Goal: Information Seeking & Learning: Learn about a topic

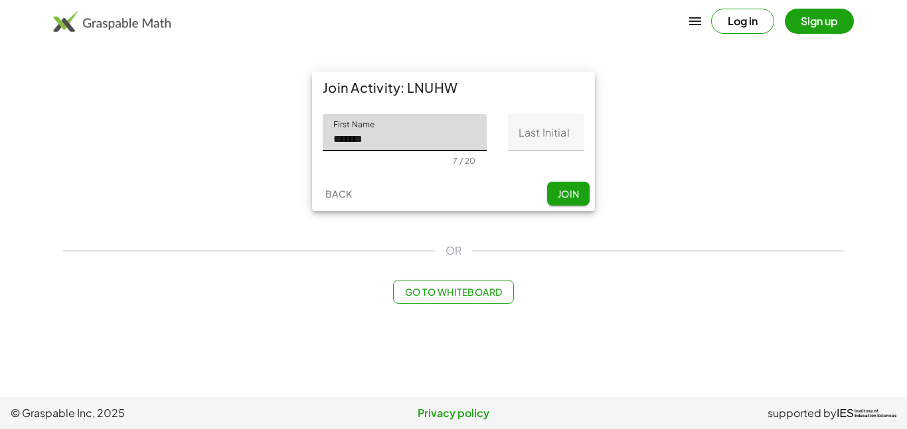
type input "*******"
click at [538, 141] on input "Last Initial" at bounding box center [546, 132] width 76 height 37
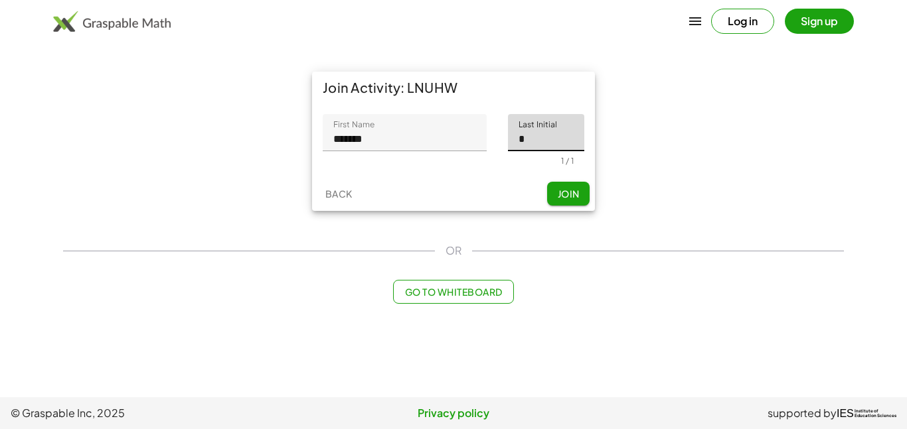
type input "*"
click at [567, 203] on button "Join" at bounding box center [568, 194] width 42 height 24
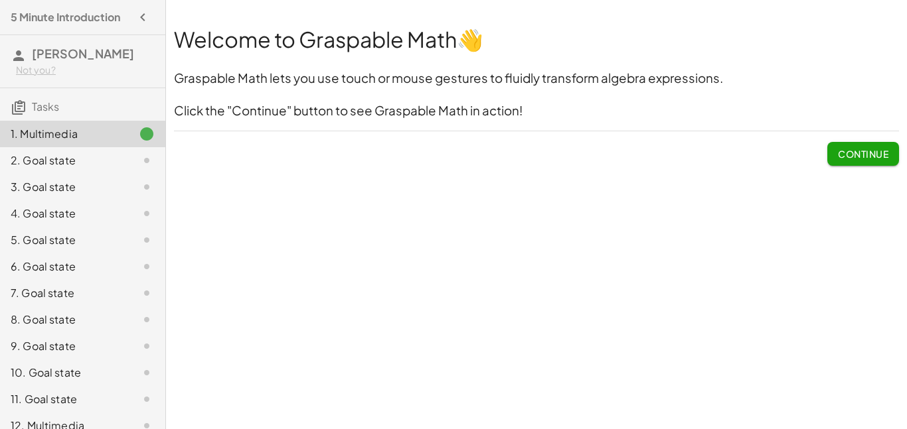
click at [825, 152] on div "Continue" at bounding box center [536, 148] width 725 height 35
click at [842, 155] on span "Continue" at bounding box center [863, 154] width 50 height 12
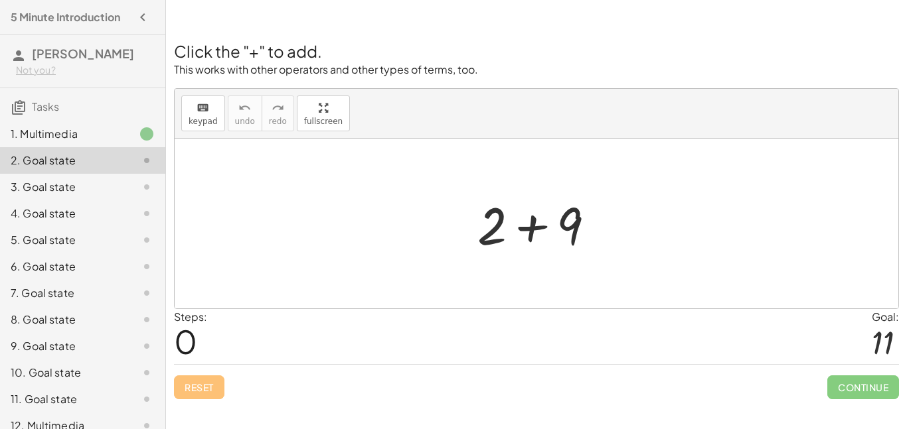
click at [212, 339] on div "Steps: 0 Goal: 11" at bounding box center [536, 336] width 725 height 55
click at [224, 246] on div at bounding box center [536, 224] width 723 height 170
drag, startPoint x: 630, startPoint y: 214, endPoint x: 665, endPoint y: 259, distance: 56.8
click at [665, 259] on div at bounding box center [536, 224] width 723 height 170
click at [219, 121] on button "keyboard keypad" at bounding box center [203, 114] width 44 height 36
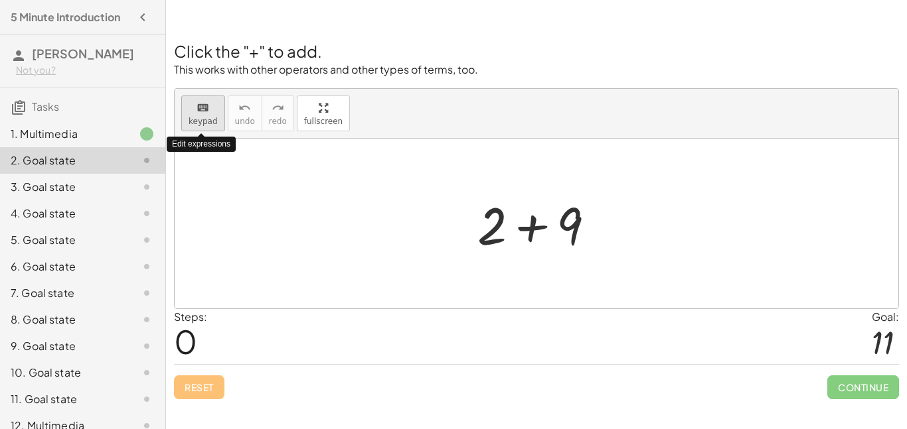
click at [210, 120] on span "keypad" at bounding box center [202, 121] width 29 height 9
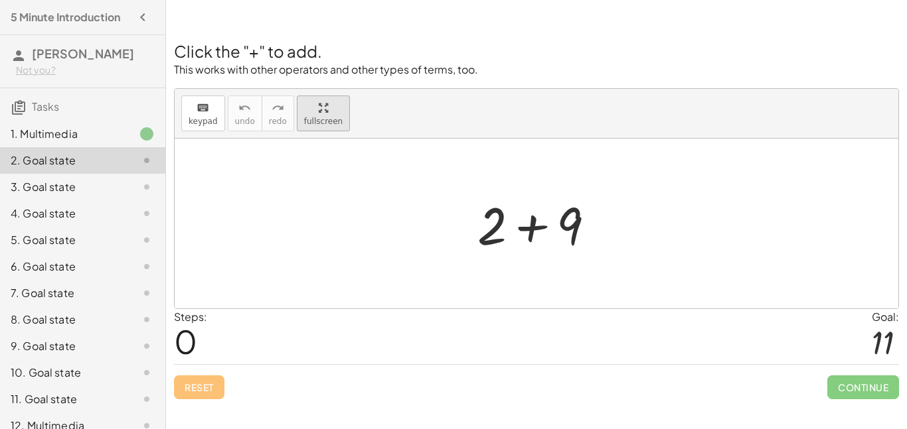
click at [338, 192] on div "Click the "+" to add. This works with other operators and other types of terms,…" at bounding box center [536, 212] width 741 height 391
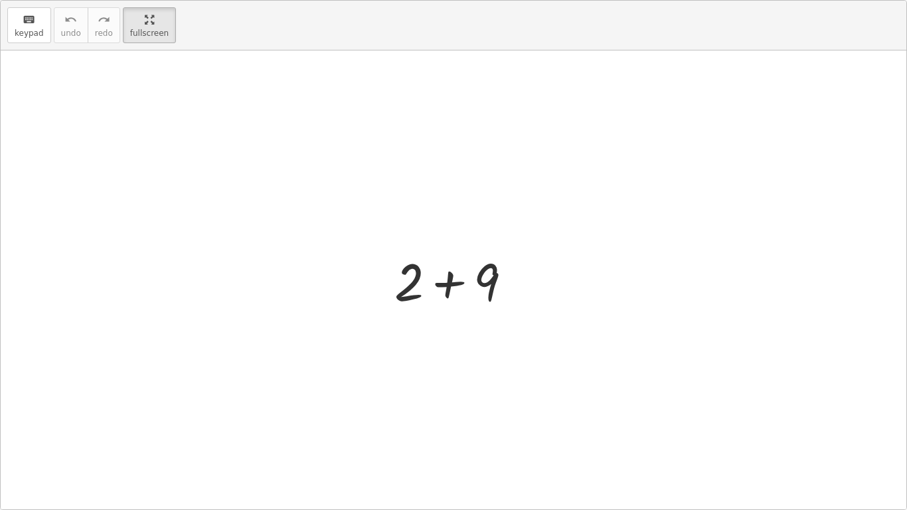
drag, startPoint x: 360, startPoint y: 178, endPoint x: 603, endPoint y: 269, distance: 259.6
click at [603, 269] on div at bounding box center [453, 279] width 905 height 459
click at [151, 0] on html "5 Minute Introduction Rogelio S Not you? Tasks 1. Multimedia 2. Goal state 3. G…" at bounding box center [453, 255] width 907 height 510
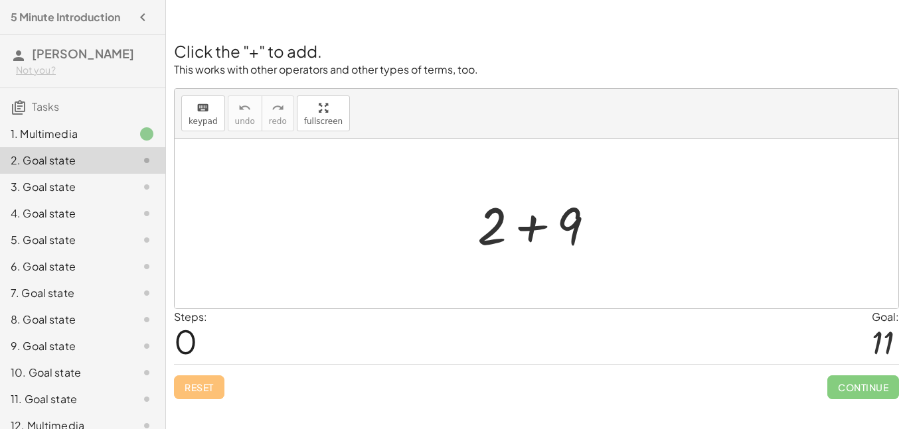
click at [885, 398] on span "Continue" at bounding box center [863, 388] width 72 height 24
click at [872, 324] on div "Goal:" at bounding box center [884, 317] width 27 height 16
click at [879, 338] on div at bounding box center [882, 342] width 22 height 35
click at [194, 331] on span "0" at bounding box center [185, 341] width 23 height 40
click at [216, 323] on div "Steps: 0 Goal: 11" at bounding box center [536, 336] width 725 height 55
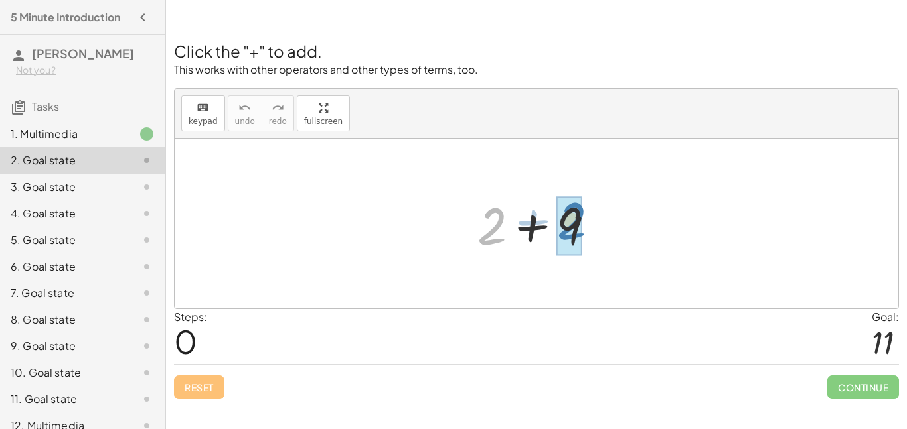
drag, startPoint x: 494, startPoint y: 236, endPoint x: 577, endPoint y: 232, distance: 82.4
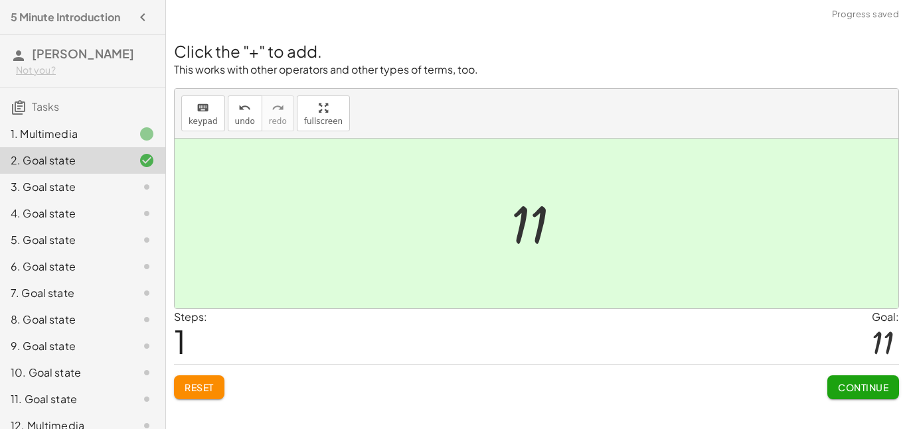
click at [875, 379] on button "Continue" at bounding box center [863, 388] width 72 height 24
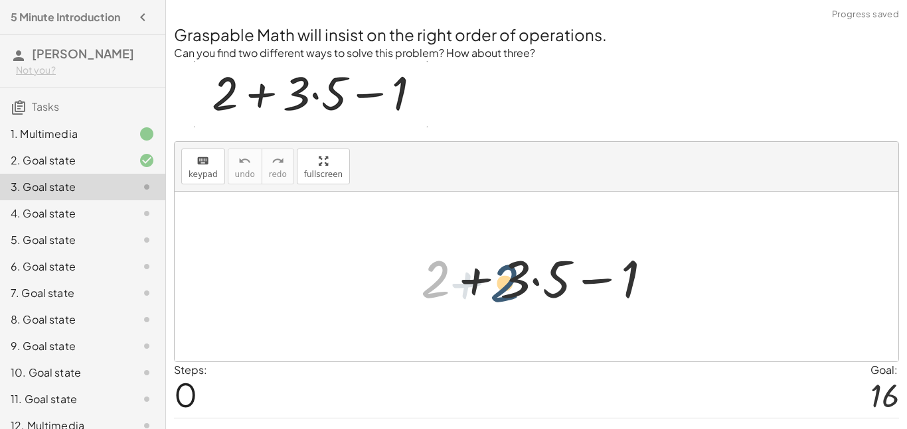
drag, startPoint x: 435, startPoint y: 273, endPoint x: 509, endPoint y: 277, distance: 74.5
click at [509, 277] on div at bounding box center [541, 277] width 255 height 68
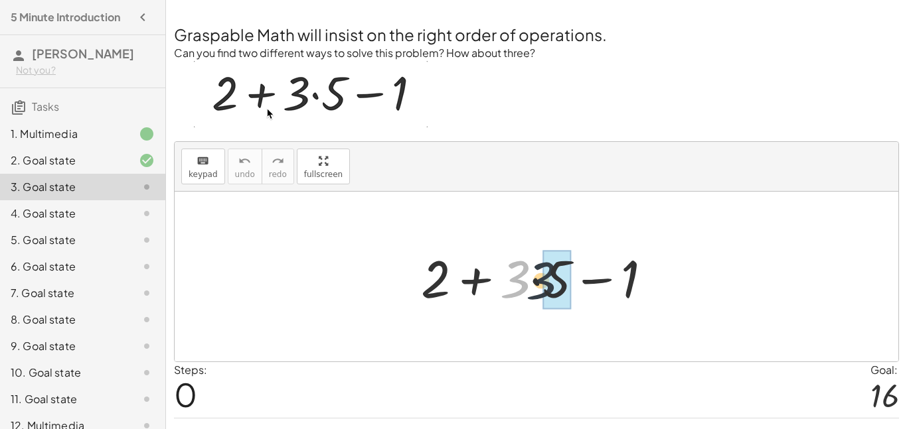
drag, startPoint x: 518, startPoint y: 275, endPoint x: 557, endPoint y: 279, distance: 38.8
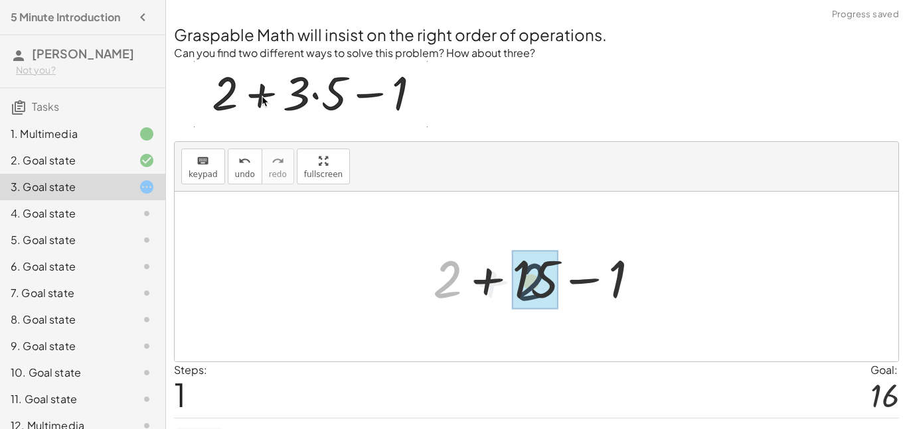
drag, startPoint x: 446, startPoint y: 281, endPoint x: 515, endPoint y: 282, distance: 69.0
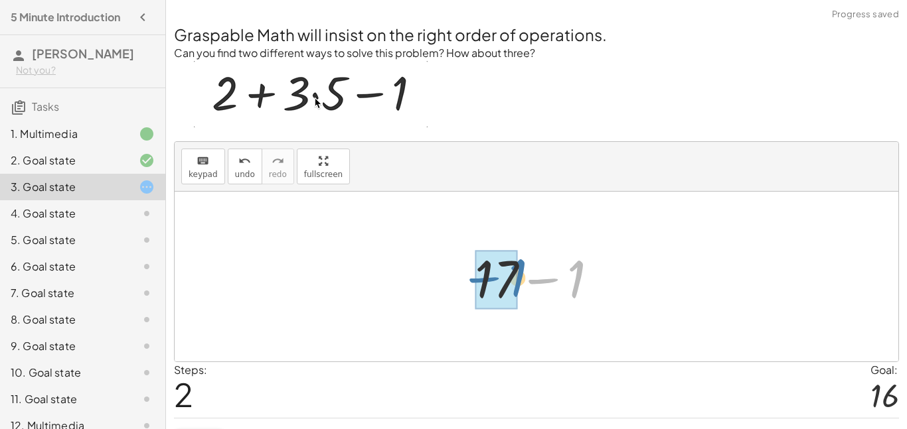
drag, startPoint x: 553, startPoint y: 279, endPoint x: 492, endPoint y: 278, distance: 61.1
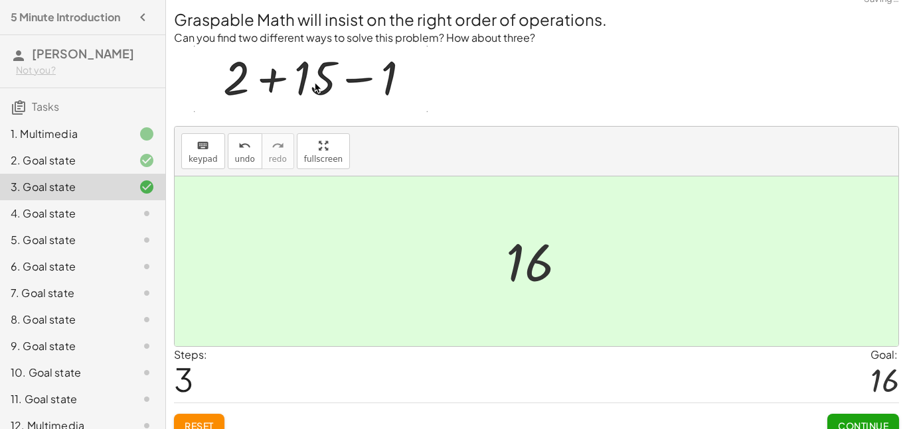
scroll to position [32, 0]
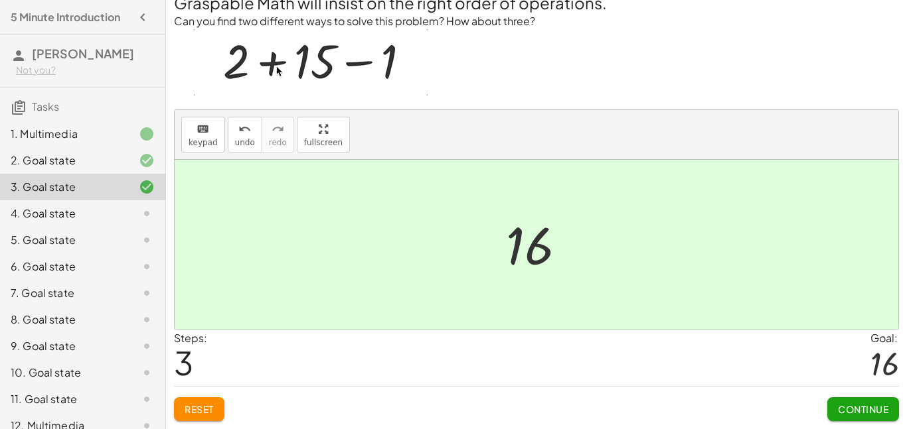
click at [832, 384] on div "Steps: 3 Goal: 16" at bounding box center [536, 358] width 725 height 55
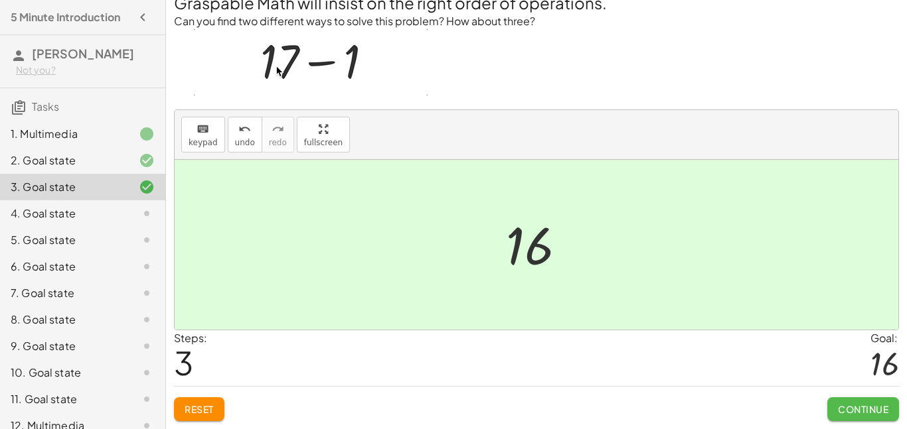
click at [849, 409] on span "Continue" at bounding box center [863, 410] width 50 height 12
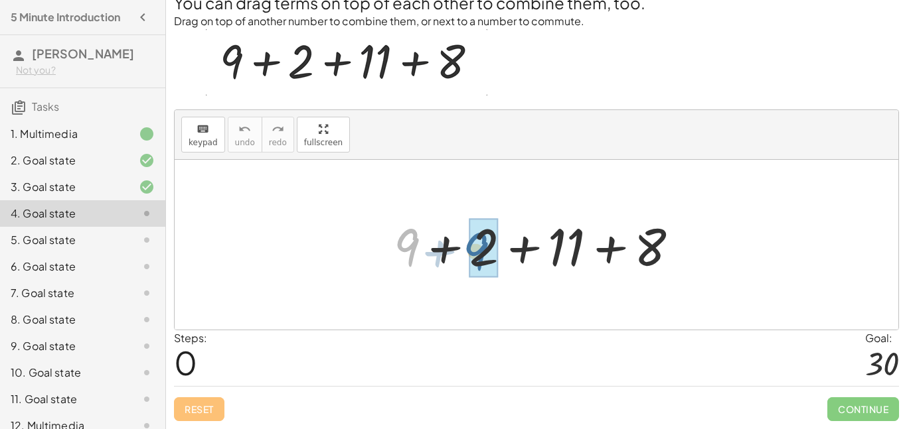
drag, startPoint x: 415, startPoint y: 254, endPoint x: 488, endPoint y: 258, distance: 72.4
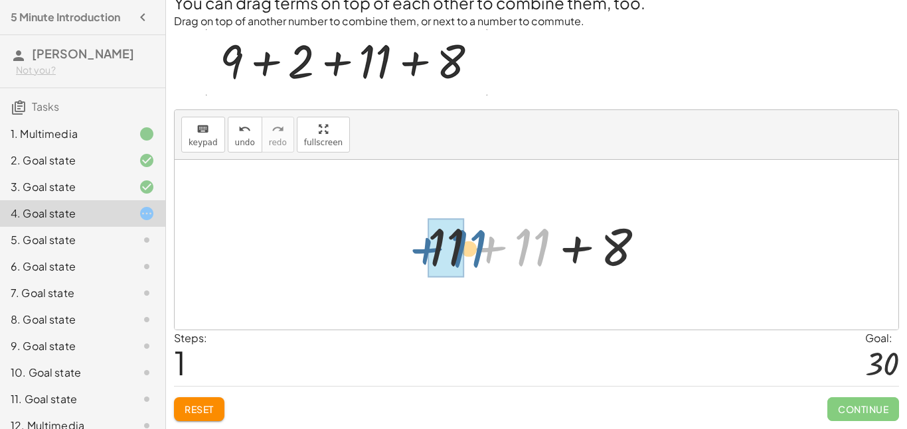
drag, startPoint x: 532, startPoint y: 247, endPoint x: 465, endPoint y: 246, distance: 67.7
click at [465, 246] on div at bounding box center [541, 245] width 241 height 68
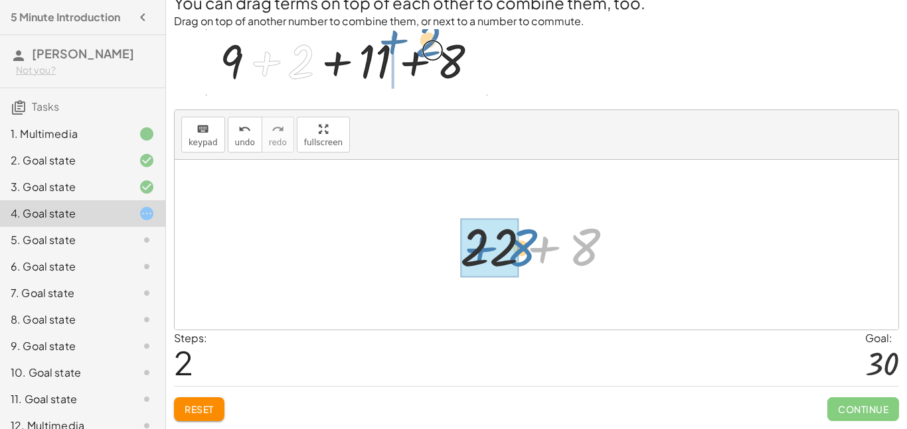
drag, startPoint x: 569, startPoint y: 250, endPoint x: 502, endPoint y: 250, distance: 67.0
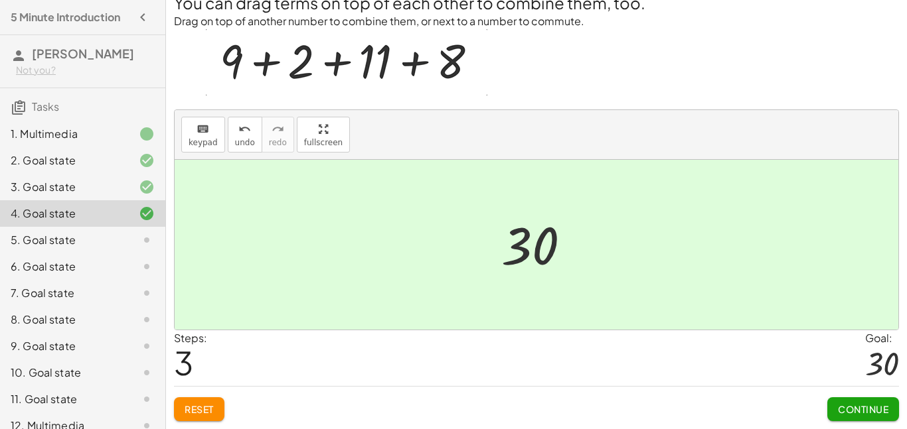
click at [847, 413] on span "Continue" at bounding box center [863, 410] width 50 height 12
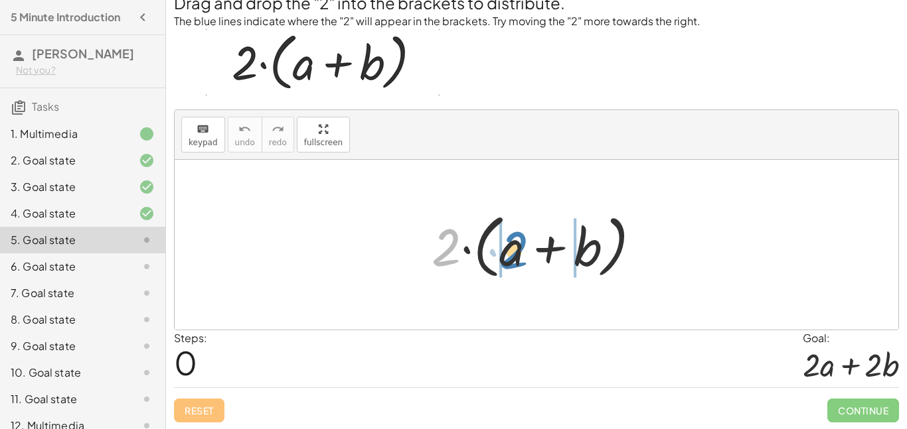
drag, startPoint x: 440, startPoint y: 259, endPoint x: 508, endPoint y: 262, distance: 67.7
click at [508, 262] on div at bounding box center [541, 245] width 233 height 76
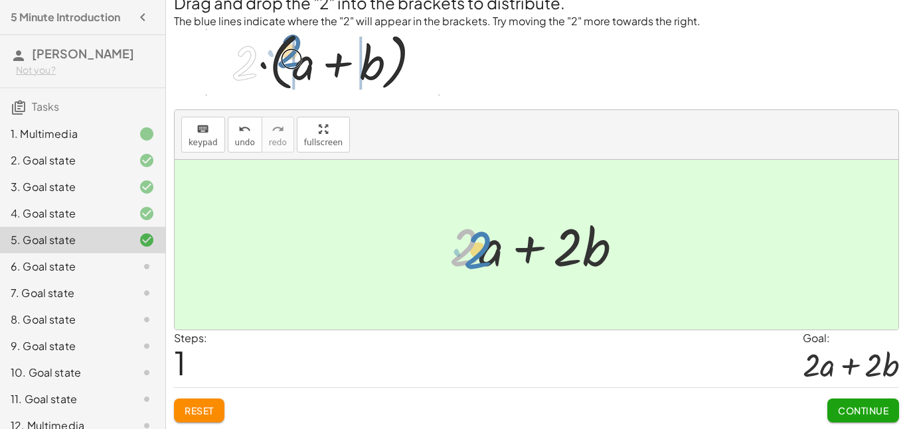
drag, startPoint x: 459, startPoint y: 248, endPoint x: 467, endPoint y: 251, distance: 9.2
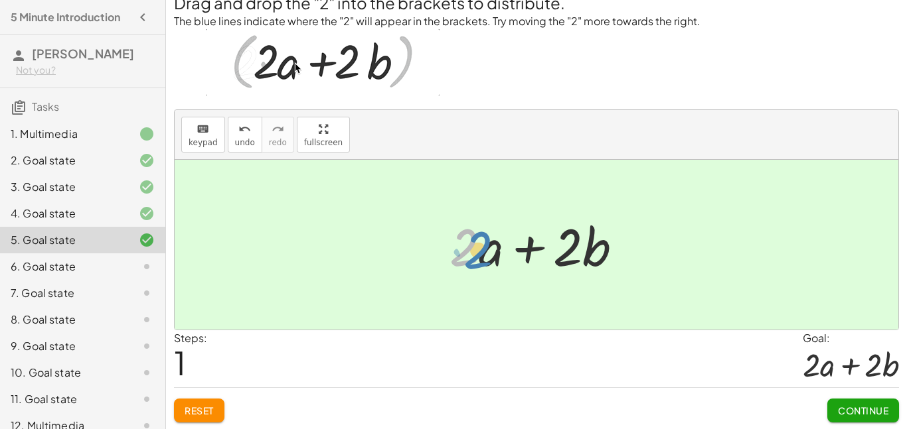
click at [467, 251] on div at bounding box center [541, 245] width 197 height 68
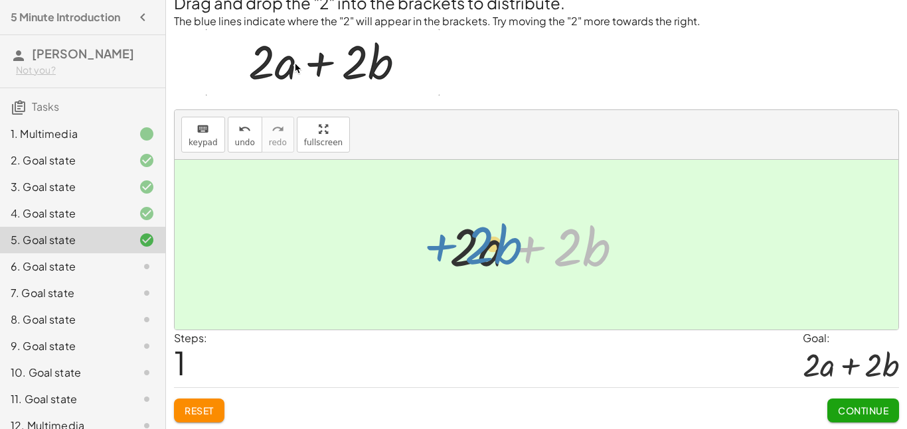
drag, startPoint x: 510, startPoint y: 246, endPoint x: 419, endPoint y: 246, distance: 90.3
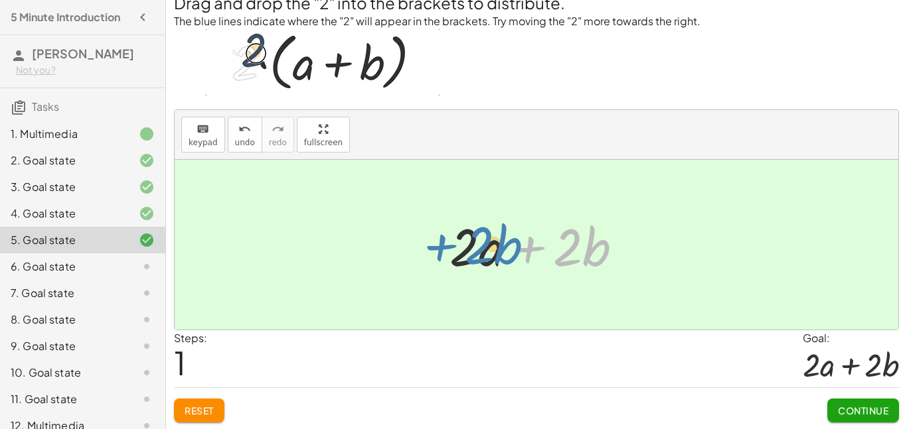
click at [419, 246] on div "· 2 · ( + a + b ) + · 2 · b + a + b · 2 · · 2 ·" at bounding box center [536, 245] width 723 height 170
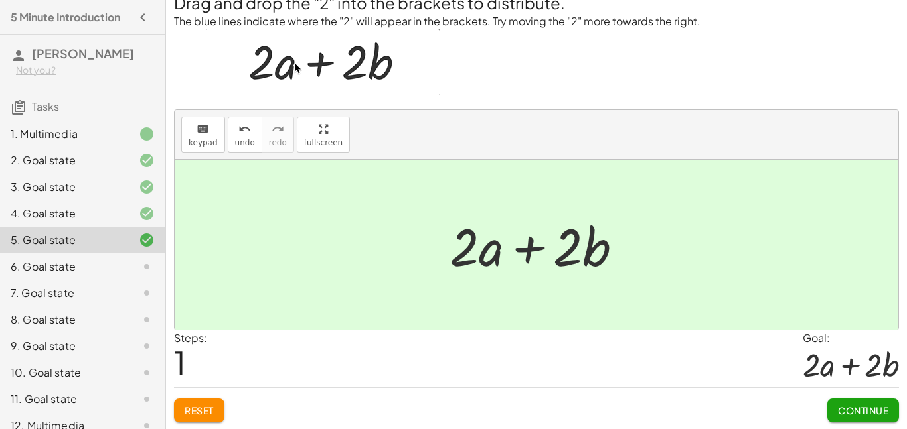
click at [842, 417] on button "Continue" at bounding box center [863, 411] width 72 height 24
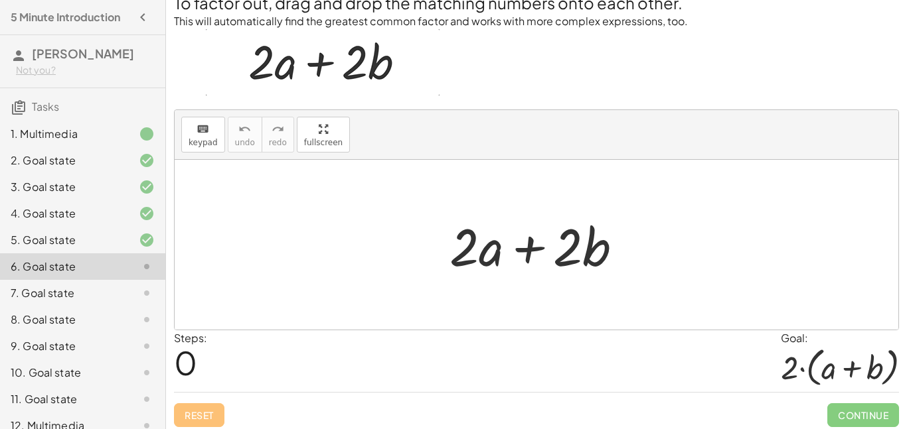
click at [656, 366] on div "Steps: 0 Goal: · 2 · ( + a + b )" at bounding box center [536, 362] width 725 height 62
drag, startPoint x: 467, startPoint y: 252, endPoint x: 441, endPoint y: 254, distance: 25.9
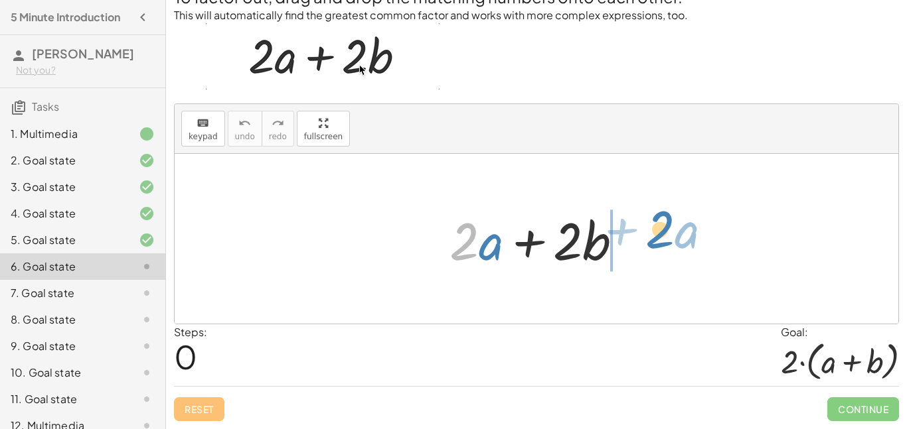
drag, startPoint x: 455, startPoint y: 238, endPoint x: 652, endPoint y: 228, distance: 196.7
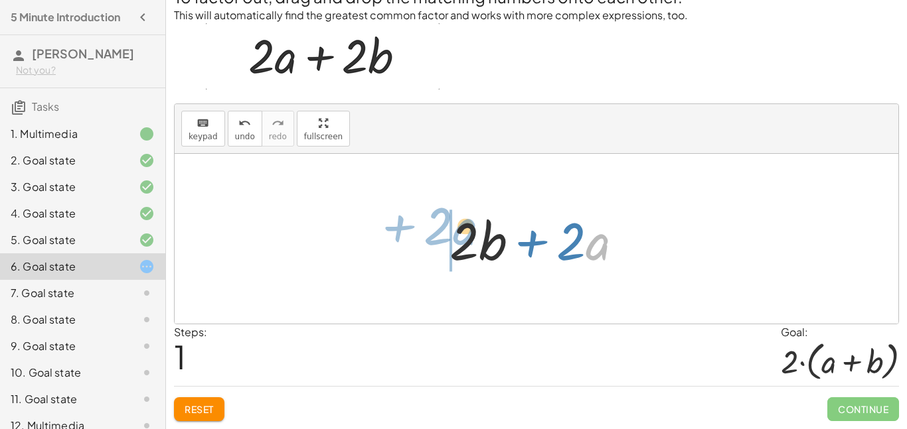
drag, startPoint x: 595, startPoint y: 244, endPoint x: 459, endPoint y: 231, distance: 136.6
click at [459, 231] on div at bounding box center [541, 239] width 197 height 68
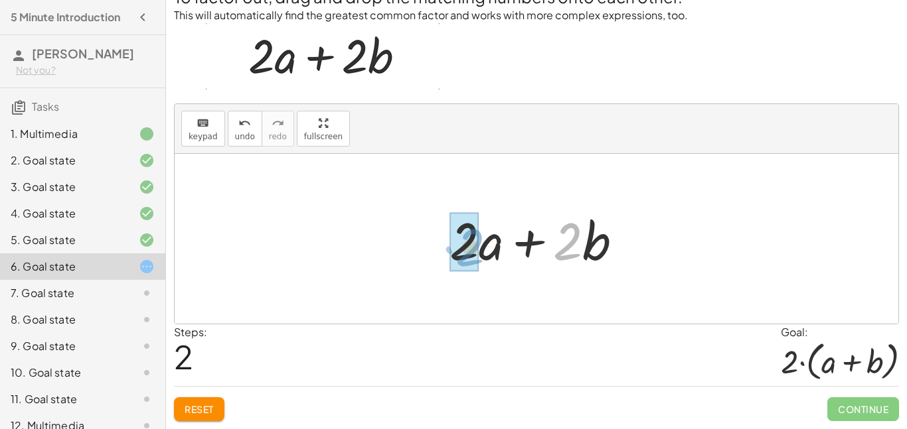
drag, startPoint x: 573, startPoint y: 246, endPoint x: 473, endPoint y: 252, distance: 99.8
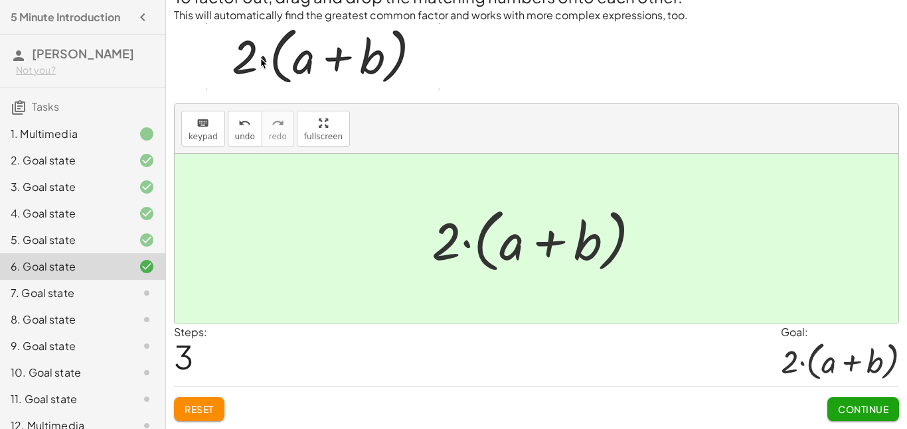
click at [847, 404] on span "Continue" at bounding box center [863, 410] width 50 height 12
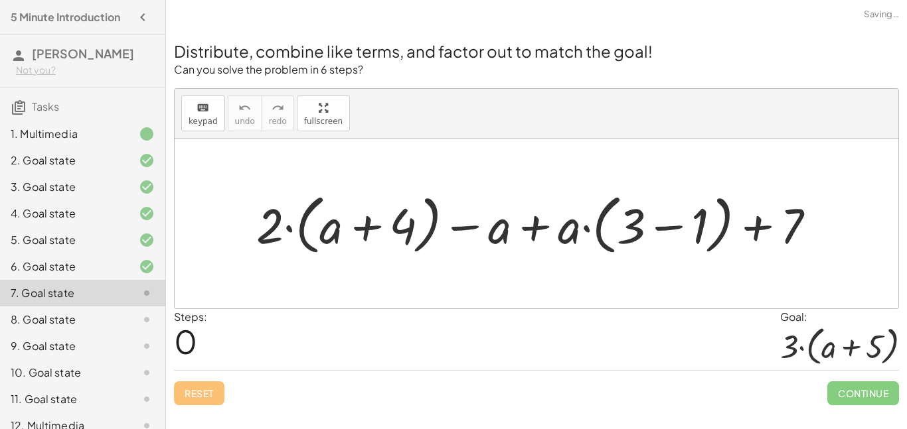
scroll to position [0, 0]
click at [520, 335] on div "Steps: 0 Goal: · 3 · ( + a + 5 )" at bounding box center [536, 340] width 725 height 62
drag, startPoint x: 280, startPoint y: 210, endPoint x: 342, endPoint y: 209, distance: 61.7
click at [342, 209] on div at bounding box center [541, 224] width 583 height 72
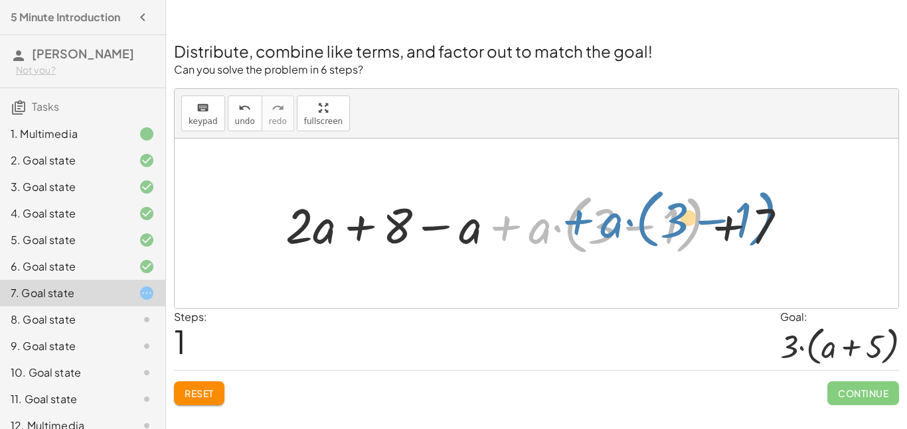
drag, startPoint x: 527, startPoint y: 233, endPoint x: 542, endPoint y: 224, distance: 17.0
click at [542, 224] on div at bounding box center [541, 224] width 524 height 72
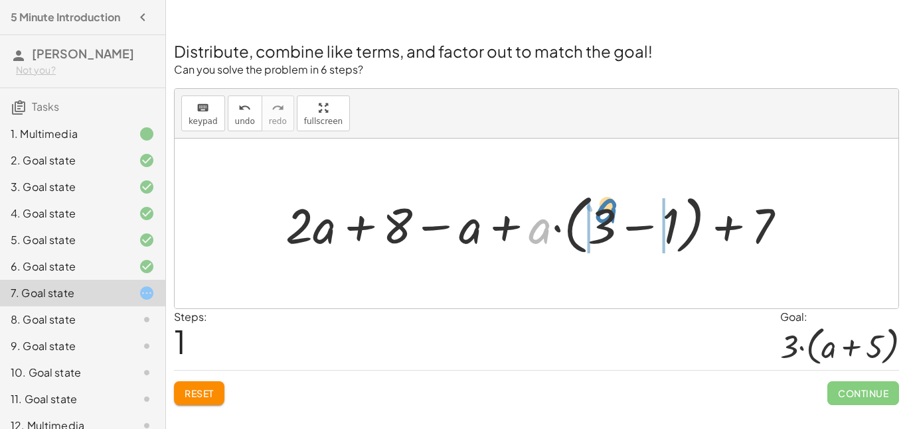
drag, startPoint x: 532, startPoint y: 231, endPoint x: 599, endPoint y: 212, distance: 69.7
click at [599, 212] on div at bounding box center [541, 224] width 524 height 72
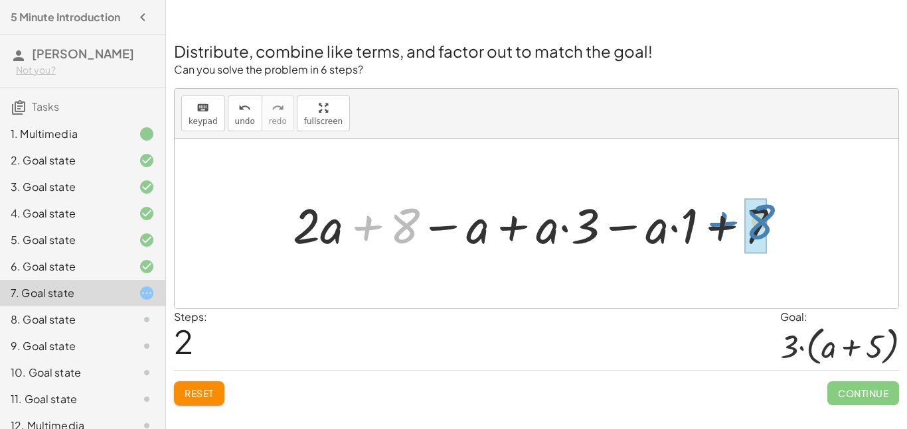
drag, startPoint x: 404, startPoint y: 223, endPoint x: 762, endPoint y: 218, distance: 358.4
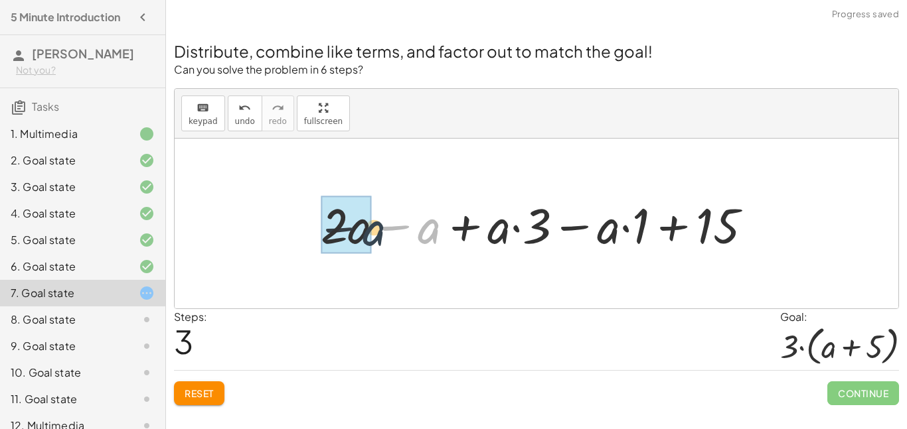
drag, startPoint x: 428, startPoint y: 231, endPoint x: 364, endPoint y: 232, distance: 63.7
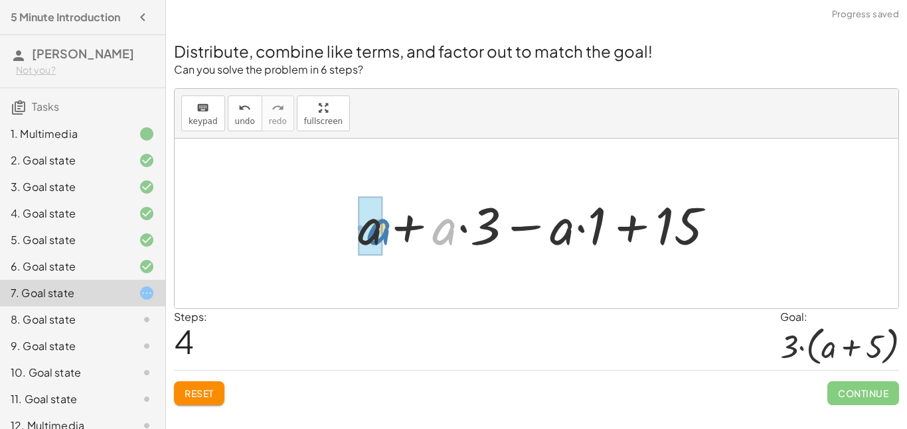
drag, startPoint x: 454, startPoint y: 230, endPoint x: 388, endPoint y: 230, distance: 66.4
click at [388, 230] on div at bounding box center [541, 224] width 381 height 68
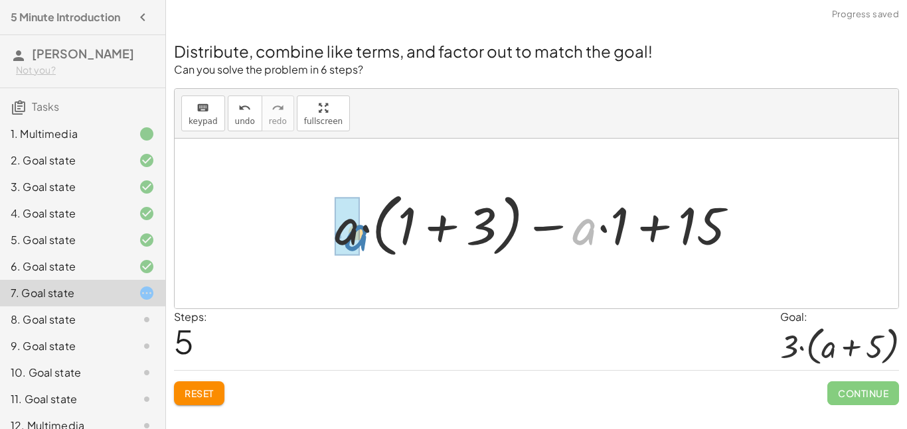
drag, startPoint x: 593, startPoint y: 238, endPoint x: 364, endPoint y: 244, distance: 229.0
click at [364, 244] on div at bounding box center [541, 224] width 427 height 76
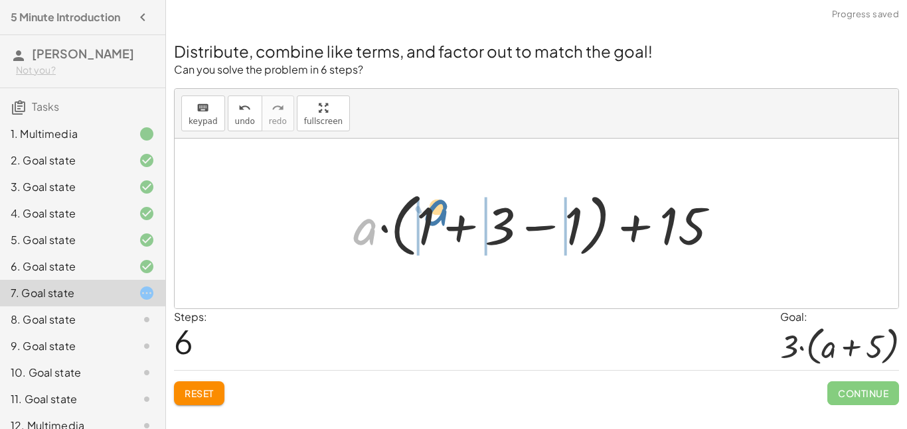
drag, startPoint x: 362, startPoint y: 230, endPoint x: 435, endPoint y: 213, distance: 74.2
click at [435, 213] on div at bounding box center [540, 224] width 389 height 76
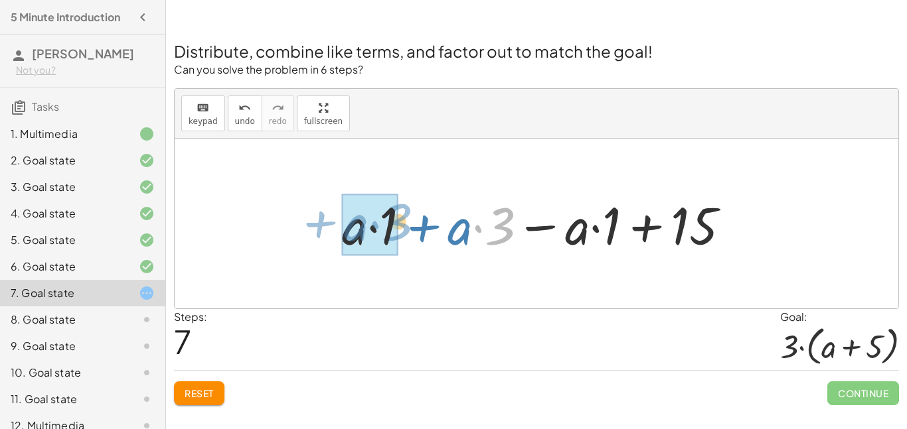
drag, startPoint x: 510, startPoint y: 232, endPoint x: 392, endPoint y: 228, distance: 117.5
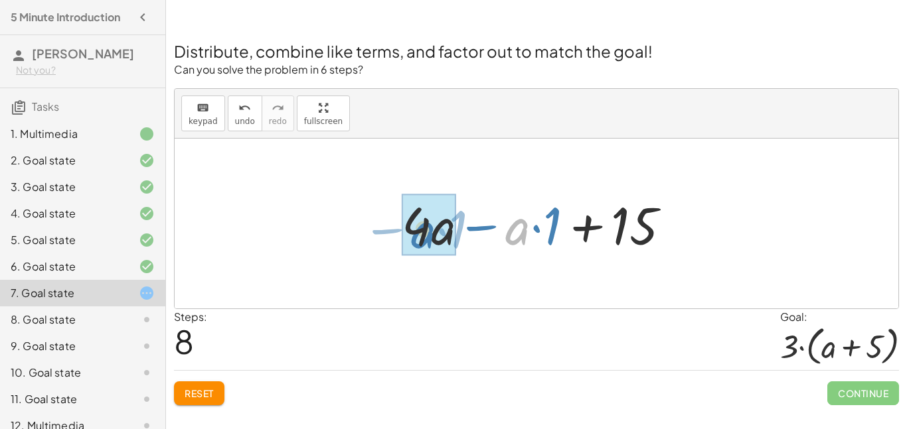
drag, startPoint x: 520, startPoint y: 235, endPoint x: 427, endPoint y: 238, distance: 93.6
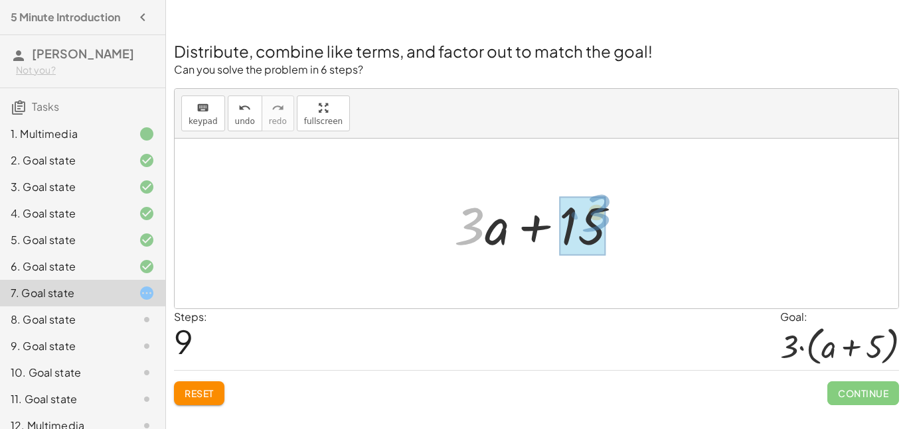
drag, startPoint x: 480, startPoint y: 227, endPoint x: 607, endPoint y: 214, distance: 127.5
click at [607, 214] on div at bounding box center [541, 224] width 188 height 68
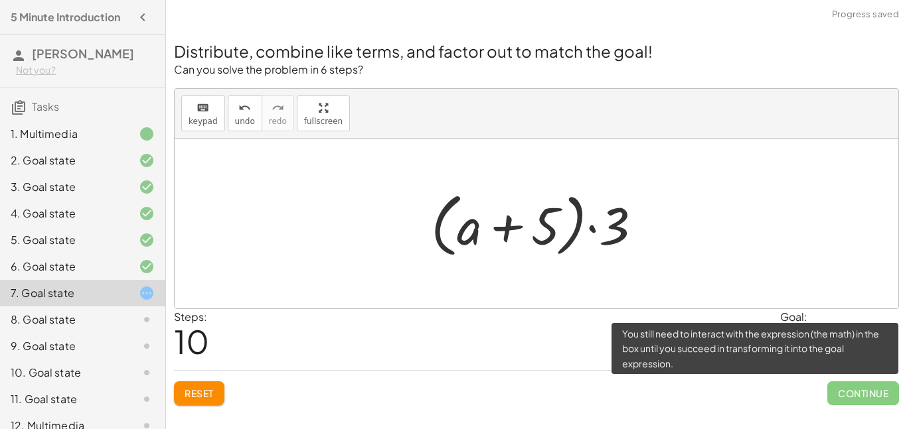
click at [844, 386] on span "Continue" at bounding box center [863, 394] width 72 height 24
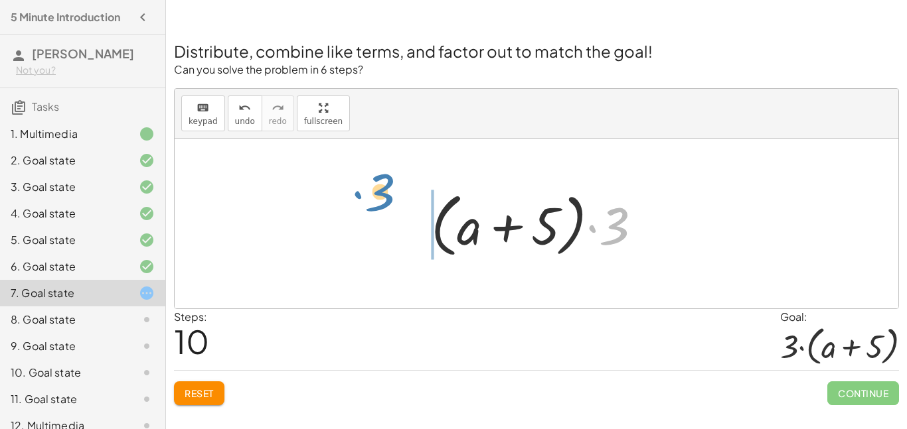
drag, startPoint x: 628, startPoint y: 227, endPoint x: 394, endPoint y: 194, distance: 235.9
click at [394, 194] on div "+ · 2 · ( + a + 4 ) − a + · a · ( + 3 − 1 ) + 7 + · 2 · a + · 2 · 4 − a + · a ·…" at bounding box center [536, 224] width 723 height 170
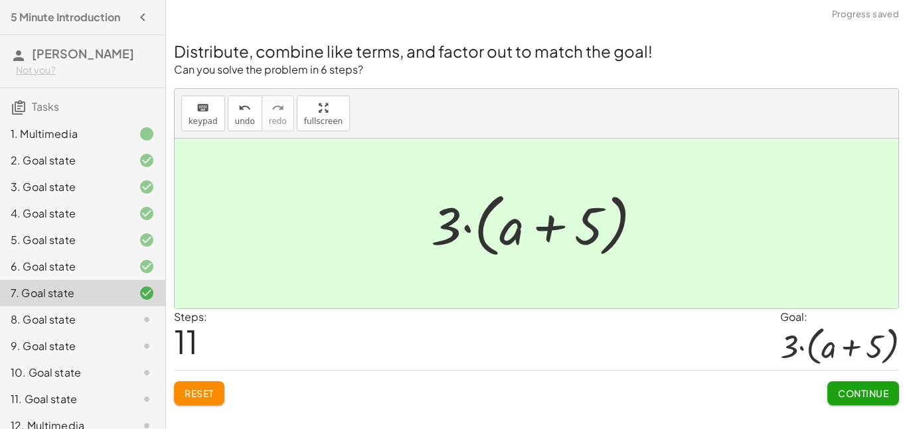
click at [842, 392] on span "Continue" at bounding box center [863, 394] width 50 height 12
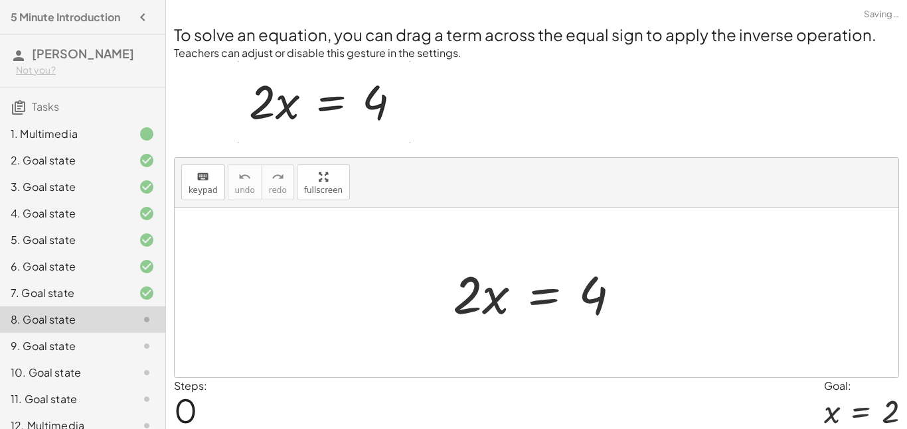
scroll to position [48, 0]
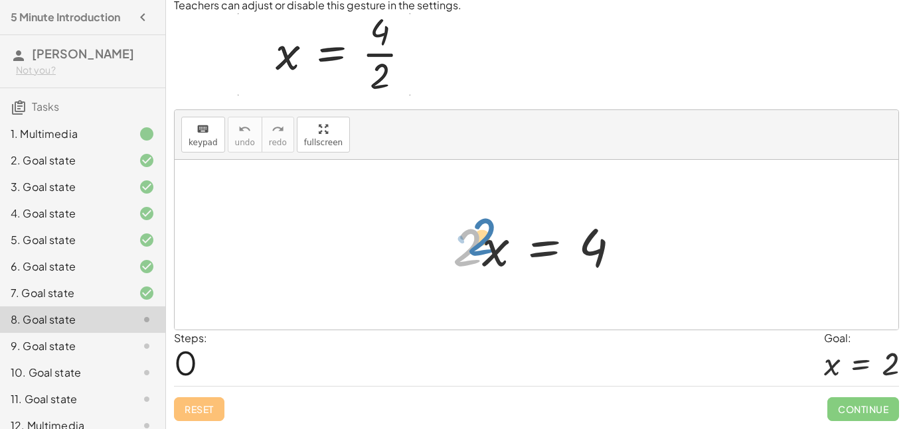
drag, startPoint x: 469, startPoint y: 253, endPoint x: 480, endPoint y: 244, distance: 15.1
click at [480, 244] on div at bounding box center [541, 245] width 191 height 68
drag, startPoint x: 482, startPoint y: 247, endPoint x: 598, endPoint y: 242, distance: 115.6
click at [598, 242] on div at bounding box center [541, 245] width 191 height 68
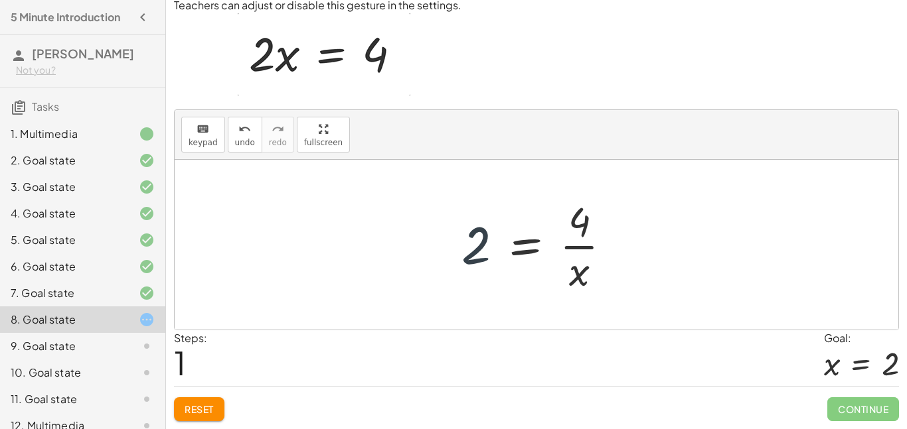
drag, startPoint x: 465, startPoint y: 246, endPoint x: 471, endPoint y: 254, distance: 10.0
click at [471, 254] on div at bounding box center [542, 245] width 174 height 102
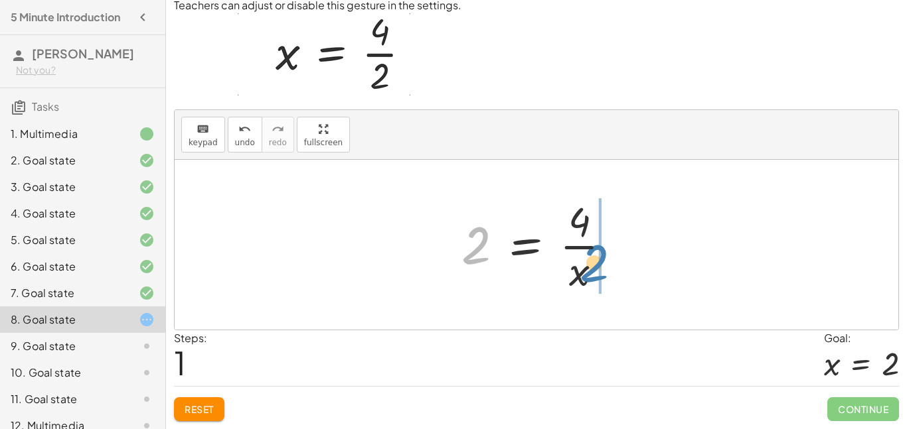
drag, startPoint x: 478, startPoint y: 249, endPoint x: 592, endPoint y: 267, distance: 115.0
click at [592, 267] on div at bounding box center [542, 245] width 174 height 102
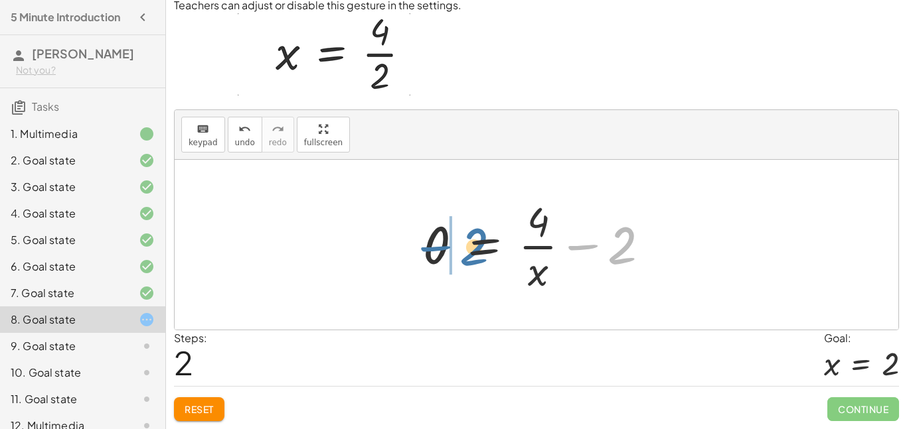
drag, startPoint x: 604, startPoint y: 258, endPoint x: 455, endPoint y: 260, distance: 149.3
click at [455, 260] on div at bounding box center [541, 245] width 250 height 102
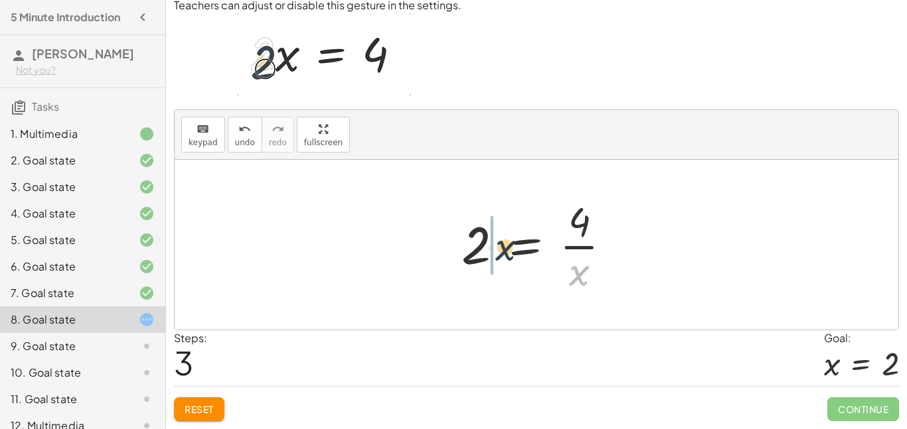
drag, startPoint x: 577, startPoint y: 279, endPoint x: 494, endPoint y: 250, distance: 87.3
click at [494, 250] on div at bounding box center [542, 245] width 174 height 102
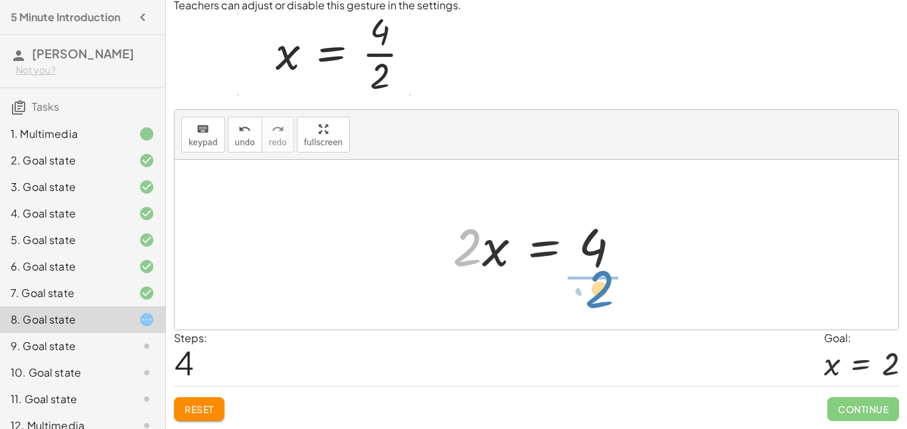
drag, startPoint x: 466, startPoint y: 252, endPoint x: 599, endPoint y: 293, distance: 138.8
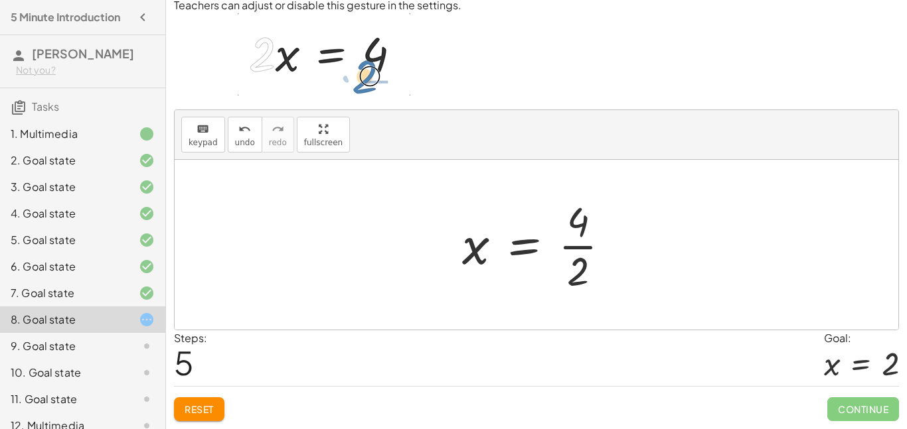
click at [568, 258] on div at bounding box center [541, 245] width 172 height 102
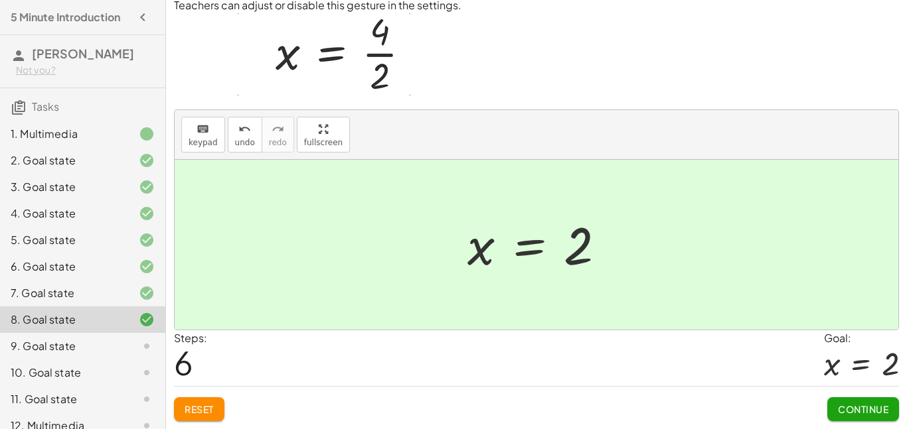
click at [879, 411] on span "Continue" at bounding box center [863, 410] width 50 height 12
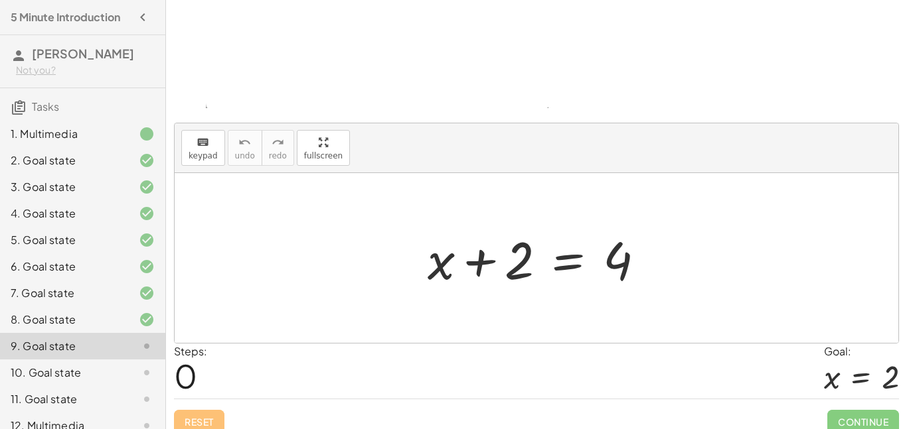
scroll to position [143, 0]
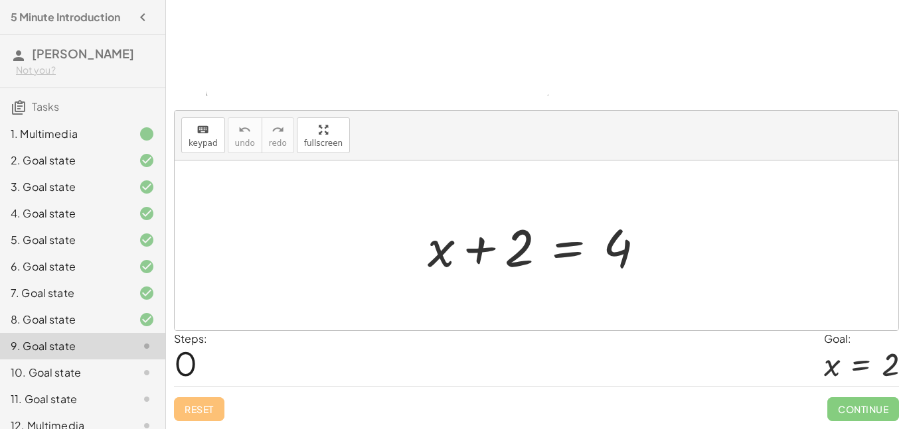
click at [561, 260] on div at bounding box center [541, 246] width 241 height 68
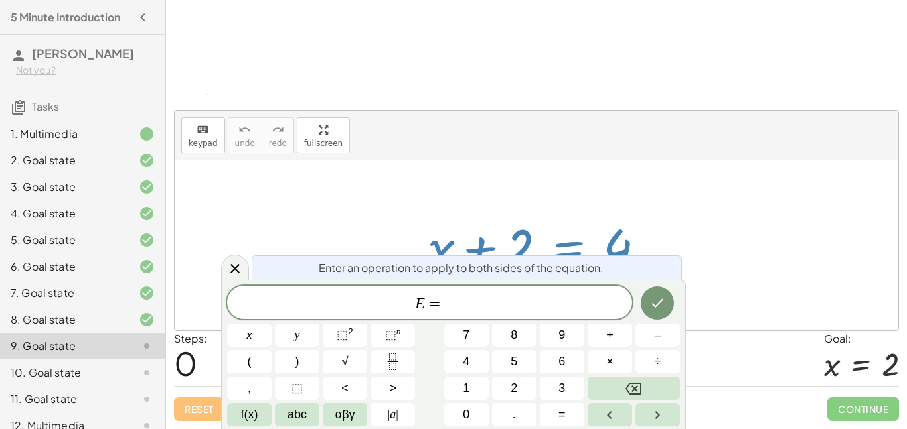
scroll to position [1, 0]
click at [238, 275] on icon at bounding box center [235, 269] width 16 height 16
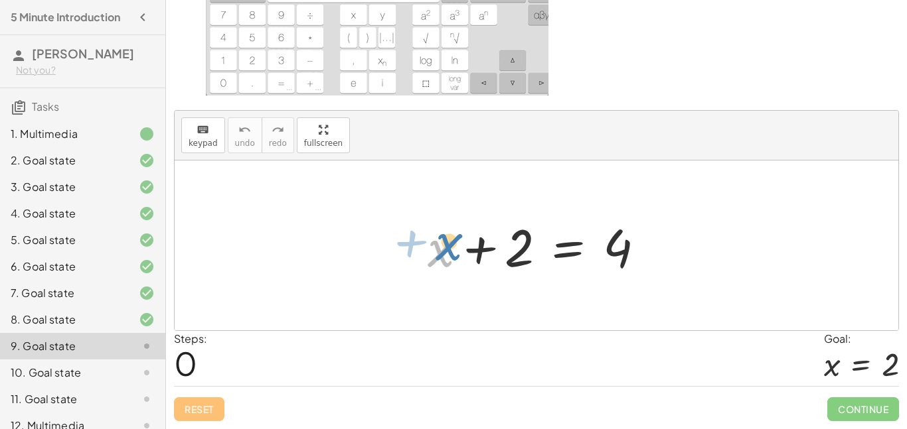
drag, startPoint x: 439, startPoint y: 251, endPoint x: 446, endPoint y: 243, distance: 10.4
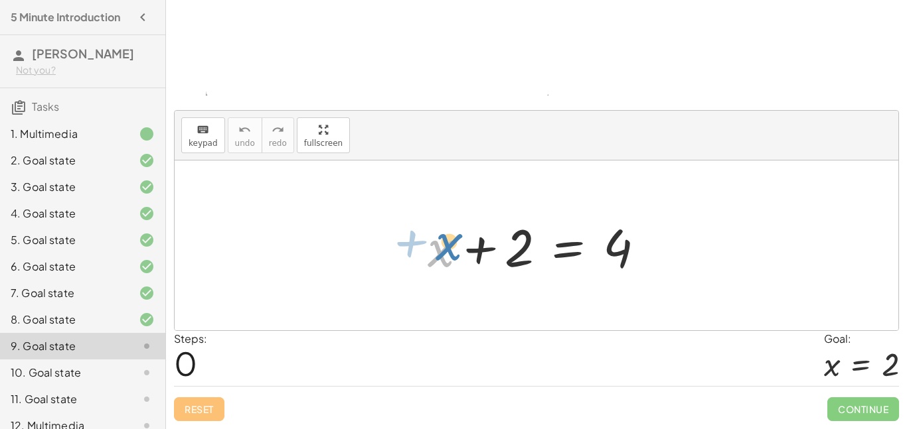
click at [446, 243] on div at bounding box center [541, 246] width 241 height 68
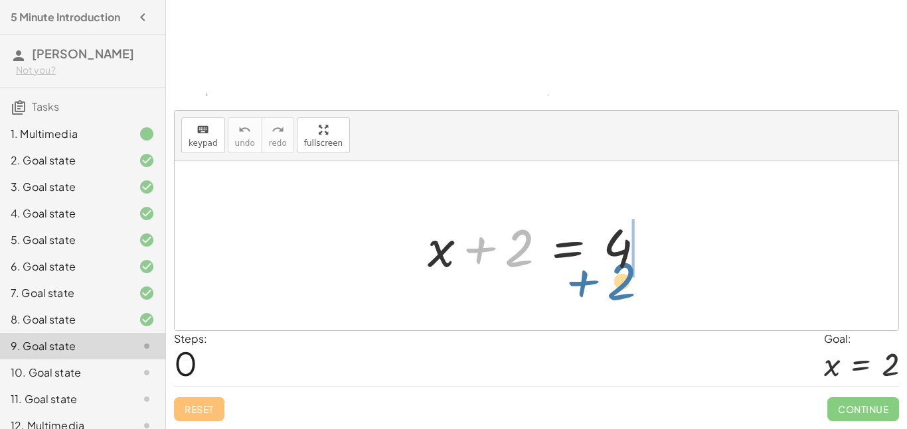
drag, startPoint x: 510, startPoint y: 244, endPoint x: 616, endPoint y: 276, distance: 110.4
click at [616, 276] on div at bounding box center [541, 246] width 241 height 68
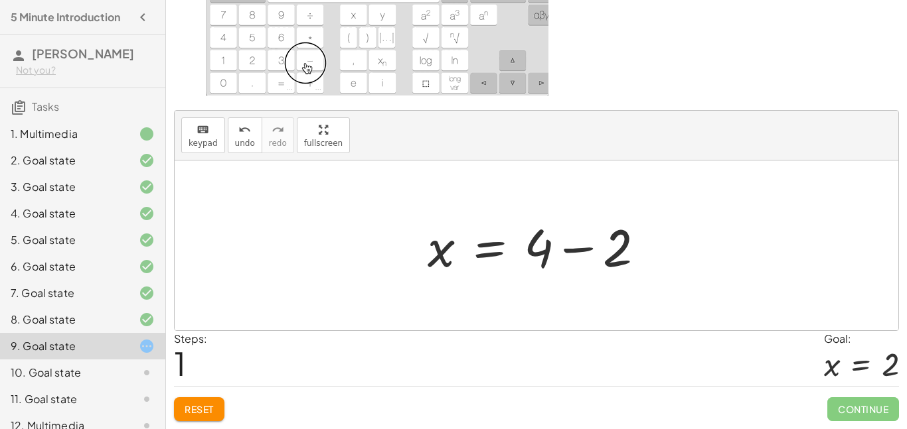
click at [580, 266] on div at bounding box center [541, 246] width 241 height 68
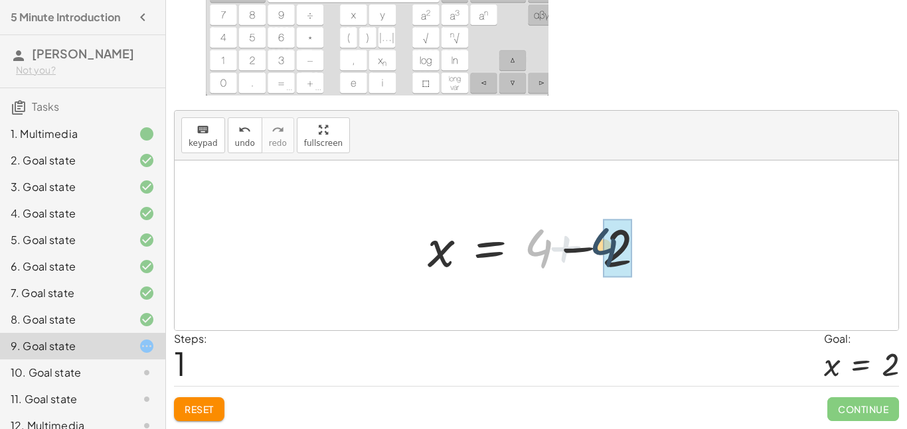
drag, startPoint x: 545, startPoint y: 244, endPoint x: 613, endPoint y: 243, distance: 68.4
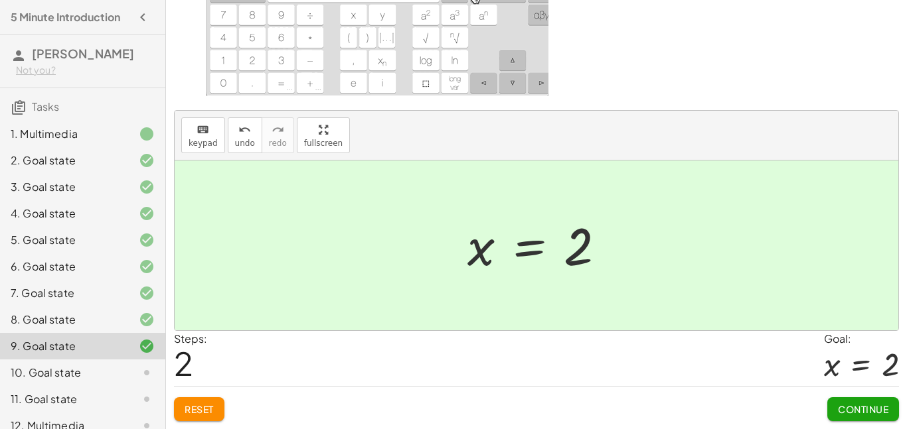
click at [865, 406] on span "Continue" at bounding box center [863, 410] width 50 height 12
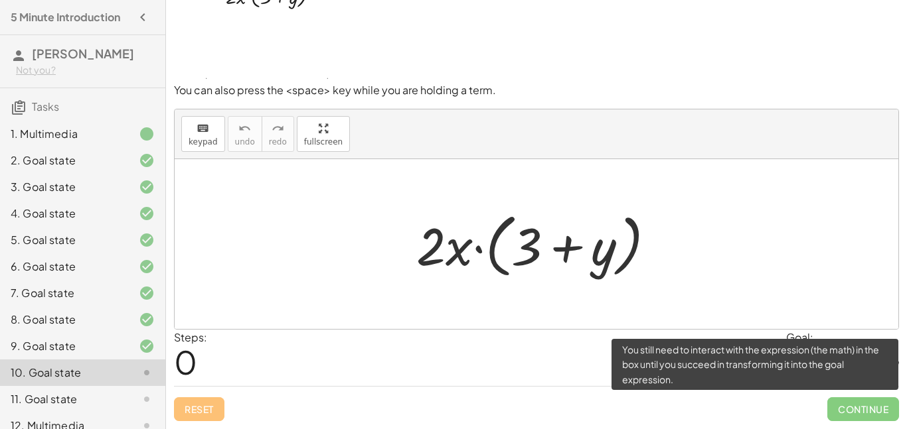
scroll to position [51, 0]
click at [860, 407] on span "Continue" at bounding box center [863, 410] width 72 height 24
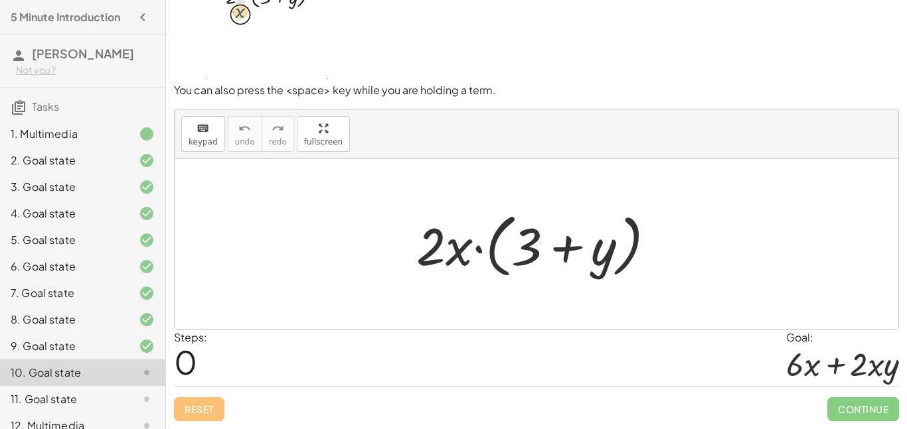
click at [804, 397] on div "Reset Continue" at bounding box center [536, 403] width 725 height 35
drag, startPoint x: 427, startPoint y: 248, endPoint x: 432, endPoint y: 240, distance: 9.2
click at [432, 240] on div at bounding box center [540, 244] width 263 height 76
drag, startPoint x: 449, startPoint y: 250, endPoint x: 475, endPoint y: 242, distance: 27.5
click at [475, 242] on div at bounding box center [540, 244] width 263 height 76
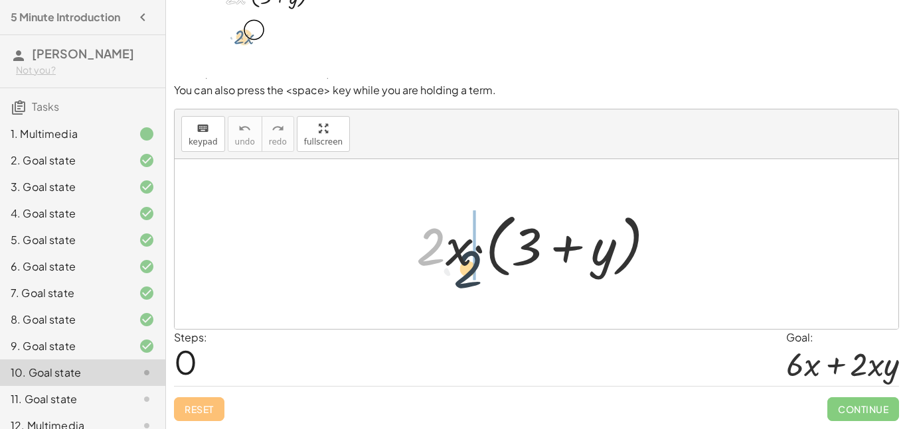
drag, startPoint x: 409, startPoint y: 219, endPoint x: 452, endPoint y: 244, distance: 49.4
click at [452, 244] on div at bounding box center [540, 244] width 263 height 76
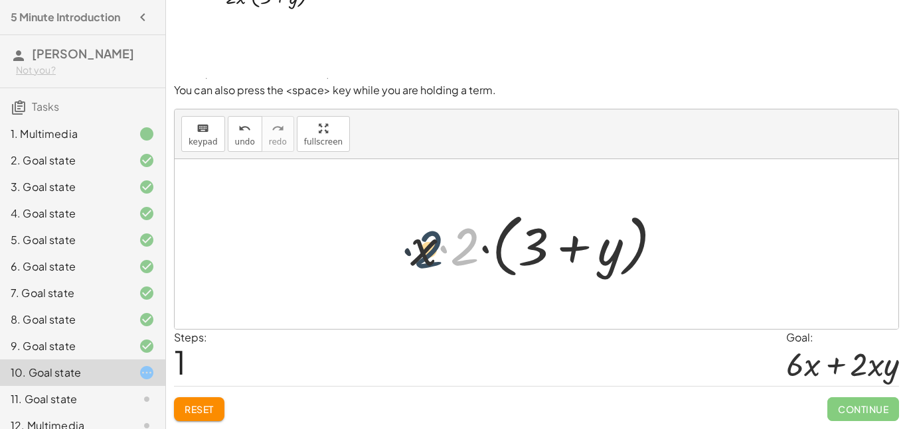
drag, startPoint x: 454, startPoint y: 240, endPoint x: 407, endPoint y: 242, distance: 47.1
click at [407, 242] on div at bounding box center [541, 244] width 275 height 76
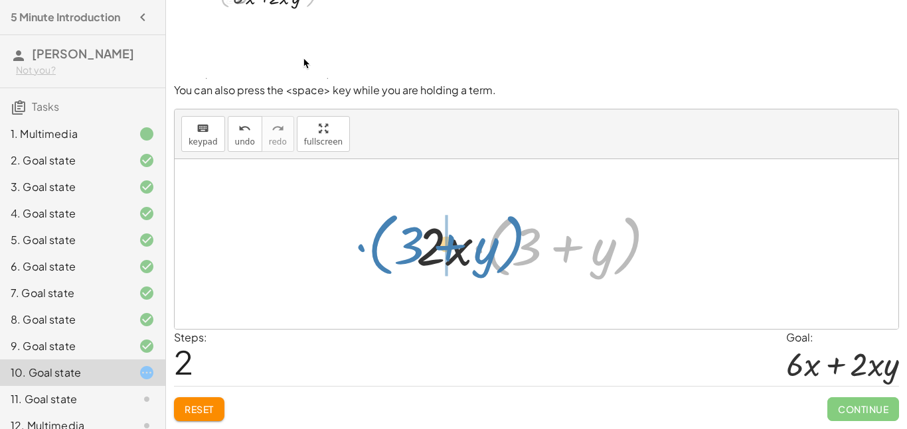
drag, startPoint x: 475, startPoint y: 249, endPoint x: 358, endPoint y: 248, distance: 117.5
click at [358, 248] on div "· 2 · x · ( + 3 + y ) · x · 2 · ( + 3 + y ) · ( + 3 + y ) · 2 · x · ( + 3 + y )" at bounding box center [536, 244] width 723 height 170
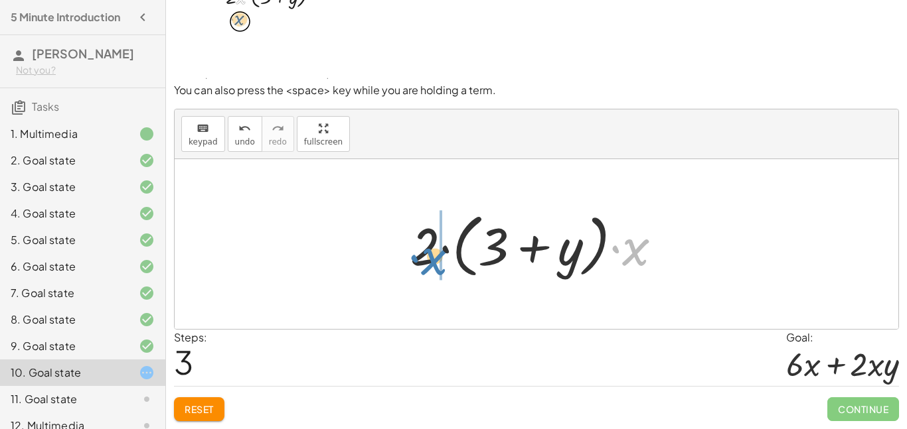
drag, startPoint x: 653, startPoint y: 262, endPoint x: 453, endPoint y: 271, distance: 200.0
click at [453, 271] on div at bounding box center [541, 244] width 275 height 76
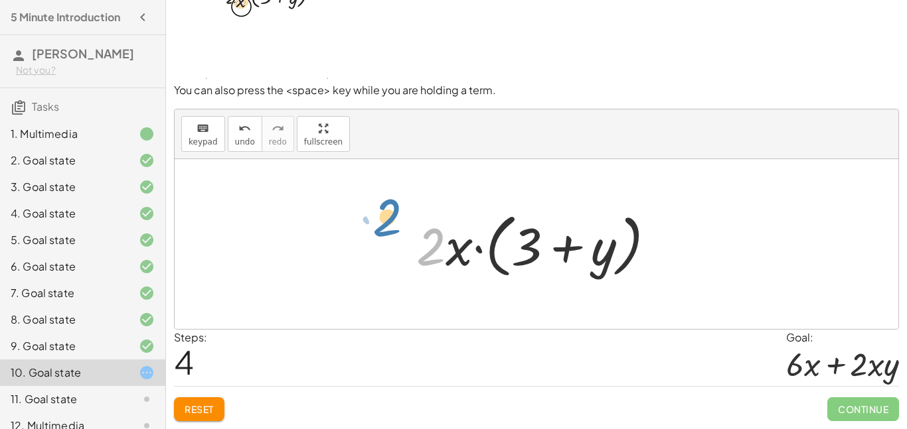
drag, startPoint x: 423, startPoint y: 220, endPoint x: 376, endPoint y: 187, distance: 57.1
click at [376, 187] on div "· 2 · x · ( + 3 + y ) · x · 2 · ( + 3 + y ) · 2 · x · ( + 3 + y ) · 2 · ( + 3 +…" at bounding box center [536, 244] width 723 height 170
click at [464, 258] on div at bounding box center [540, 244] width 263 height 76
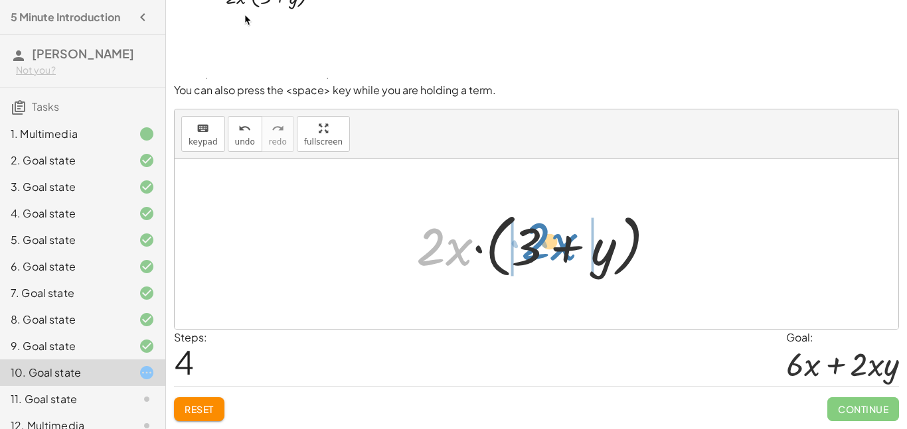
drag, startPoint x: 456, startPoint y: 257, endPoint x: 558, endPoint y: 252, distance: 102.3
click at [558, 252] on div at bounding box center [540, 244] width 263 height 76
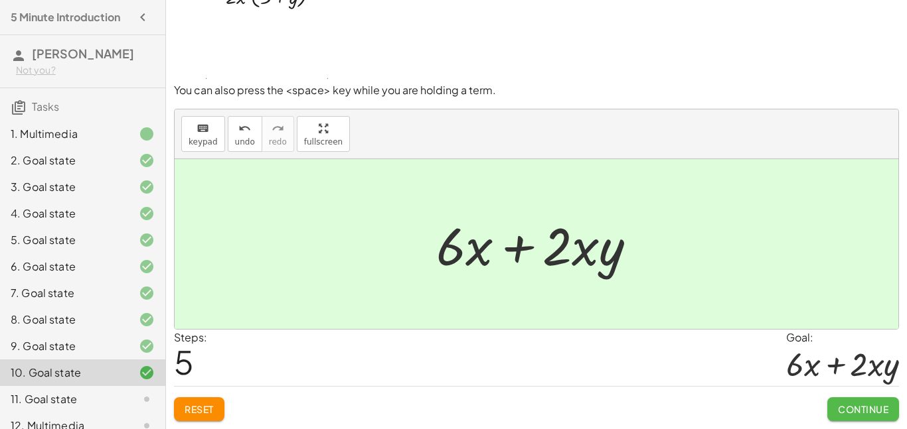
click at [849, 416] on button "Continue" at bounding box center [863, 410] width 72 height 24
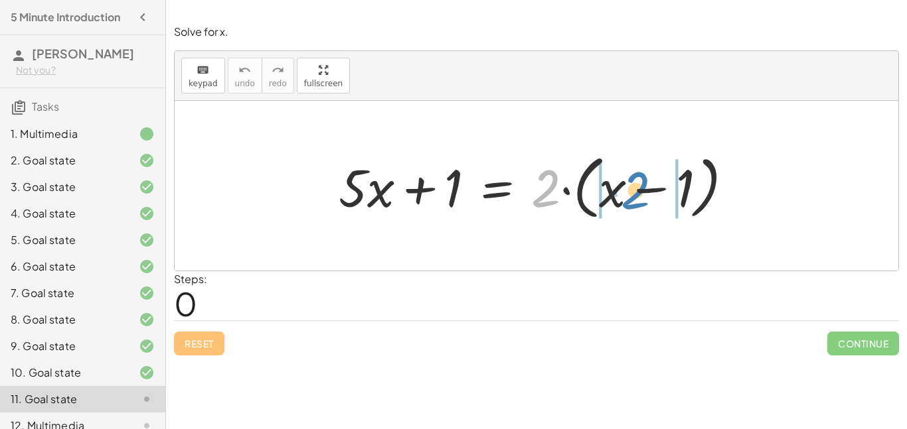
drag, startPoint x: 553, startPoint y: 190, endPoint x: 643, endPoint y: 192, distance: 89.6
click at [643, 192] on div at bounding box center [541, 186] width 419 height 76
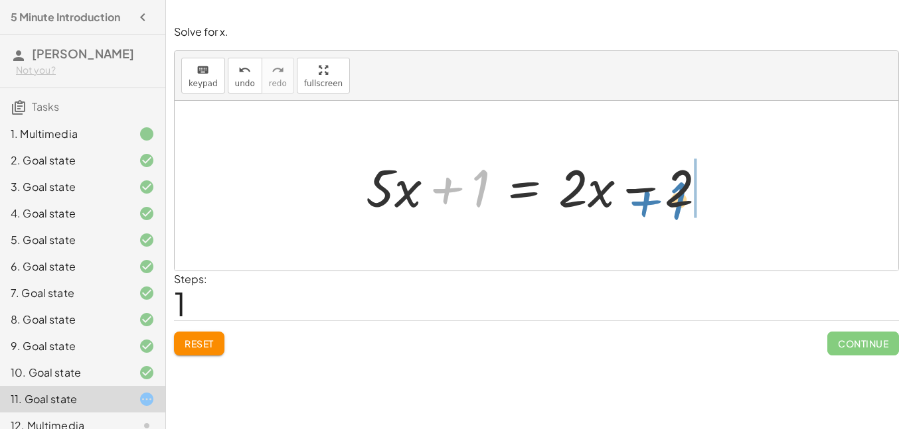
drag, startPoint x: 447, startPoint y: 181, endPoint x: 646, endPoint y: 186, distance: 199.2
click at [646, 186] on div at bounding box center [541, 186] width 364 height 68
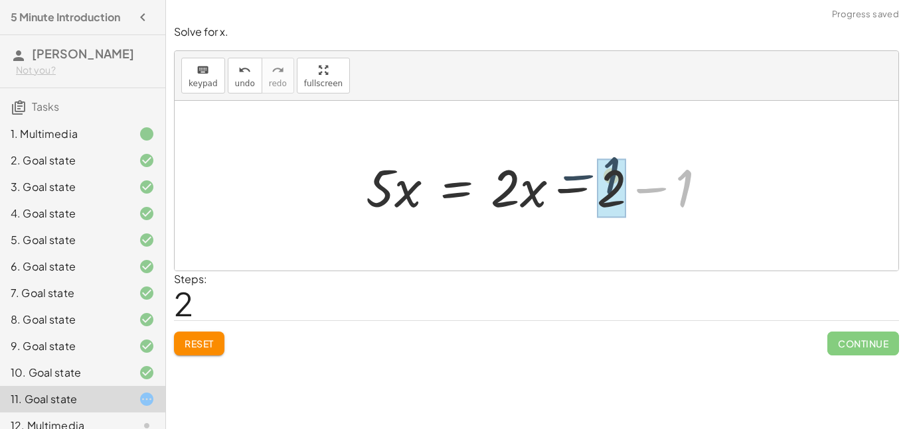
drag, startPoint x: 712, startPoint y: 192, endPoint x: 637, endPoint y: 181, distance: 75.8
click at [637, 181] on div at bounding box center [541, 186] width 364 height 68
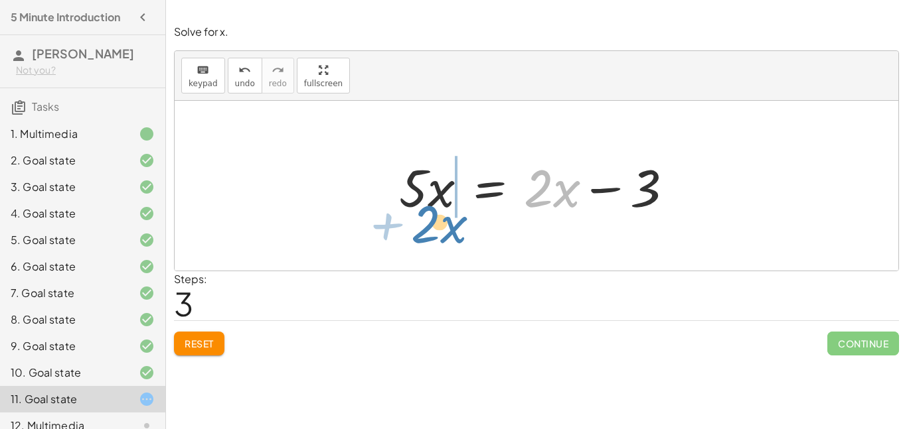
drag, startPoint x: 561, startPoint y: 186, endPoint x: 449, endPoint y: 222, distance: 118.4
click at [449, 222] on div "+ · 5 · x + 1 = · 2 · ( + x − 1 ) + · 5 · x + 1 = + · 2 · x − · 2 · 1 + · 5 · x…" at bounding box center [536, 186] width 314 height 75
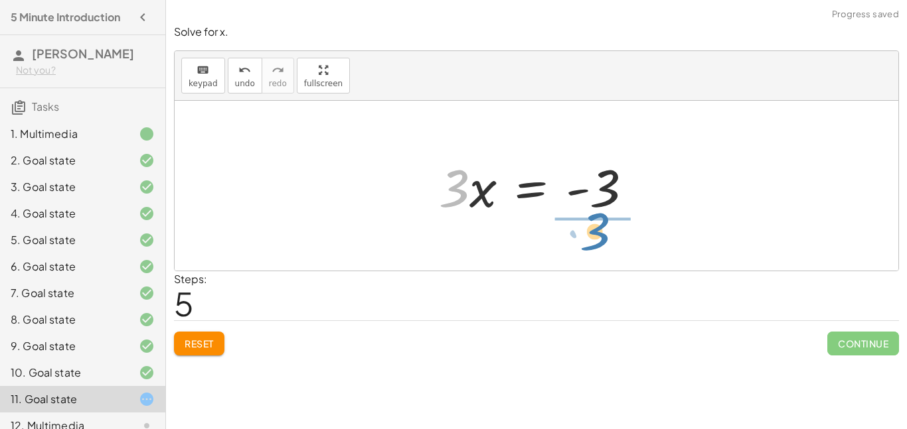
drag, startPoint x: 452, startPoint y: 191, endPoint x: 593, endPoint y: 231, distance: 146.9
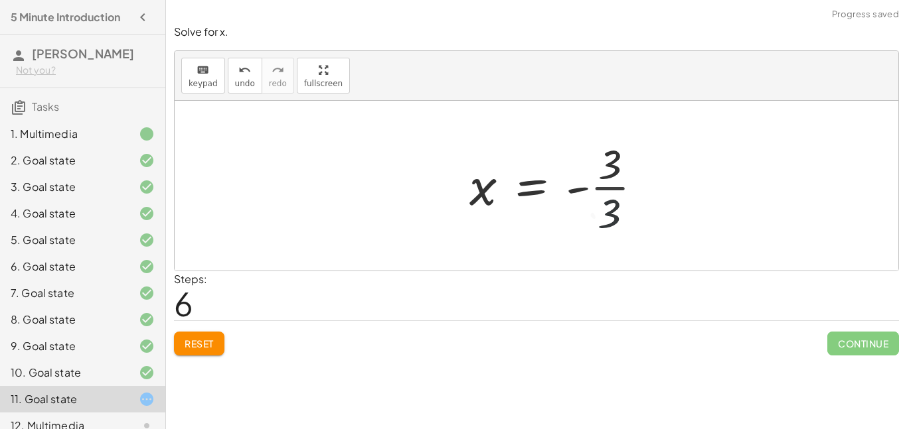
click at [583, 192] on div at bounding box center [561, 186] width 197 height 102
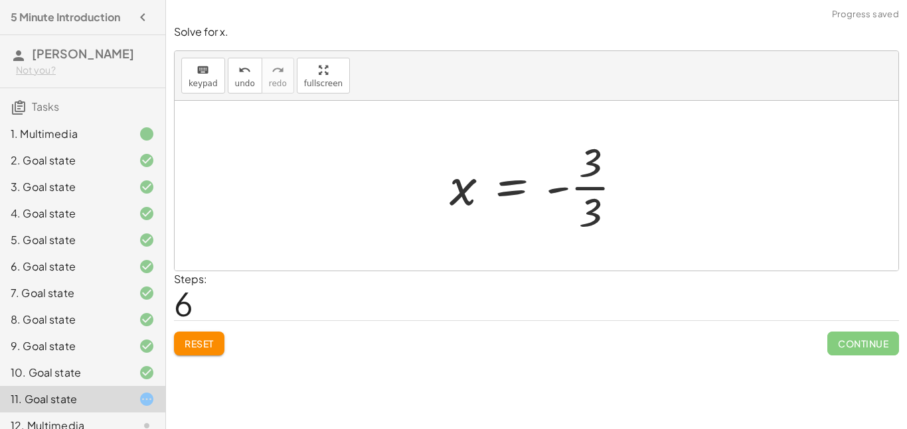
click at [589, 187] on div at bounding box center [541, 186] width 197 height 102
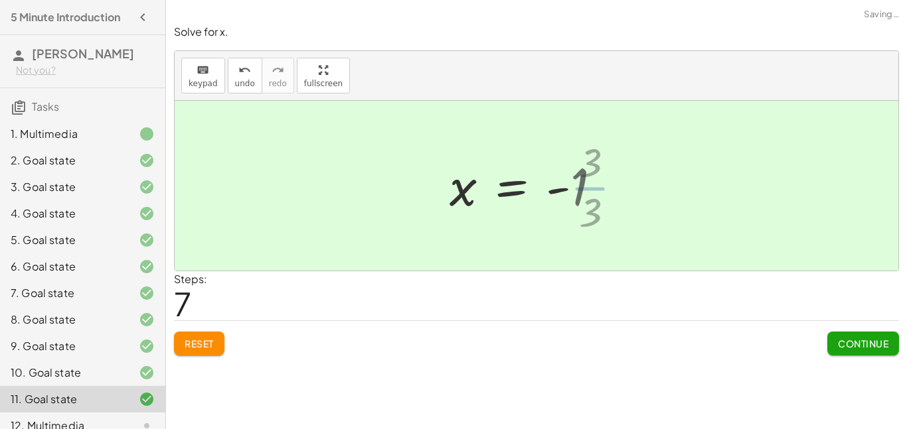
click at [585, 177] on div at bounding box center [530, 186] width 175 height 66
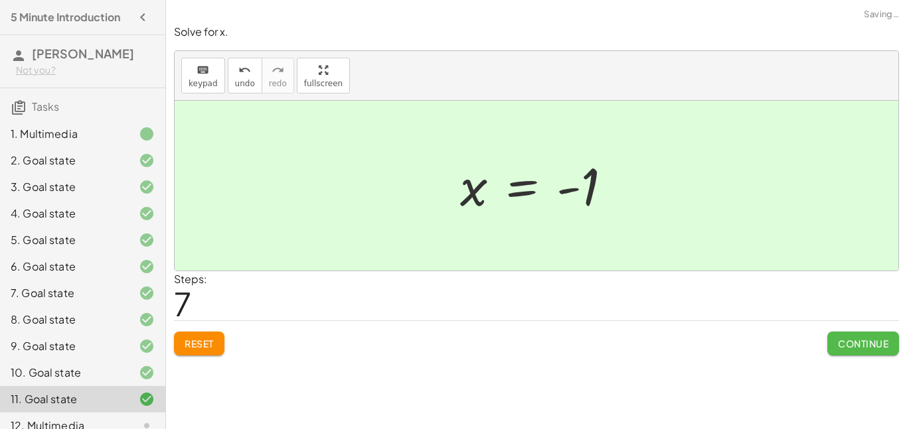
click at [875, 342] on span "Continue" at bounding box center [863, 344] width 50 height 12
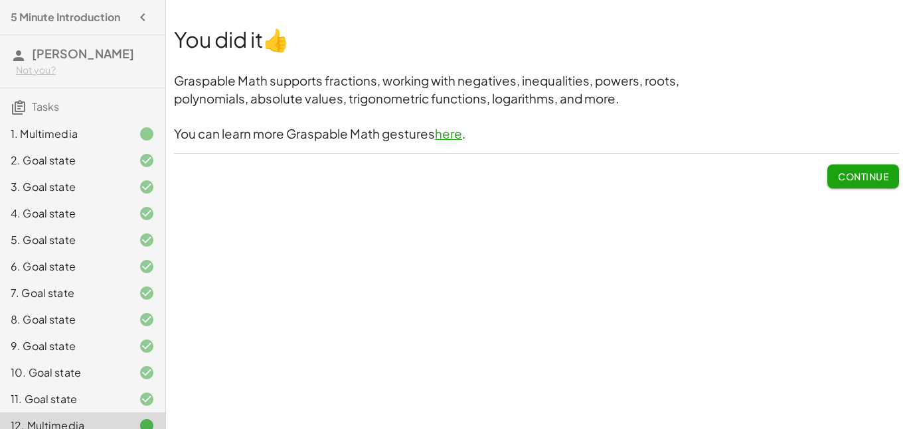
click at [838, 175] on span "Continue" at bounding box center [863, 177] width 50 height 12
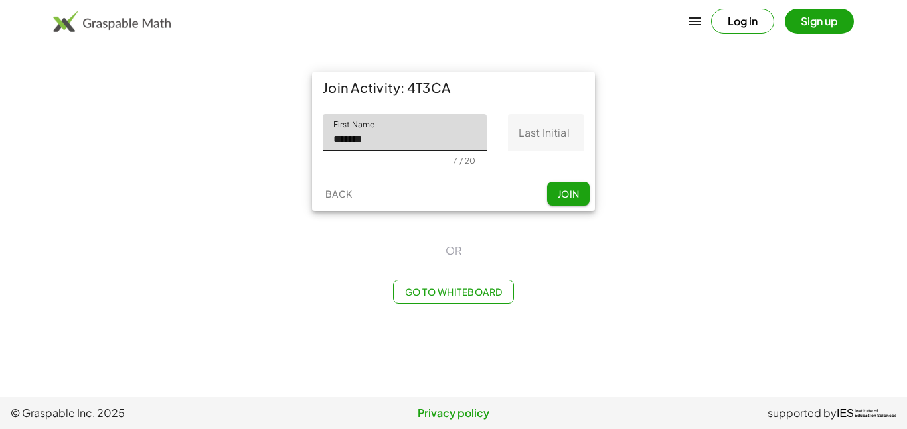
type input "*******"
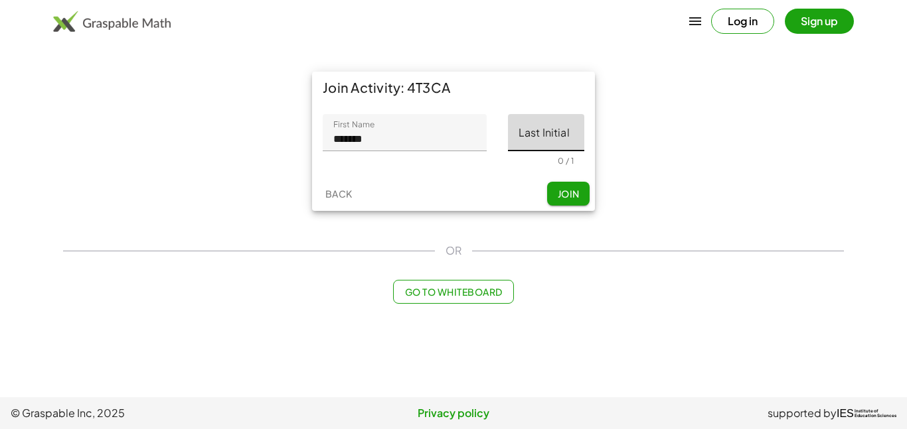
click at [557, 124] on input "Last Initial" at bounding box center [546, 132] width 76 height 37
type input "*"
click at [553, 202] on button "Join" at bounding box center [568, 194] width 42 height 24
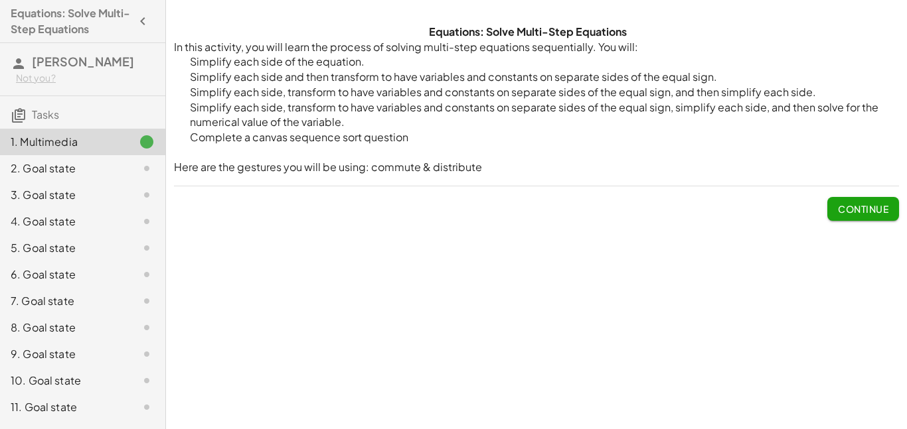
click at [865, 208] on span "Continue" at bounding box center [863, 209] width 50 height 12
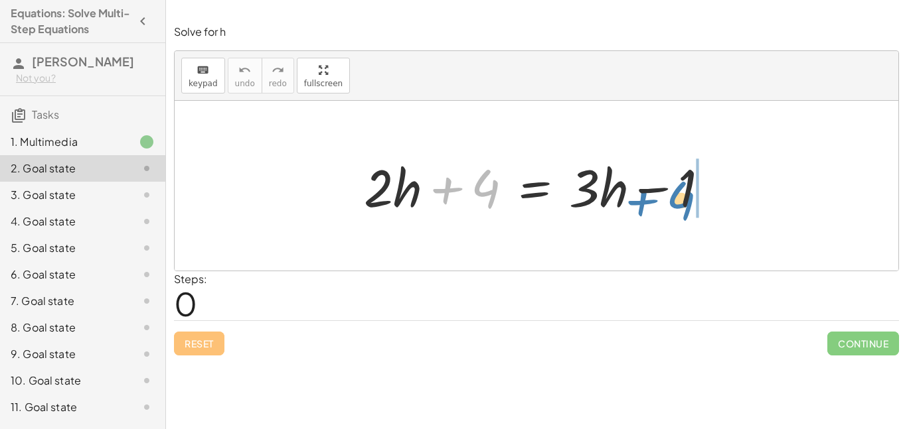
drag, startPoint x: 478, startPoint y: 187, endPoint x: 673, endPoint y: 199, distance: 195.5
click at [673, 199] on div at bounding box center [541, 186] width 368 height 68
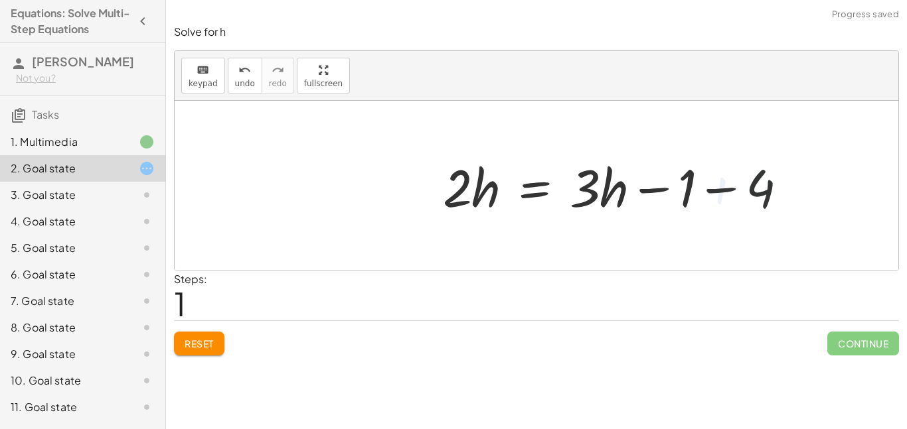
click at [678, 190] on div at bounding box center [620, 186] width 368 height 68
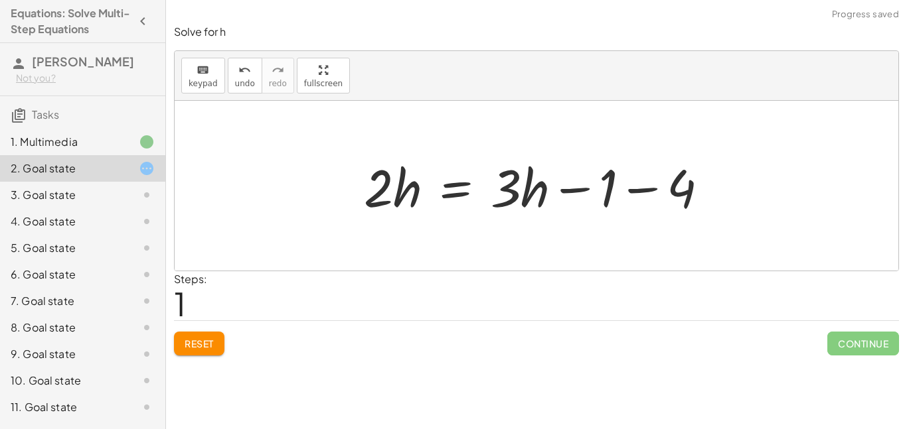
click at [639, 184] on div at bounding box center [541, 186] width 368 height 68
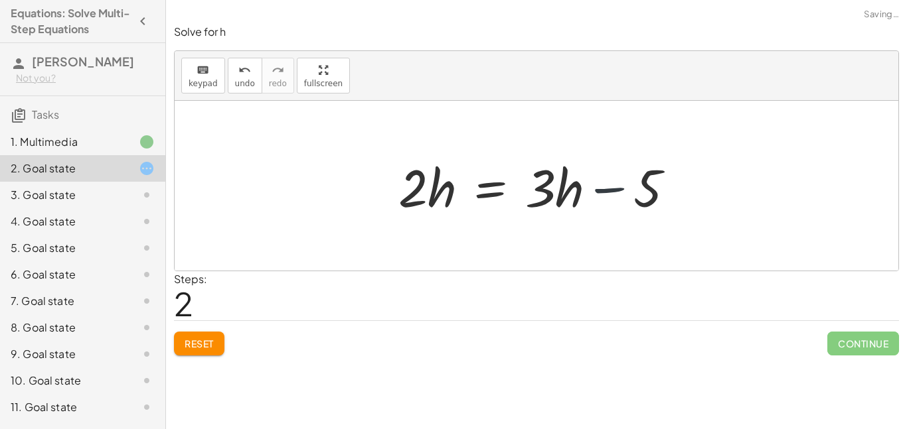
click at [623, 188] on div at bounding box center [542, 186] width 300 height 68
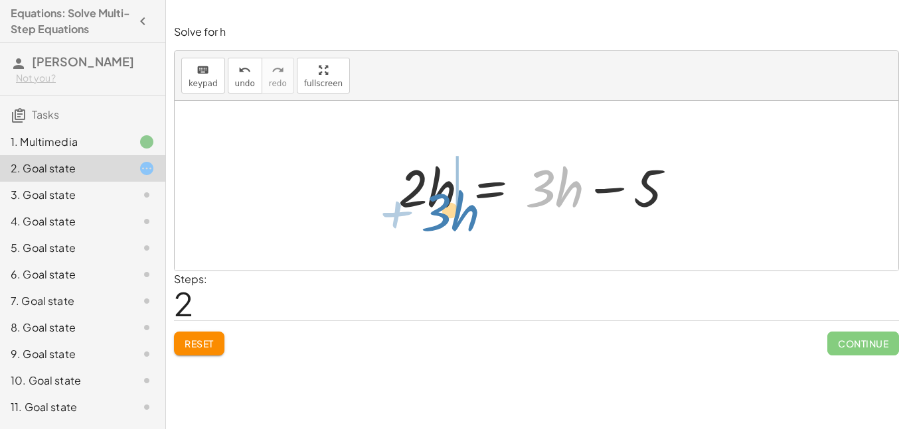
drag, startPoint x: 563, startPoint y: 192, endPoint x: 427, endPoint y: 222, distance: 139.3
click at [427, 222] on div "+ · 2 · h + 4 = + · 3 · h − 1 · 2 · h = + · 3 · h − 1 − 4 · h + · 3 · 2 · h = +…" at bounding box center [536, 186] width 317 height 75
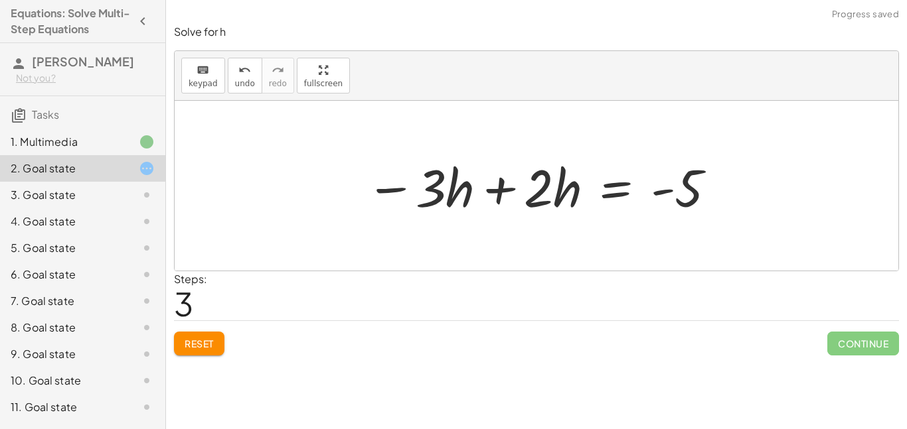
click at [514, 187] on div at bounding box center [541, 186] width 365 height 68
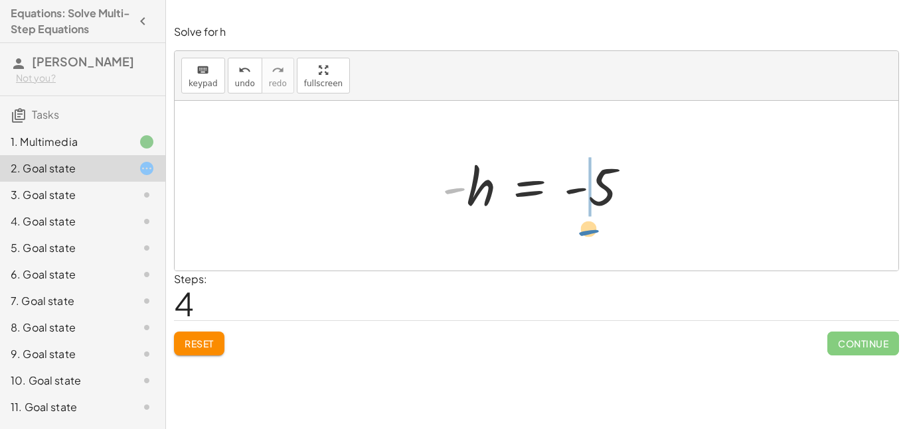
drag, startPoint x: 464, startPoint y: 198, endPoint x: 601, endPoint y: 245, distance: 145.0
click at [601, 245] on div "+ · 2 · h + 4 = + · 3 · h − 1 · 2 · h = + · 3 · h − 1 − 4 · 2 · h = + · 3 · h −…" at bounding box center [536, 186] width 723 height 170
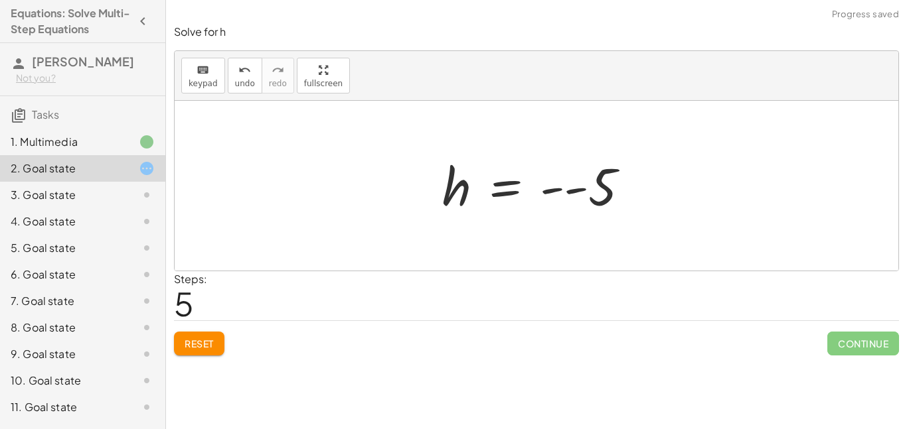
click at [601, 180] on div at bounding box center [540, 186] width 211 height 66
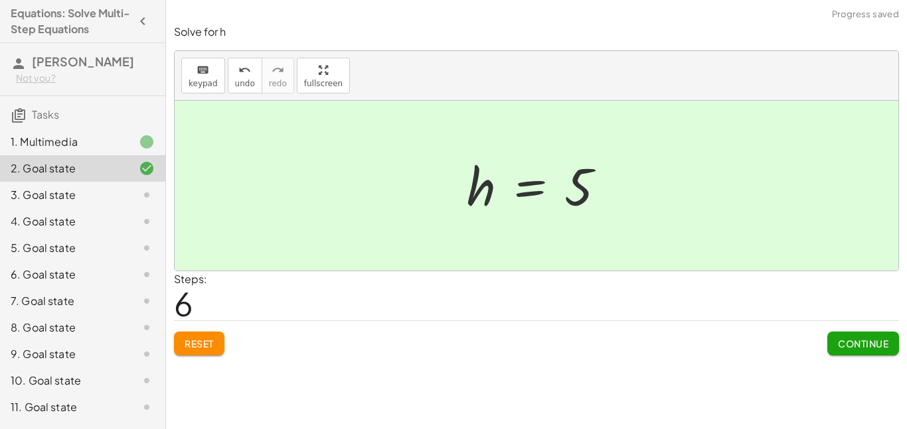
click at [873, 340] on span "Continue" at bounding box center [863, 344] width 50 height 12
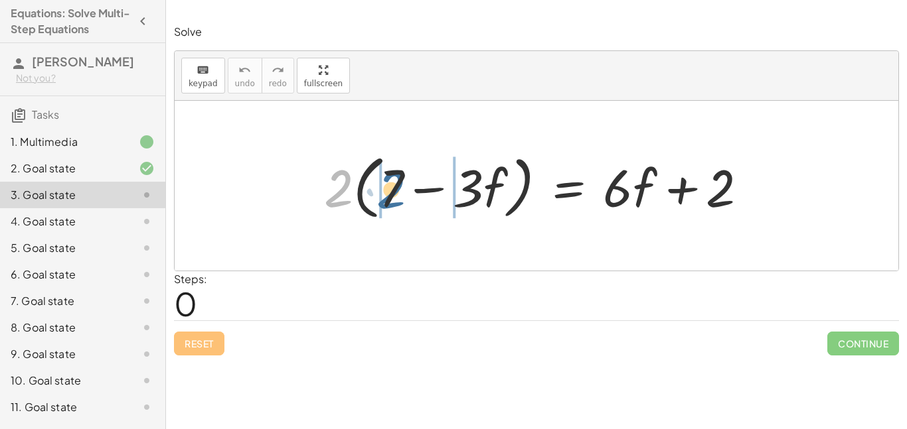
drag, startPoint x: 336, startPoint y: 196, endPoint x: 392, endPoint y: 197, distance: 55.1
click at [392, 197] on div at bounding box center [540, 186] width 447 height 76
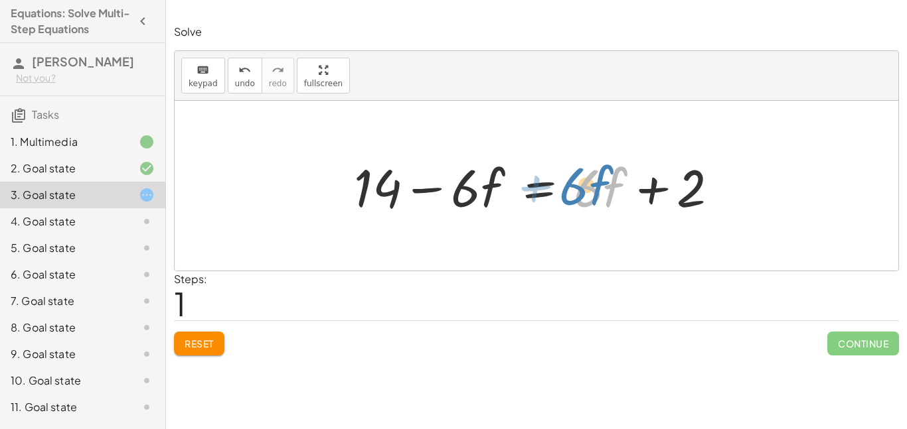
drag, startPoint x: 614, startPoint y: 192, endPoint x: 599, endPoint y: 190, distance: 15.4
click at [599, 190] on div at bounding box center [536, 186] width 379 height 68
drag, startPoint x: 589, startPoint y: 192, endPoint x: 567, endPoint y: 208, distance: 27.6
click at [567, 208] on div at bounding box center [536, 186] width 379 height 68
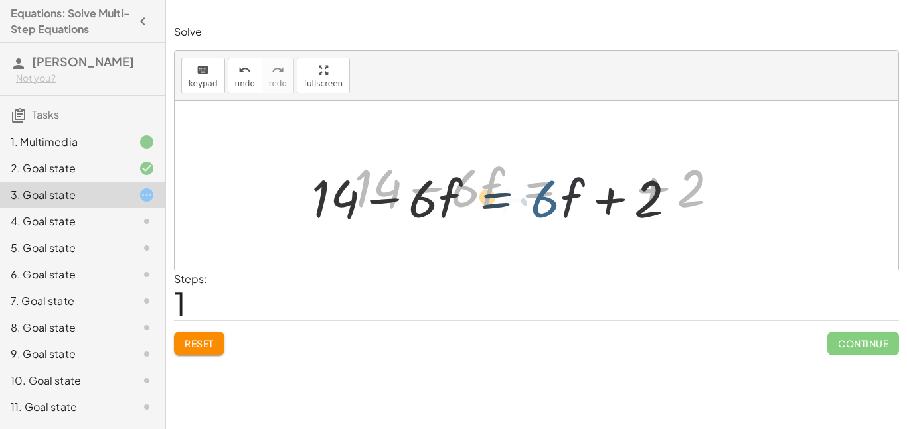
drag, startPoint x: 567, startPoint y: 208, endPoint x: 514, endPoint y: 224, distance: 55.2
click at [514, 224] on div "· 2 · ( + 7 − · 3 · f ) = + · 6 · f + 2 + · 2 · 7 − · 2 · 3 · f = + · 6 · f + 2…" at bounding box center [536, 186] width 723 height 170
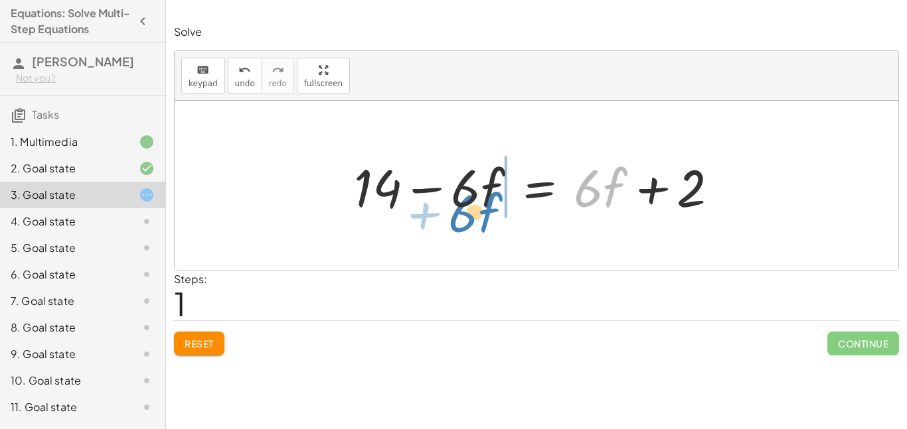
drag, startPoint x: 603, startPoint y: 186, endPoint x: 477, endPoint y: 211, distance: 128.6
click at [477, 211] on div at bounding box center [536, 186] width 379 height 68
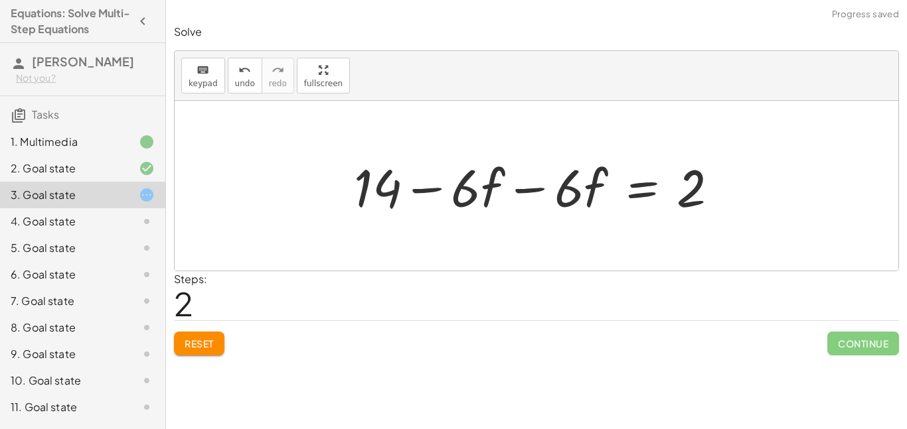
click at [504, 198] on div at bounding box center [541, 186] width 388 height 68
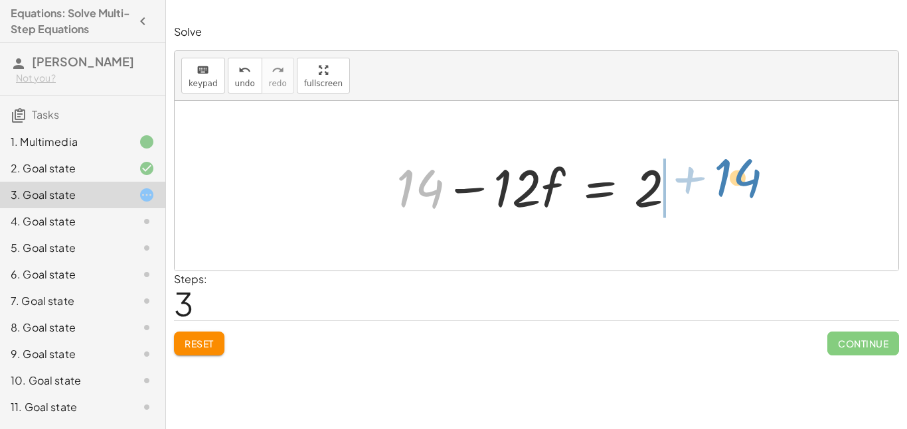
drag, startPoint x: 421, startPoint y: 187, endPoint x: 710, endPoint y: 183, distance: 288.7
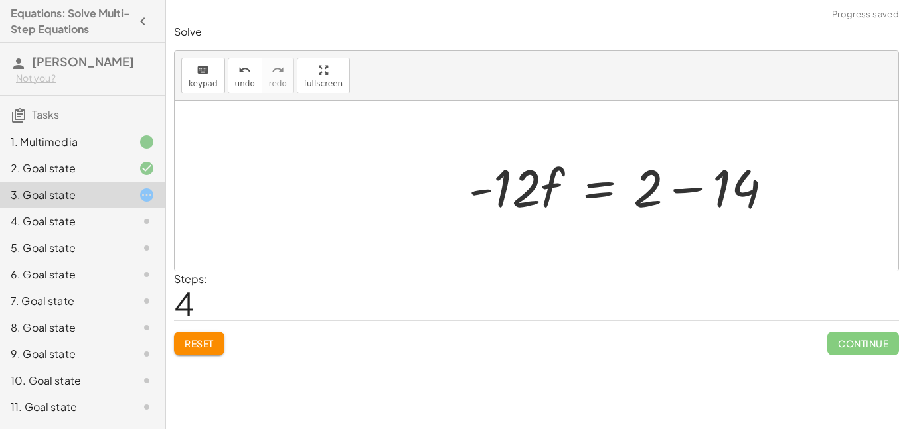
click at [710, 183] on div at bounding box center [626, 186] width 328 height 68
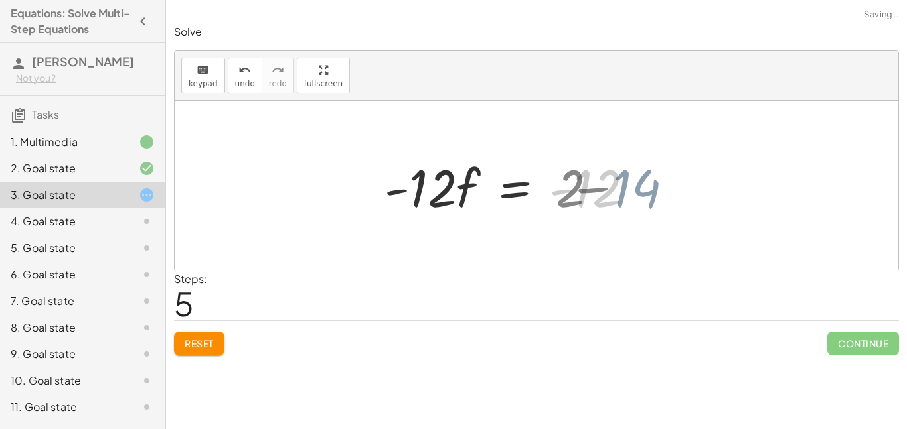
click at [623, 186] on div at bounding box center [514, 186] width 273 height 68
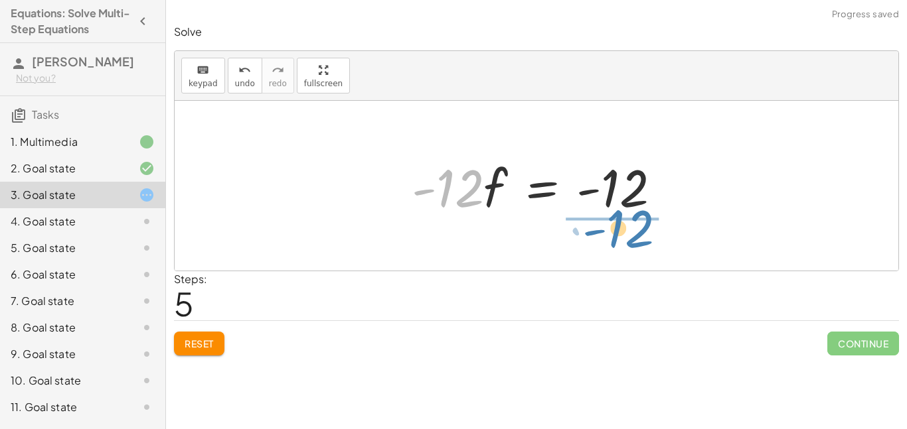
drag, startPoint x: 449, startPoint y: 197, endPoint x: 625, endPoint y: 236, distance: 180.8
click at [625, 236] on div "· 2 · ( + 7 − · 3 · f ) = + · 6 · f + 2 + · 2 · 7 − · 2 · 3 · f = + · 6 · f + 2…" at bounding box center [536, 186] width 723 height 170
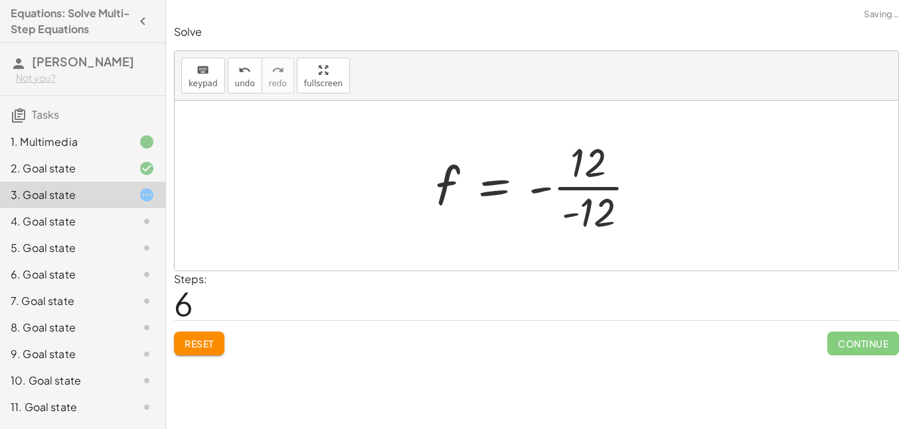
click at [640, 190] on div at bounding box center [541, 186] width 225 height 102
click at [606, 191] on div at bounding box center [527, 186] width 196 height 66
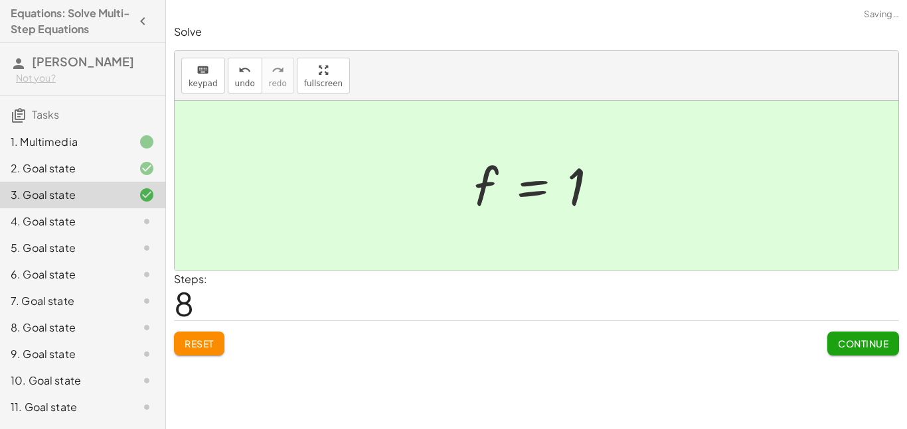
click at [870, 340] on span "Continue" at bounding box center [863, 344] width 50 height 12
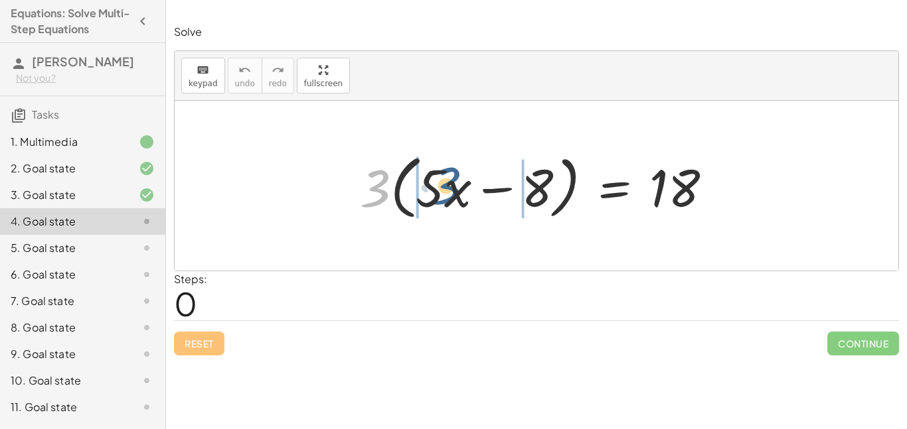
drag, startPoint x: 374, startPoint y: 179, endPoint x: 447, endPoint y: 177, distance: 72.4
click at [447, 177] on div at bounding box center [541, 186] width 376 height 76
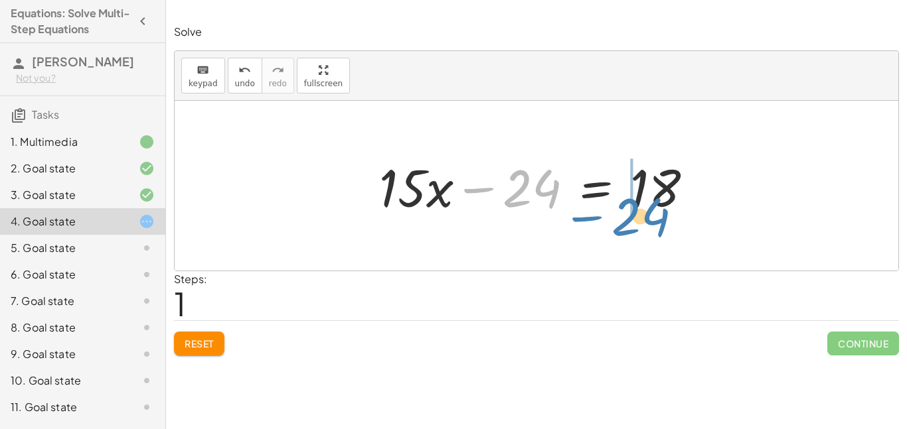
drag, startPoint x: 466, startPoint y: 179, endPoint x: 575, endPoint y: 204, distance: 112.4
click at [575, 204] on div at bounding box center [541, 186] width 338 height 68
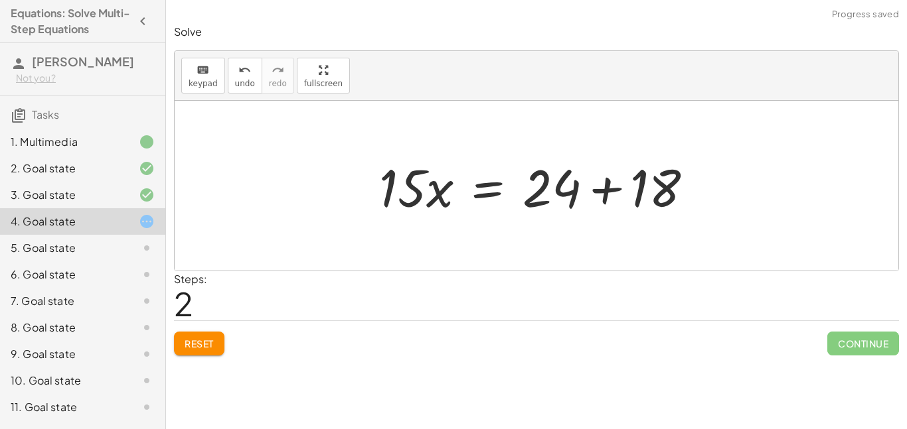
click at [649, 208] on div at bounding box center [541, 186] width 338 height 68
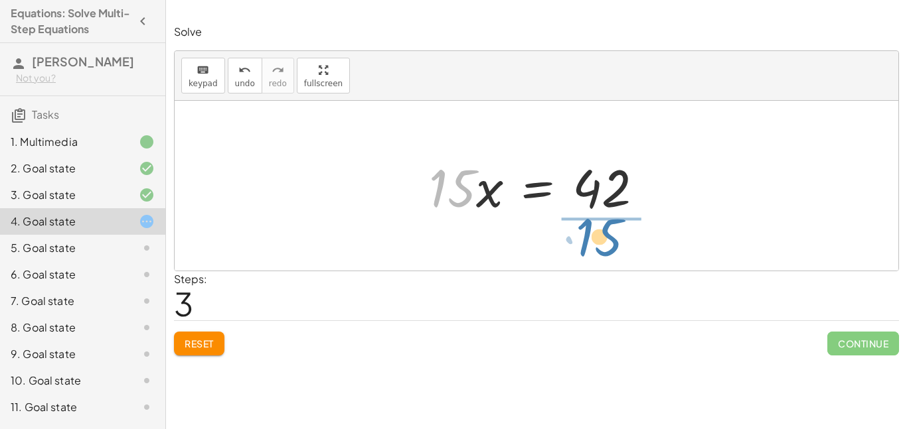
drag, startPoint x: 447, startPoint y: 190, endPoint x: 606, endPoint y: 236, distance: 165.3
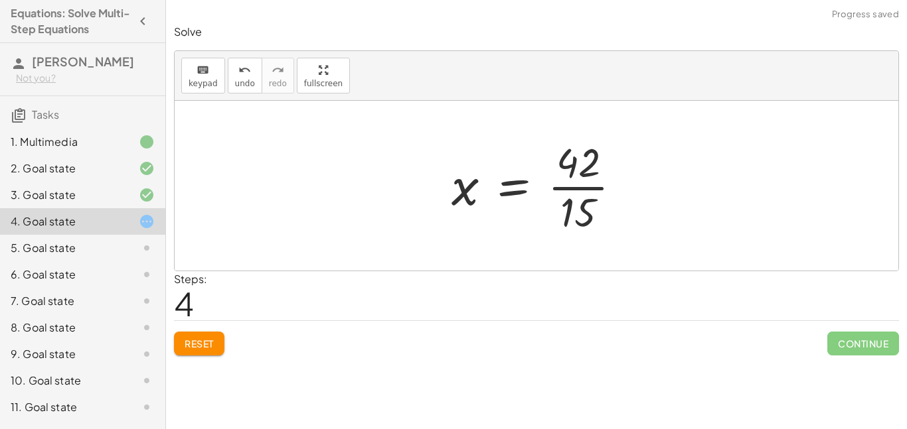
click at [589, 194] on div at bounding box center [542, 186] width 194 height 102
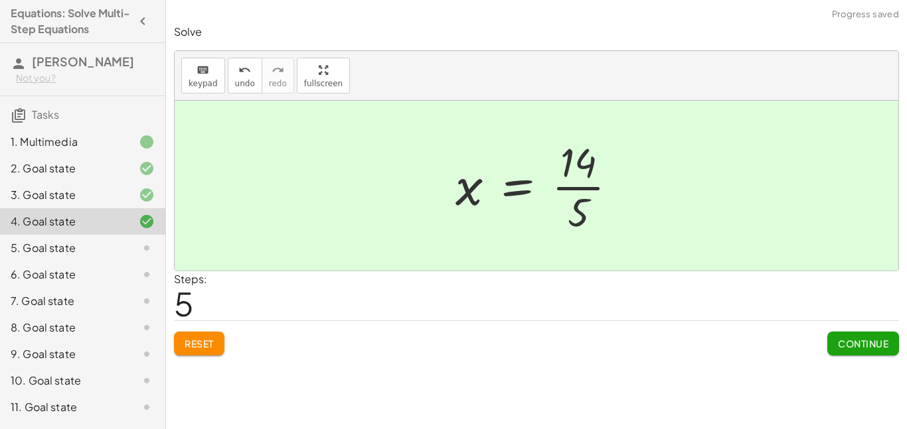
click at [599, 210] on div at bounding box center [542, 186] width 186 height 102
click at [590, 204] on div at bounding box center [542, 186] width 186 height 102
click at [582, 200] on div at bounding box center [542, 186] width 186 height 102
click at [866, 358] on div "Solve keyboard keypad undo undo redo redo fullscreen · 3 · ( + · 5 · x − 8 ) = …" at bounding box center [536, 190] width 741 height 347
click at [861, 356] on div "Solve keyboard keypad undo undo redo redo fullscreen · 3 · ( + · 5 · x − 8 ) = …" at bounding box center [536, 190] width 741 height 347
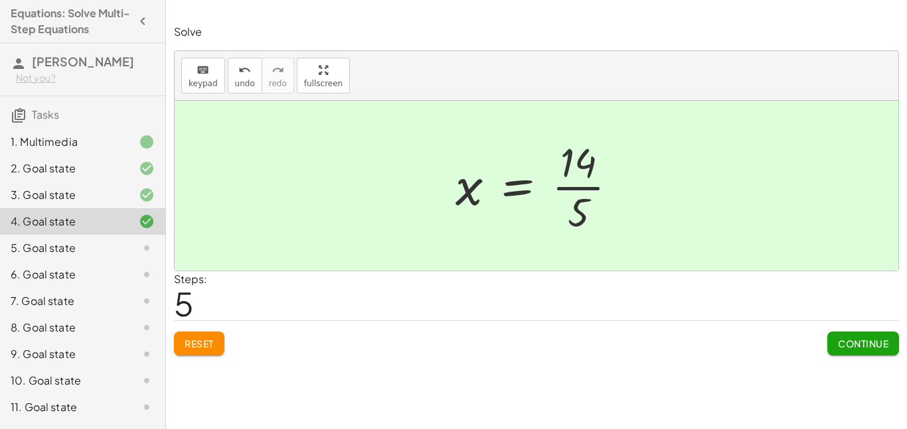
click at [851, 349] on span "Continue" at bounding box center [863, 344] width 50 height 12
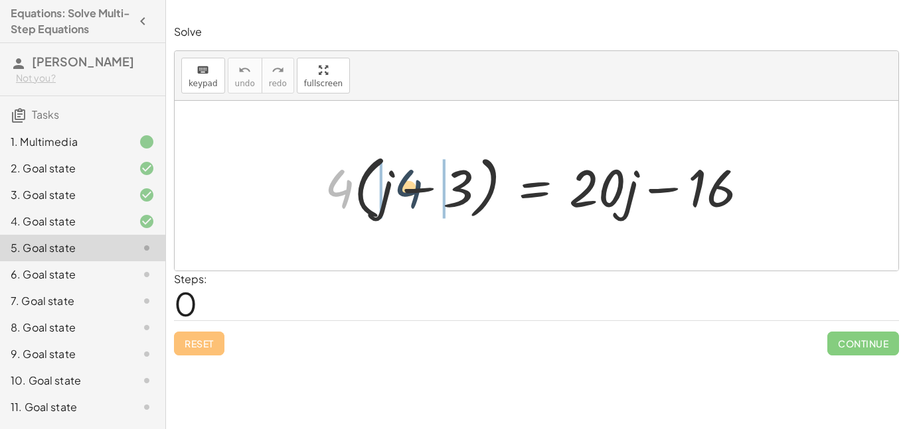
drag, startPoint x: 339, startPoint y: 181, endPoint x: 416, endPoint y: 182, distance: 77.0
click at [416, 182] on div at bounding box center [541, 186] width 447 height 76
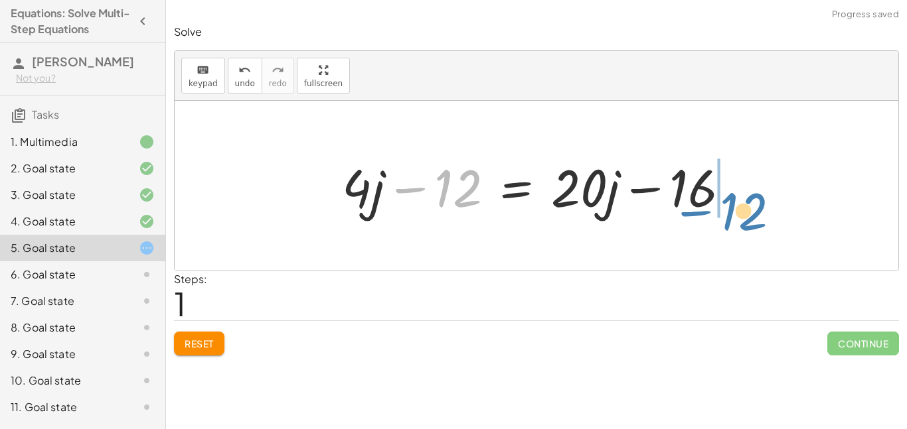
drag, startPoint x: 462, startPoint y: 180, endPoint x: 738, endPoint y: 200, distance: 276.8
click at [738, 200] on div at bounding box center [541, 186] width 412 height 68
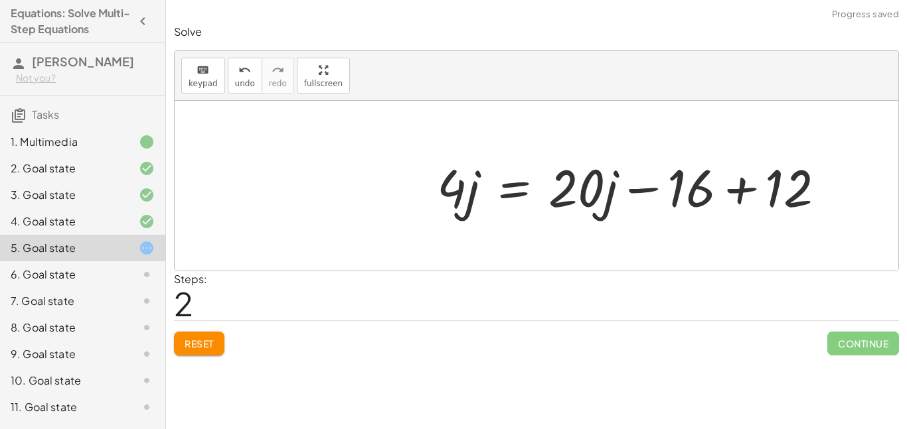
click at [695, 183] on div at bounding box center [636, 186] width 412 height 68
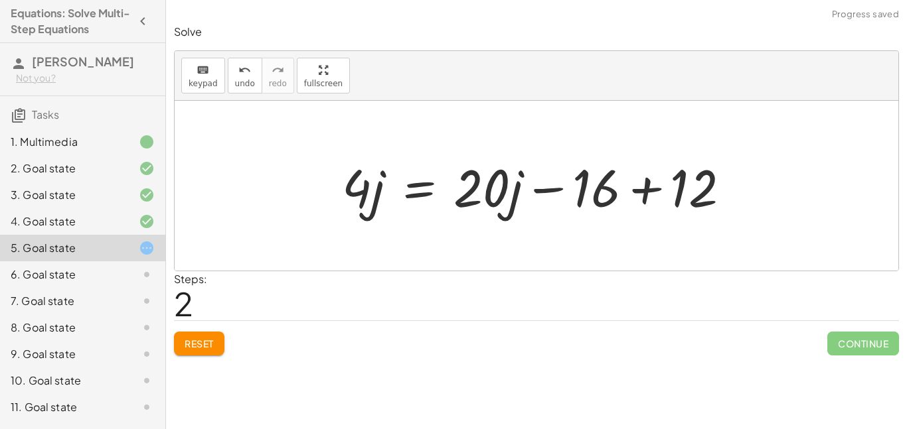
click at [660, 184] on div at bounding box center [541, 186] width 412 height 68
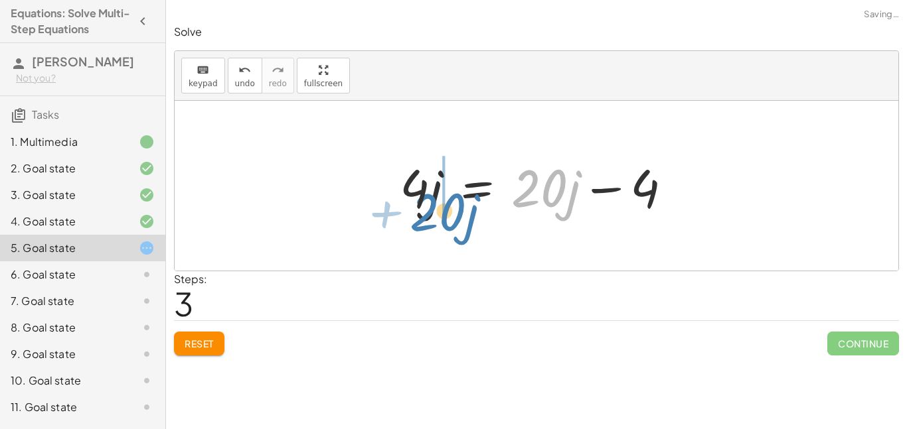
drag, startPoint x: 521, startPoint y: 196, endPoint x: 419, endPoint y: 220, distance: 105.0
click at [419, 220] on div at bounding box center [536, 186] width 287 height 68
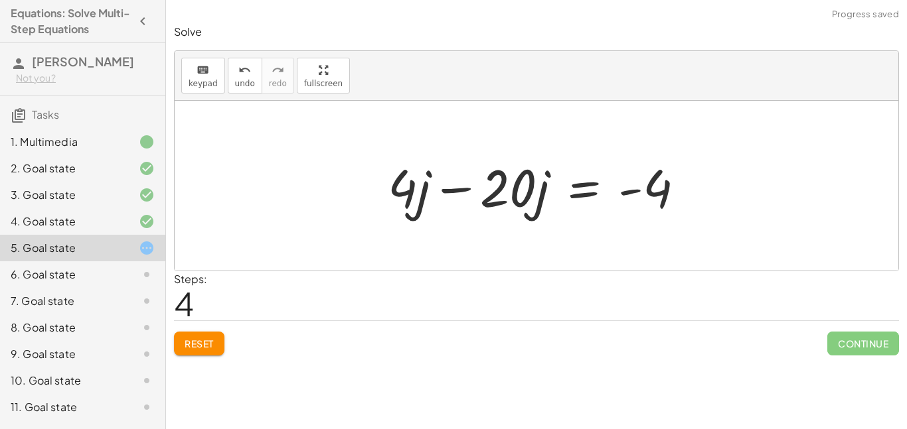
click at [434, 215] on div at bounding box center [541, 186] width 321 height 68
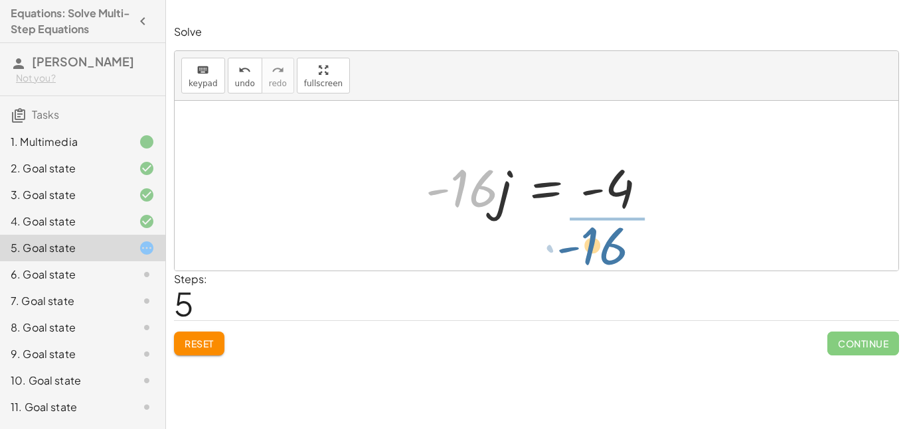
drag, startPoint x: 474, startPoint y: 196, endPoint x: 618, endPoint y: 228, distance: 147.6
click at [618, 228] on div "· 4 · ( + j − 3 ) = + · 20 · j − 16 + · 4 · j − · 4 · 3 = + · 20 · j − 16 + · 4…" at bounding box center [536, 186] width 723 height 170
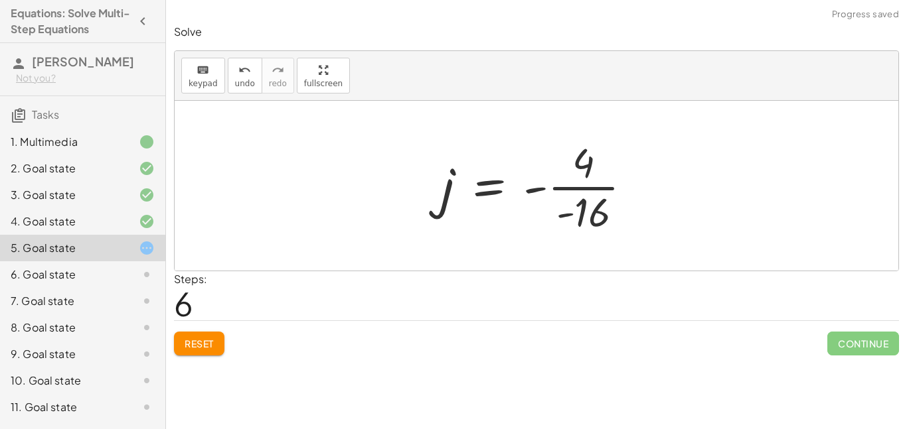
click at [581, 218] on div at bounding box center [541, 186] width 215 height 102
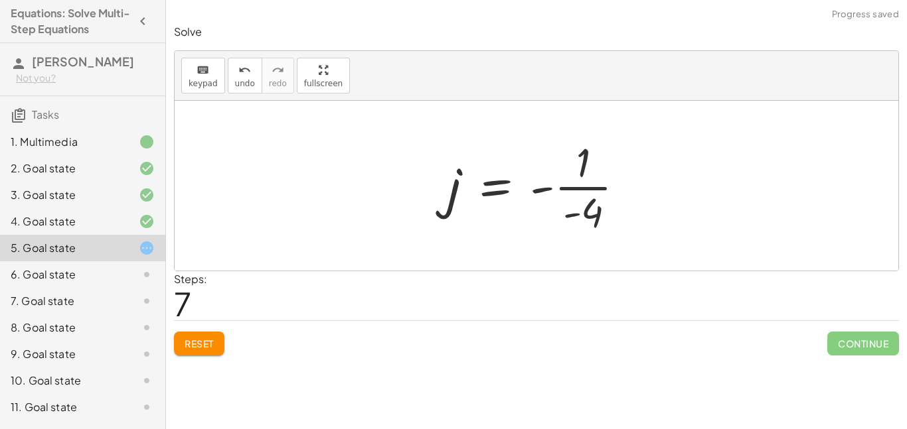
click at [617, 213] on div at bounding box center [541, 186] width 200 height 102
click at [573, 184] on div at bounding box center [541, 186] width 200 height 102
click at [587, 226] on div at bounding box center [541, 186] width 200 height 102
click at [576, 208] on div at bounding box center [541, 186] width 200 height 102
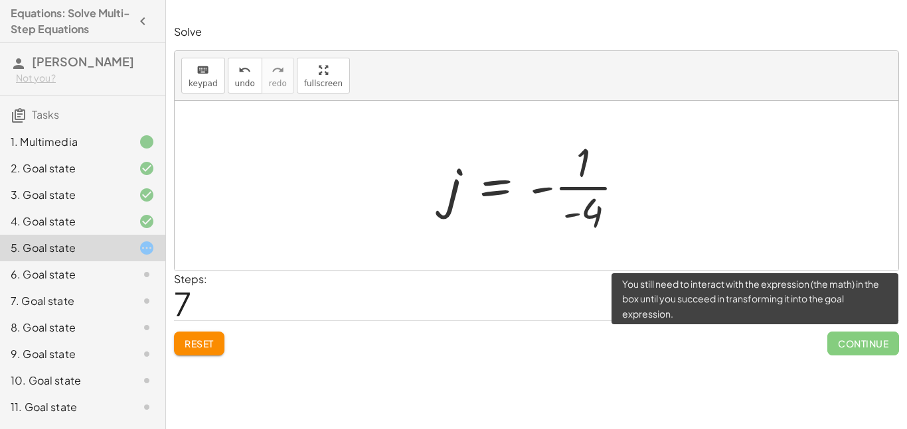
click at [863, 347] on span "Continue" at bounding box center [863, 344] width 72 height 24
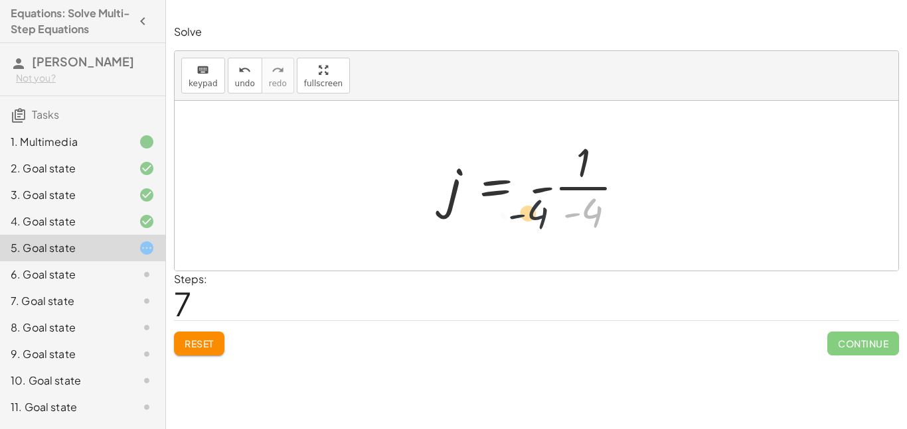
drag, startPoint x: 589, startPoint y: 212, endPoint x: 532, endPoint y: 214, distance: 57.1
click at [532, 214] on div at bounding box center [541, 186] width 200 height 102
click at [218, 341] on button "Reset" at bounding box center [199, 344] width 50 height 24
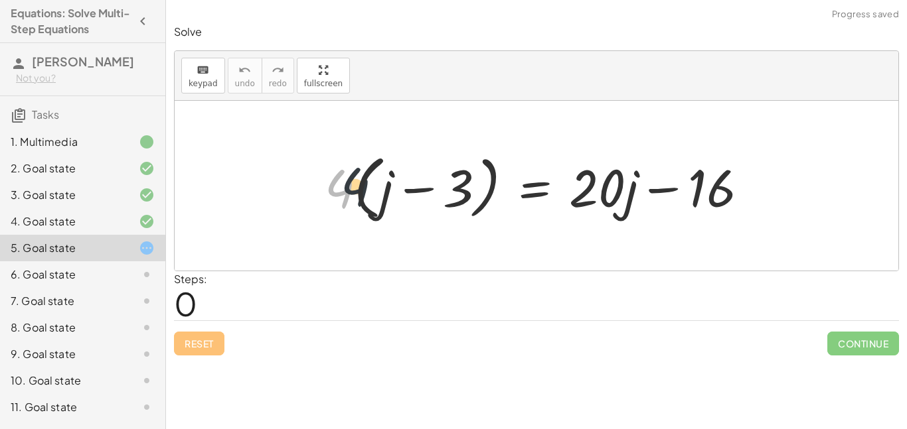
drag, startPoint x: 340, startPoint y: 186, endPoint x: 421, endPoint y: 198, distance: 81.8
click at [421, 198] on div at bounding box center [541, 186] width 447 height 76
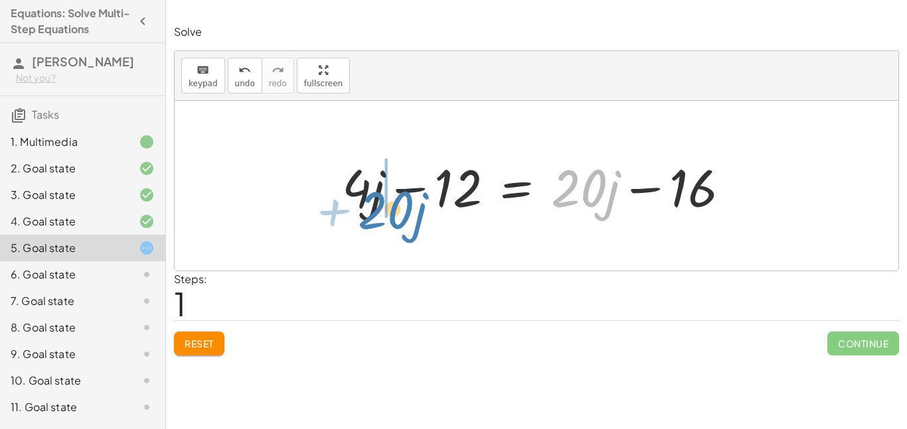
drag, startPoint x: 593, startPoint y: 191, endPoint x: 399, endPoint y: 206, distance: 194.3
click at [399, 206] on div at bounding box center [536, 186] width 403 height 68
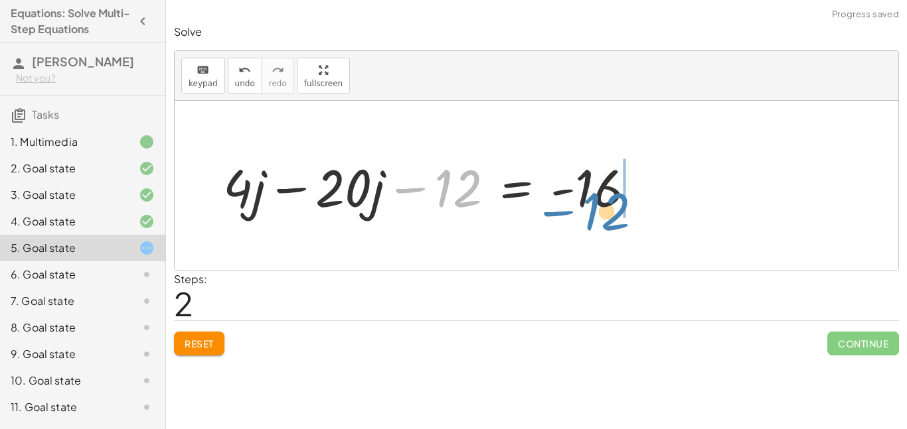
drag, startPoint x: 424, startPoint y: 186, endPoint x: 574, endPoint y: 208, distance: 151.6
click at [574, 208] on div at bounding box center [434, 186] width 436 height 68
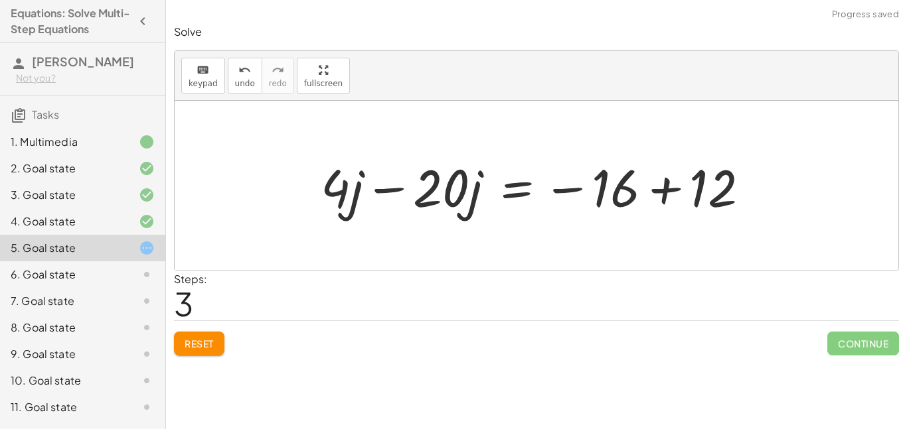
click at [484, 188] on div at bounding box center [540, 186] width 453 height 68
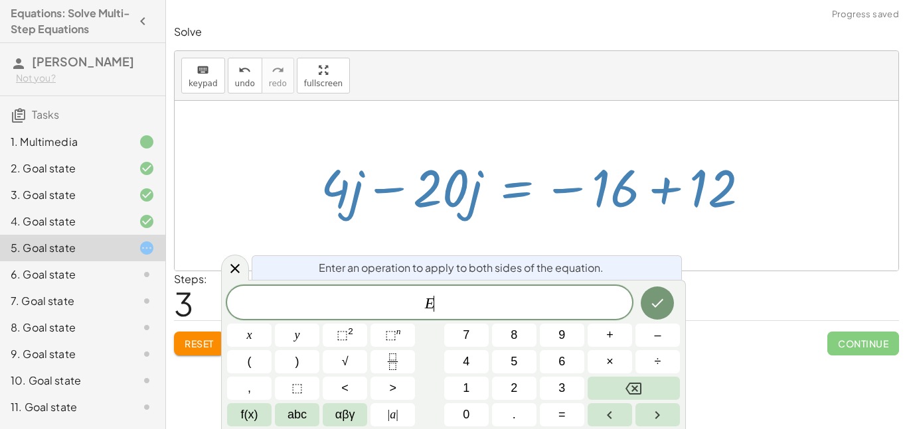
click at [450, 193] on div at bounding box center [540, 186] width 453 height 68
click at [245, 265] on div at bounding box center [235, 268] width 28 height 26
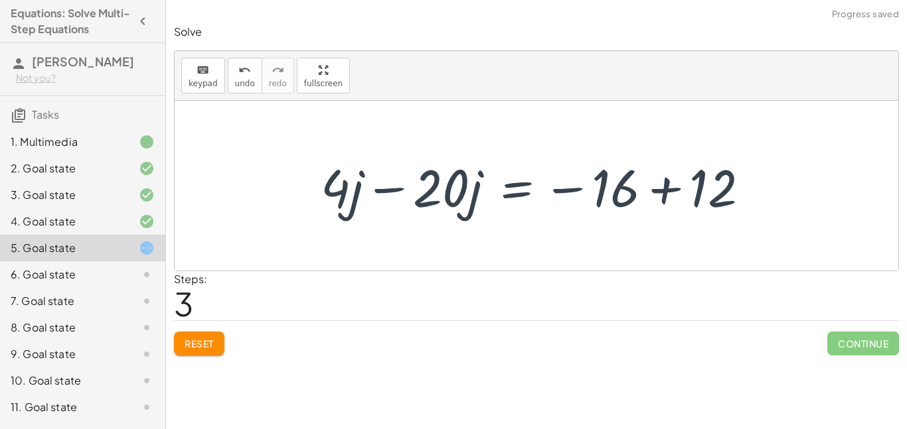
click at [384, 190] on div at bounding box center [540, 186] width 453 height 68
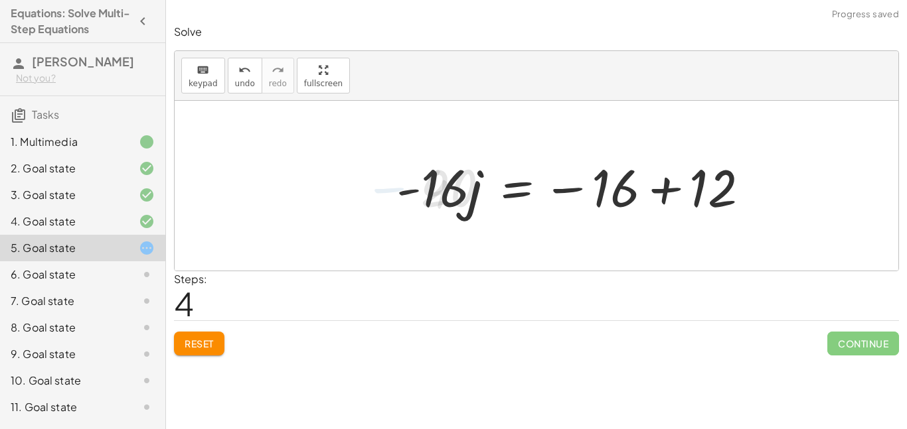
click at [591, 181] on div at bounding box center [578, 186] width 377 height 68
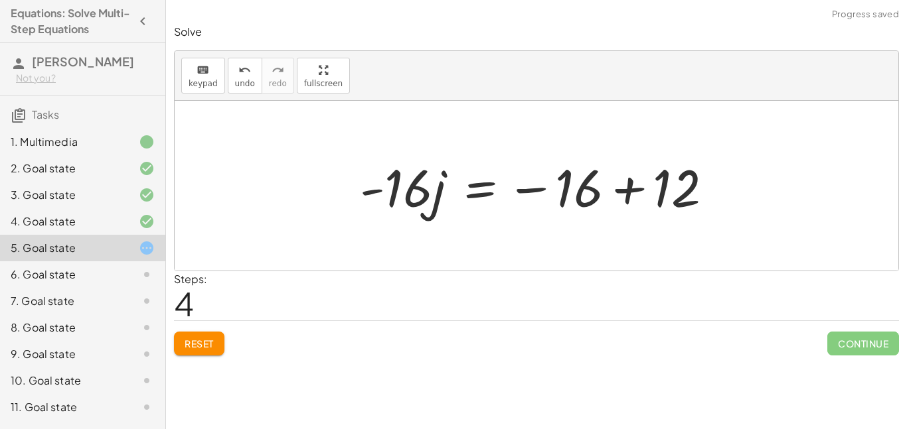
click at [587, 183] on div at bounding box center [541, 186] width 377 height 68
click at [583, 183] on div at bounding box center [541, 186] width 377 height 68
click at [525, 193] on div at bounding box center [541, 186] width 377 height 68
click at [620, 192] on div at bounding box center [541, 186] width 377 height 68
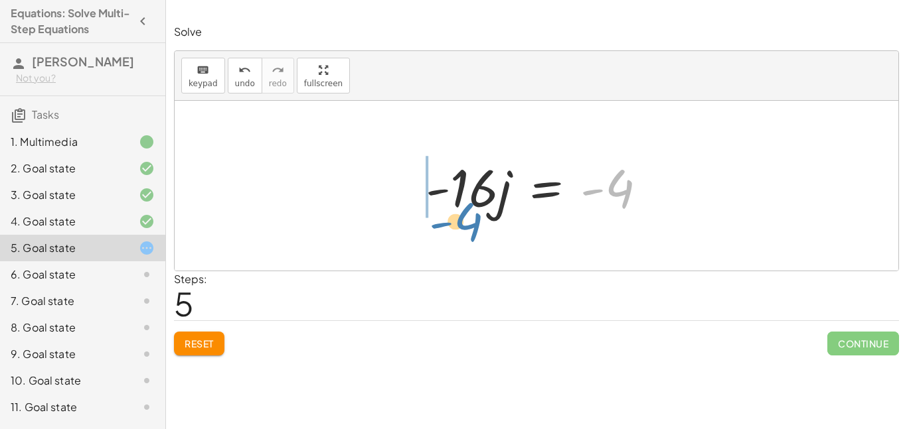
drag, startPoint x: 609, startPoint y: 183, endPoint x: 458, endPoint y: 216, distance: 154.9
click at [458, 216] on div at bounding box center [541, 186] width 245 height 68
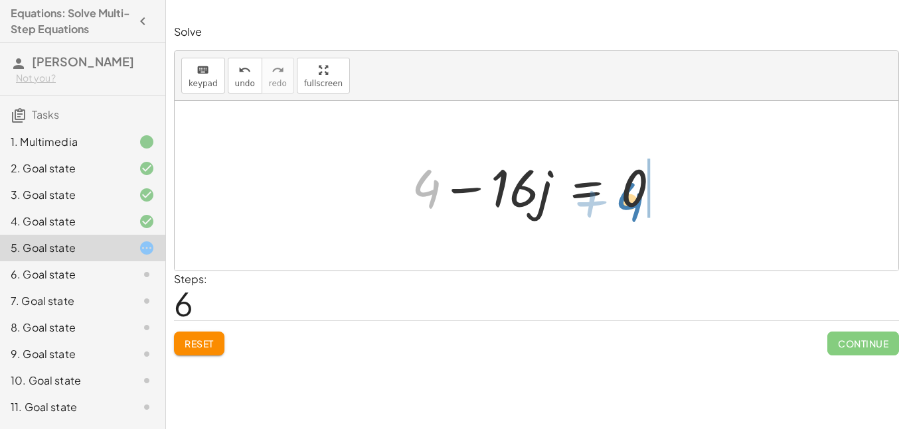
drag, startPoint x: 421, startPoint y: 187, endPoint x: 639, endPoint y: 200, distance: 218.7
click at [639, 200] on div at bounding box center [541, 186] width 272 height 68
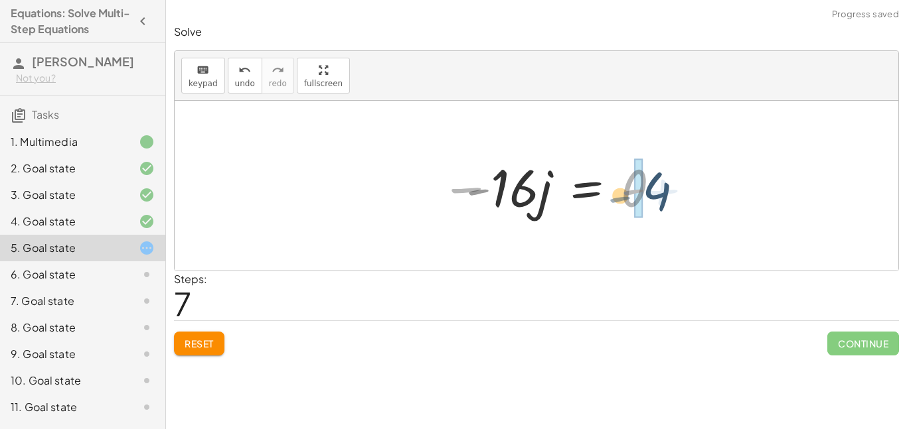
drag, startPoint x: 639, startPoint y: 200, endPoint x: 625, endPoint y: 208, distance: 16.1
click at [625, 208] on div at bounding box center [581, 186] width 245 height 68
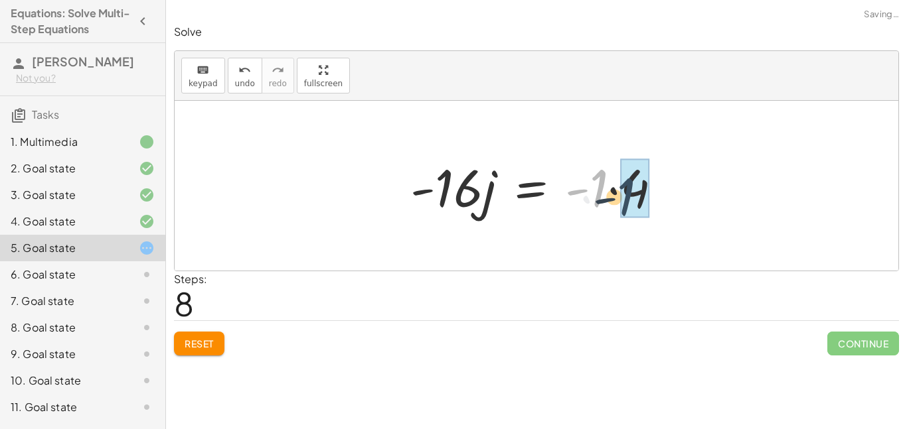
drag, startPoint x: 593, startPoint y: 177, endPoint x: 617, endPoint y: 184, distance: 25.6
click at [621, 185] on div at bounding box center [526, 186] width 245 height 68
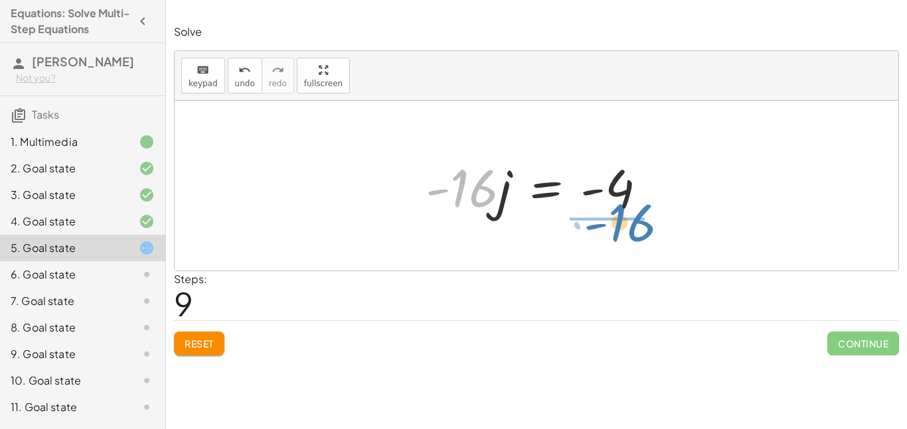
drag, startPoint x: 465, startPoint y: 193, endPoint x: 623, endPoint y: 226, distance: 162.0
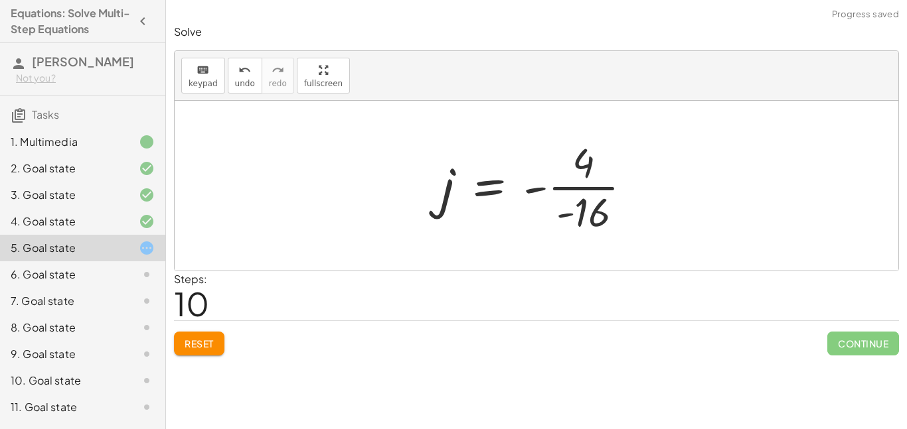
click at [574, 202] on div at bounding box center [541, 186] width 215 height 102
click at [218, 350] on button "Reset" at bounding box center [199, 344] width 50 height 24
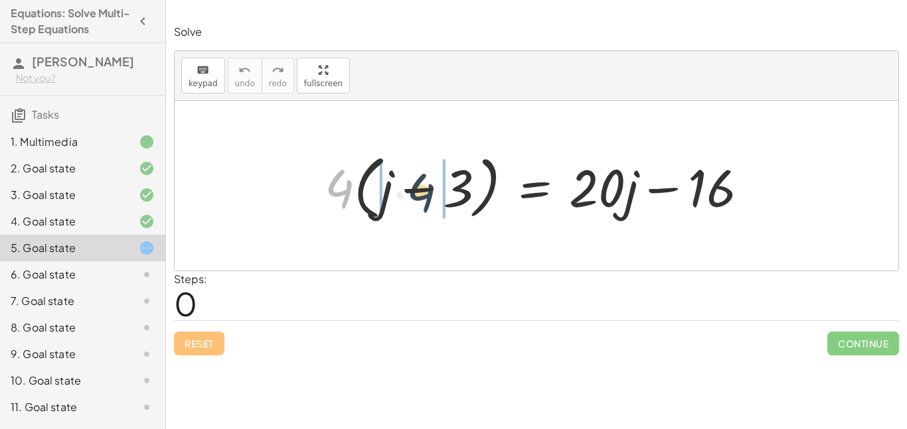
drag, startPoint x: 349, startPoint y: 186, endPoint x: 432, endPoint y: 190, distance: 83.1
click at [432, 190] on div at bounding box center [541, 186] width 447 height 76
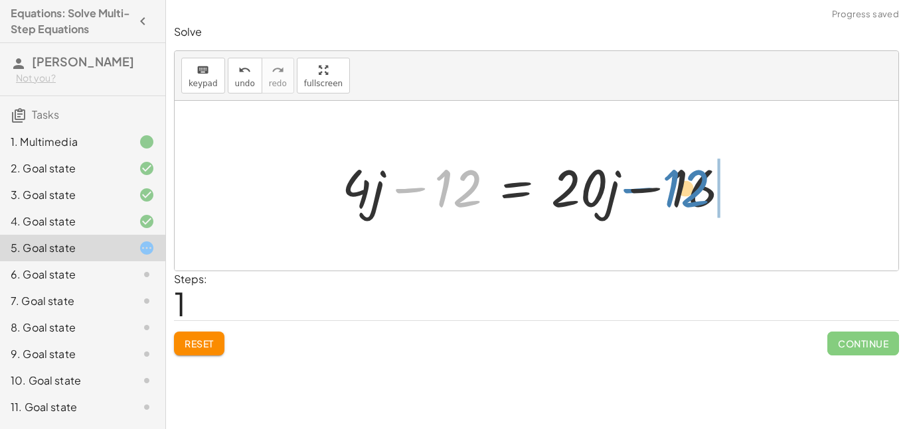
drag, startPoint x: 419, startPoint y: 187, endPoint x: 647, endPoint y: 187, distance: 227.6
click at [647, 187] on div at bounding box center [541, 186] width 412 height 68
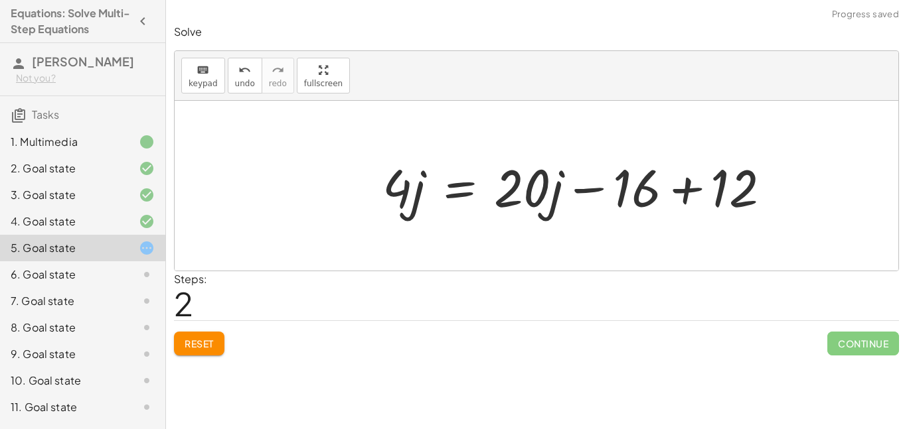
click at [672, 191] on div at bounding box center [582, 186] width 412 height 68
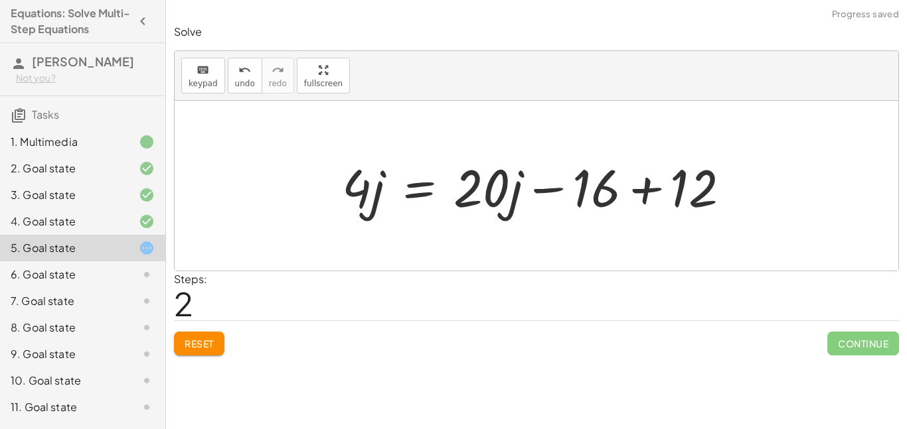
click at [662, 187] on div at bounding box center [541, 186] width 412 height 68
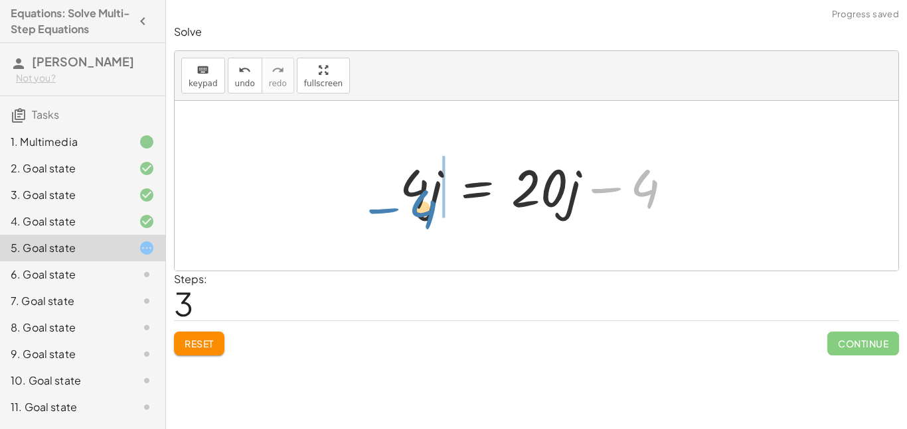
drag, startPoint x: 640, startPoint y: 187, endPoint x: 428, endPoint y: 204, distance: 213.1
click at [428, 204] on div at bounding box center [541, 186] width 296 height 68
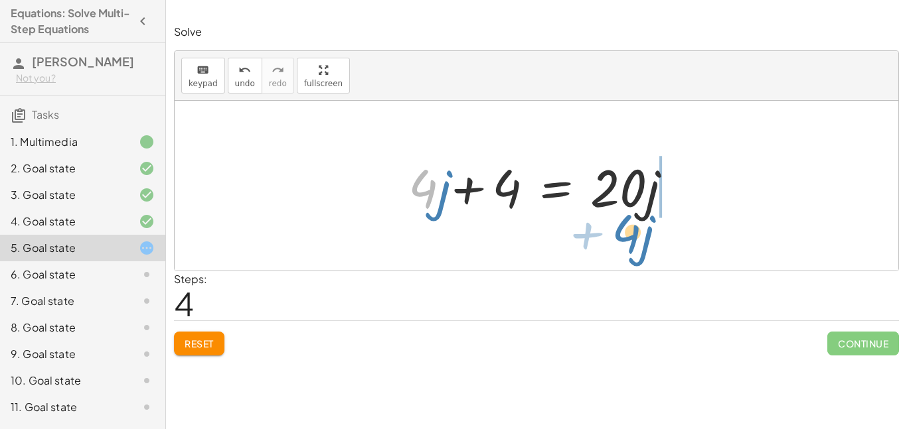
drag, startPoint x: 415, startPoint y: 184, endPoint x: 631, endPoint y: 215, distance: 218.5
click at [631, 215] on div at bounding box center [536, 186] width 287 height 68
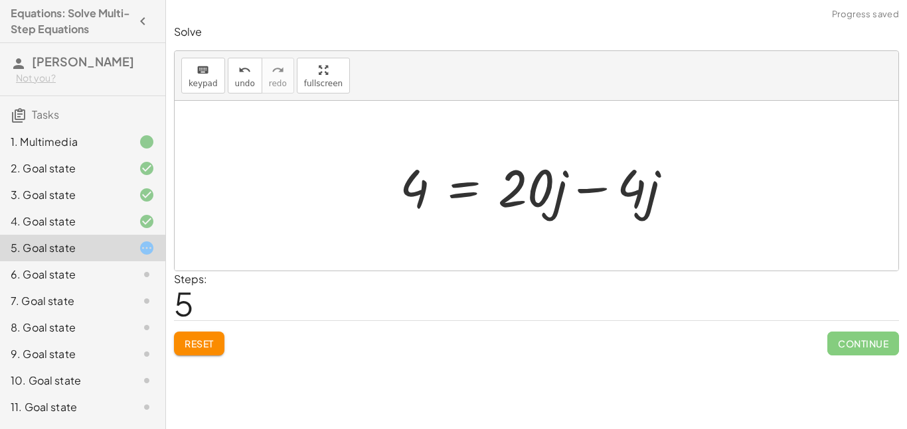
click at [611, 207] on div at bounding box center [541, 186] width 296 height 68
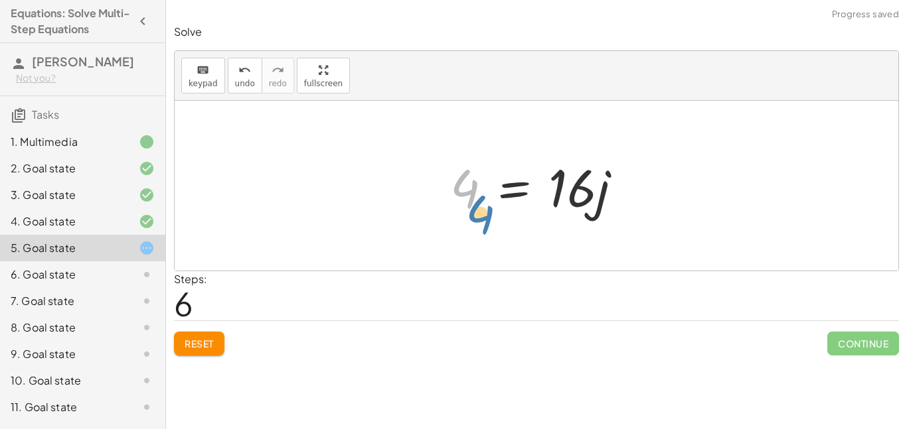
drag, startPoint x: 467, startPoint y: 183, endPoint x: 482, endPoint y: 208, distance: 30.0
click at [482, 208] on div at bounding box center [541, 186] width 196 height 68
drag, startPoint x: 592, startPoint y: 195, endPoint x: 486, endPoint y: 222, distance: 109.5
click at [486, 222] on div "· 4 · ( + j − 3 ) = + · 20 · j − 16 + · 4 · j − · 4 · 3 = + · 20 · j − 16 + · 4…" at bounding box center [536, 186] width 212 height 75
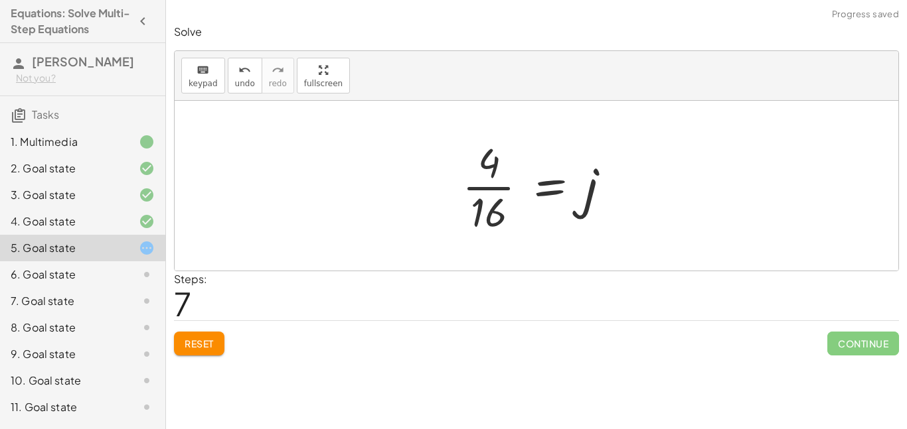
click at [488, 222] on div at bounding box center [541, 186] width 172 height 102
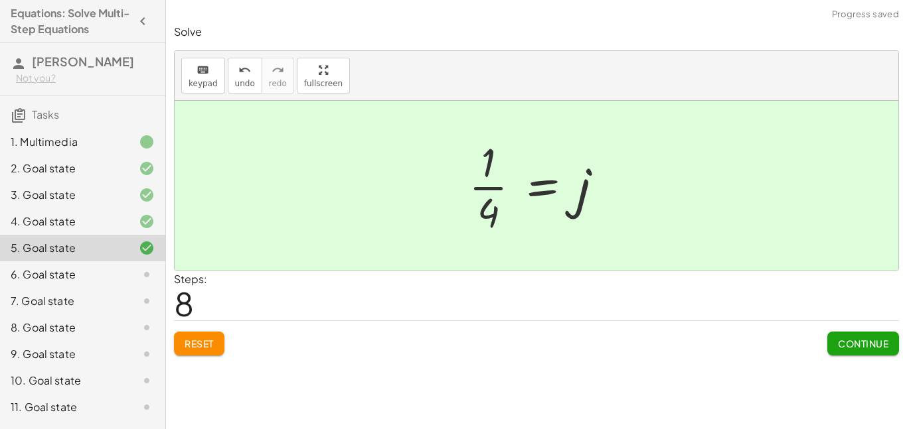
click at [854, 342] on span "Continue" at bounding box center [863, 344] width 50 height 12
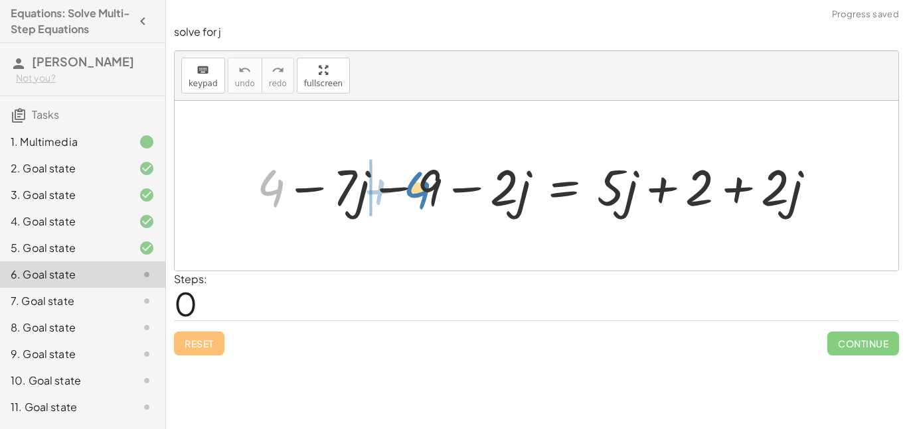
drag, startPoint x: 259, startPoint y: 194, endPoint x: 405, endPoint y: 196, distance: 146.0
click at [405, 196] on div at bounding box center [540, 186] width 581 height 66
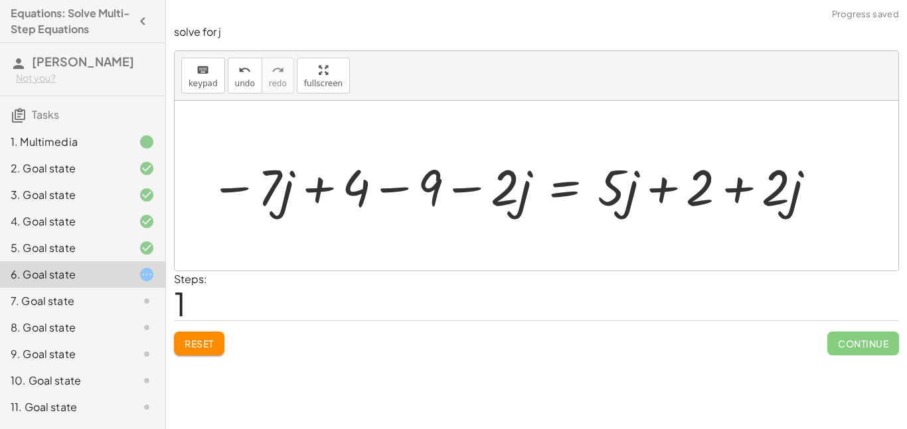
click at [404, 196] on div at bounding box center [513, 186] width 621 height 66
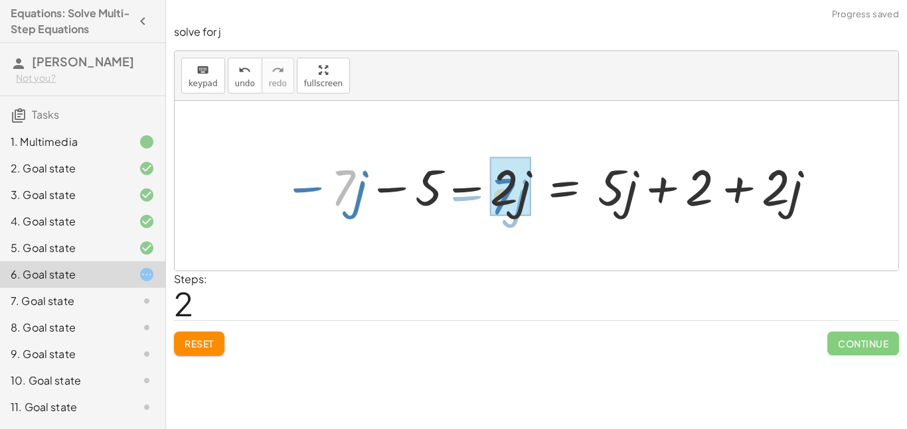
drag, startPoint x: 348, startPoint y: 192, endPoint x: 508, endPoint y: 199, distance: 160.8
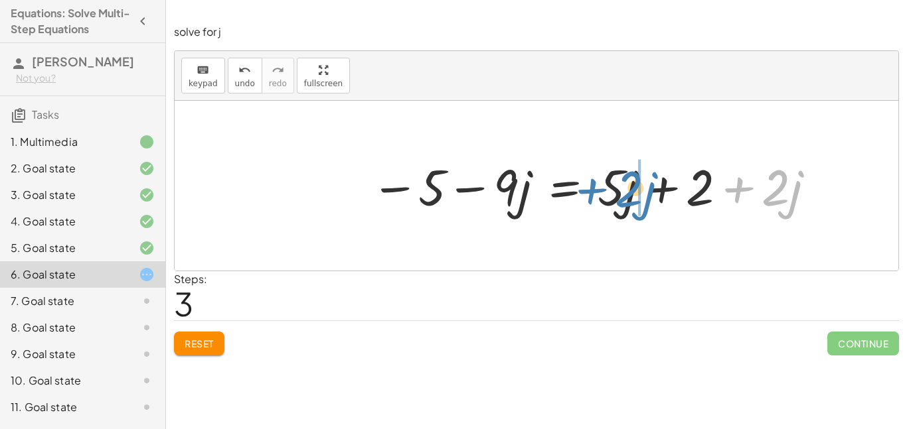
drag, startPoint x: 772, startPoint y: 194, endPoint x: 625, endPoint y: 196, distance: 147.3
click at [625, 196] on div at bounding box center [594, 186] width 460 height 66
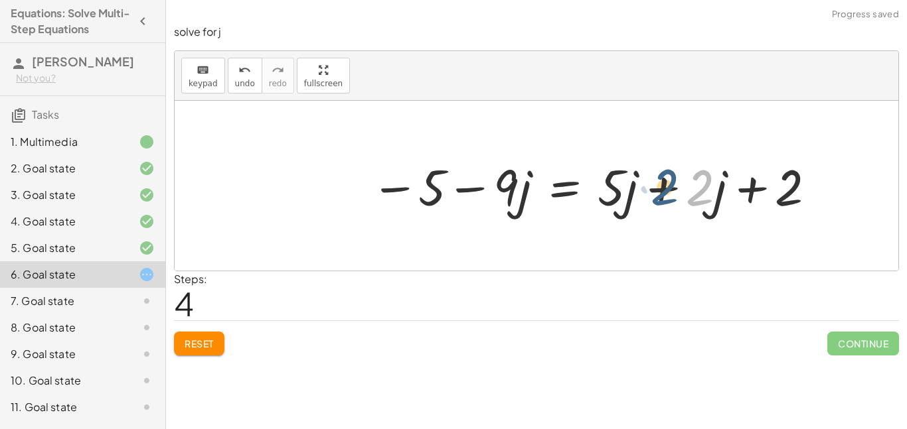
drag, startPoint x: 703, startPoint y: 190, endPoint x: 667, endPoint y: 190, distance: 35.8
click at [667, 190] on div at bounding box center [594, 186] width 460 height 66
click at [664, 188] on div at bounding box center [594, 186] width 460 height 66
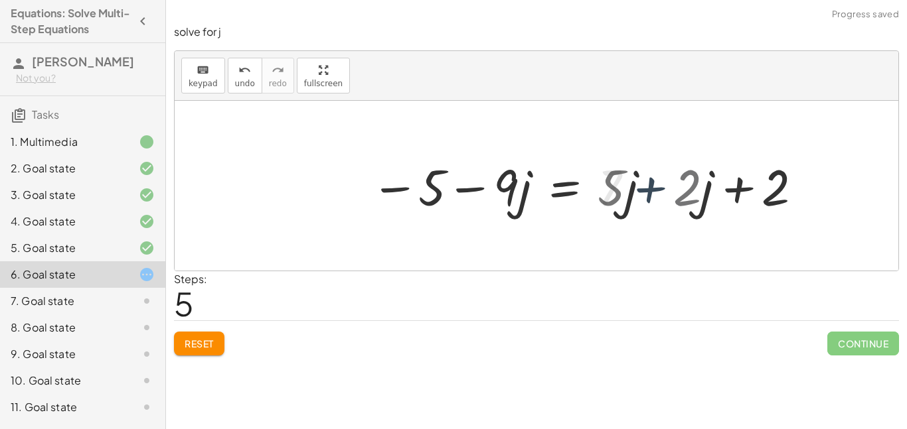
click at [664, 188] on div at bounding box center [547, 186] width 367 height 66
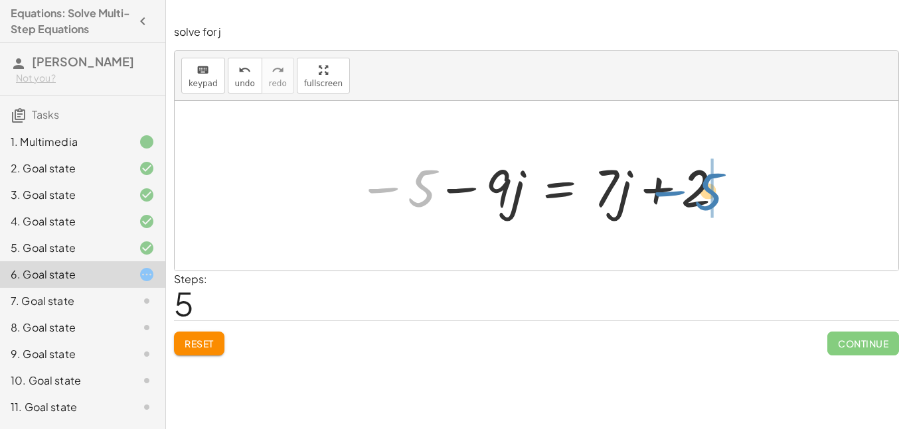
drag, startPoint x: 391, startPoint y: 176, endPoint x: 688, endPoint y: 177, distance: 297.3
click at [688, 177] on div at bounding box center [541, 186] width 380 height 68
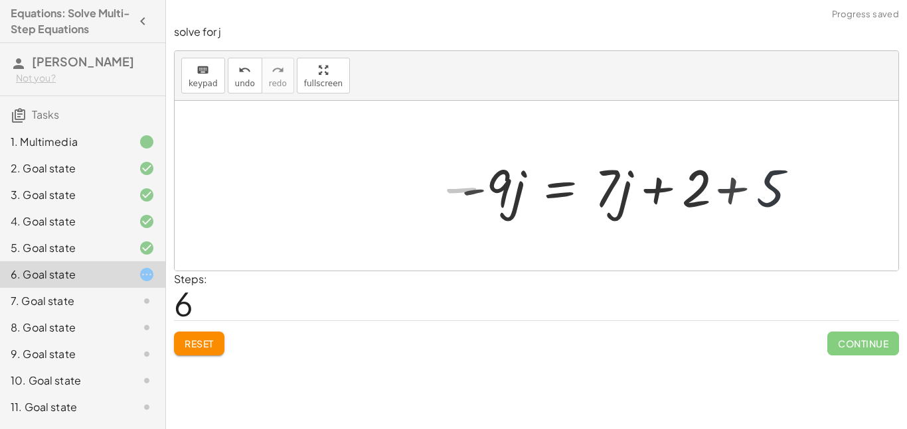
click at [683, 177] on div at bounding box center [637, 186] width 364 height 68
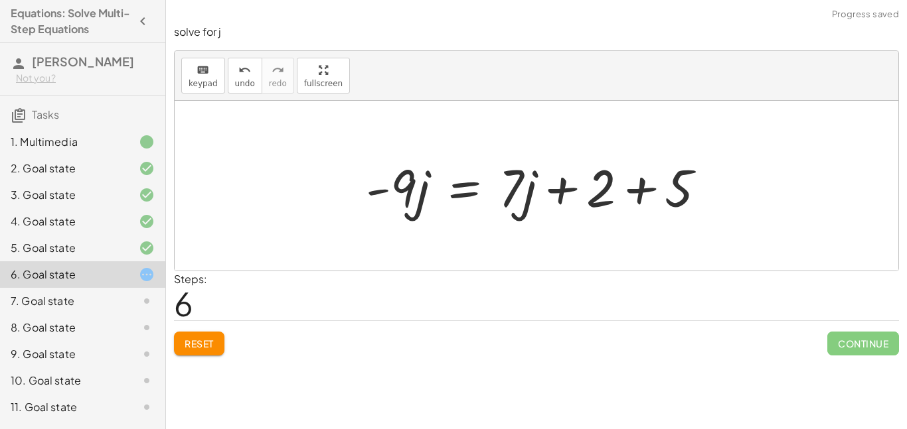
click at [640, 184] on div at bounding box center [541, 186] width 364 height 68
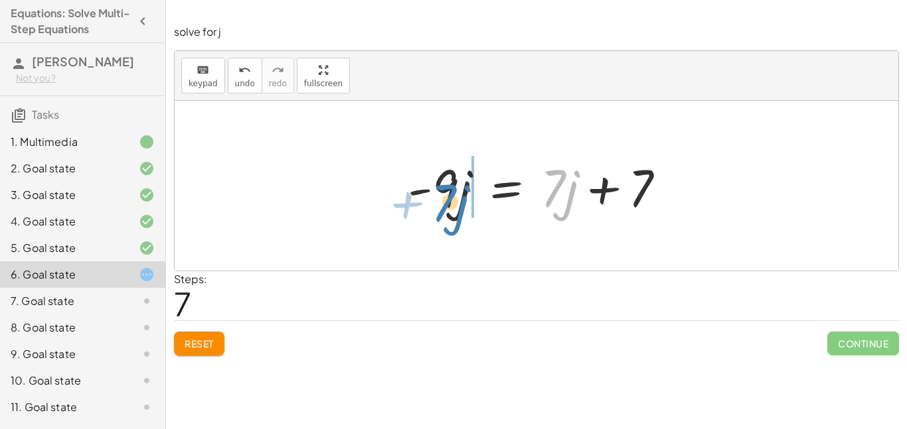
drag, startPoint x: 556, startPoint y: 193, endPoint x: 449, endPoint y: 206, distance: 108.3
click at [449, 206] on div at bounding box center [537, 186] width 272 height 68
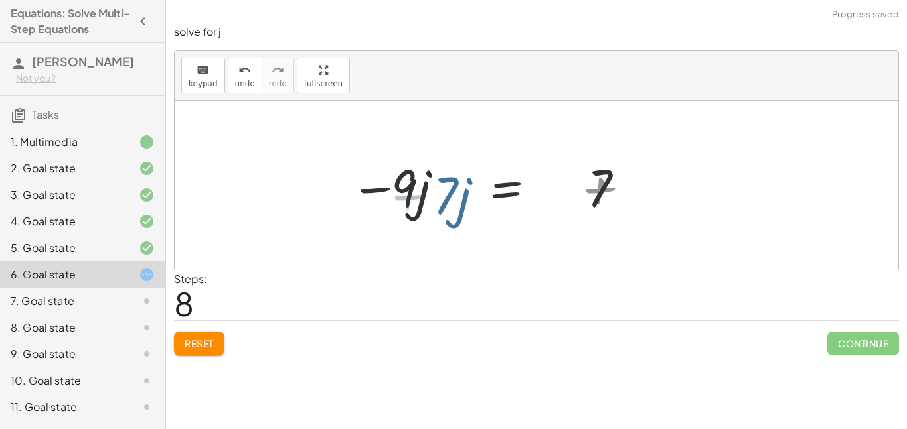
click at [449, 206] on div at bounding box center [436, 186] width 297 height 68
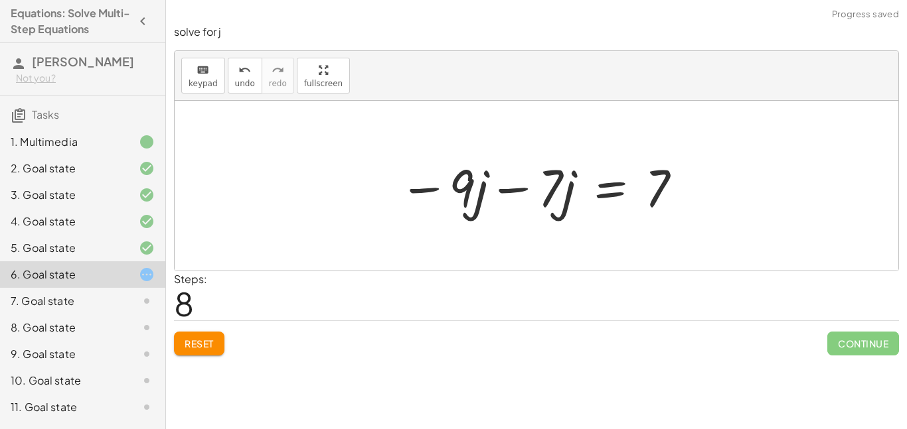
click at [482, 194] on div at bounding box center [540, 186] width 297 height 68
click at [487, 193] on div at bounding box center [540, 186] width 297 height 68
click at [500, 192] on div at bounding box center [540, 186] width 297 height 68
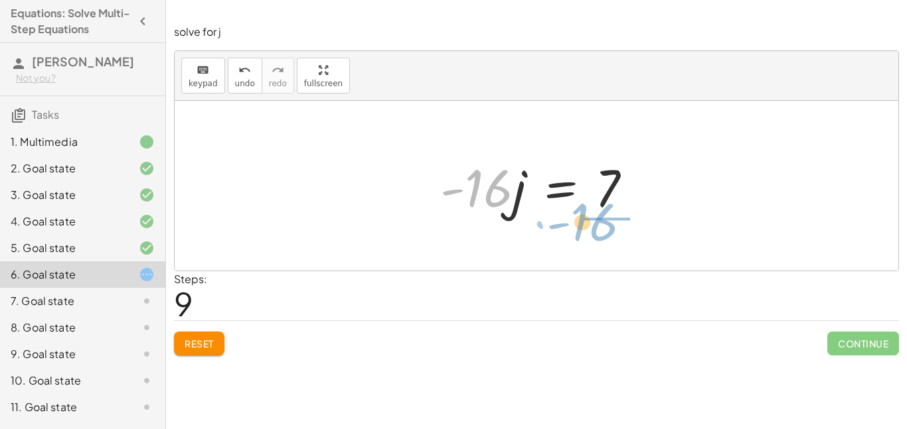
drag, startPoint x: 471, startPoint y: 202, endPoint x: 580, endPoint y: 236, distance: 114.6
click at [580, 236] on div "+ 4 − · 7 · j − 9 − · 2 · j = + · 5 · j + 2 + · 2 · j − · 7 · j + 4 − 9 − · 2 ·…" at bounding box center [536, 186] width 723 height 170
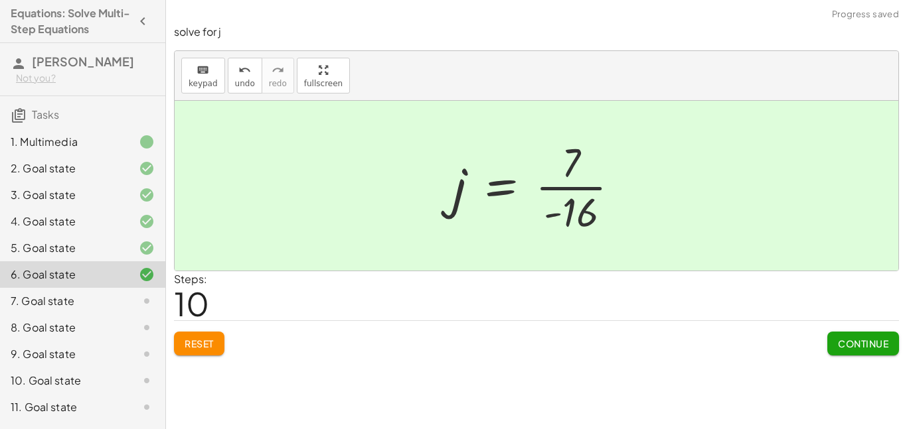
click at [843, 341] on span "Continue" at bounding box center [863, 344] width 50 height 12
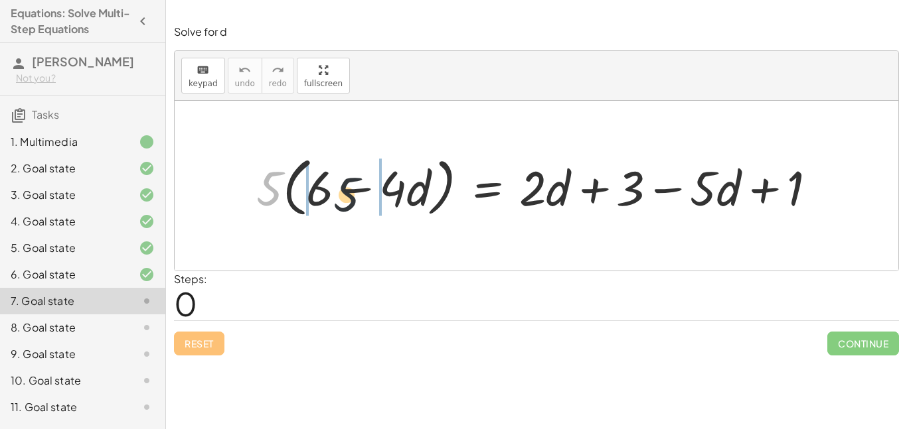
drag, startPoint x: 296, startPoint y: 197, endPoint x: 364, endPoint y: 201, distance: 67.8
click at [364, 200] on div at bounding box center [541, 186] width 583 height 71
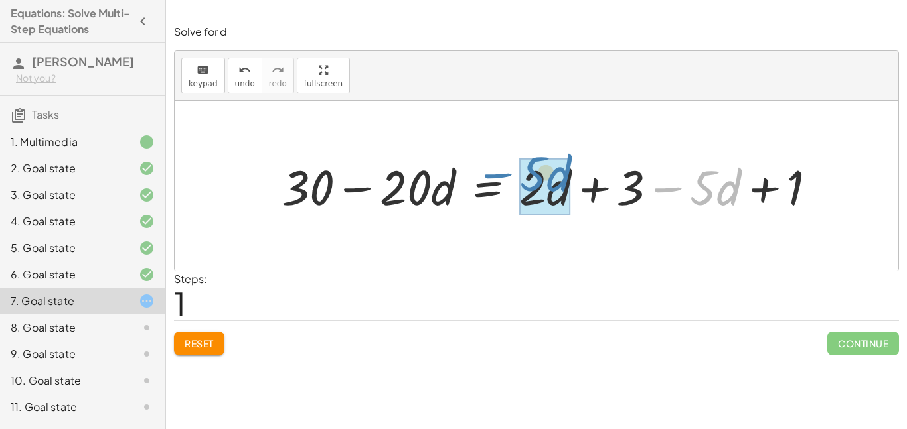
drag, startPoint x: 707, startPoint y: 193, endPoint x: 538, endPoint y: 181, distance: 169.0
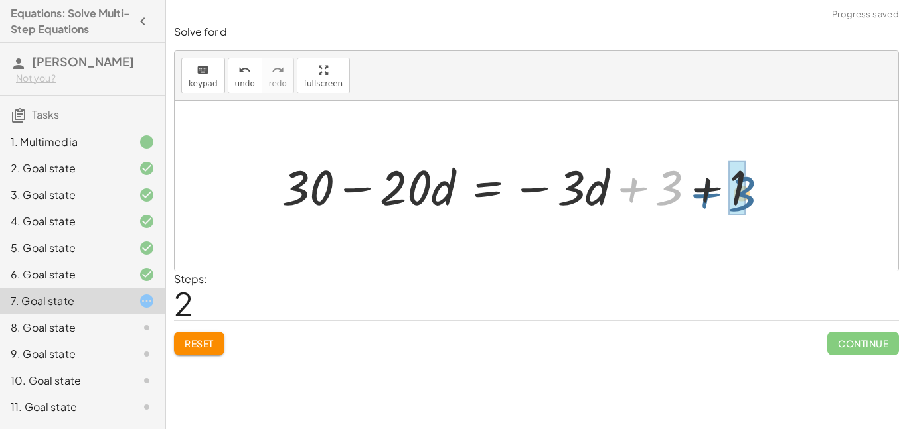
drag, startPoint x: 632, startPoint y: 188, endPoint x: 701, endPoint y: 194, distance: 68.6
click at [701, 194] on div at bounding box center [525, 186] width 500 height 64
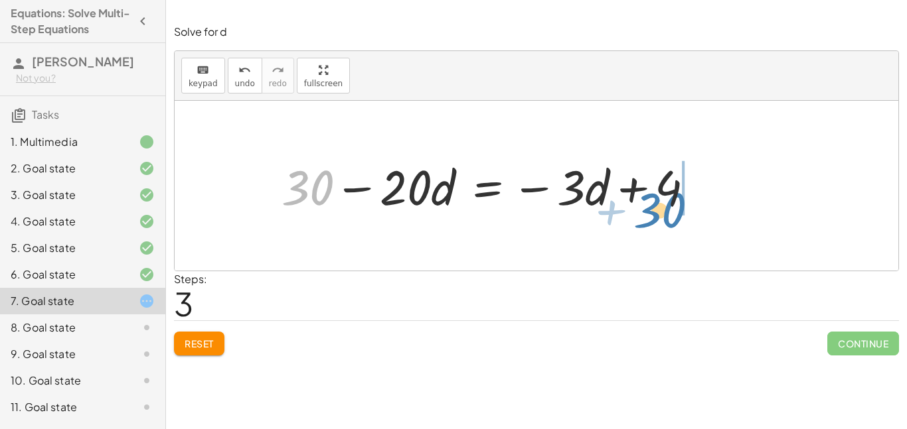
drag, startPoint x: 293, startPoint y: 175, endPoint x: 646, endPoint y: 198, distance: 353.1
click at [646, 198] on div at bounding box center [493, 186] width 437 height 64
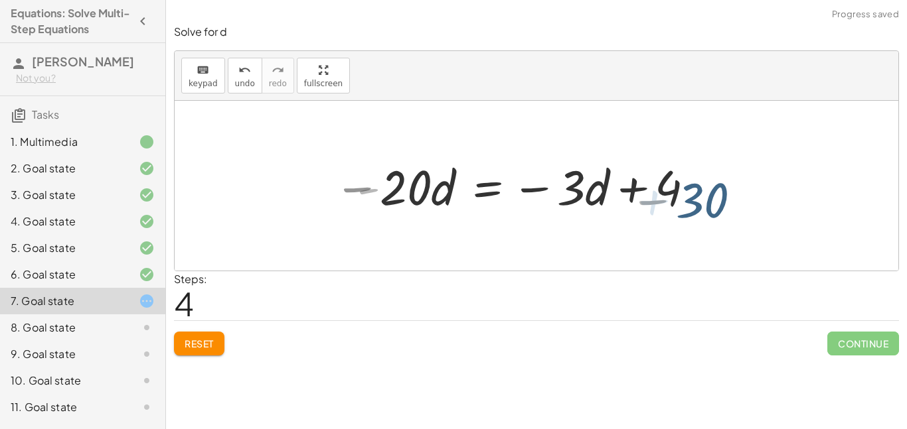
click at [647, 194] on div at bounding box center [579, 186] width 459 height 64
click at [686, 185] on div at bounding box center [579, 186] width 459 height 64
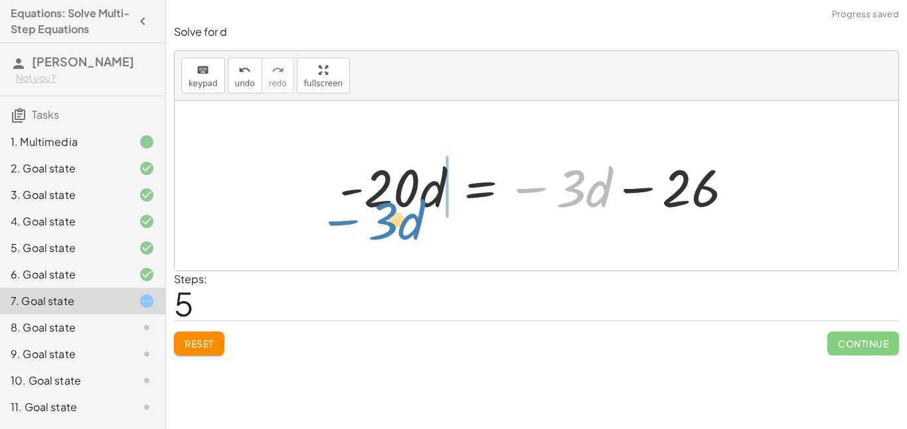
drag, startPoint x: 595, startPoint y: 190, endPoint x: 409, endPoint y: 223, distance: 189.3
click at [409, 223] on div "· 5 · ( + 6 − · 4 · d ) = + · 2 · d + 3 − · 5 · d + 1 + · 5 · 6 − · 5 · 4 · d =…" at bounding box center [536, 186] width 434 height 75
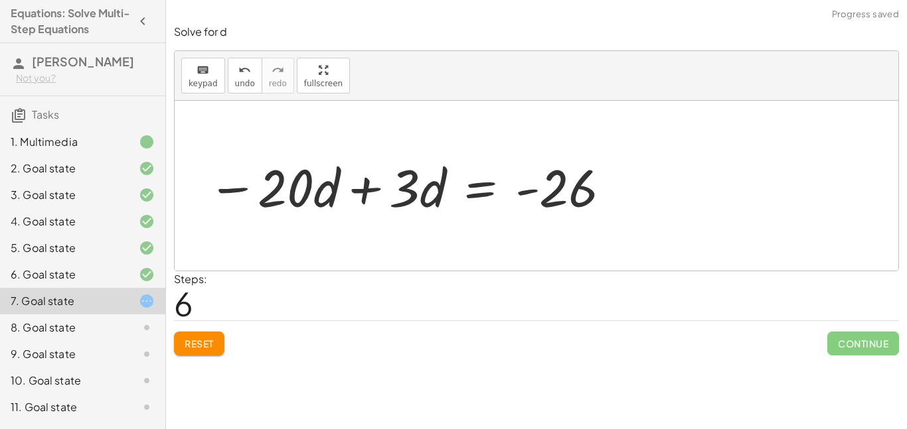
click at [375, 190] on div at bounding box center [409, 186] width 417 height 68
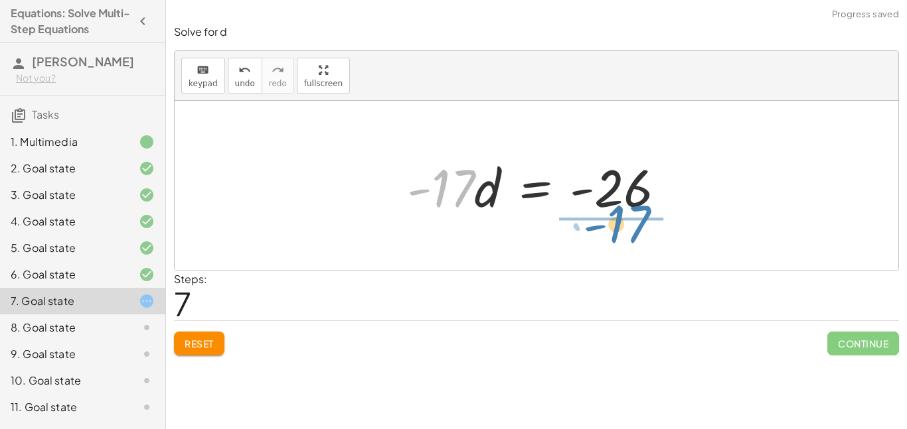
drag, startPoint x: 446, startPoint y: 182, endPoint x: 623, endPoint y: 218, distance: 180.1
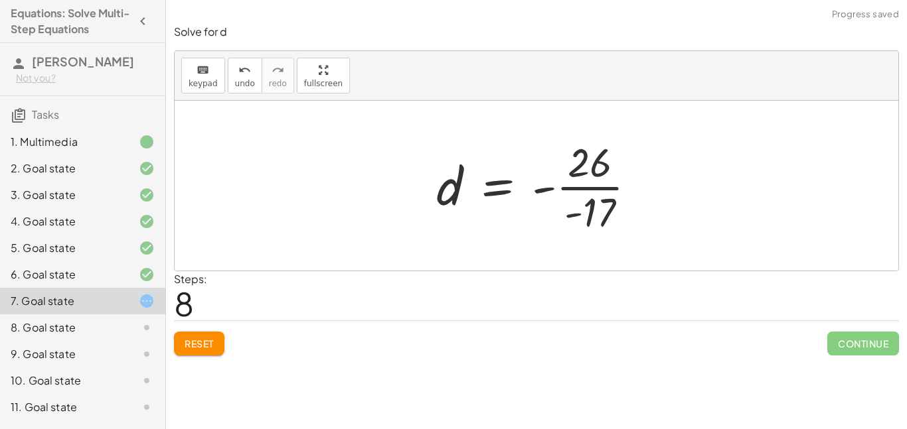
click at [580, 191] on div at bounding box center [541, 186] width 224 height 102
click at [558, 187] on div at bounding box center [541, 186] width 224 height 102
click at [204, 345] on span "Reset" at bounding box center [198, 344] width 29 height 12
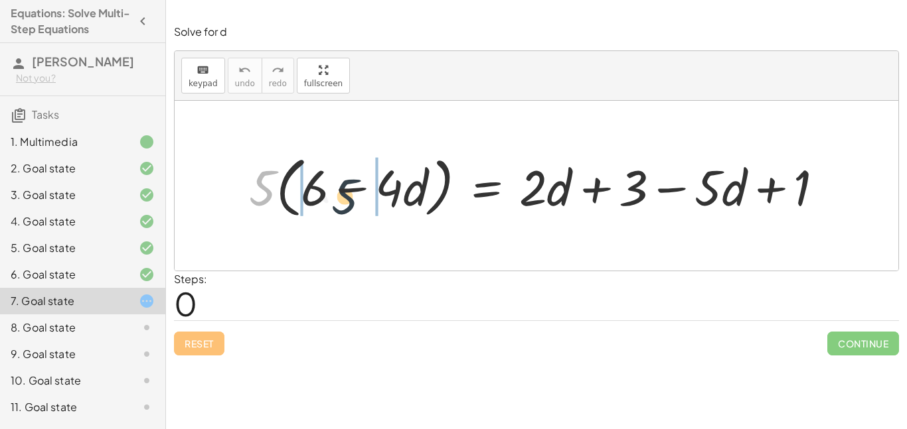
drag, startPoint x: 265, startPoint y: 173, endPoint x: 349, endPoint y: 181, distance: 84.7
click at [349, 181] on div at bounding box center [541, 185] width 599 height 72
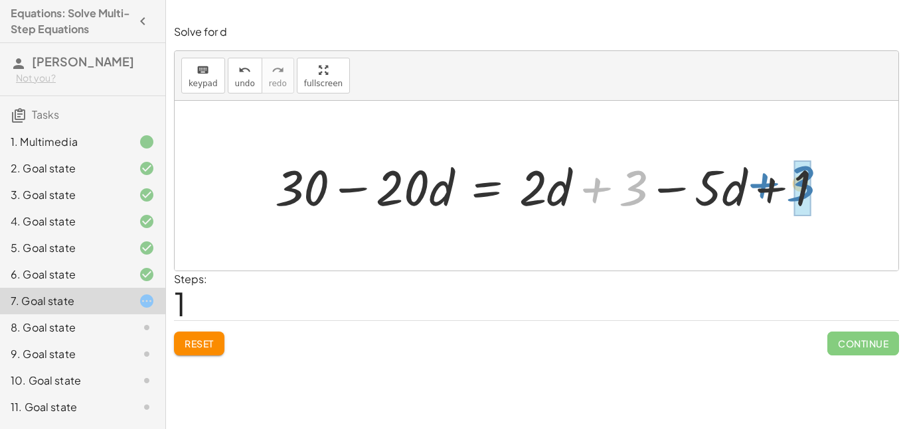
drag, startPoint x: 591, startPoint y: 182, endPoint x: 759, endPoint y: 177, distance: 168.6
click at [759, 177] on div at bounding box center [554, 185] width 573 height 65
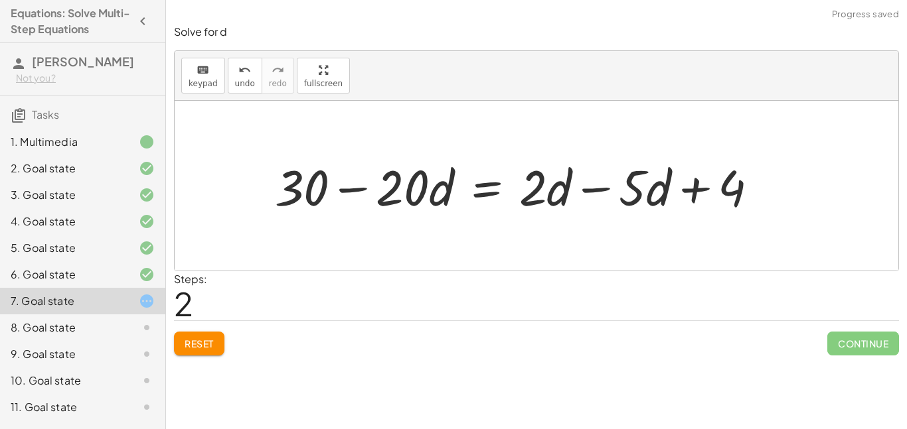
click at [590, 184] on div at bounding box center [521, 185] width 507 height 65
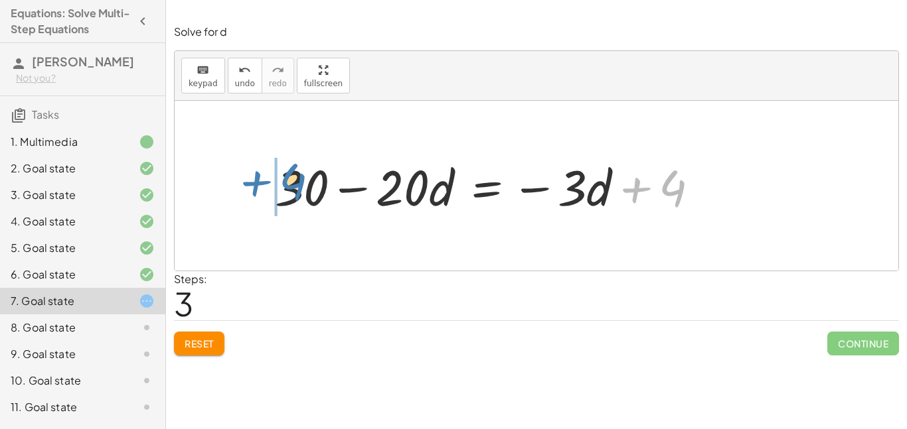
drag, startPoint x: 691, startPoint y: 198, endPoint x: 315, endPoint y: 192, distance: 376.3
click at [315, 192] on div at bounding box center [492, 185] width 448 height 65
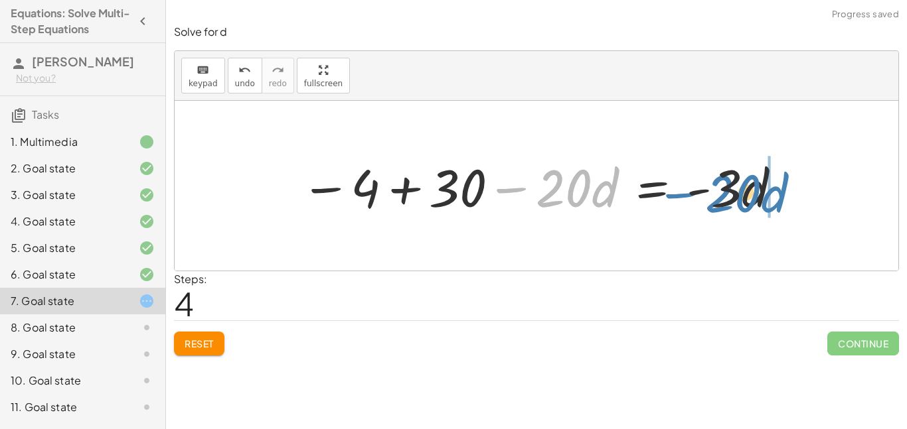
drag, startPoint x: 503, startPoint y: 179, endPoint x: 676, endPoint y: 184, distance: 172.6
click at [676, 184] on div at bounding box center [541, 186] width 494 height 68
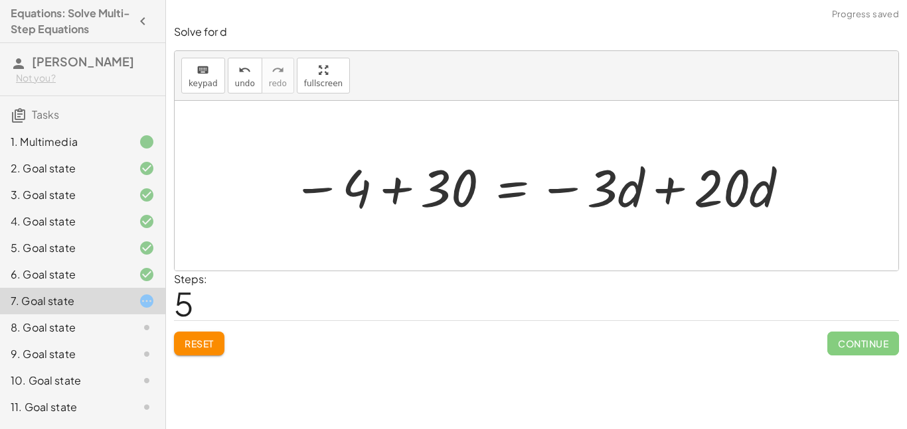
click at [645, 196] on div at bounding box center [540, 186] width 511 height 68
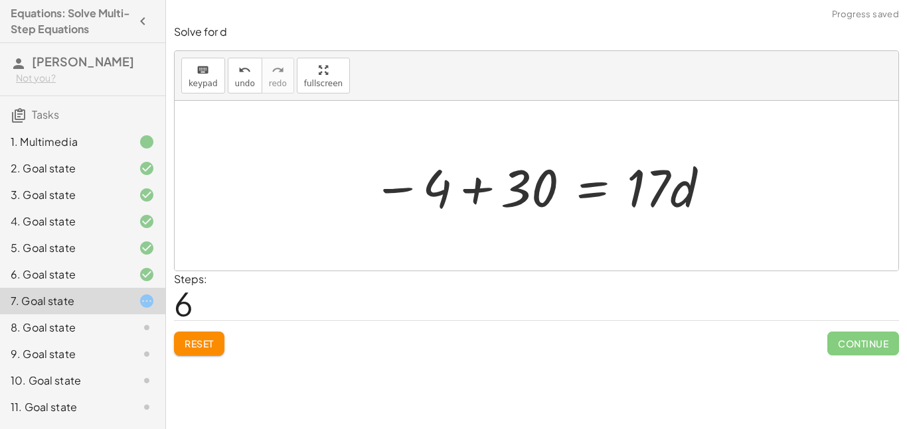
click at [472, 194] on div at bounding box center [541, 186] width 351 height 68
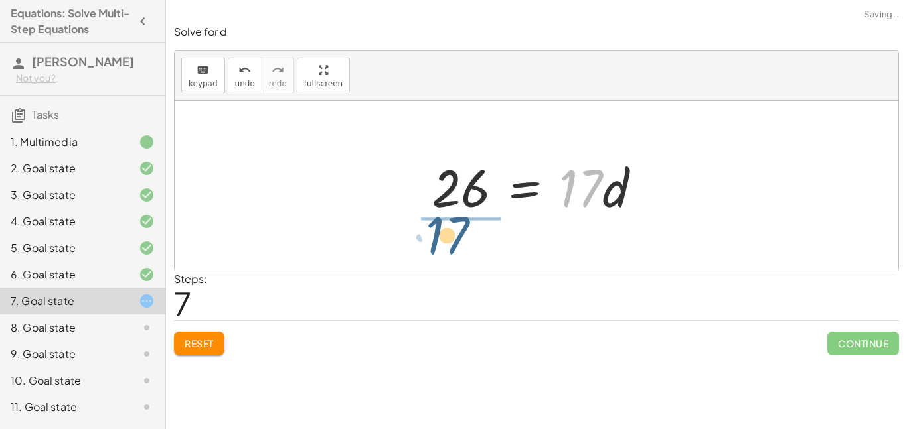
drag, startPoint x: 562, startPoint y: 184, endPoint x: 427, endPoint y: 230, distance: 142.9
click at [427, 230] on div "· 5 · ( + 6 − · 4 · d ) = + · 2 · d + 3 − · 5 · d + 1 + · 5 · 6 − · 5 · 4 · d =…" at bounding box center [536, 186] width 723 height 170
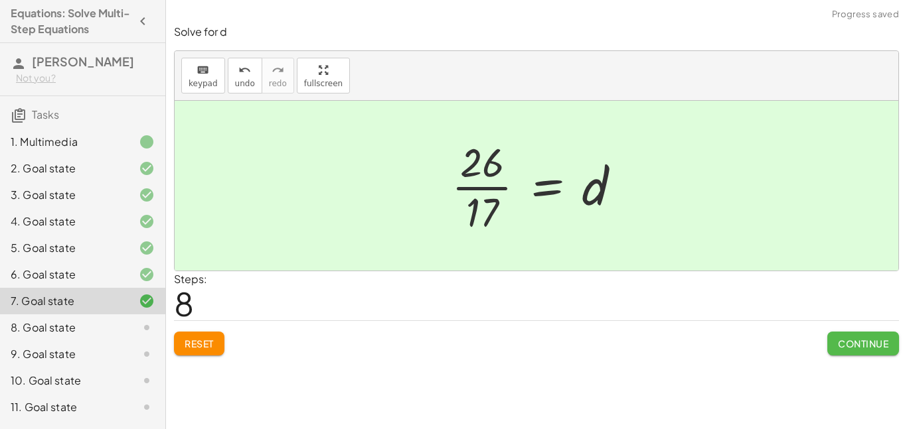
click at [859, 338] on span "Continue" at bounding box center [863, 344] width 50 height 12
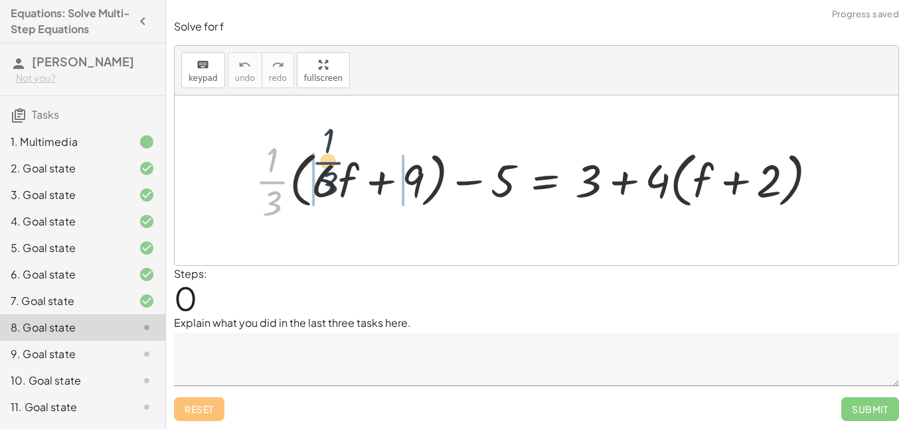
drag, startPoint x: 269, startPoint y: 192, endPoint x: 336, endPoint y: 181, distance: 68.1
click at [336, 181] on div at bounding box center [541, 180] width 586 height 90
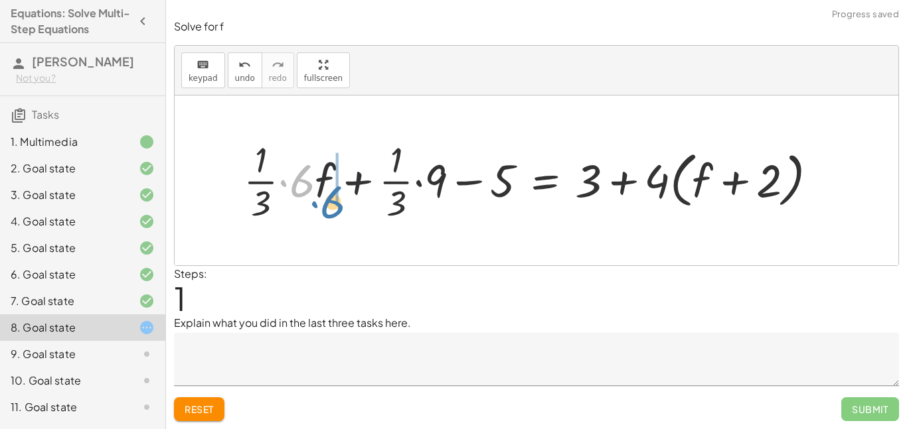
drag, startPoint x: 314, startPoint y: 185, endPoint x: 330, endPoint y: 194, distance: 18.1
click at [330, 194] on div at bounding box center [535, 180] width 597 height 90
drag, startPoint x: 293, startPoint y: 169, endPoint x: 302, endPoint y: 173, distance: 9.2
click at [302, 173] on div at bounding box center [535, 180] width 597 height 90
click at [352, 240] on div at bounding box center [536, 181] width 723 height 170
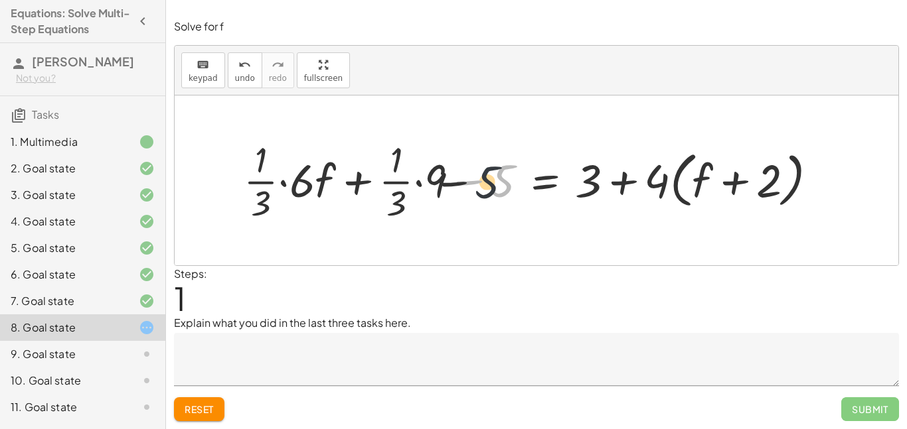
drag, startPoint x: 506, startPoint y: 179, endPoint x: 473, endPoint y: 183, distance: 32.8
click at [473, 183] on div at bounding box center [535, 180] width 597 height 90
click at [477, 183] on div at bounding box center [535, 180] width 597 height 90
click at [477, 182] on div at bounding box center [535, 180] width 597 height 90
click at [469, 180] on div at bounding box center [535, 180] width 597 height 90
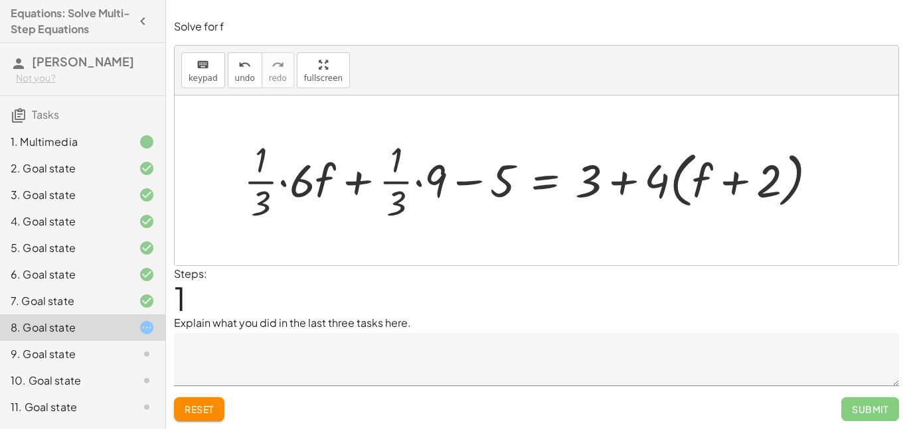
click at [597, 175] on div at bounding box center [535, 180] width 597 height 90
drag, startPoint x: 654, startPoint y: 177, endPoint x: 728, endPoint y: 175, distance: 74.4
click at [729, 174] on div at bounding box center [535, 180] width 597 height 90
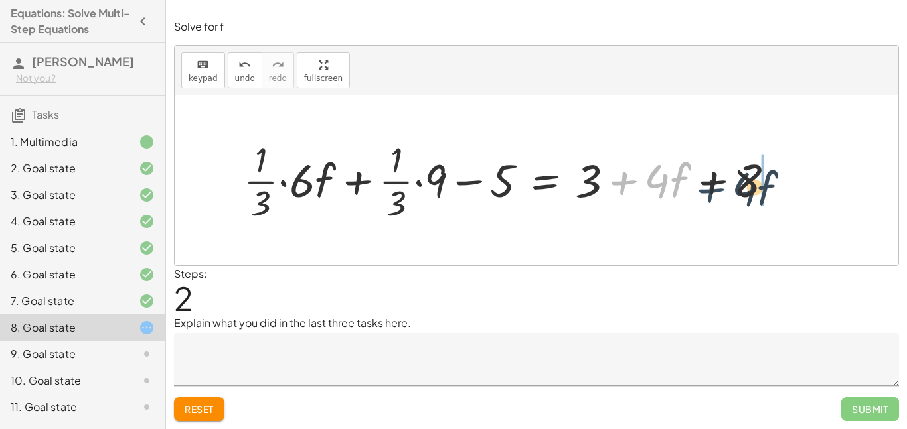
drag, startPoint x: 614, startPoint y: 183, endPoint x: 705, endPoint y: 191, distance: 91.9
click at [705, 191] on div at bounding box center [514, 180] width 554 height 90
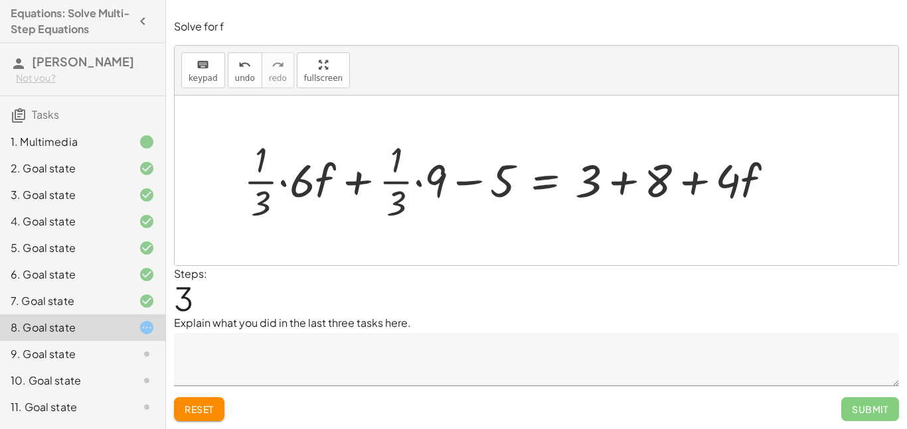
click at [660, 186] on div at bounding box center [514, 180] width 554 height 90
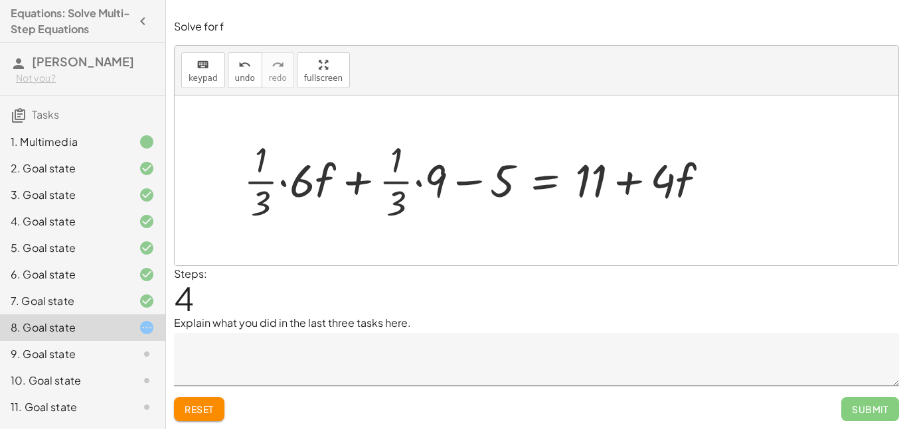
click at [365, 184] on div at bounding box center [481, 180] width 488 height 90
click at [358, 181] on div at bounding box center [481, 180] width 488 height 90
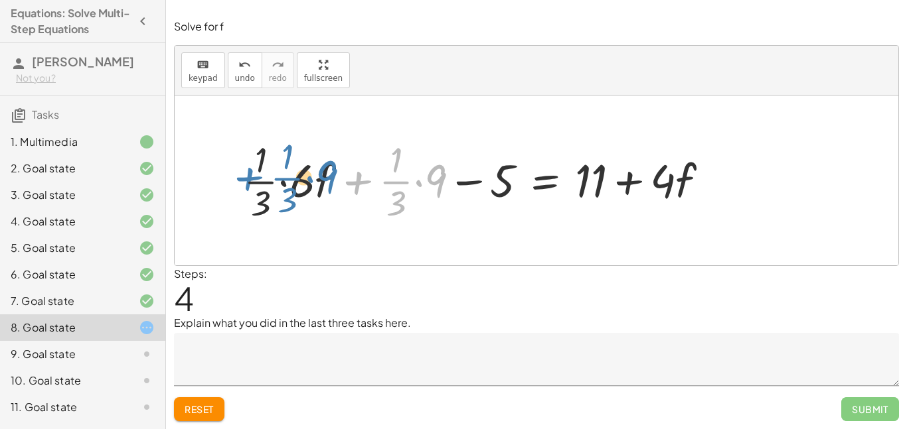
drag, startPoint x: 359, startPoint y: 183, endPoint x: 249, endPoint y: 181, distance: 110.2
click at [249, 181] on div at bounding box center [481, 180] width 488 height 90
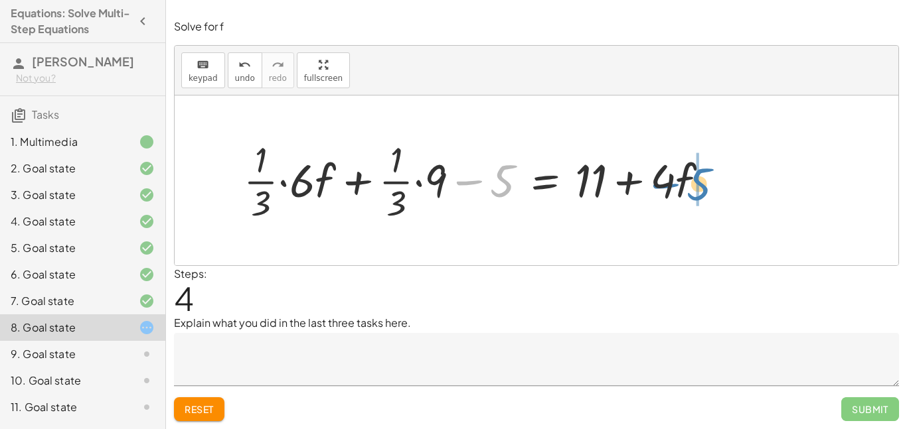
drag, startPoint x: 468, startPoint y: 179, endPoint x: 666, endPoint y: 181, distance: 197.8
click at [666, 181] on div at bounding box center [481, 180] width 488 height 90
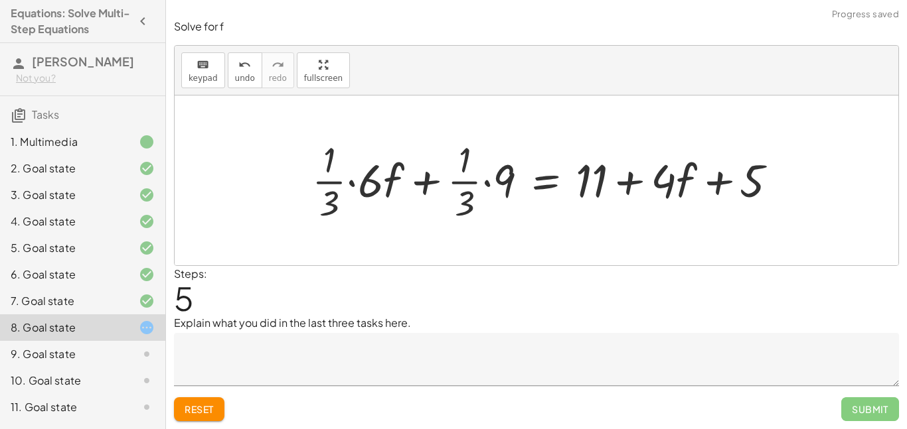
click at [721, 179] on div at bounding box center [549, 180] width 488 height 90
drag, startPoint x: 720, startPoint y: 182, endPoint x: 612, endPoint y: 180, distance: 108.2
click at [612, 180] on div at bounding box center [549, 180] width 488 height 90
click at [631, 187] on div at bounding box center [549, 180] width 488 height 90
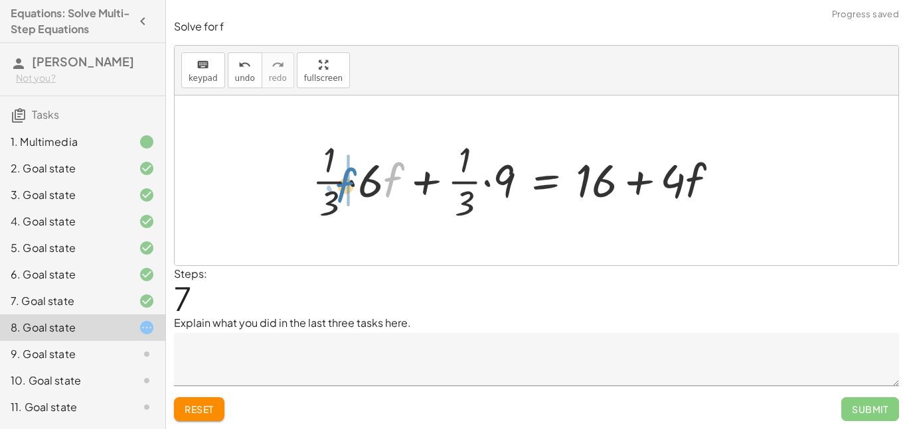
drag, startPoint x: 384, startPoint y: 179, endPoint x: 335, endPoint y: 183, distance: 49.3
click at [335, 183] on div at bounding box center [520, 180] width 431 height 90
click at [250, 69] on div "undo" at bounding box center [245, 64] width 20 height 16
click at [376, 179] on div at bounding box center [520, 180] width 431 height 90
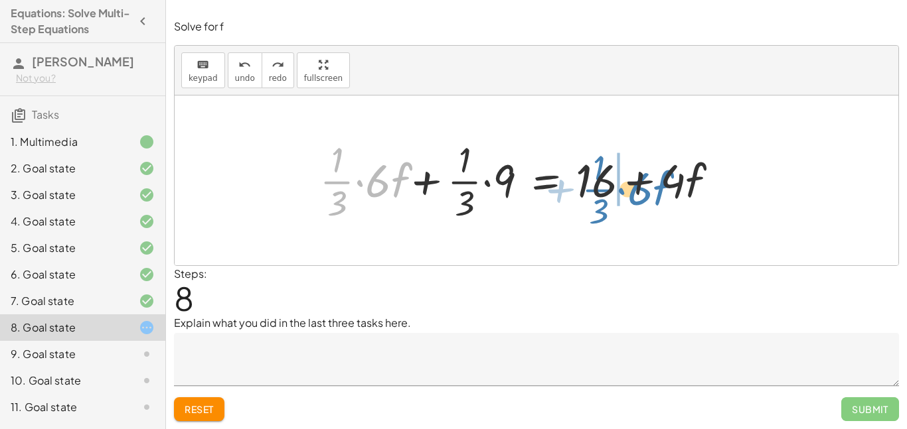
drag, startPoint x: 369, startPoint y: 171, endPoint x: 630, endPoint y: 179, distance: 261.6
click at [630, 179] on div at bounding box center [516, 180] width 423 height 90
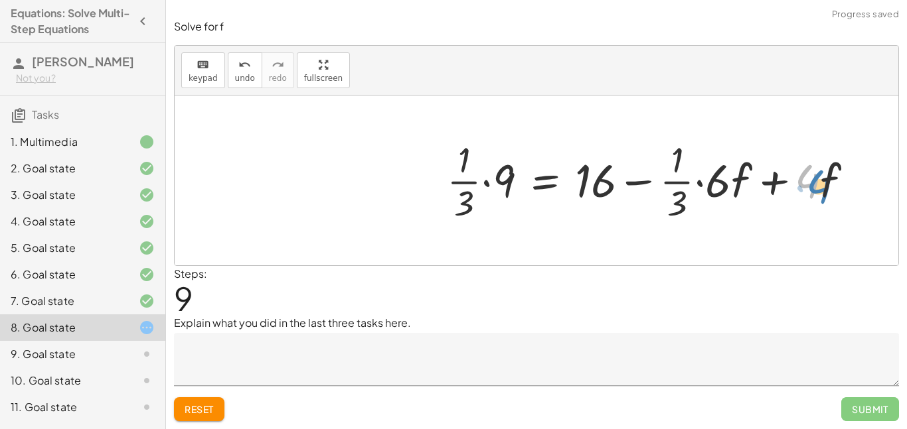
drag, startPoint x: 805, startPoint y: 175, endPoint x: 818, endPoint y: 183, distance: 14.6
click at [818, 183] on div at bounding box center [655, 180] width 431 height 90
click at [818, 186] on div at bounding box center [655, 180] width 431 height 90
drag, startPoint x: 814, startPoint y: 184, endPoint x: 729, endPoint y: 181, distance: 84.3
click at [729, 181] on div at bounding box center [655, 180] width 431 height 90
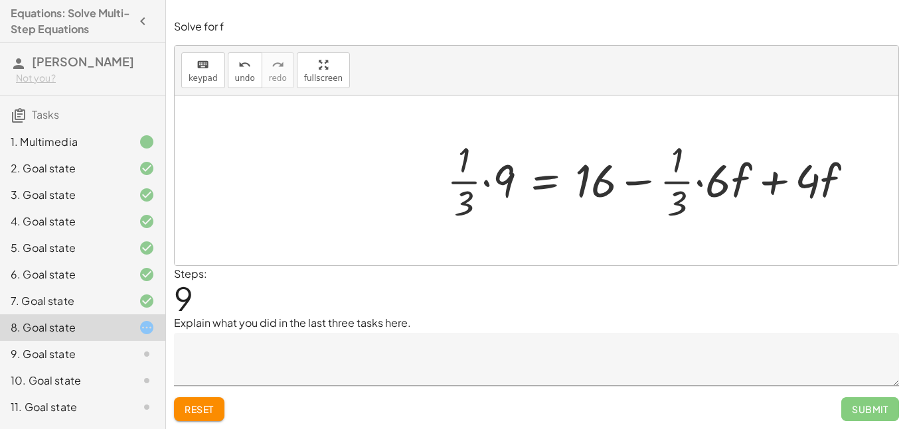
click at [780, 183] on div at bounding box center [655, 180] width 431 height 90
click at [547, 184] on div at bounding box center [655, 180] width 431 height 90
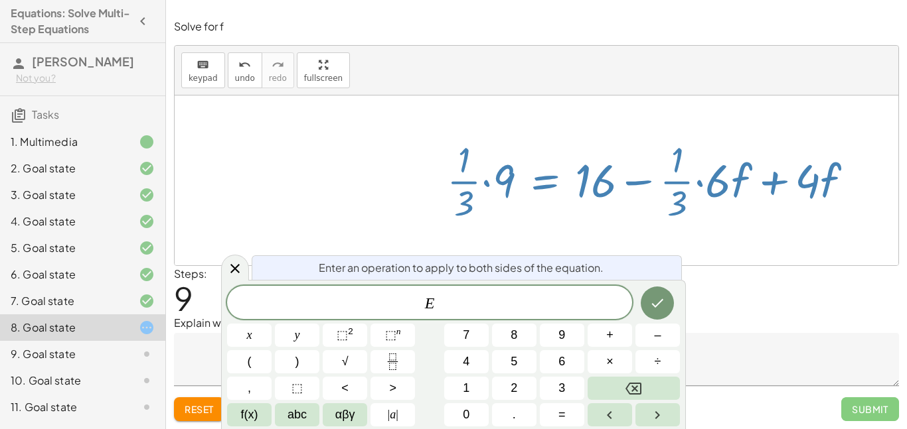
click at [546, 184] on div at bounding box center [655, 180] width 431 height 90
click at [647, 285] on div "Enter an operation to apply to both sides of the equation. E x y ⬚ 2 ⬚ n 7 8 9 …" at bounding box center [453, 354] width 465 height 149
click at [217, 266] on div "Steps: 9" at bounding box center [536, 290] width 725 height 49
click at [242, 271] on icon at bounding box center [235, 269] width 16 height 16
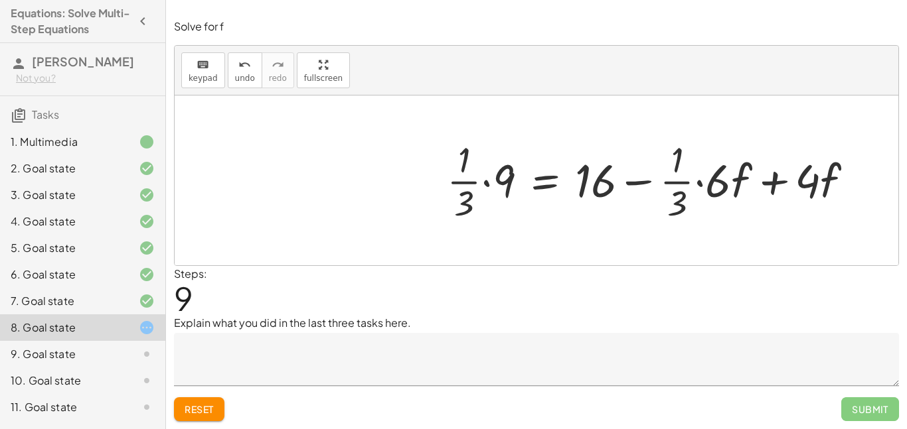
click at [506, 191] on div at bounding box center [655, 180] width 431 height 90
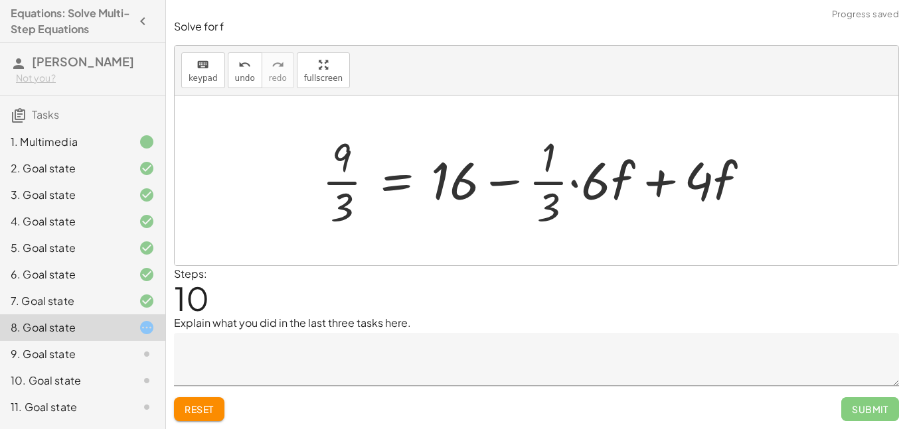
click at [529, 177] on div at bounding box center [540, 180] width 451 height 102
click at [497, 184] on div at bounding box center [540, 180] width 451 height 102
click at [546, 185] on div at bounding box center [540, 180] width 451 height 102
click at [571, 183] on div at bounding box center [540, 180] width 451 height 102
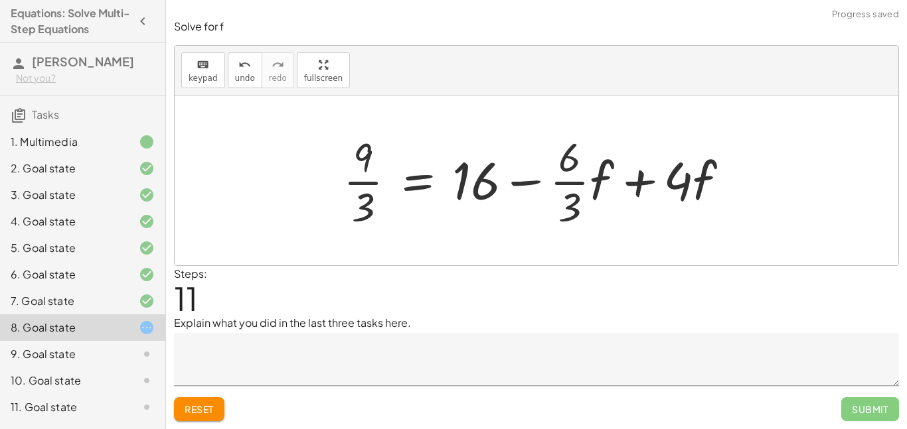
click at [565, 192] on div at bounding box center [540, 180] width 409 height 102
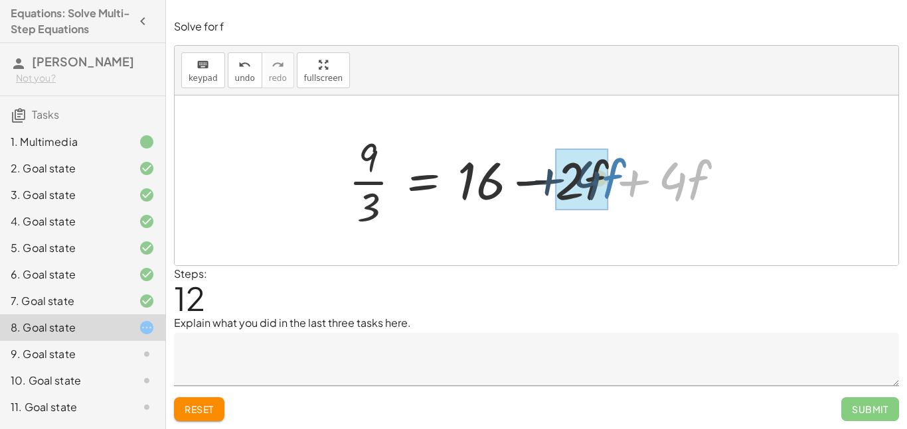
drag, startPoint x: 691, startPoint y: 190, endPoint x: 599, endPoint y: 188, distance: 92.3
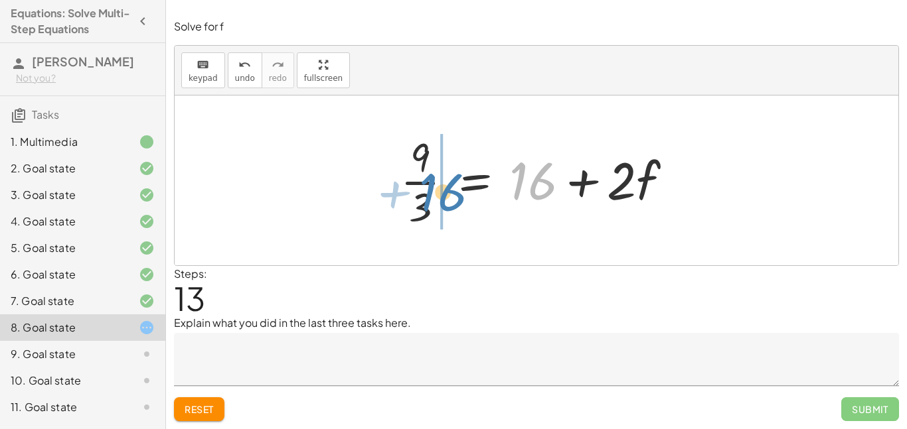
drag, startPoint x: 536, startPoint y: 186, endPoint x: 441, endPoint y: 196, distance: 94.7
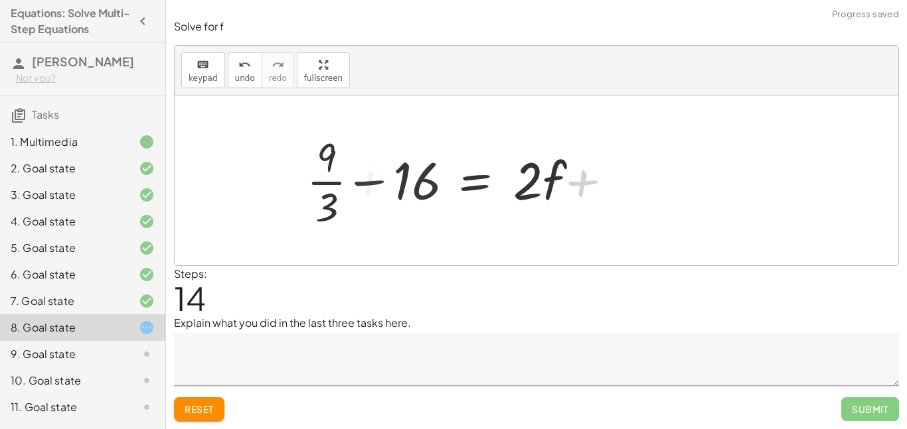
click at [380, 181] on div at bounding box center [444, 180] width 296 height 102
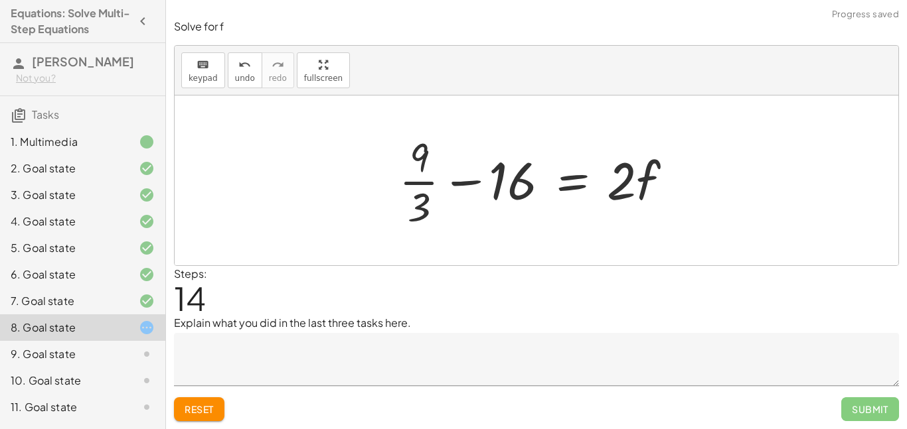
click at [451, 179] on div at bounding box center [542, 180] width 296 height 102
drag, startPoint x: 415, startPoint y: 167, endPoint x: 423, endPoint y: 171, distance: 9.8
click at [423, 171] on div at bounding box center [542, 180] width 296 height 102
drag, startPoint x: 437, startPoint y: 204, endPoint x: 510, endPoint y: 210, distance: 73.9
click at [510, 210] on div at bounding box center [542, 180] width 296 height 102
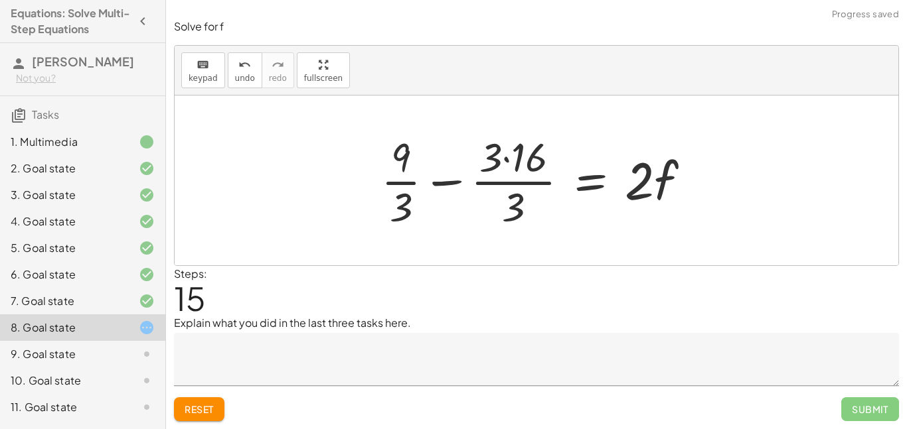
click at [458, 175] on div at bounding box center [540, 180] width 333 height 102
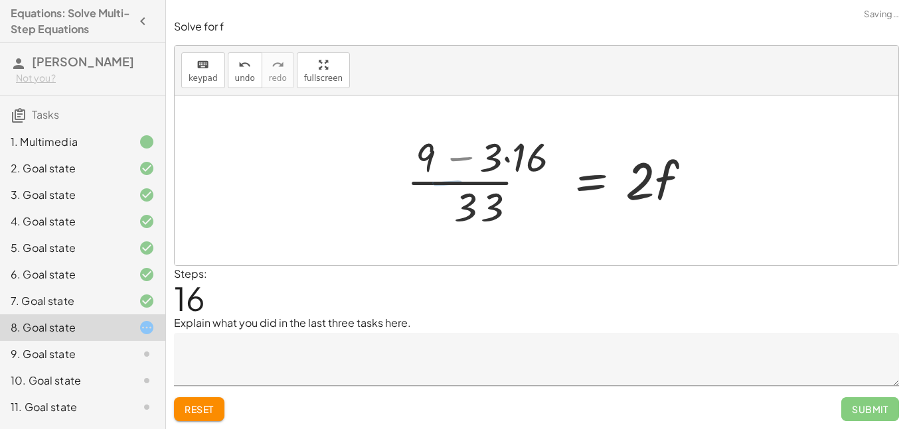
click at [498, 176] on div at bounding box center [557, 180] width 301 height 102
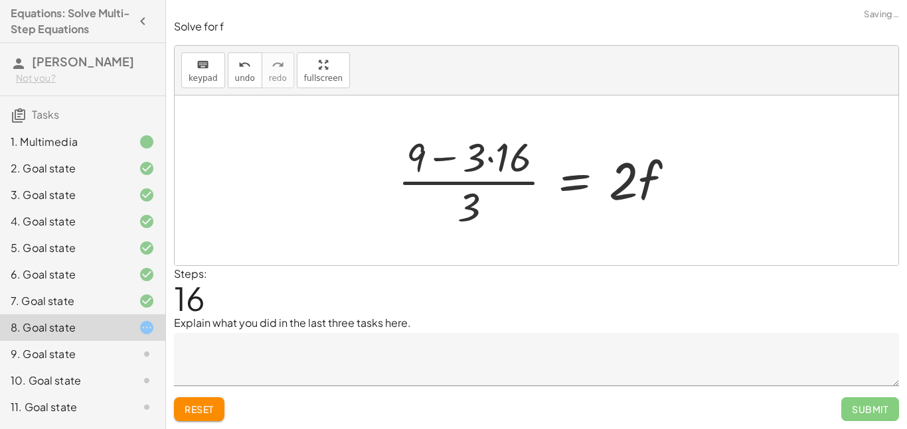
click at [476, 167] on div at bounding box center [541, 180] width 301 height 102
click at [453, 163] on div at bounding box center [541, 180] width 301 height 102
click at [252, 85] on button "undo undo" at bounding box center [245, 70] width 35 height 36
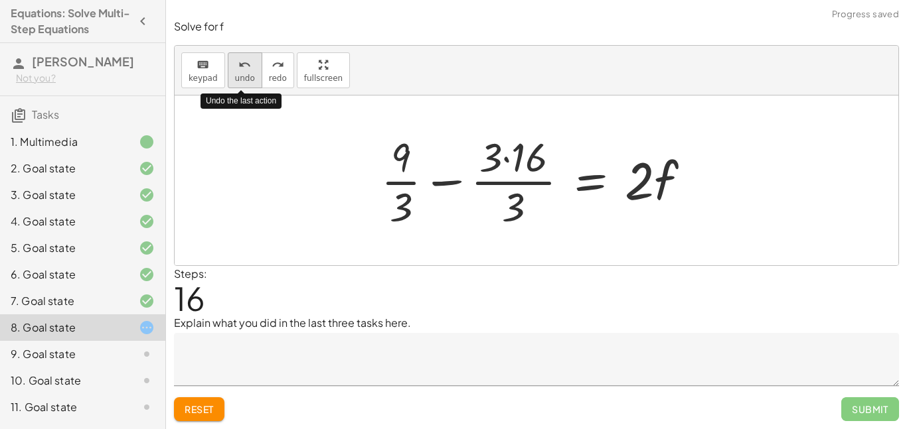
click at [252, 86] on button "undo undo" at bounding box center [245, 70] width 35 height 36
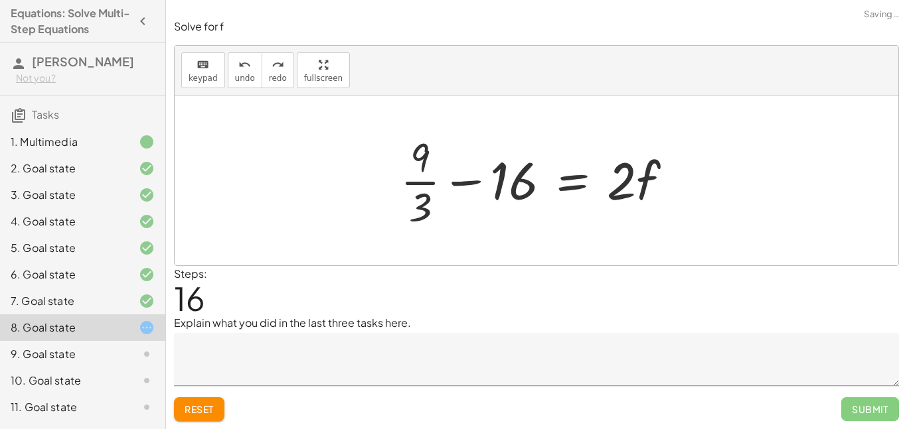
click at [415, 165] on div at bounding box center [542, 180] width 296 height 102
drag, startPoint x: 427, startPoint y: 188, endPoint x: 530, endPoint y: 202, distance: 103.1
click at [530, 202] on div at bounding box center [542, 180] width 296 height 102
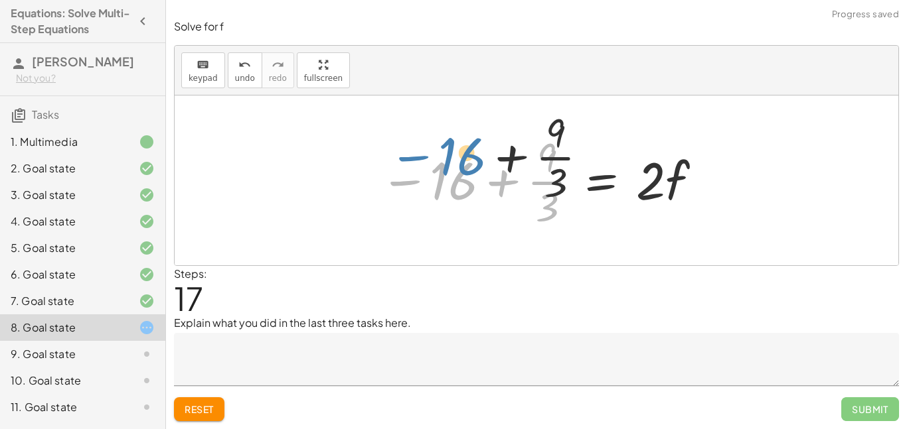
drag, startPoint x: 433, startPoint y: 194, endPoint x: 442, endPoint y: 170, distance: 26.0
click at [442, 170] on div at bounding box center [541, 180] width 336 height 102
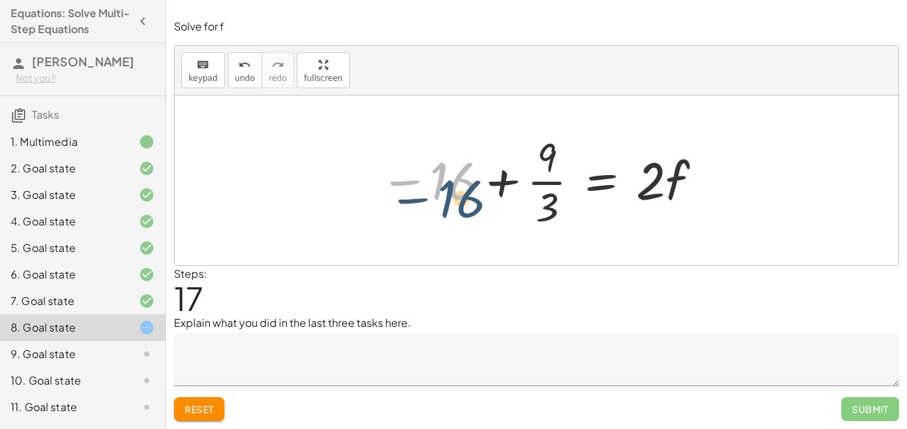
drag, startPoint x: 436, startPoint y: 173, endPoint x: 444, endPoint y: 193, distance: 22.1
click at [444, 193] on div at bounding box center [541, 180] width 336 height 102
drag, startPoint x: 465, startPoint y: 181, endPoint x: 494, endPoint y: 185, distance: 29.5
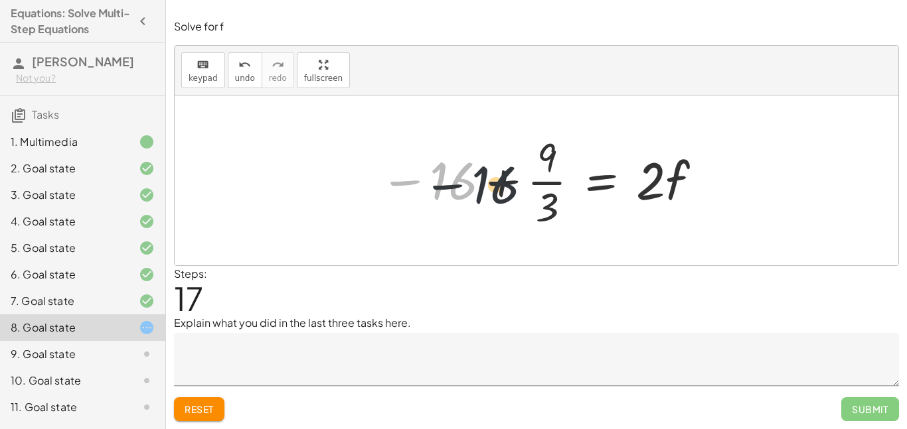
click at [494, 185] on div at bounding box center [541, 180] width 336 height 102
click at [530, 181] on div at bounding box center [541, 180] width 336 height 102
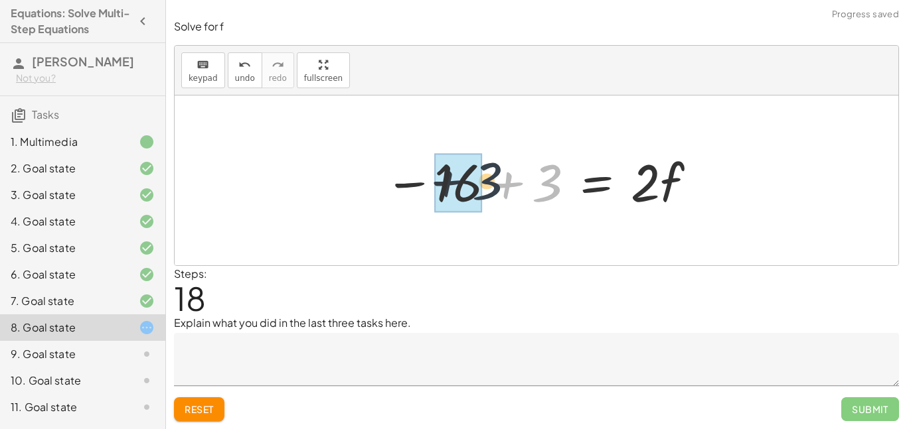
drag, startPoint x: 540, startPoint y: 185, endPoint x: 473, endPoint y: 183, distance: 66.4
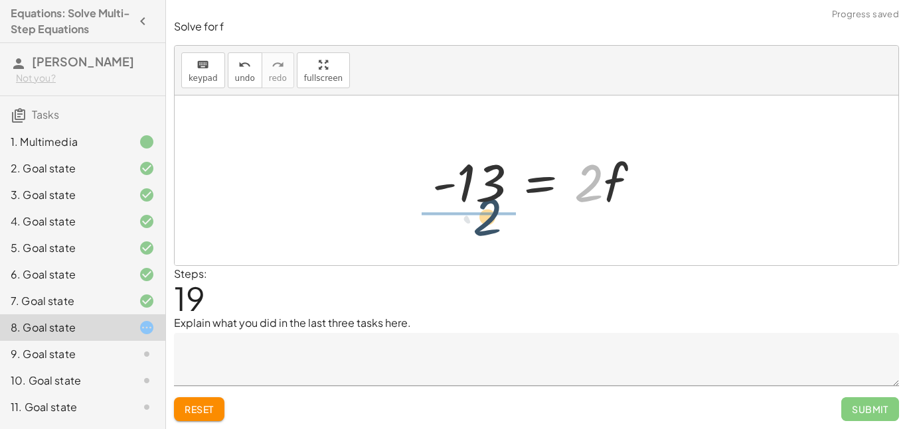
drag, startPoint x: 591, startPoint y: 173, endPoint x: 478, endPoint y: 198, distance: 116.3
click at [478, 198] on div at bounding box center [541, 181] width 232 height 68
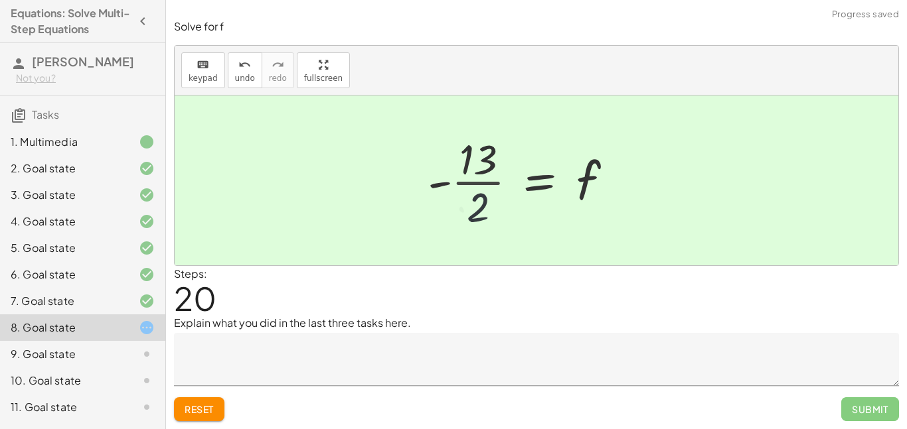
click at [486, 197] on div at bounding box center [524, 180] width 208 height 102
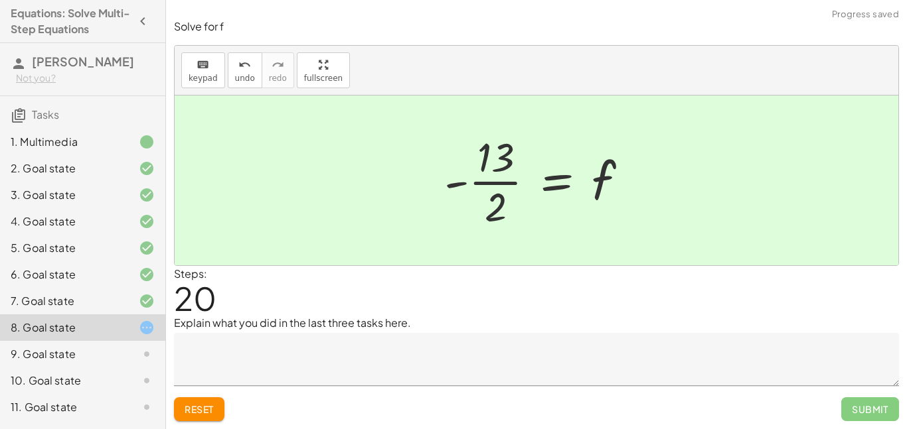
click at [484, 186] on div at bounding box center [541, 180] width 208 height 102
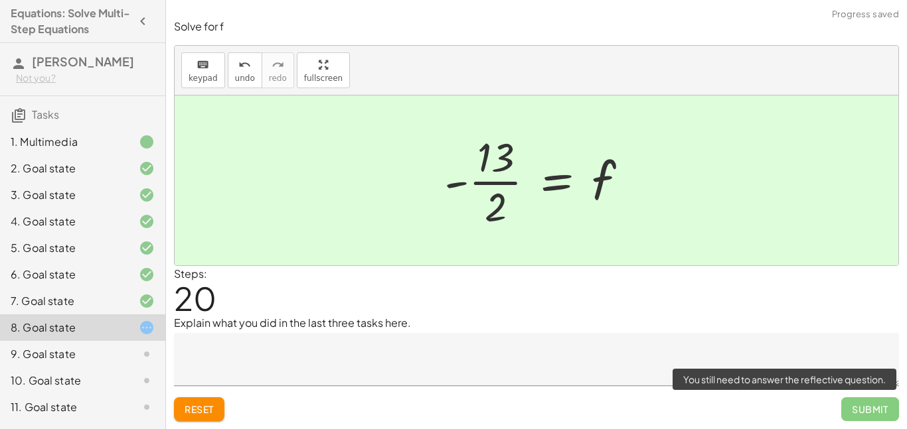
click at [852, 401] on span "Submit" at bounding box center [870, 410] width 58 height 24
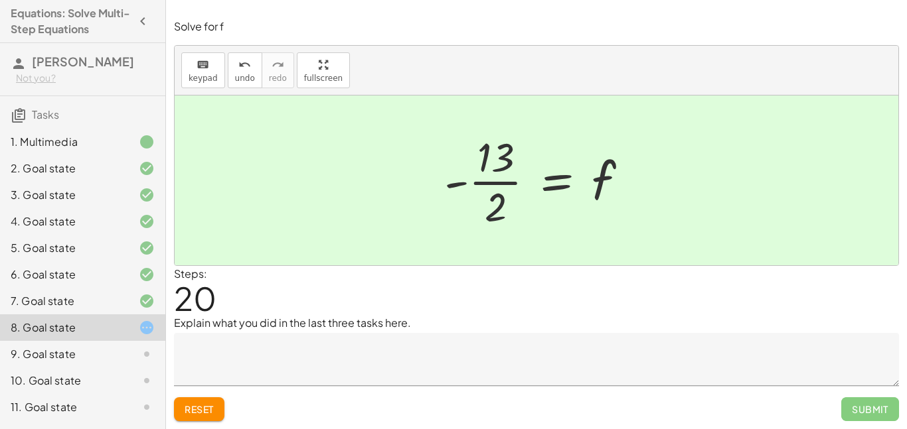
click at [319, 375] on textarea at bounding box center [536, 359] width 725 height 53
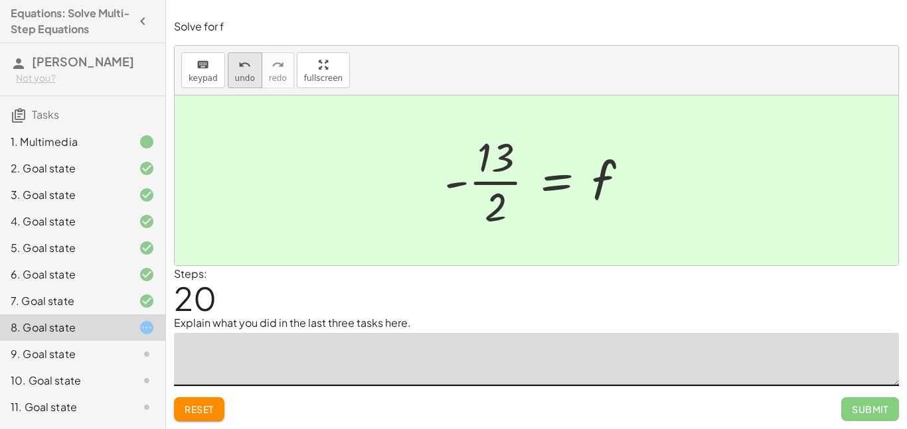
click at [243, 74] on span "undo" at bounding box center [245, 78] width 20 height 9
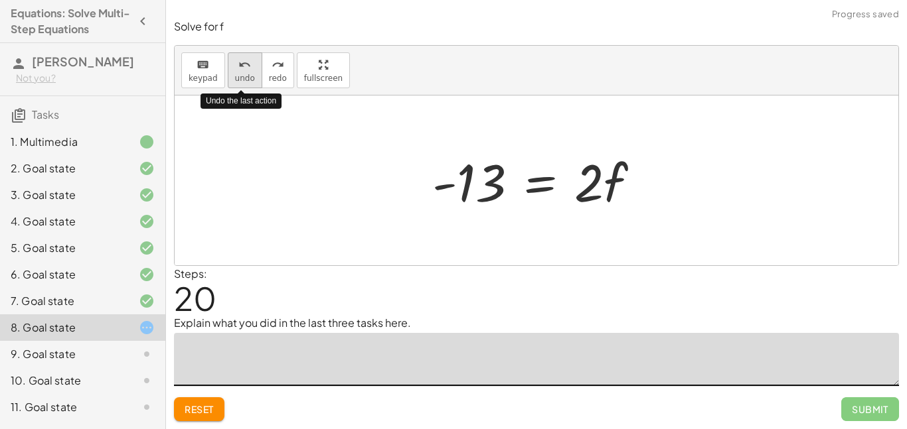
click at [244, 72] on button "undo undo" at bounding box center [245, 70] width 35 height 36
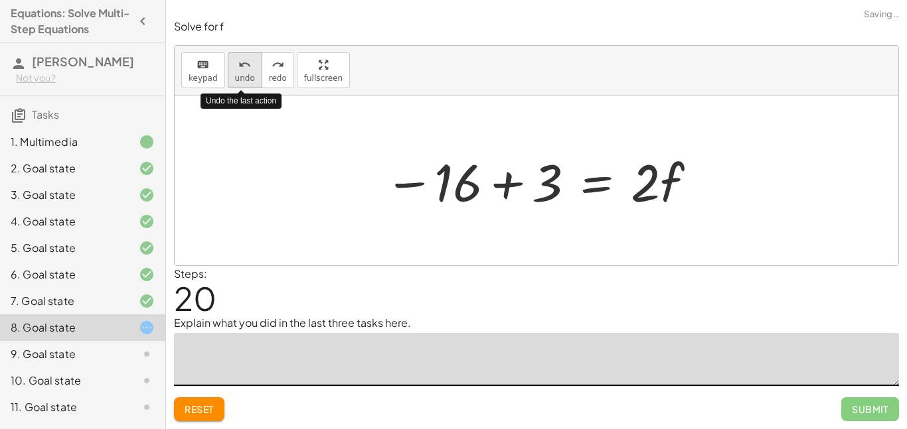
click at [243, 72] on button "undo undo" at bounding box center [245, 70] width 35 height 36
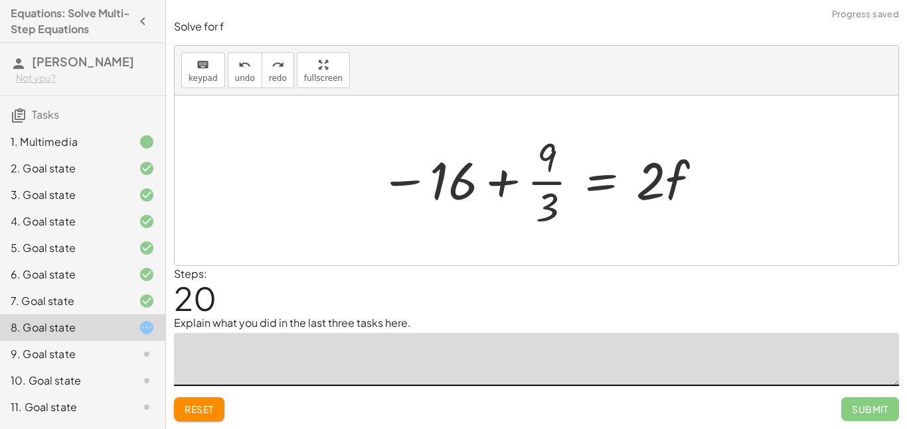
click at [268, 346] on textarea at bounding box center [536, 359] width 725 height 53
click at [269, 76] on span "redo" at bounding box center [278, 78] width 18 height 9
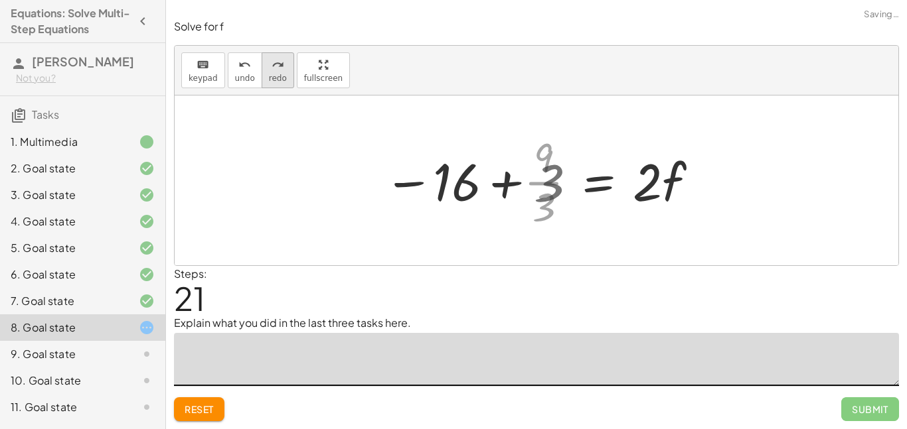
click at [269, 76] on span "redo" at bounding box center [278, 78] width 18 height 9
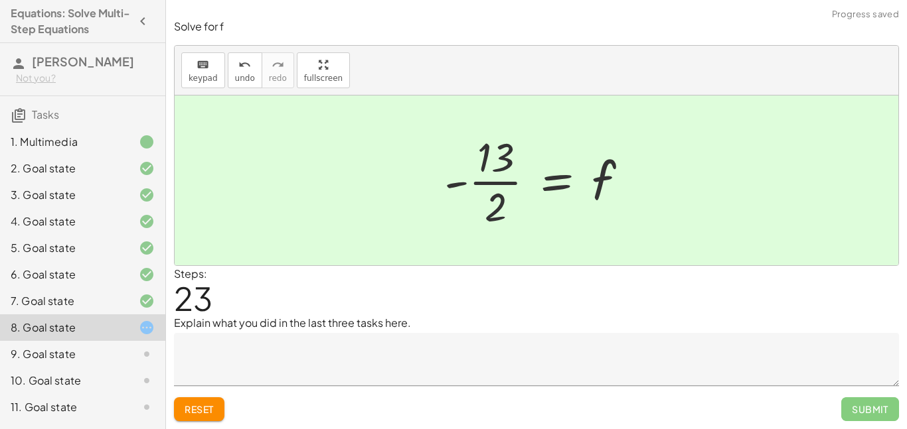
click at [415, 352] on textarea at bounding box center [536, 359] width 725 height 53
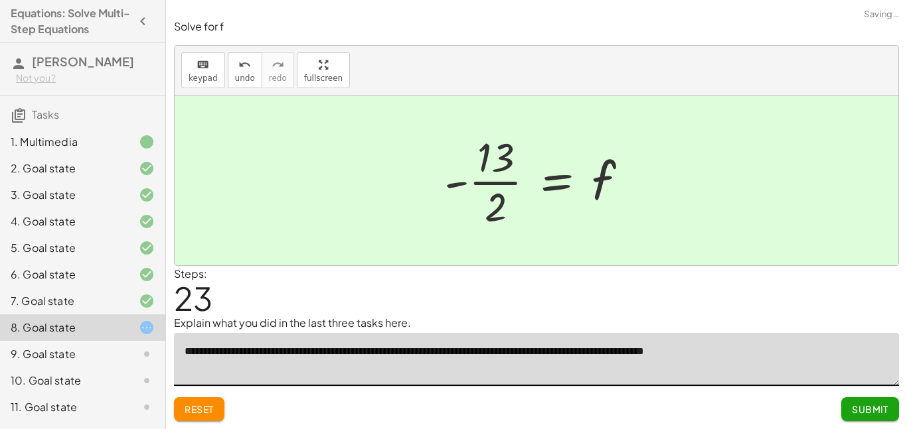
click at [702, 349] on textarea "**********" at bounding box center [536, 359] width 725 height 53
type textarea "**********"
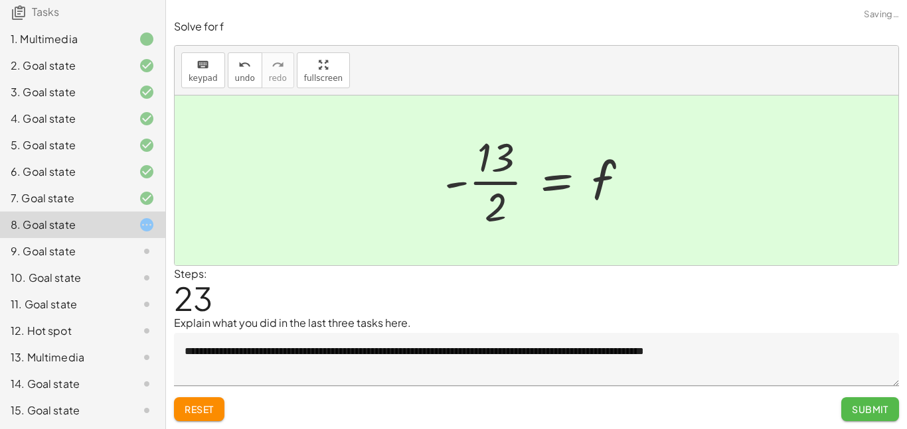
click at [871, 402] on button "Submit" at bounding box center [870, 410] width 58 height 24
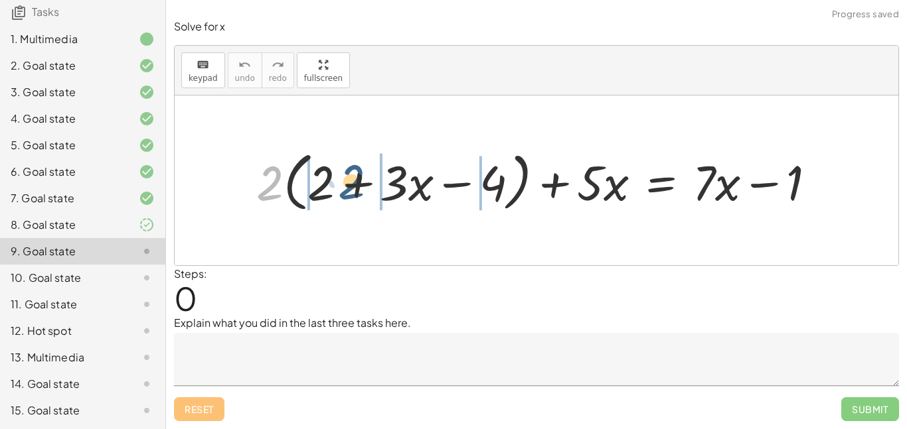
drag, startPoint x: 277, startPoint y: 179, endPoint x: 380, endPoint y: 175, distance: 103.6
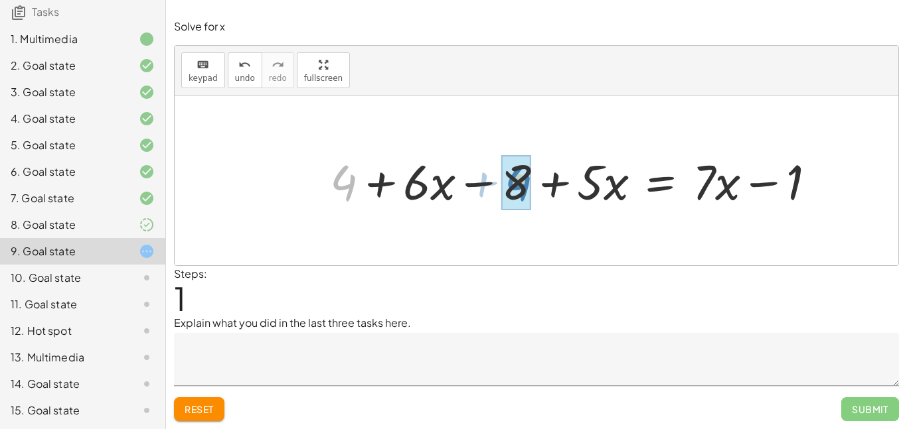
drag, startPoint x: 323, startPoint y: 179, endPoint x: 497, endPoint y: 179, distance: 174.5
click at [497, 179] on div at bounding box center [578, 181] width 510 height 64
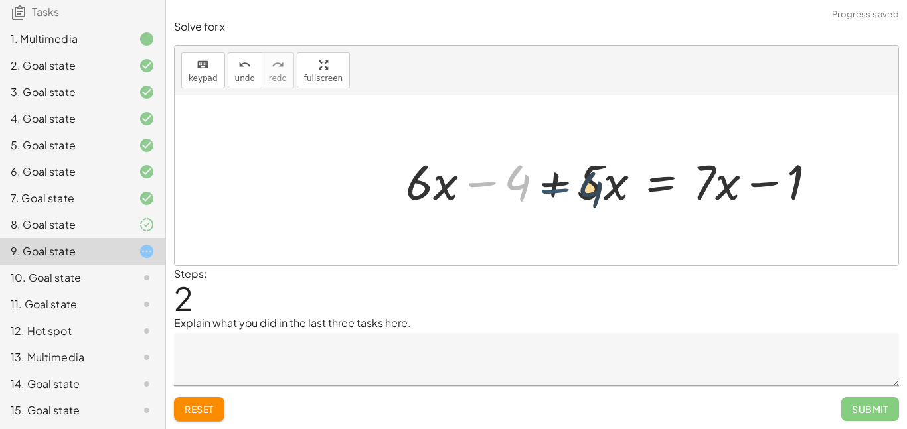
drag, startPoint x: 474, startPoint y: 175, endPoint x: 557, endPoint y: 181, distance: 83.8
click at [557, 181] on div at bounding box center [616, 181] width 434 height 64
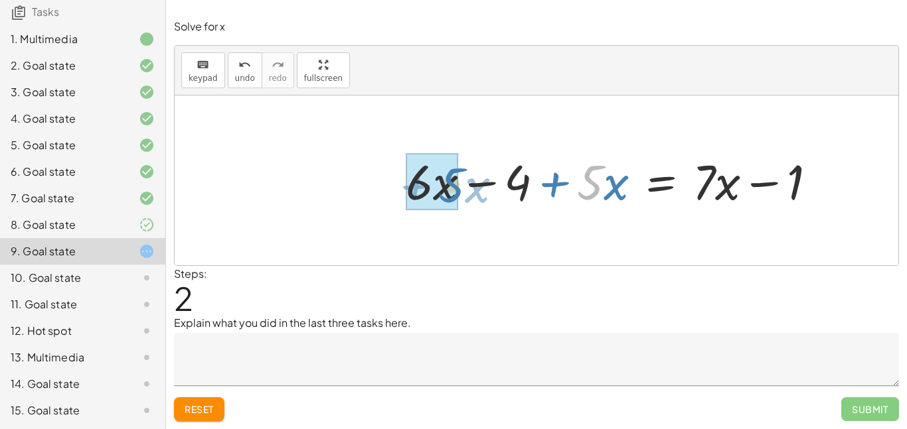
drag, startPoint x: 579, startPoint y: 175, endPoint x: 428, endPoint y: 176, distance: 151.3
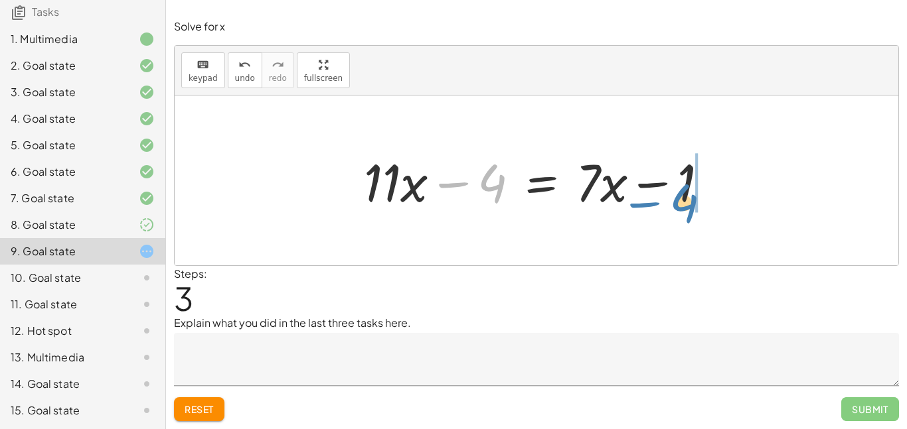
drag, startPoint x: 455, startPoint y: 181, endPoint x: 650, endPoint y: 195, distance: 195.7
click at [650, 195] on div at bounding box center [541, 181] width 368 height 68
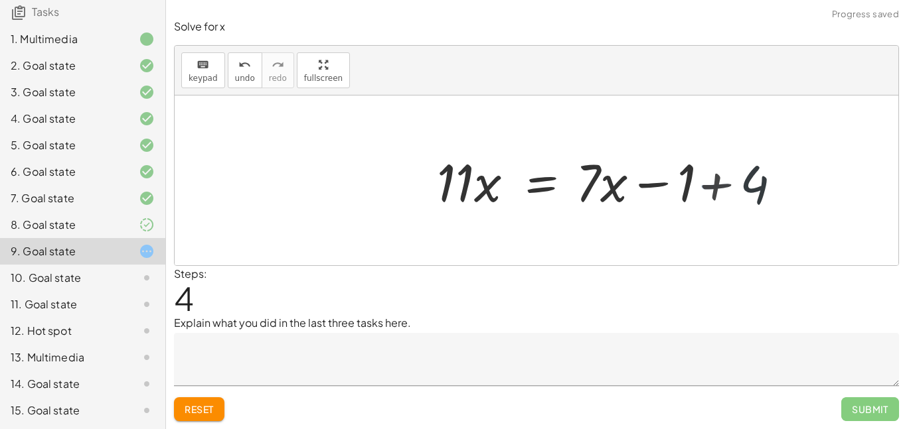
click at [674, 176] on div at bounding box center [620, 181] width 368 height 68
click at [679, 178] on div at bounding box center [620, 181] width 368 height 68
click at [729, 186] on div at bounding box center [620, 181] width 368 height 68
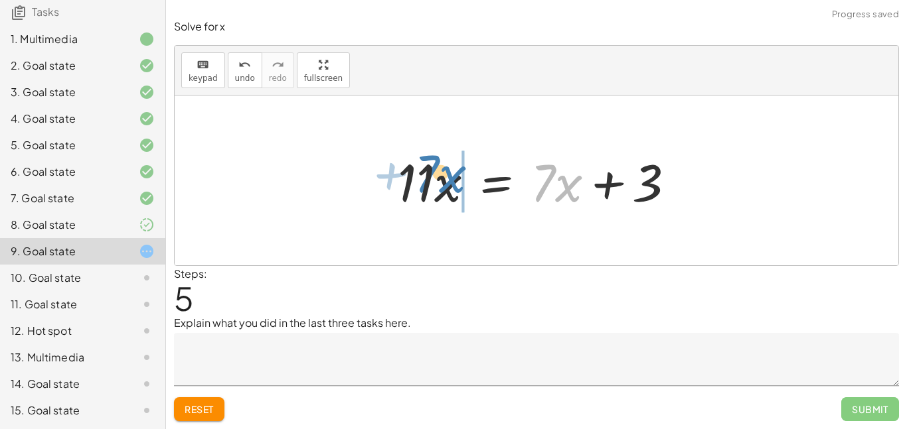
drag, startPoint x: 553, startPoint y: 181, endPoint x: 431, endPoint y: 171, distance: 122.5
click at [431, 171] on div at bounding box center [537, 181] width 292 height 68
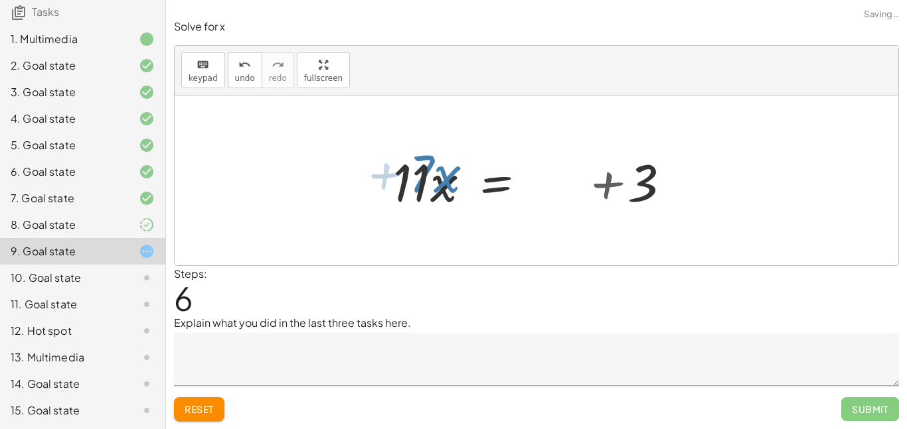
click at [431, 171] on div at bounding box center [439, 181] width 301 height 68
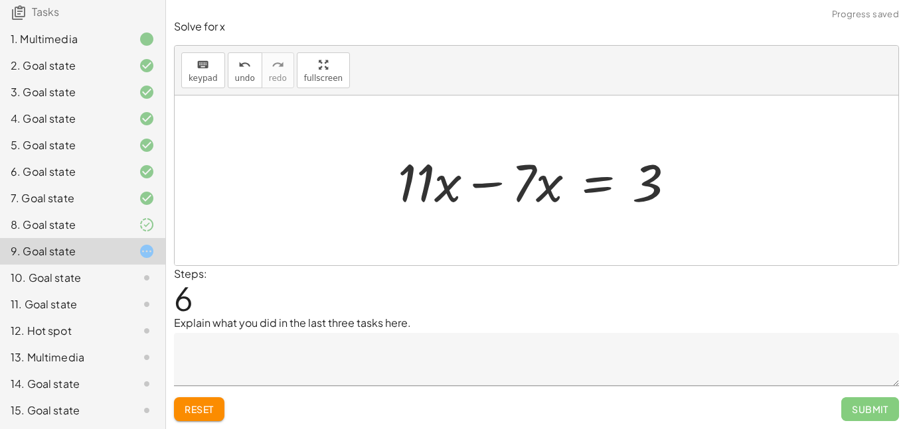
click at [376, 194] on div at bounding box center [536, 181] width 723 height 170
click at [476, 190] on div at bounding box center [541, 181] width 301 height 68
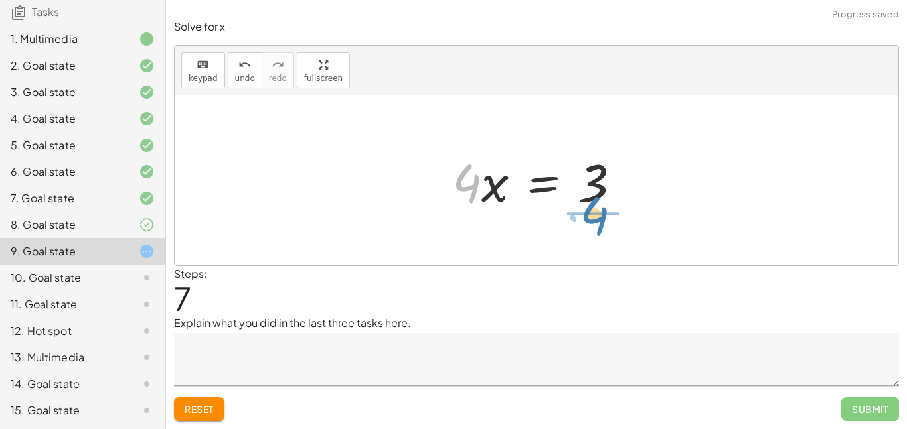
drag, startPoint x: 467, startPoint y: 186, endPoint x: 593, endPoint y: 220, distance: 130.7
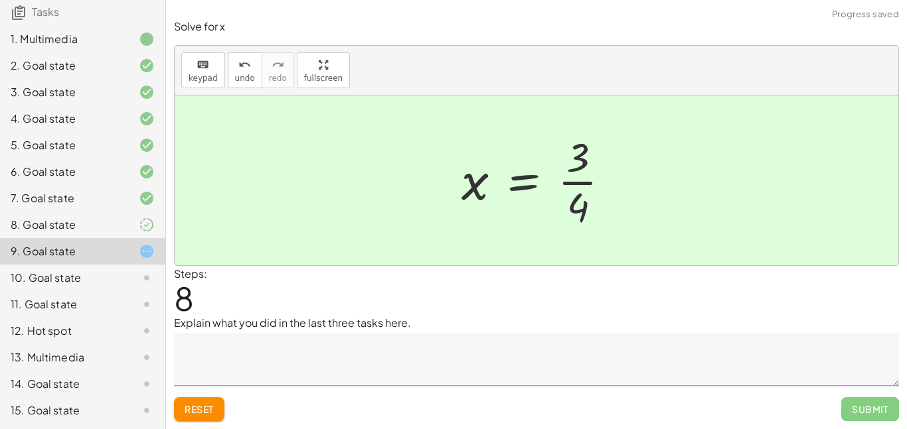
click at [630, 346] on textarea at bounding box center [536, 359] width 725 height 53
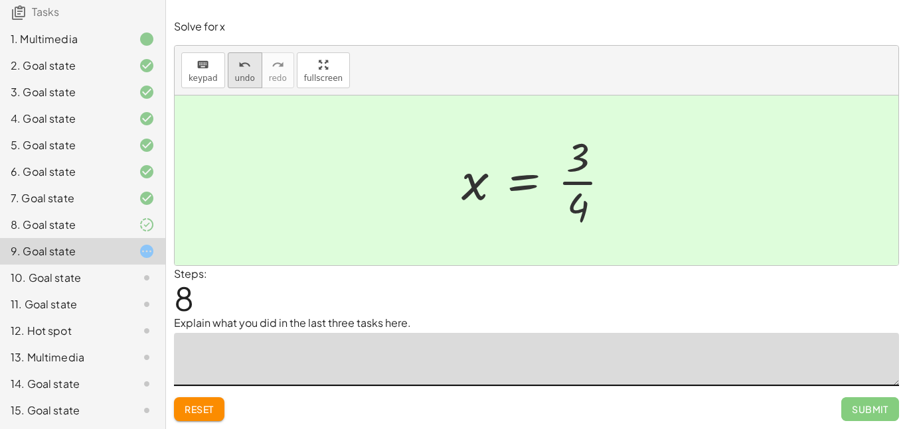
click at [248, 80] on span "undo" at bounding box center [245, 78] width 20 height 9
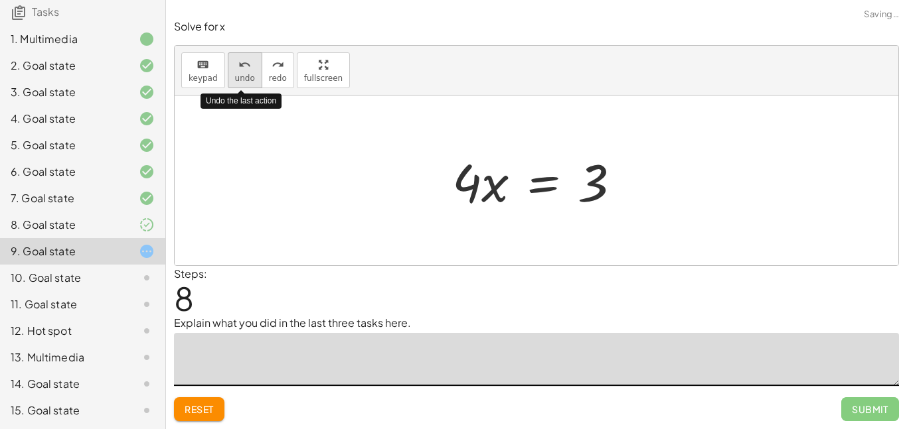
click at [247, 81] on span "undo" at bounding box center [245, 78] width 20 height 9
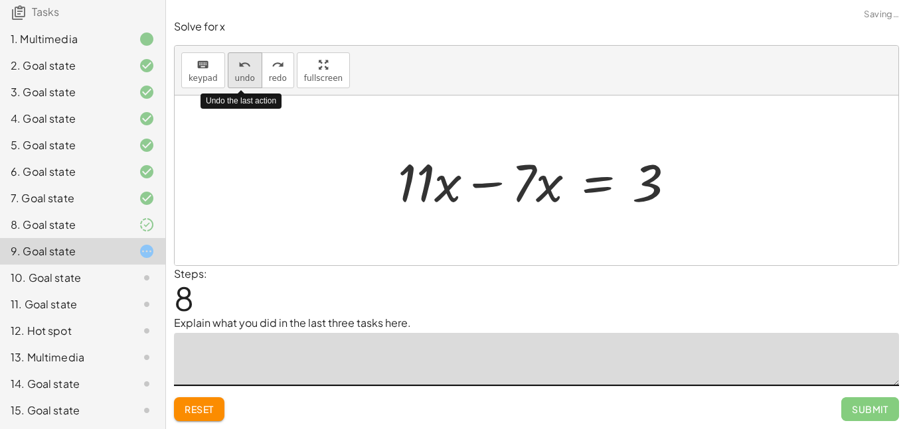
click at [247, 81] on span "undo" at bounding box center [245, 78] width 20 height 9
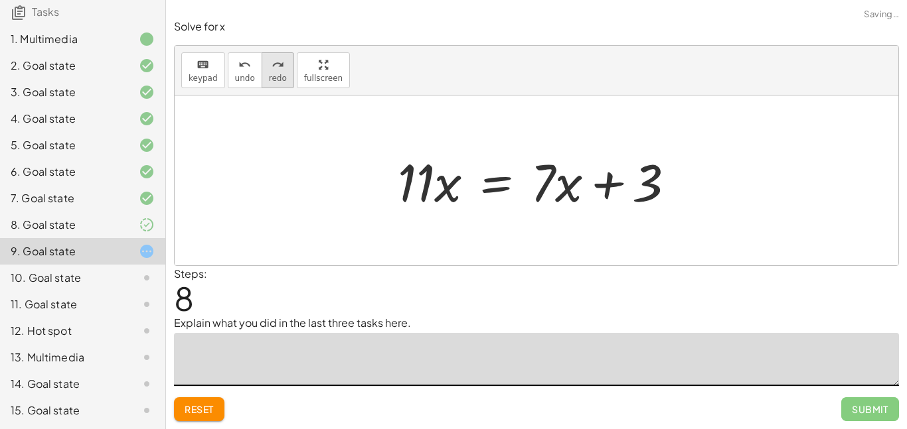
click at [269, 78] on span "redo" at bounding box center [278, 78] width 18 height 9
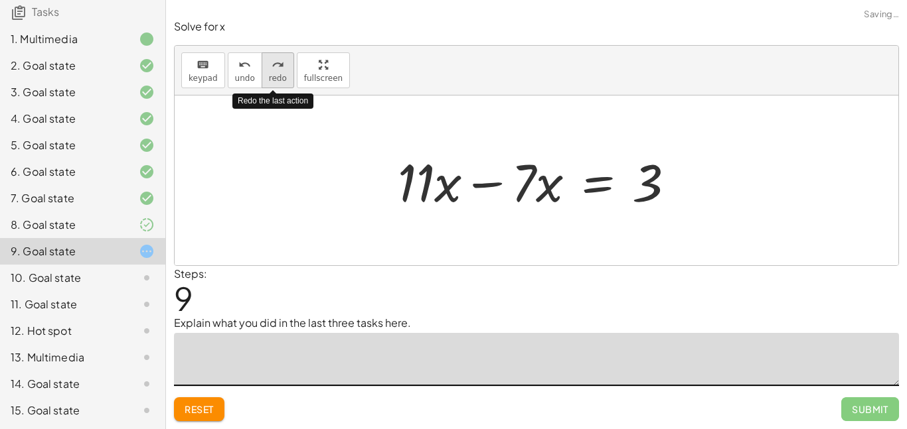
click at [269, 78] on span "redo" at bounding box center [278, 78] width 18 height 9
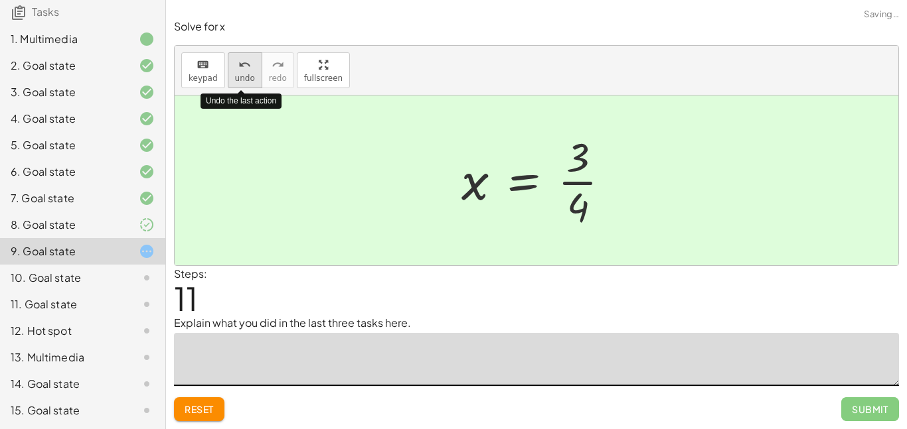
click at [242, 75] on span "undo" at bounding box center [245, 78] width 20 height 9
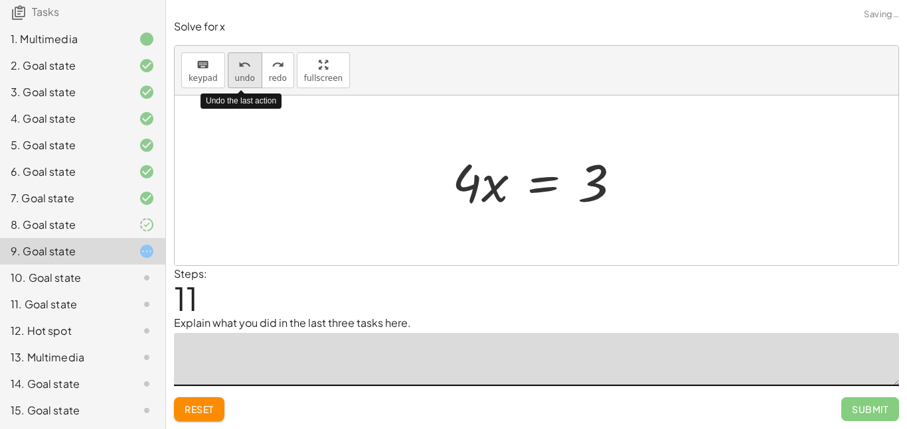
click at [242, 75] on span "undo" at bounding box center [245, 78] width 20 height 9
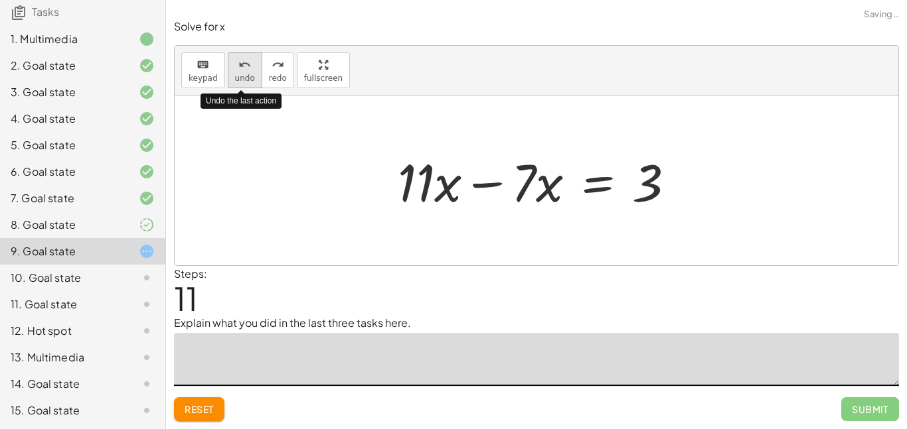
click at [242, 75] on span "undo" at bounding box center [245, 78] width 20 height 9
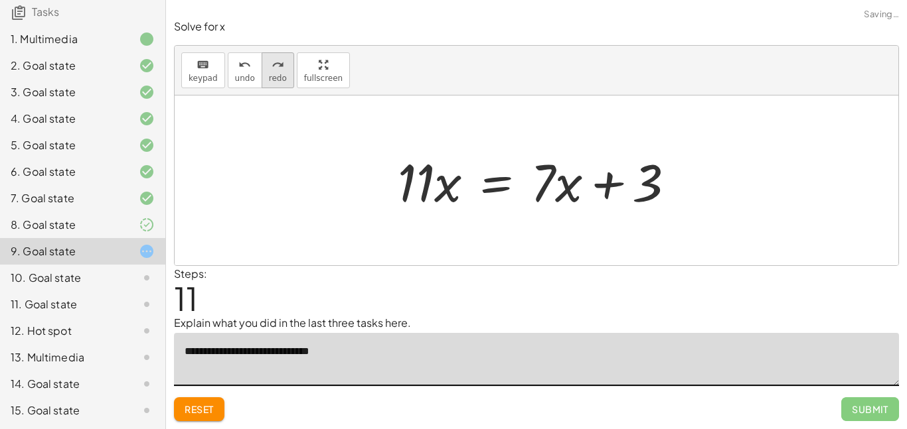
click at [271, 58] on icon "redo" at bounding box center [277, 65] width 13 height 16
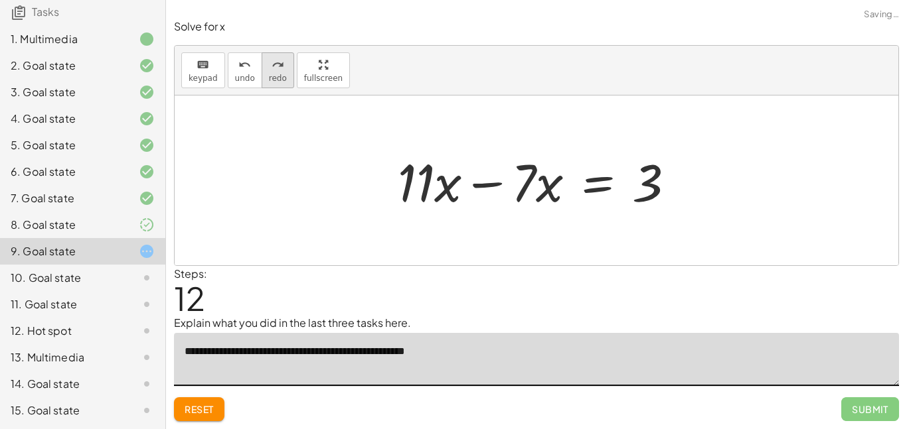
click at [270, 77] on span "redo" at bounding box center [278, 78] width 18 height 9
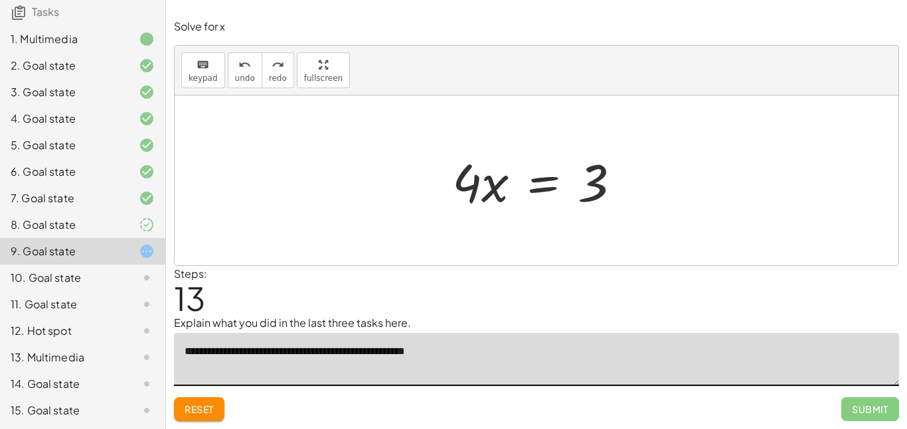
click at [475, 352] on textarea "**********" at bounding box center [536, 359] width 725 height 53
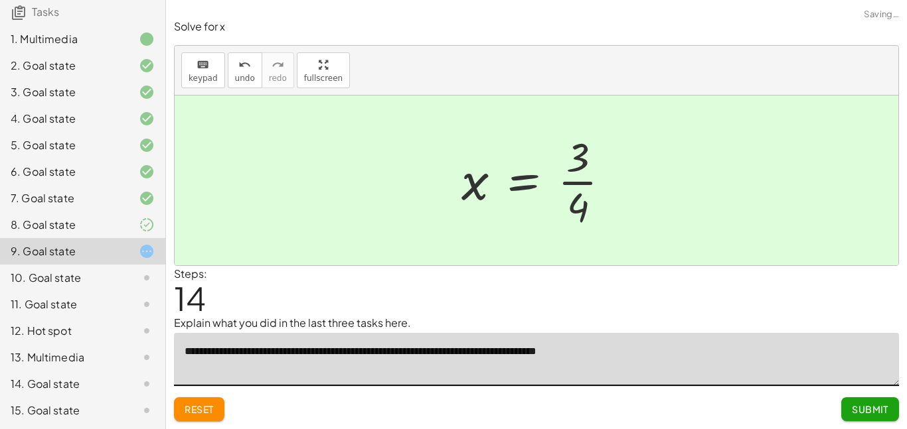
click at [490, 354] on textarea "**********" at bounding box center [536, 359] width 725 height 53
type textarea "**********"
click at [862, 409] on span "Submit" at bounding box center [869, 410] width 37 height 12
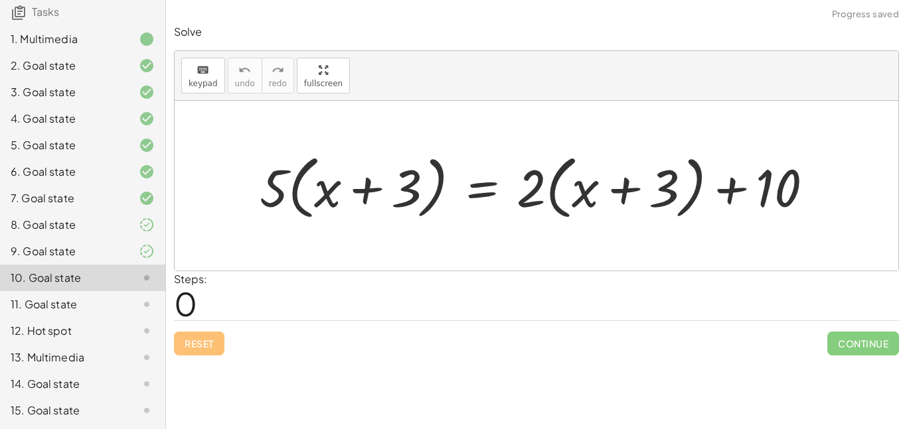
click at [419, 412] on div "Equations: Solve Multi-Step Equations In this activity, you will learn the proc…" at bounding box center [536, 214] width 741 height 429
drag, startPoint x: 279, startPoint y: 183, endPoint x: 358, endPoint y: 196, distance: 79.4
click at [358, 196] on div at bounding box center [541, 186] width 577 height 76
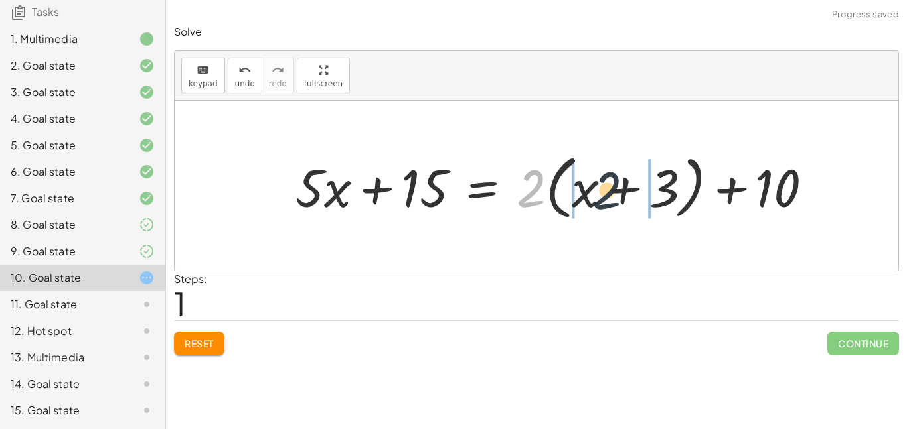
drag, startPoint x: 523, startPoint y: 186, endPoint x: 601, endPoint y: 188, distance: 77.7
click at [601, 188] on div at bounding box center [559, 186] width 541 height 76
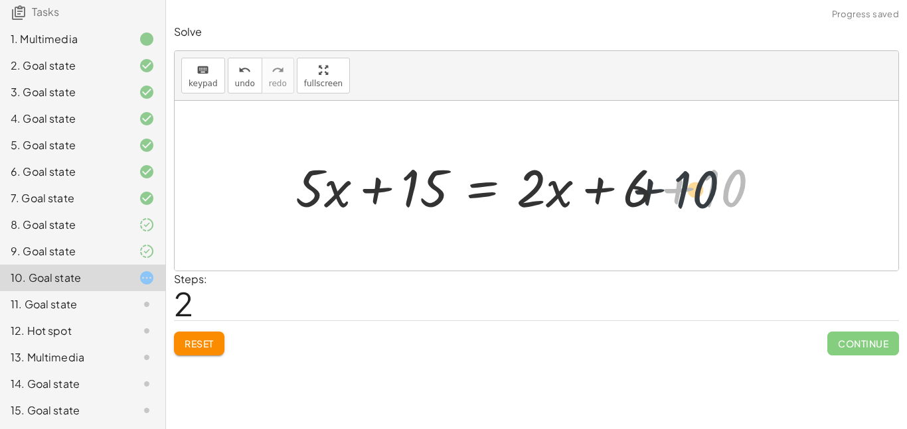
drag, startPoint x: 721, startPoint y: 188, endPoint x: 689, endPoint y: 190, distance: 31.9
click at [689, 190] on div at bounding box center [533, 186] width 488 height 68
click at [676, 187] on div at bounding box center [533, 186] width 488 height 68
click at [674, 187] on div at bounding box center [494, 186] width 411 height 68
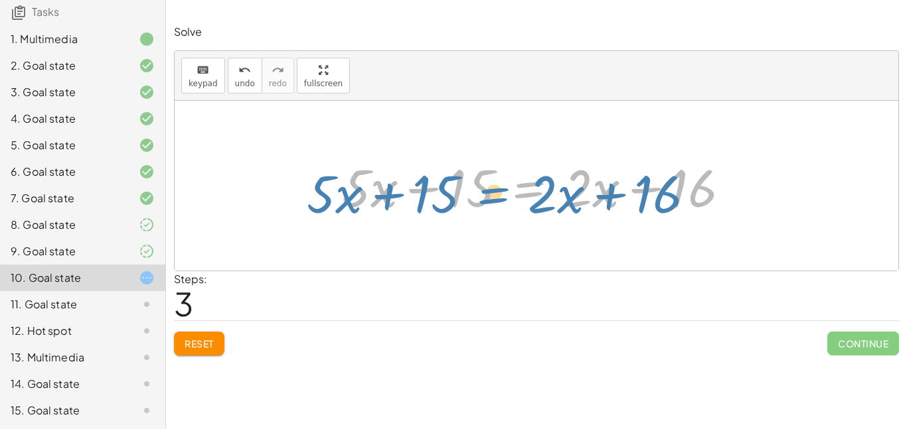
drag, startPoint x: 431, startPoint y: 175, endPoint x: 396, endPoint y: 176, distance: 34.5
click at [396, 176] on div at bounding box center [540, 186] width 411 height 68
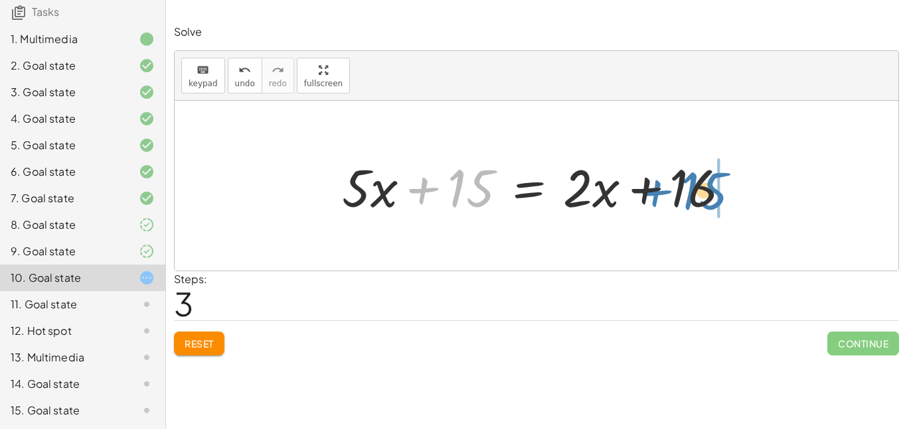
drag, startPoint x: 456, startPoint y: 177, endPoint x: 684, endPoint y: 177, distance: 227.6
click at [684, 177] on div at bounding box center [540, 186] width 411 height 68
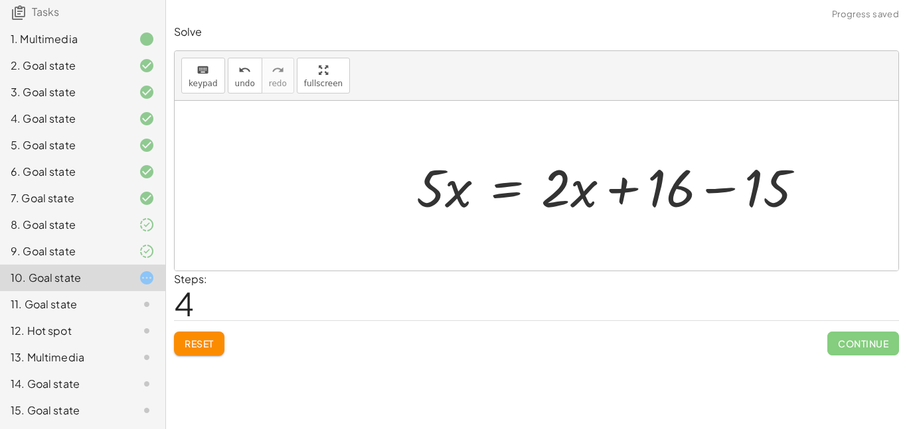
click at [733, 178] on div at bounding box center [614, 186] width 411 height 68
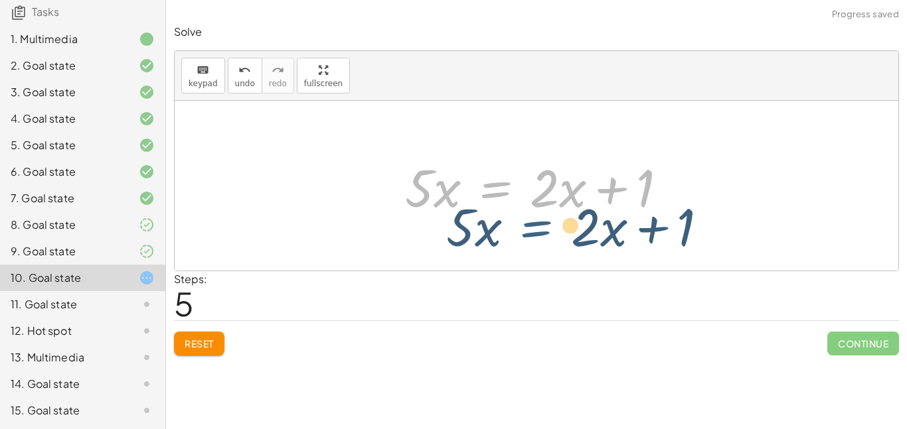
drag, startPoint x: 522, startPoint y: 165, endPoint x: 562, endPoint y: 202, distance: 55.4
click at [562, 202] on div at bounding box center [540, 186] width 285 height 68
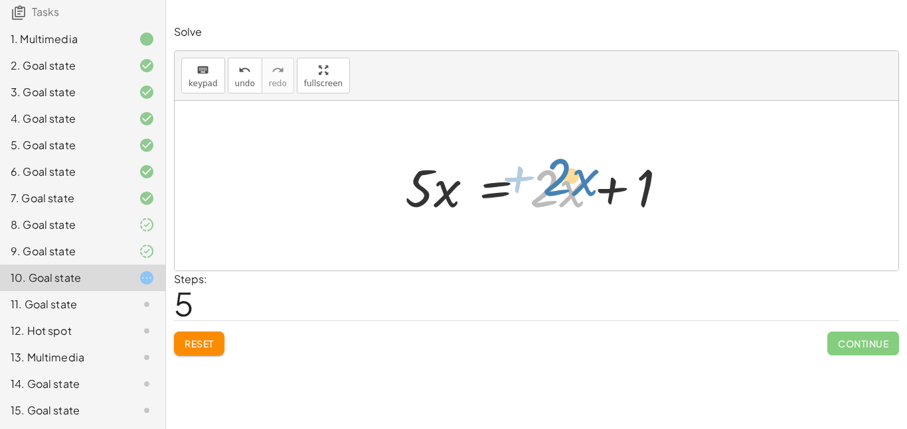
drag, startPoint x: 556, startPoint y: 191, endPoint x: 571, endPoint y: 187, distance: 15.1
click at [571, 187] on div at bounding box center [536, 186] width 277 height 68
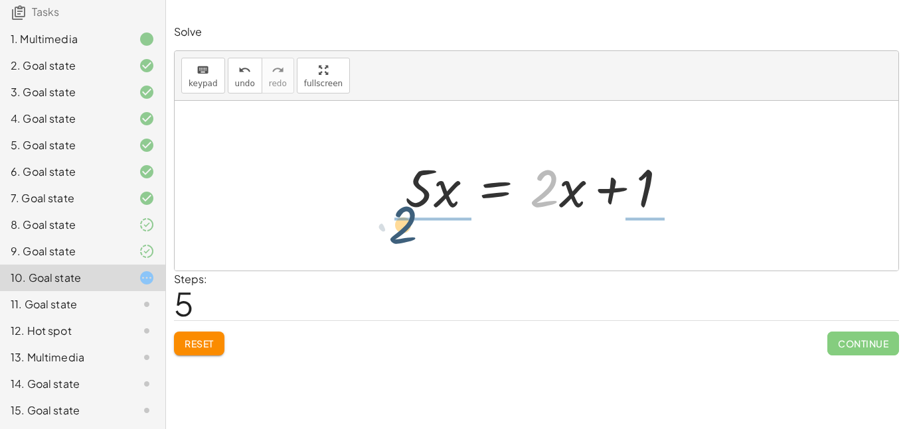
drag, startPoint x: 544, startPoint y: 183, endPoint x: 376, endPoint y: 206, distance: 169.5
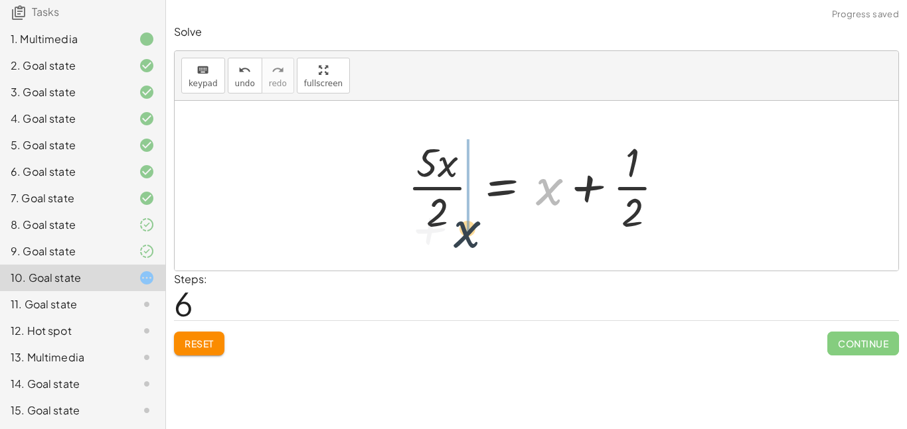
drag, startPoint x: 550, startPoint y: 189, endPoint x: 444, endPoint y: 221, distance: 110.9
click at [444, 221] on div at bounding box center [541, 186] width 281 height 102
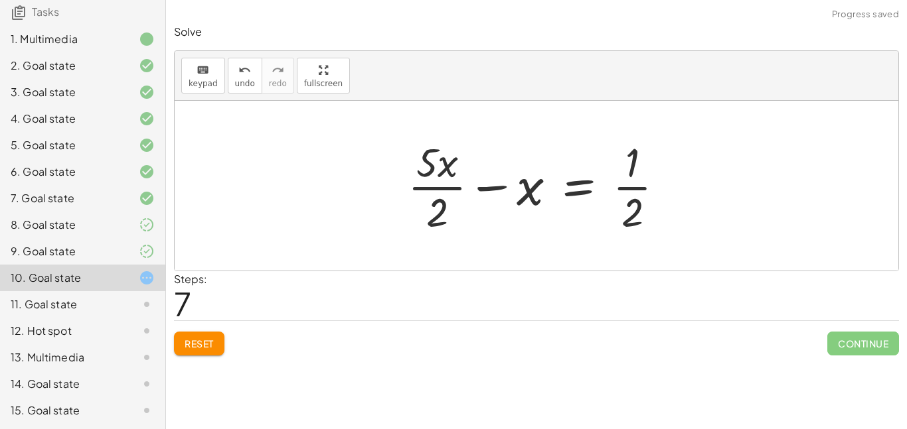
click at [626, 198] on div at bounding box center [541, 186] width 281 height 102
click at [627, 194] on div at bounding box center [541, 186] width 281 height 102
click at [635, 173] on div at bounding box center [541, 186] width 281 height 102
click at [251, 80] on button "undo undo" at bounding box center [245, 76] width 35 height 36
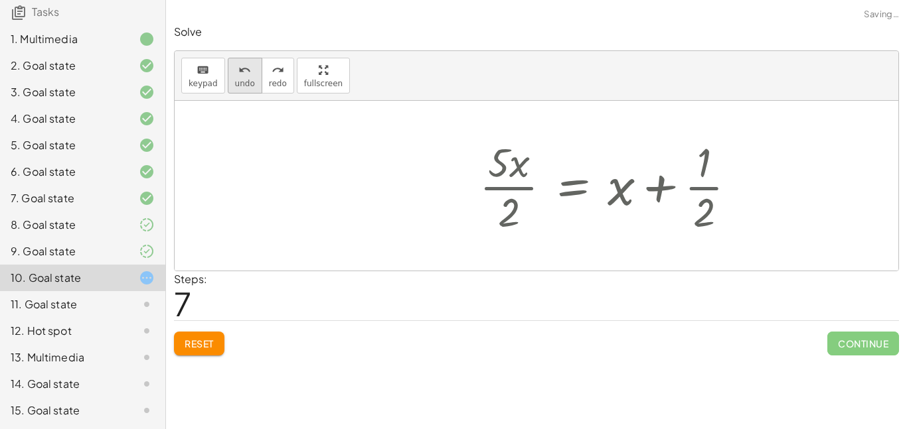
click at [251, 80] on button "undo undo" at bounding box center [245, 76] width 35 height 36
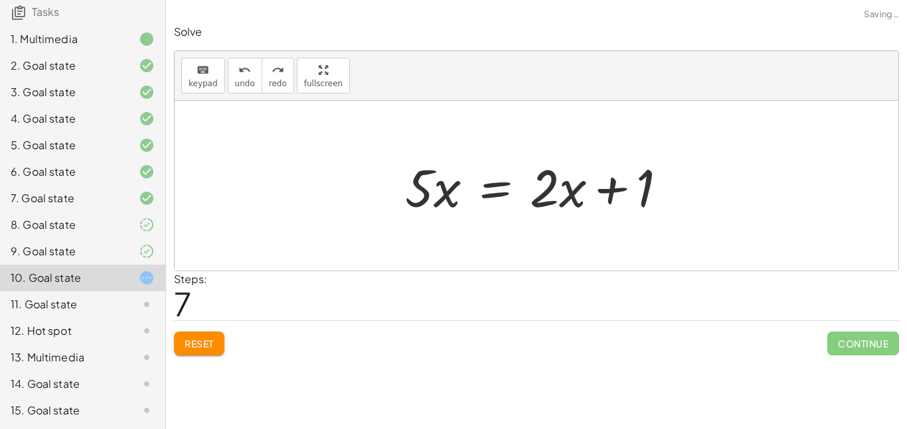
click at [210, 339] on span "Reset" at bounding box center [198, 344] width 29 height 12
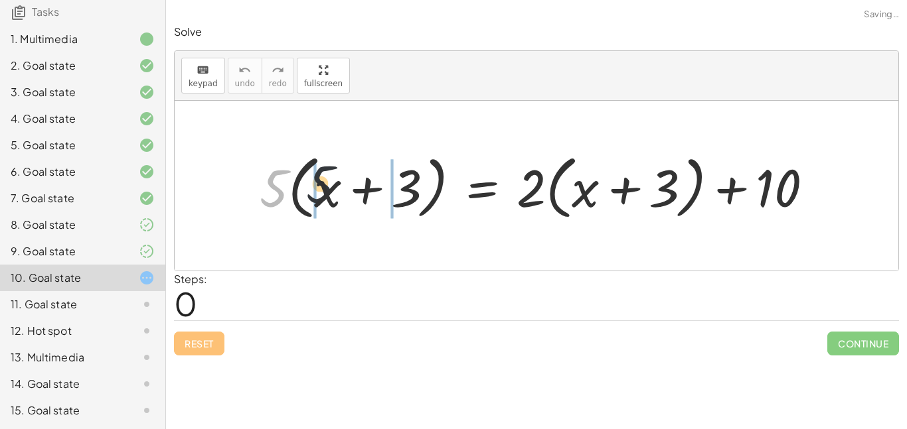
drag, startPoint x: 262, startPoint y: 187, endPoint x: 376, endPoint y: 183, distance: 114.2
click at [376, 183] on div at bounding box center [541, 186] width 577 height 76
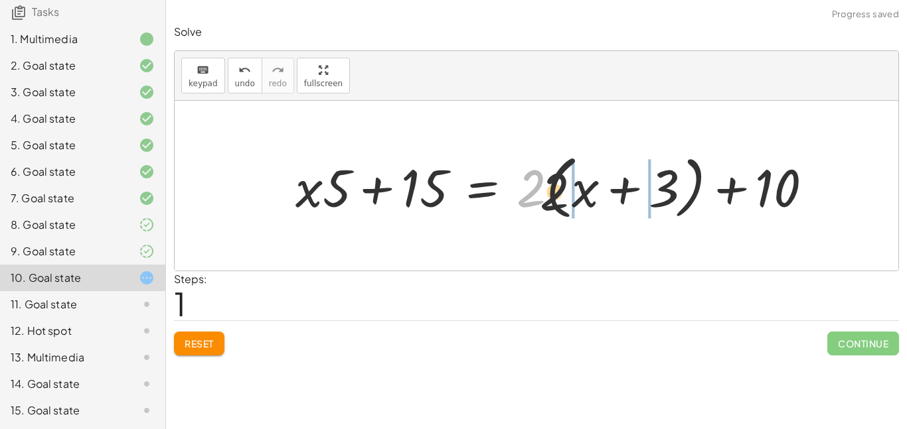
drag, startPoint x: 542, startPoint y: 174, endPoint x: 613, endPoint y: 184, distance: 71.8
click at [613, 184] on div at bounding box center [559, 186] width 541 height 76
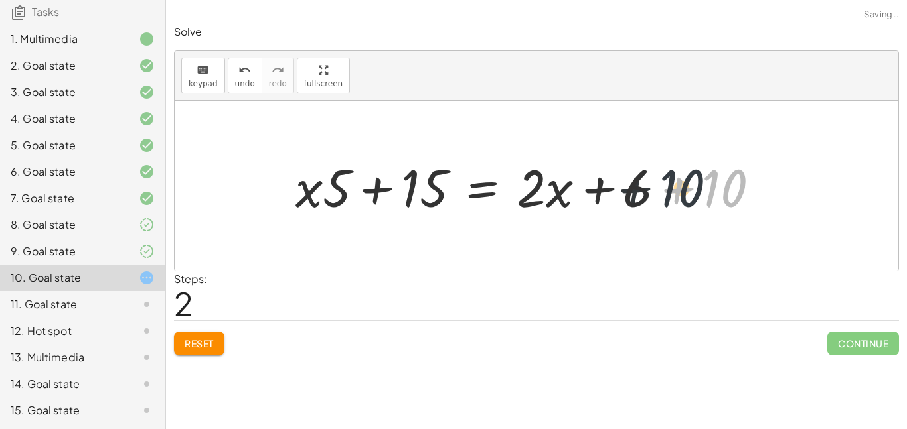
drag, startPoint x: 706, startPoint y: 196, endPoint x: 660, endPoint y: 196, distance: 45.8
click at [660, 196] on div at bounding box center [533, 186] width 488 height 68
click at [664, 193] on div at bounding box center [494, 186] width 411 height 68
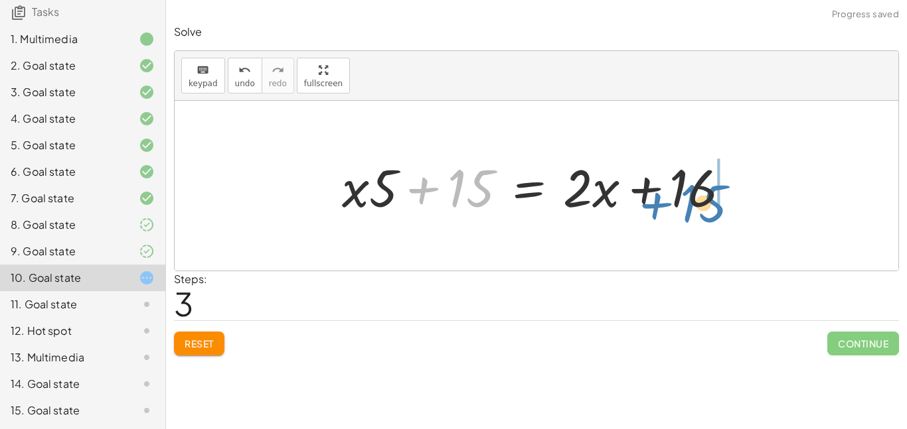
drag, startPoint x: 449, startPoint y: 183, endPoint x: 681, endPoint y: 196, distance: 232.7
click at [681, 196] on div at bounding box center [540, 186] width 411 height 68
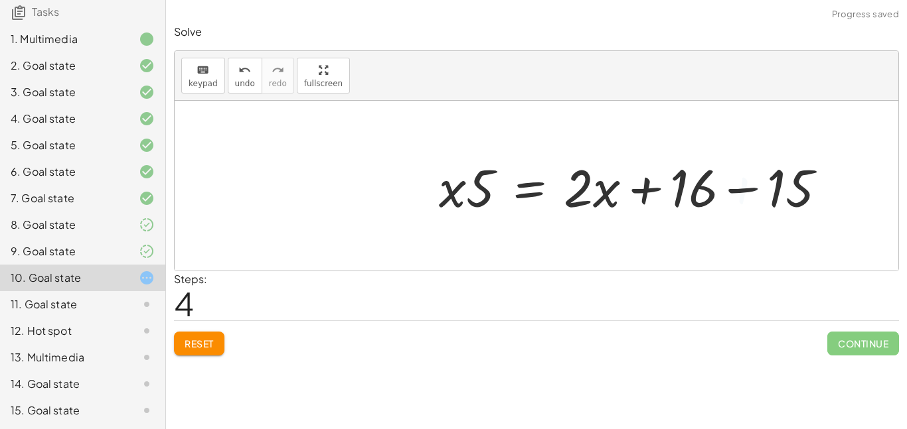
click at [692, 187] on div at bounding box center [637, 186] width 411 height 68
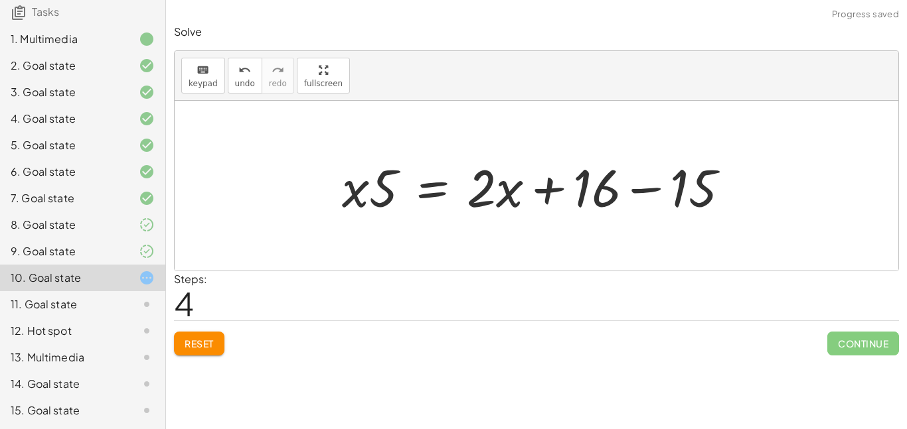
click at [660, 190] on div at bounding box center [540, 186] width 411 height 68
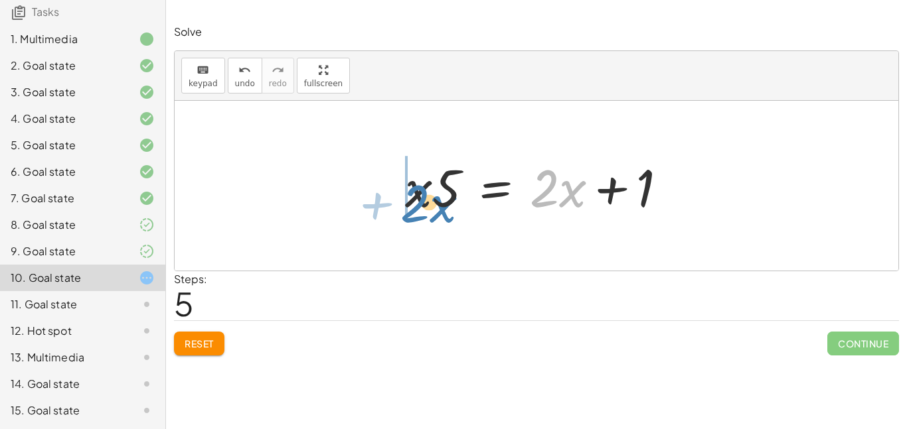
drag, startPoint x: 561, startPoint y: 184, endPoint x: 432, endPoint y: 198, distance: 130.1
click at [432, 198] on div at bounding box center [536, 186] width 277 height 68
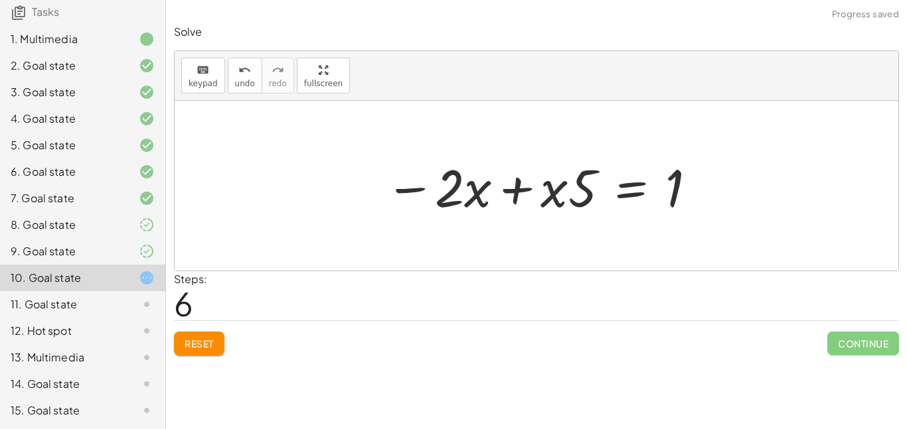
click at [506, 188] on div at bounding box center [541, 186] width 327 height 68
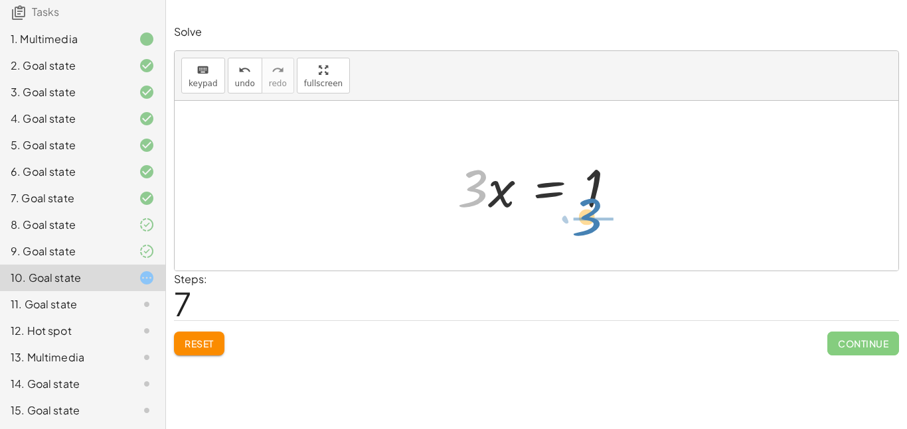
drag, startPoint x: 452, startPoint y: 180, endPoint x: 566, endPoint y: 208, distance: 117.7
click at [566, 208] on div at bounding box center [541, 186] width 181 height 68
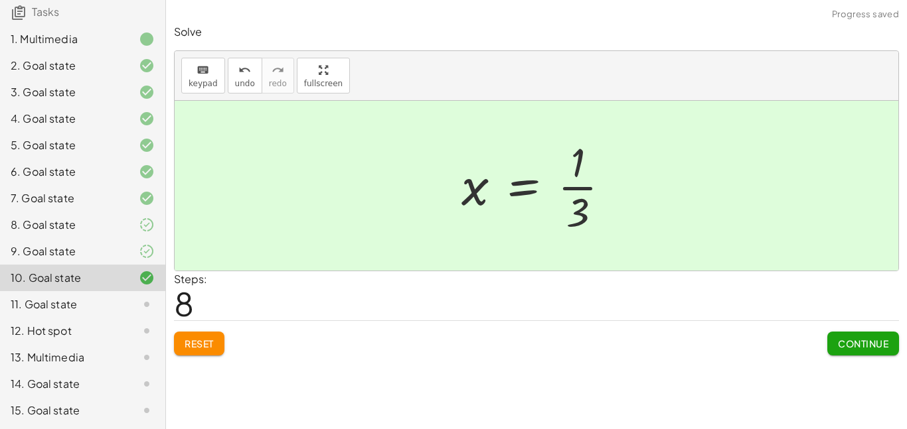
click at [567, 194] on div at bounding box center [541, 186] width 173 height 102
click at [863, 340] on span "Continue" at bounding box center [863, 344] width 50 height 12
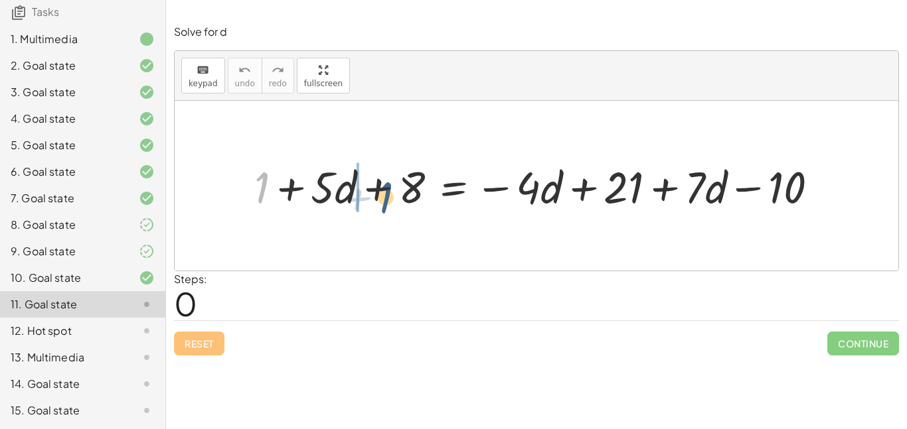
drag, startPoint x: 263, startPoint y: 181, endPoint x: 392, endPoint y: 190, distance: 129.1
click at [392, 190] on div at bounding box center [542, 186] width 588 height 58
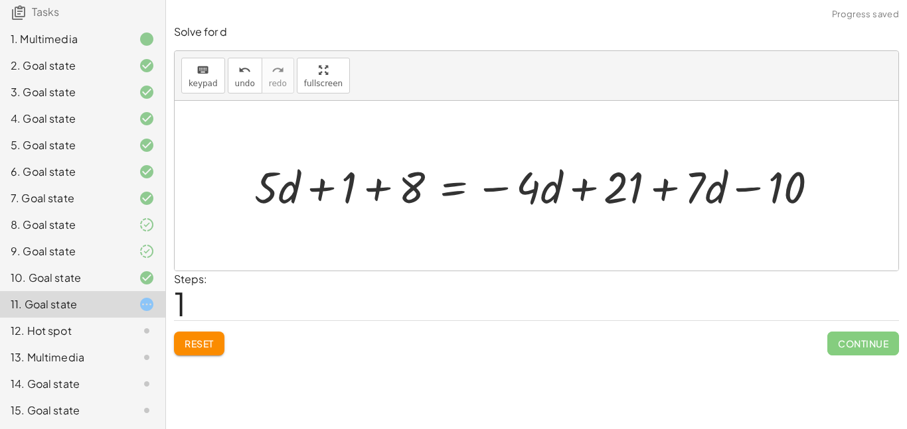
click at [382, 184] on div at bounding box center [542, 186] width 588 height 58
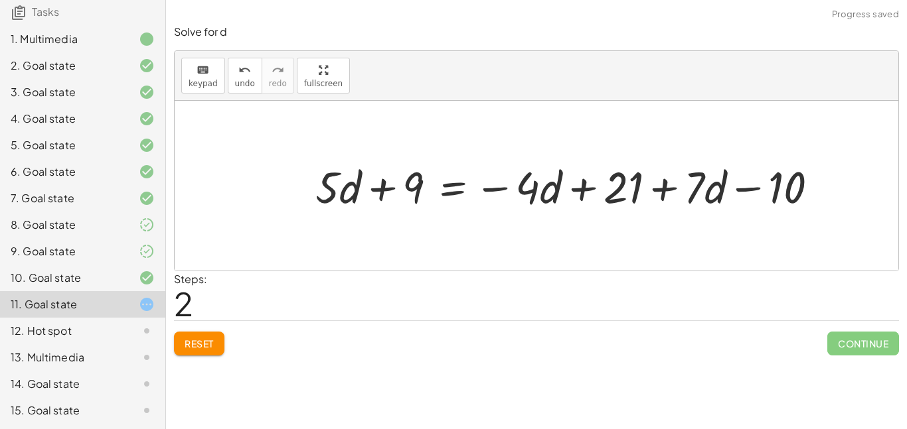
click at [590, 188] on div at bounding box center [572, 186] width 526 height 58
click at [703, 175] on div at bounding box center [572, 186] width 526 height 58
click at [654, 183] on div at bounding box center [572, 186] width 526 height 58
click at [657, 185] on div at bounding box center [572, 186] width 526 height 58
click at [751, 190] on div at bounding box center [572, 186] width 526 height 58
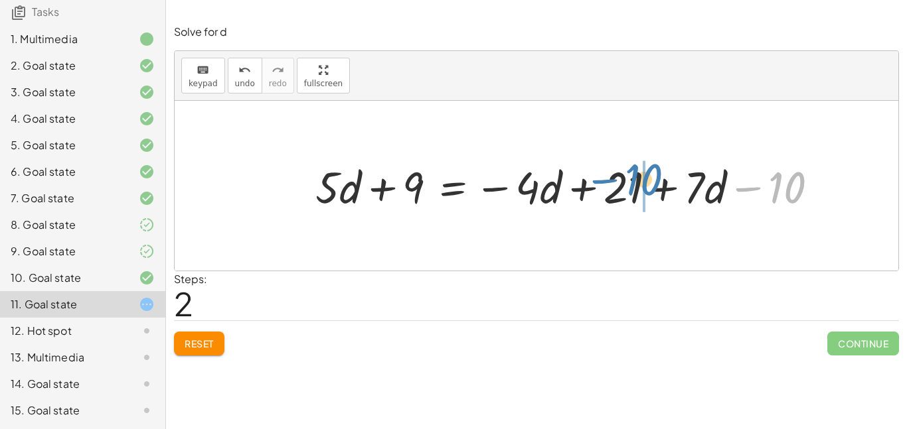
drag, startPoint x: 760, startPoint y: 188, endPoint x: 617, endPoint y: 180, distance: 143.6
click at [617, 180] on div at bounding box center [572, 186] width 526 height 58
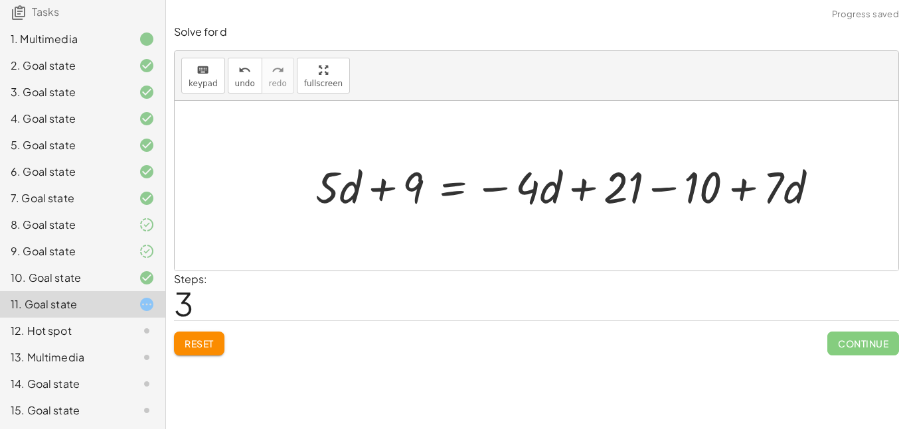
click at [653, 194] on div at bounding box center [572, 186] width 526 height 58
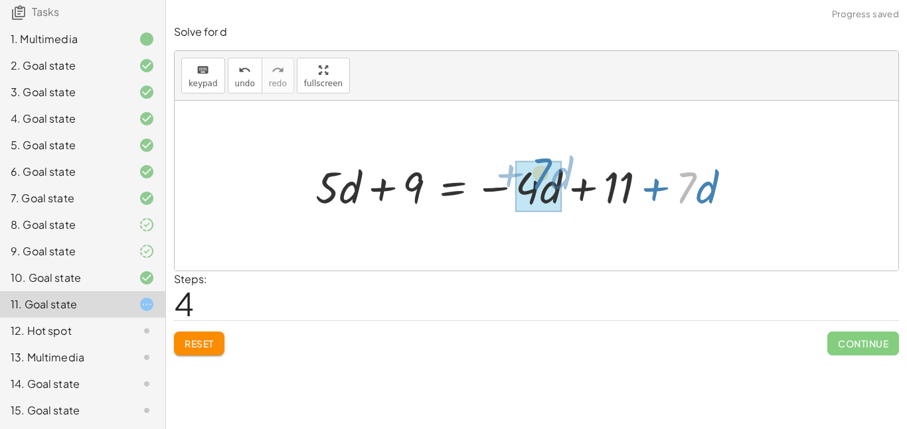
drag, startPoint x: 692, startPoint y: 191, endPoint x: 555, endPoint y: 184, distance: 137.6
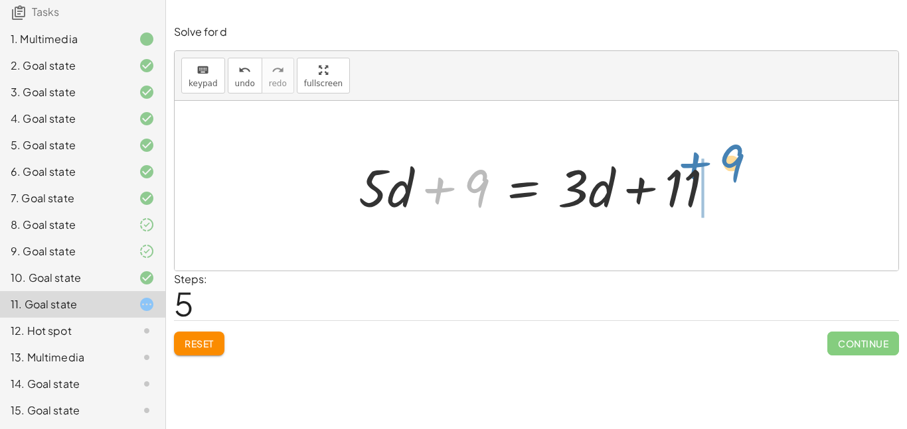
drag, startPoint x: 441, startPoint y: 177, endPoint x: 695, endPoint y: 153, distance: 255.3
click at [695, 153] on div at bounding box center [541, 186] width 379 height 68
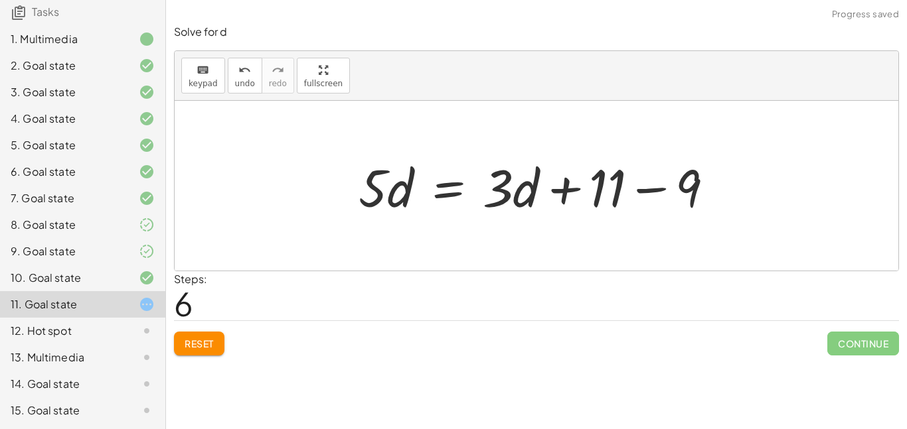
click at [635, 184] on div at bounding box center [541, 186] width 379 height 68
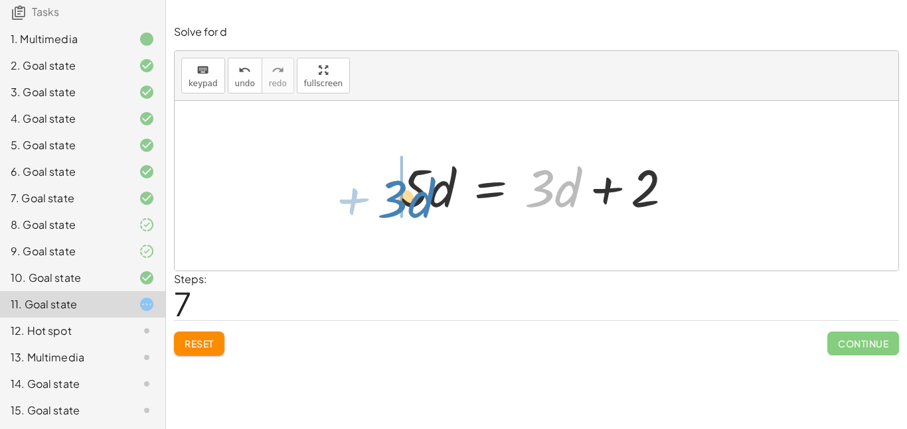
drag, startPoint x: 559, startPoint y: 192, endPoint x: 417, endPoint y: 200, distance: 142.3
click at [417, 200] on div at bounding box center [537, 186] width 287 height 68
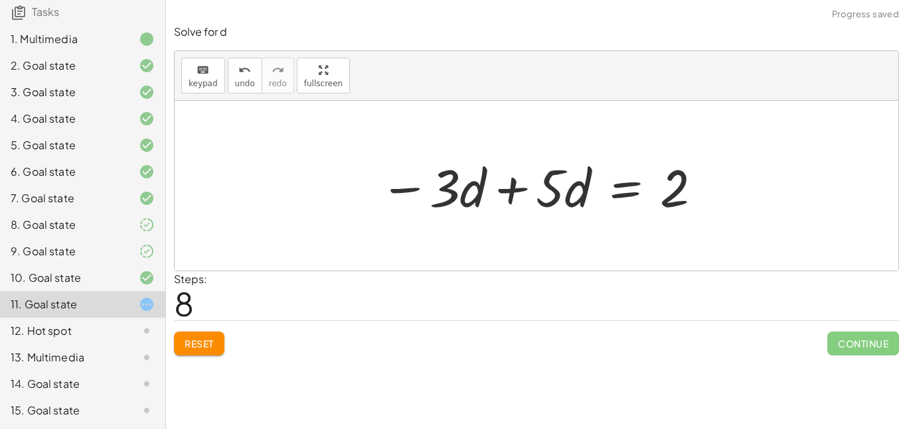
click at [511, 191] on div at bounding box center [541, 186] width 336 height 68
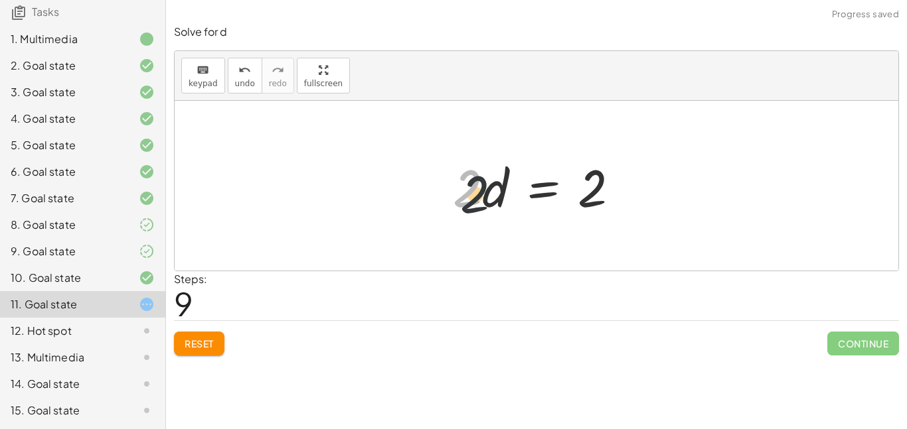
drag, startPoint x: 472, startPoint y: 188, endPoint x: 564, endPoint y: 202, distance: 93.3
click at [564, 202] on div at bounding box center [541, 186] width 190 height 68
click at [564, 202] on div at bounding box center [560, 186] width 171 height 102
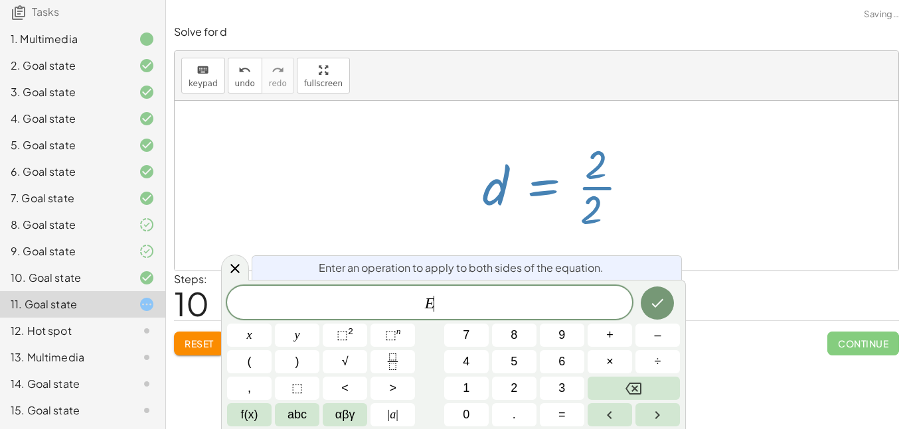
scroll to position [2, 0]
click at [594, 191] on div at bounding box center [560, 186] width 171 height 102
click at [222, 278] on div at bounding box center [235, 268] width 28 height 26
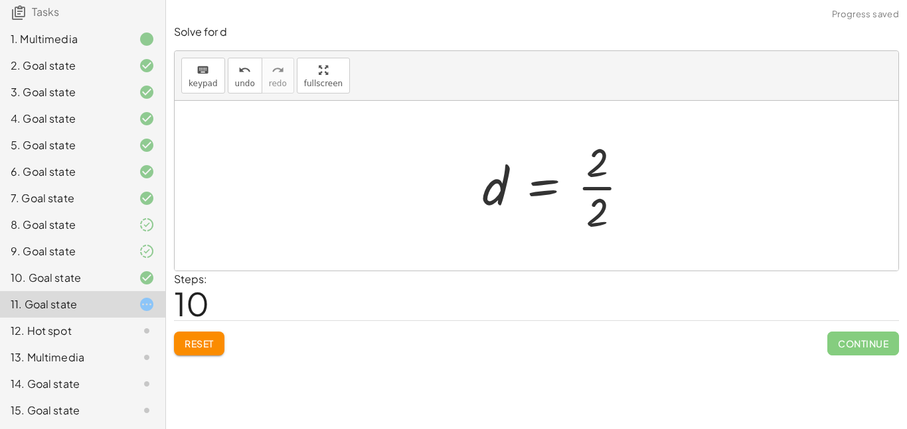
click at [567, 192] on div at bounding box center [560, 186] width 171 height 102
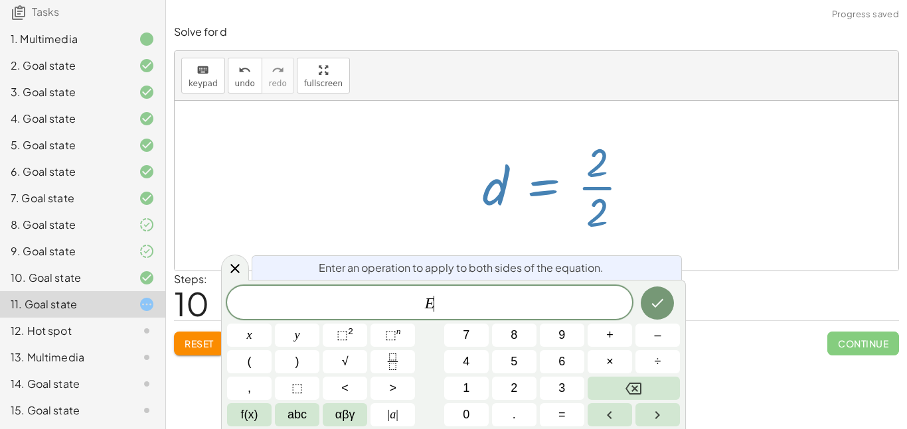
scroll to position [3, 0]
click at [589, 188] on div at bounding box center [560, 186] width 171 height 102
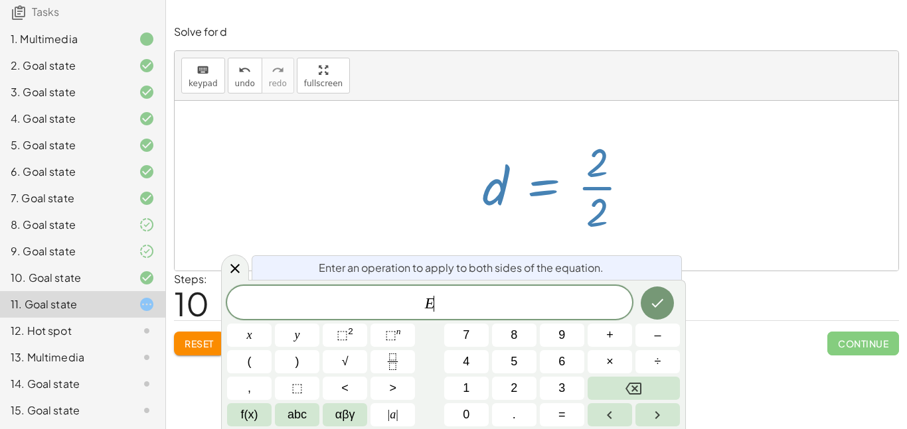
click at [463, 307] on span "E ​" at bounding box center [429, 304] width 405 height 19
click at [229, 268] on icon at bounding box center [235, 269] width 16 height 16
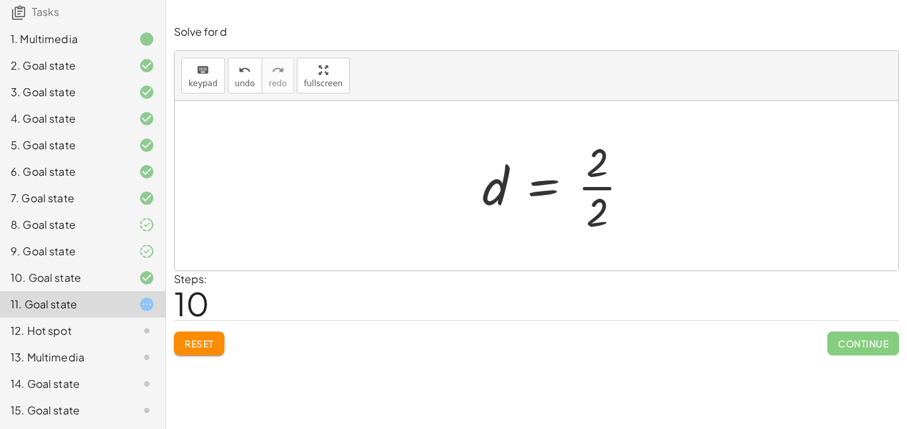
click at [588, 196] on div at bounding box center [560, 186] width 171 height 102
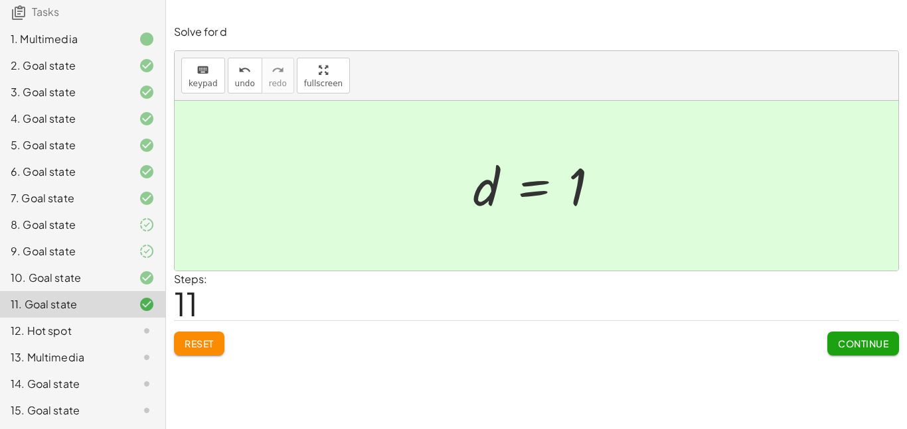
click at [853, 352] on button "Continue" at bounding box center [863, 344] width 72 height 24
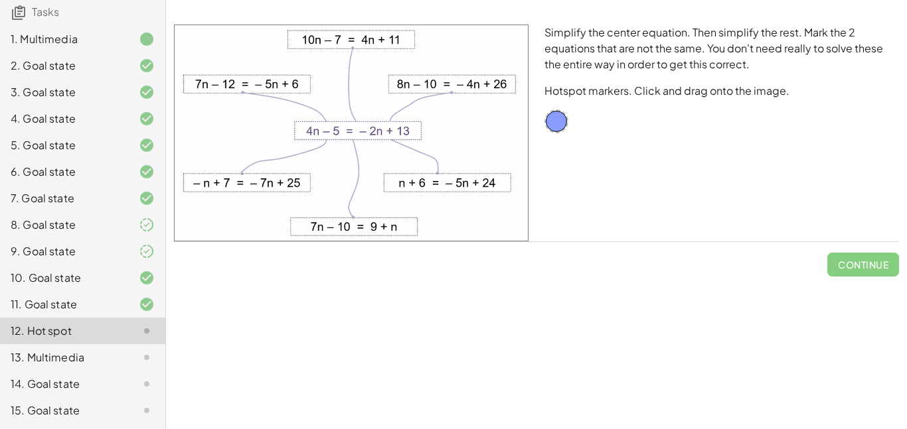
click at [555, 139] on div "Simplify the center equation. Then simplify the rest. Mark the 2 equations that…" at bounding box center [721, 133] width 370 height 233
drag, startPoint x: 558, startPoint y: 128, endPoint x: 566, endPoint y: 125, distance: 8.4
click at [565, 131] on div "Simplify the center equation. Then simplify the rest. Mark the 2 equations that…" at bounding box center [721, 133] width 370 height 233
click at [393, 135] on img at bounding box center [351, 133] width 354 height 217
drag, startPoint x: 393, startPoint y: 135, endPoint x: 291, endPoint y: 90, distance: 111.7
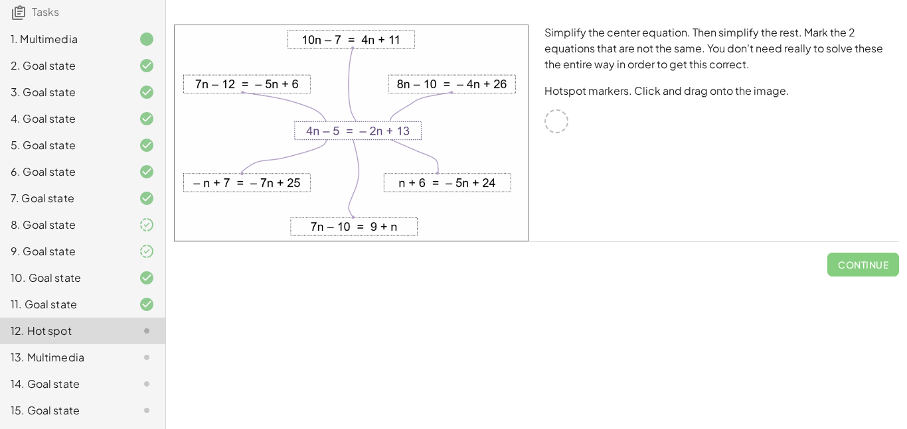
click at [291, 90] on img at bounding box center [351, 133] width 354 height 217
drag, startPoint x: 291, startPoint y: 90, endPoint x: 401, endPoint y: 167, distance: 134.8
click at [401, 167] on img at bounding box center [351, 133] width 354 height 217
click at [547, 121] on div at bounding box center [556, 122] width 24 height 24
click at [583, 114] on div "Simplify the center equation. Then simplify the rest. Mark the 2 equations that…" at bounding box center [721, 133] width 370 height 233
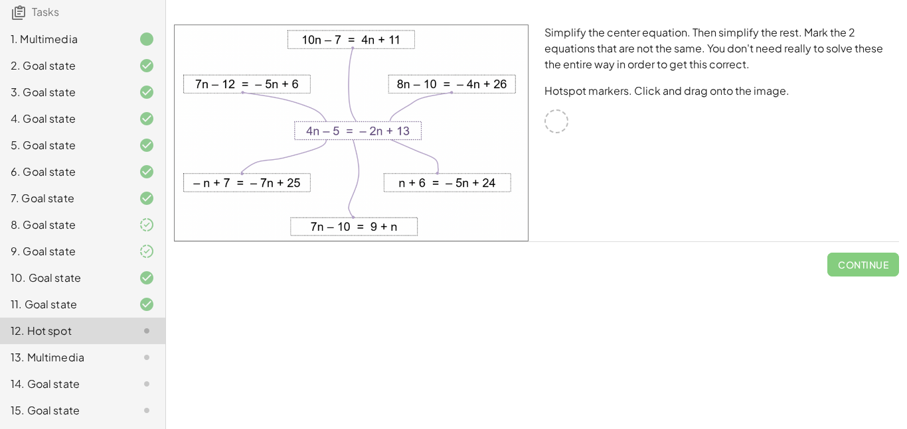
click at [583, 114] on div "Simplify the center equation. Then simplify the rest. Mark the 2 equations that…" at bounding box center [721, 133] width 370 height 233
click at [567, 119] on div at bounding box center [556, 122] width 24 height 24
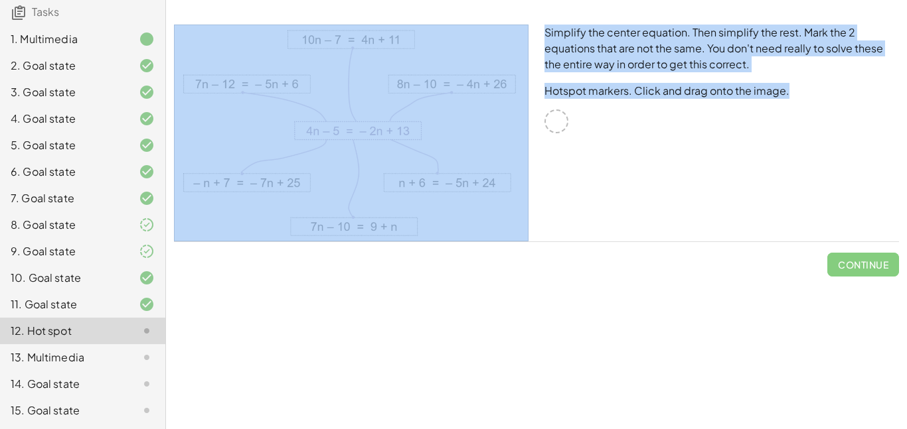
drag, startPoint x: 562, startPoint y: 117, endPoint x: 471, endPoint y: 94, distance: 94.0
click at [471, 94] on div "Simplify the center equation. Then simplify the rest. Mark the 2 equations that…" at bounding box center [536, 133] width 741 height 233
click at [471, 94] on img at bounding box center [351, 133] width 354 height 217
drag, startPoint x: 434, startPoint y: 57, endPoint x: 449, endPoint y: 110, distance: 55.2
click at [449, 110] on img at bounding box center [351, 133] width 354 height 217
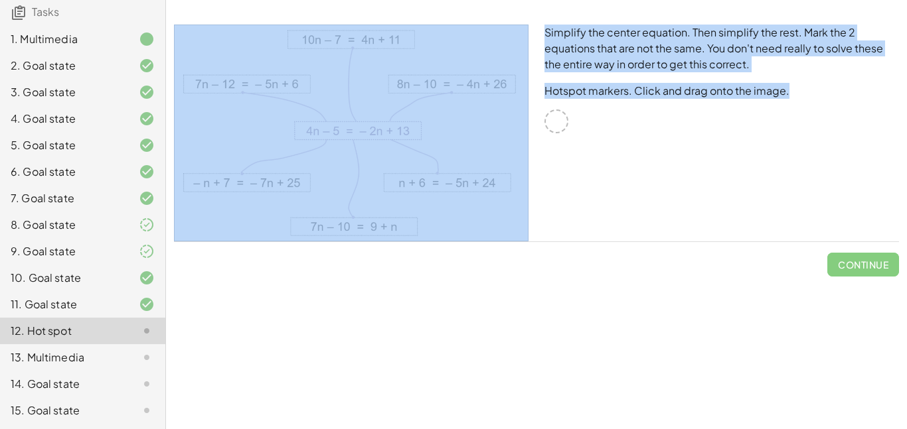
click at [449, 110] on img at bounding box center [351, 133] width 354 height 217
click at [692, 124] on div "Simplify the center equation. Then simplify the rest. Mark the 2 equations that…" at bounding box center [721, 133] width 370 height 233
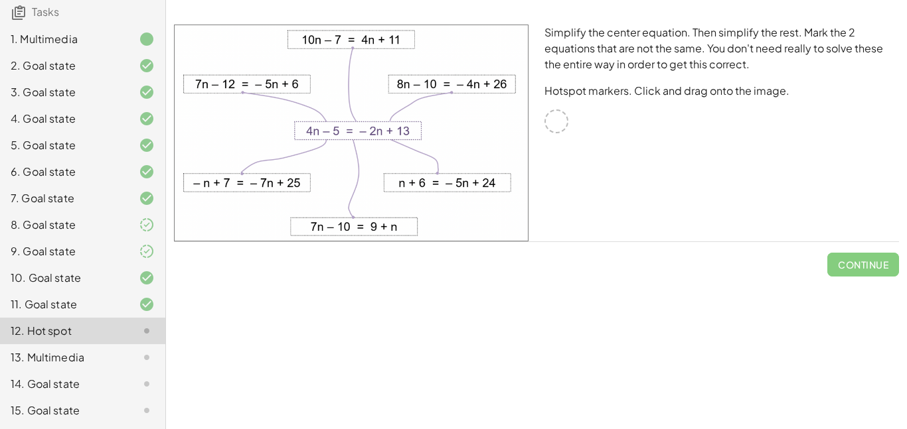
click at [692, 124] on div "Simplify the center equation. Then simplify the rest. Mark the 2 equations that…" at bounding box center [721, 133] width 370 height 233
click at [581, 198] on div "Simplify the center equation. Then simplify the rest. Mark the 2 equations that…" at bounding box center [721, 133] width 370 height 233
click at [544, 121] on div at bounding box center [556, 122] width 24 height 24
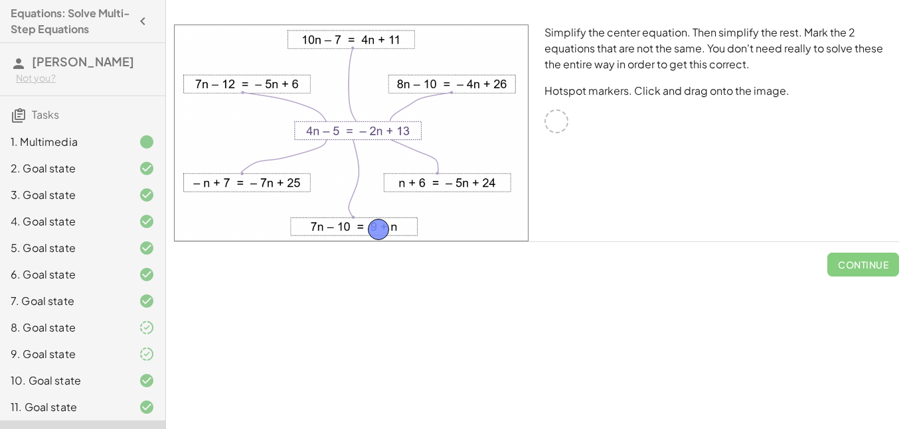
drag, startPoint x: 555, startPoint y: 119, endPoint x: 377, endPoint y: 227, distance: 207.8
drag, startPoint x: 555, startPoint y: 117, endPoint x: 291, endPoint y: 80, distance: 266.6
click at [853, 267] on span "Check" at bounding box center [870, 265] width 35 height 12
click at [858, 273] on button "Continue" at bounding box center [863, 265] width 72 height 24
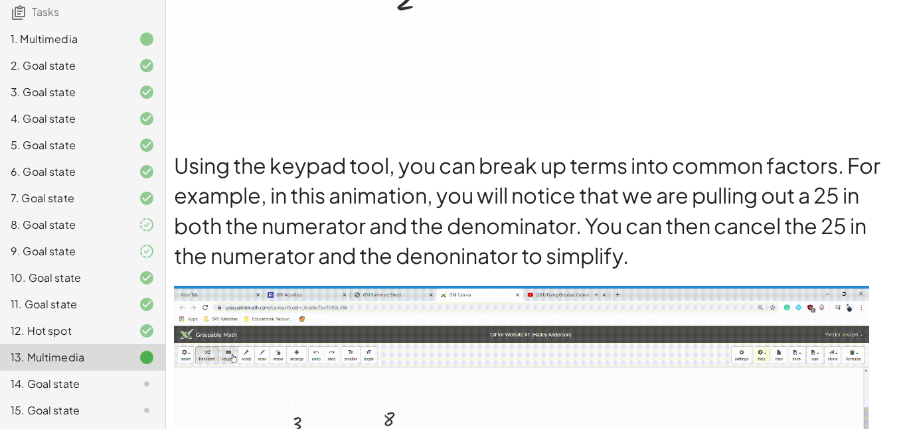
scroll to position [1487, 0]
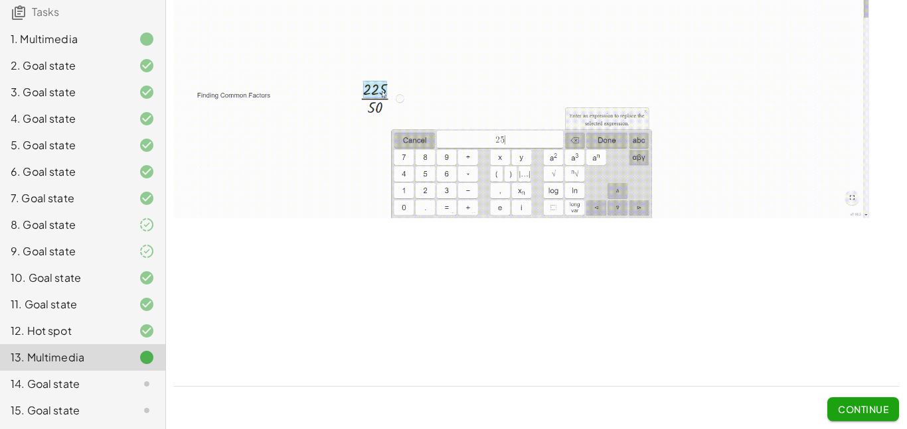
click at [851, 415] on span "Continue" at bounding box center [863, 410] width 50 height 12
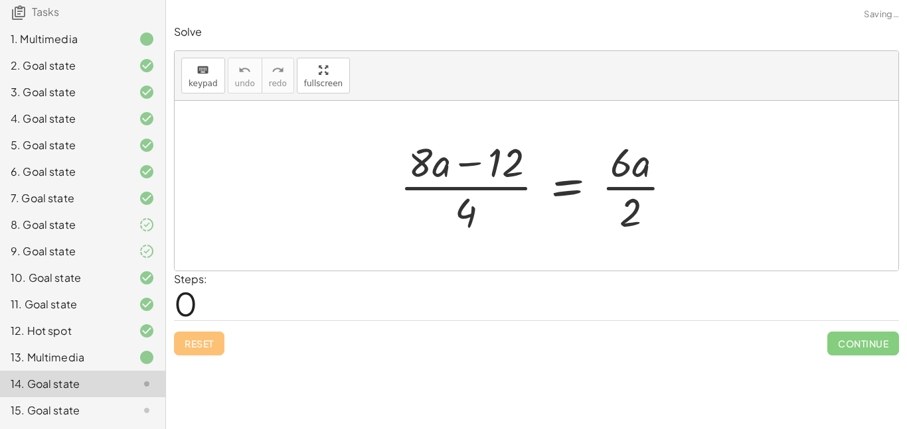
scroll to position [0, 0]
drag, startPoint x: 464, startPoint y: 156, endPoint x: 467, endPoint y: 203, distance: 47.2
click at [467, 203] on div at bounding box center [541, 186] width 296 height 102
drag, startPoint x: 514, startPoint y: 147, endPoint x: 508, endPoint y: 137, distance: 11.6
click at [508, 137] on div at bounding box center [541, 186] width 296 height 102
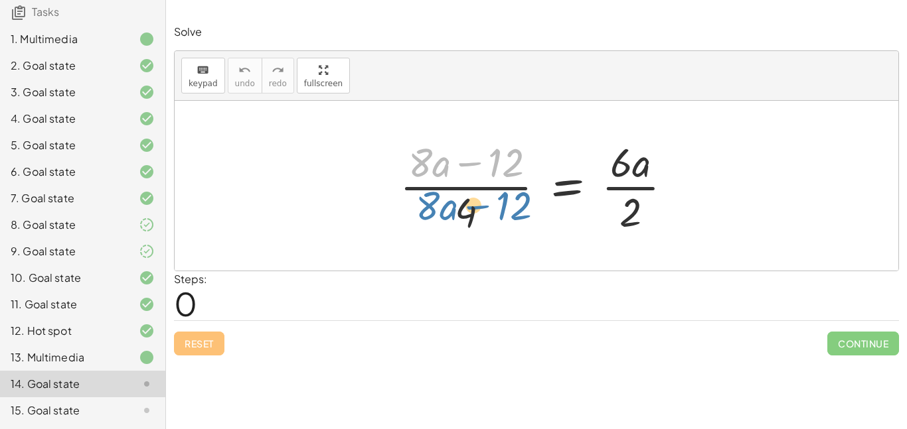
drag, startPoint x: 426, startPoint y: 152, endPoint x: 434, endPoint y: 198, distance: 47.1
click at [434, 198] on div at bounding box center [541, 186] width 296 height 102
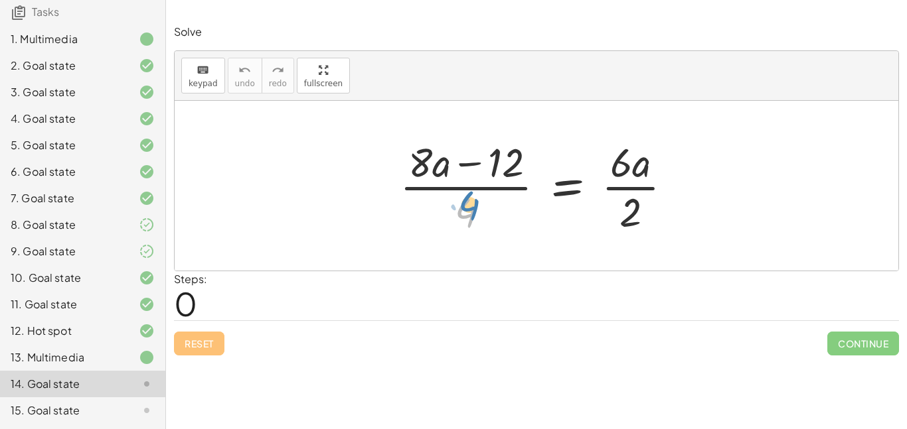
drag, startPoint x: 467, startPoint y: 205, endPoint x: 471, endPoint y: 198, distance: 8.0
click at [471, 198] on div at bounding box center [541, 186] width 296 height 102
drag, startPoint x: 469, startPoint y: 200, endPoint x: 690, endPoint y: 203, distance: 220.4
click at [690, 203] on div "· 4 · ( + · 8 · a − 12 ) · 4 = · 6 · a · 2" at bounding box center [536, 185] width 313 height 109
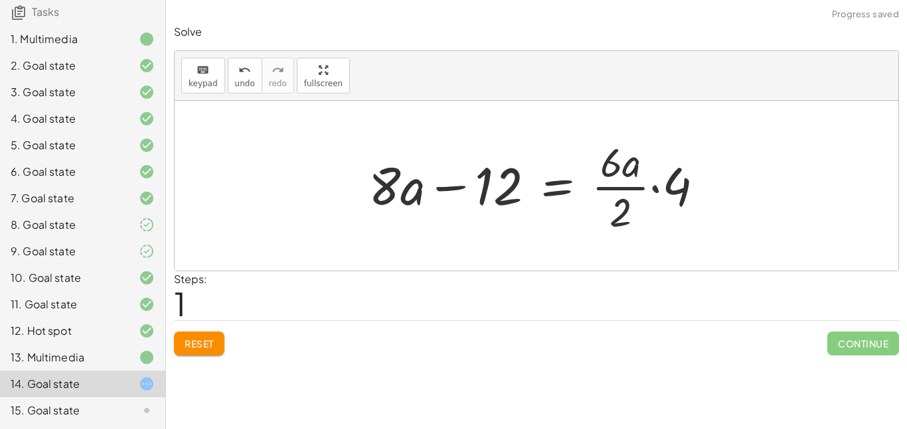
click at [645, 190] on div at bounding box center [541, 186] width 359 height 102
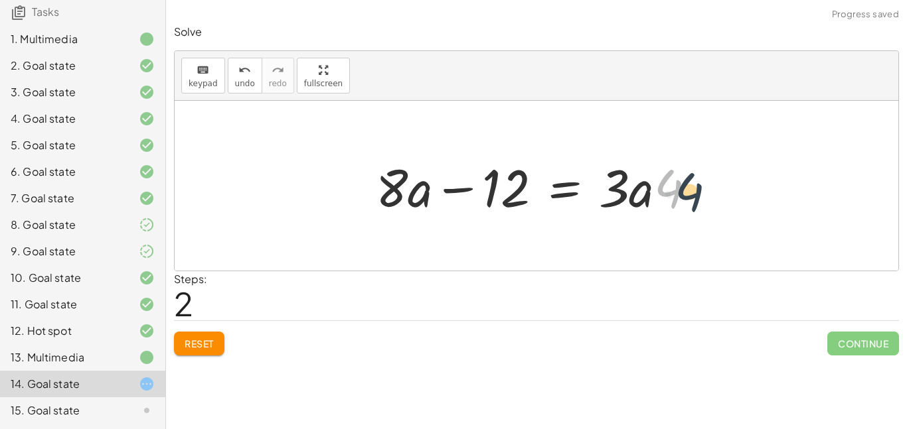
drag, startPoint x: 662, startPoint y: 202, endPoint x: 683, endPoint y: 205, distance: 21.5
click at [683, 205] on div at bounding box center [541, 186] width 344 height 68
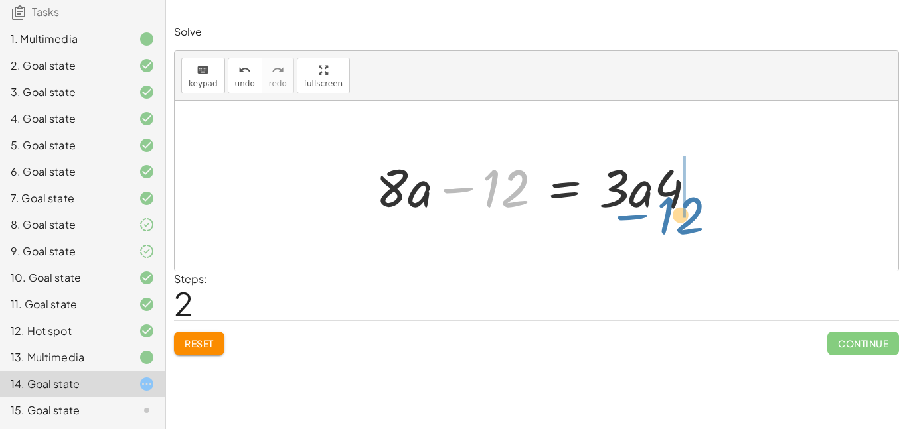
drag, startPoint x: 455, startPoint y: 181, endPoint x: 644, endPoint y: 188, distance: 189.3
click at [644, 188] on div at bounding box center [541, 186] width 344 height 68
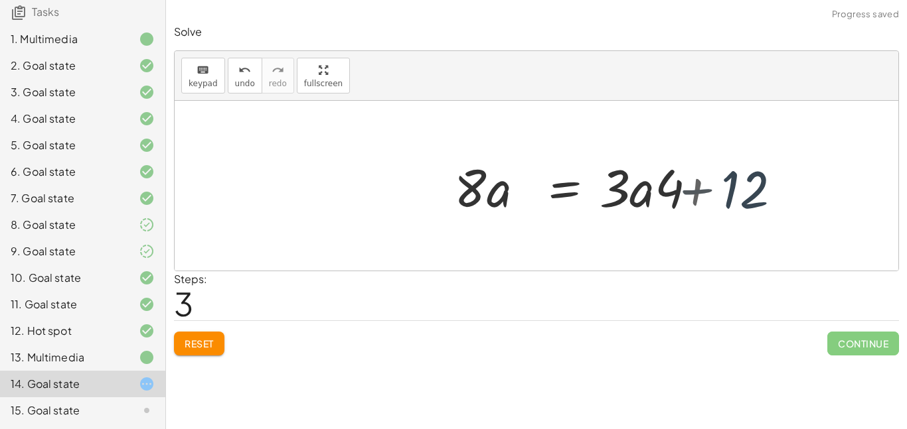
click at [642, 188] on div at bounding box center [639, 186] width 344 height 68
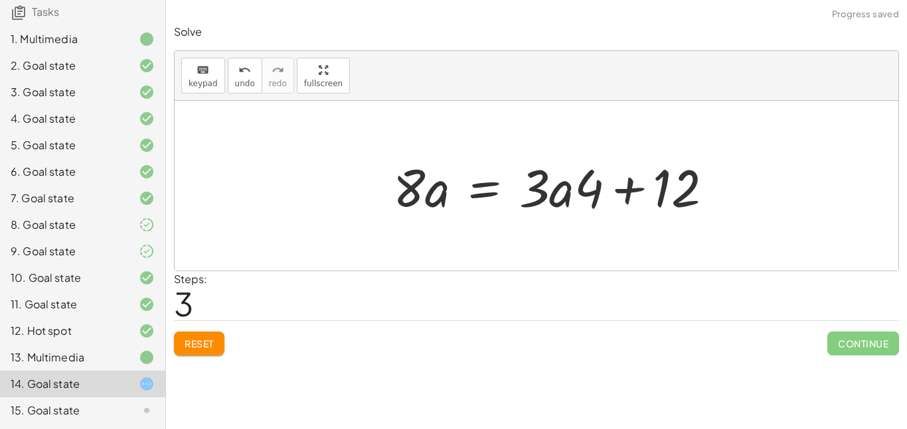
click at [708, 188] on div at bounding box center [558, 186] width 344 height 68
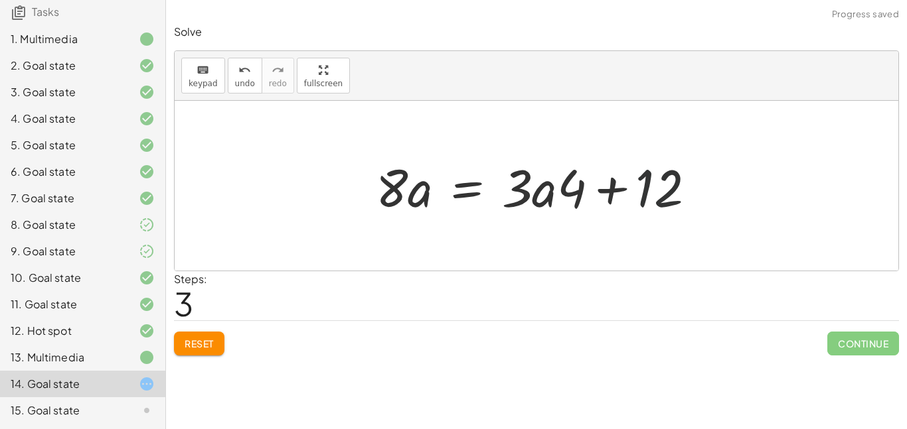
click at [617, 192] on div at bounding box center [541, 186] width 344 height 68
click at [214, 341] on span "Reset" at bounding box center [198, 344] width 29 height 12
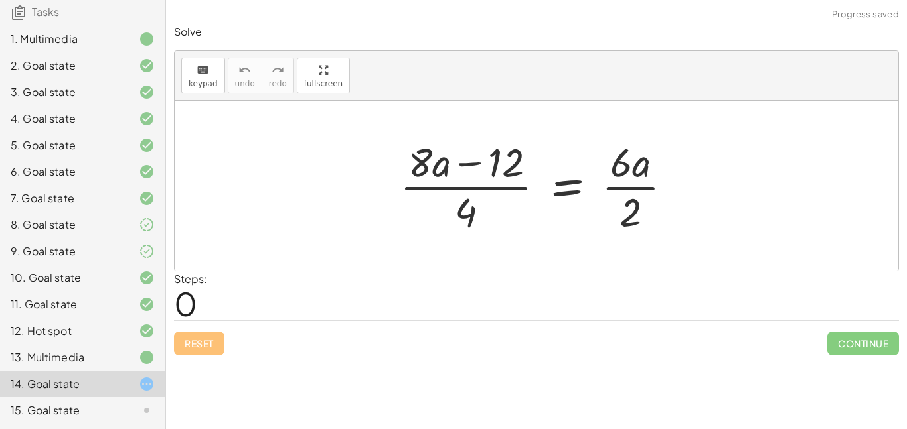
click at [453, 187] on div at bounding box center [541, 186] width 296 height 102
click at [454, 188] on div at bounding box center [541, 186] width 296 height 102
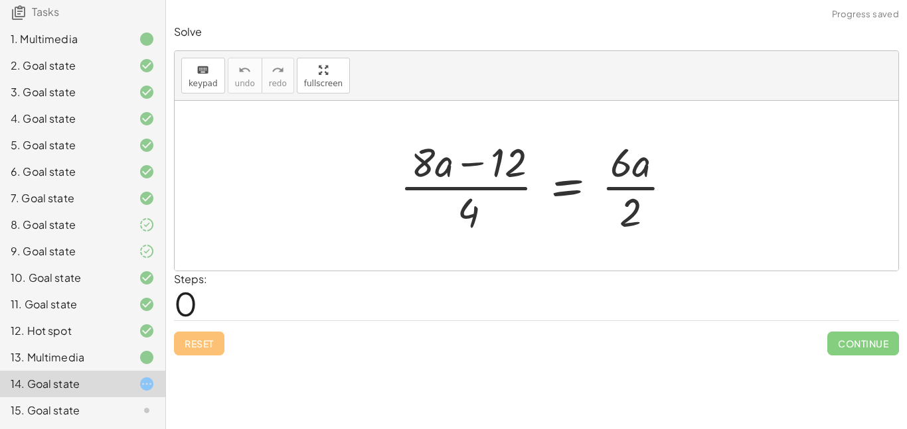
click at [454, 188] on div at bounding box center [541, 186] width 296 height 102
drag, startPoint x: 516, startPoint y: 153, endPoint x: 500, endPoint y: 199, distance: 48.9
click at [500, 199] on div at bounding box center [541, 186] width 296 height 102
drag, startPoint x: 476, startPoint y: 213, endPoint x: 497, endPoint y: 165, distance: 52.3
click at [497, 165] on div at bounding box center [541, 186] width 296 height 102
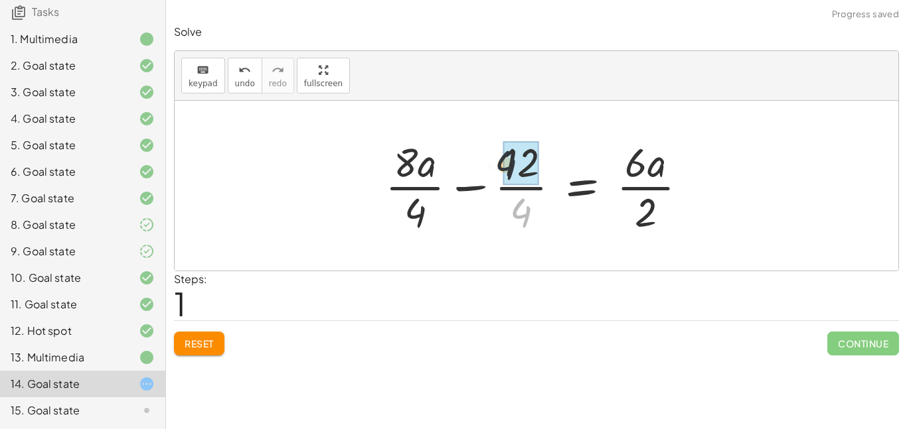
drag, startPoint x: 528, startPoint y: 222, endPoint x: 512, endPoint y: 166, distance: 58.2
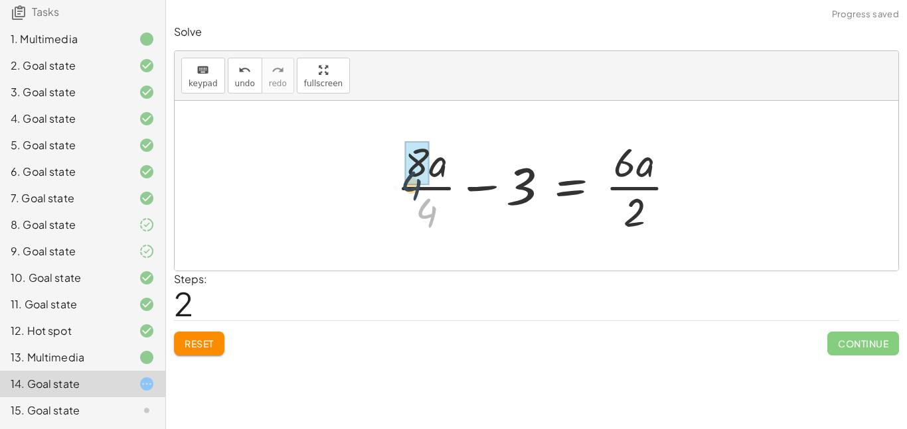
drag, startPoint x: 442, startPoint y: 218, endPoint x: 421, endPoint y: 177, distance: 45.7
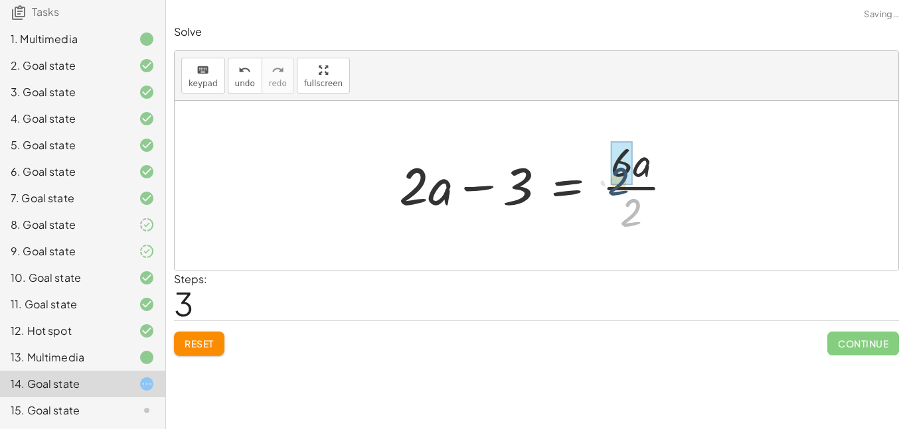
drag, startPoint x: 637, startPoint y: 208, endPoint x: 624, endPoint y: 177, distance: 33.9
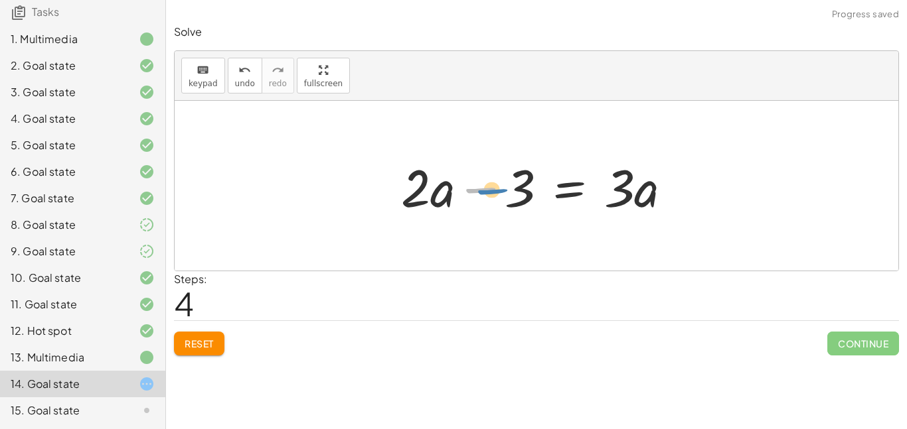
drag, startPoint x: 488, startPoint y: 185, endPoint x: 496, endPoint y: 186, distance: 8.7
click at [496, 186] on div at bounding box center [541, 186] width 295 height 68
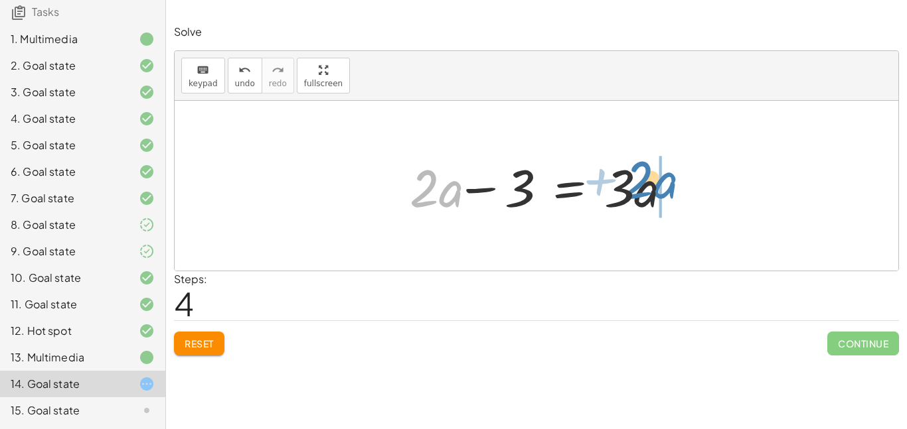
drag, startPoint x: 428, startPoint y: 179, endPoint x: 641, endPoint y: 171, distance: 213.2
click at [641, 171] on div at bounding box center [536, 186] width 285 height 68
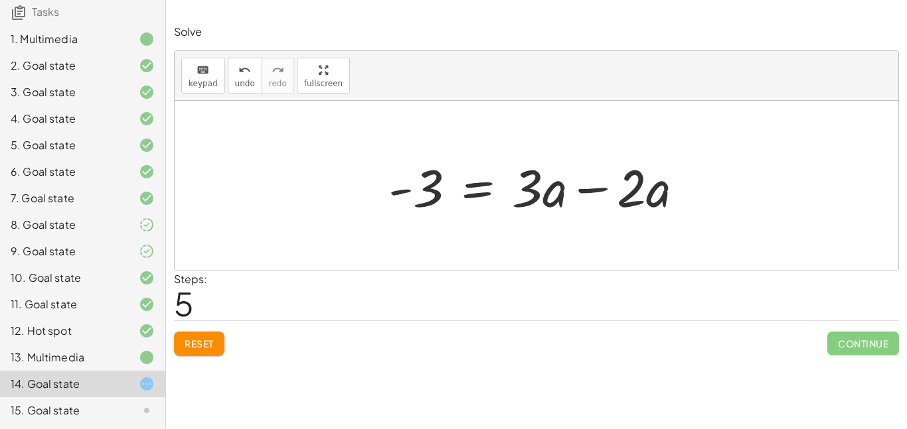
click at [634, 176] on div at bounding box center [541, 186] width 319 height 68
click at [608, 184] on div at bounding box center [541, 186] width 319 height 68
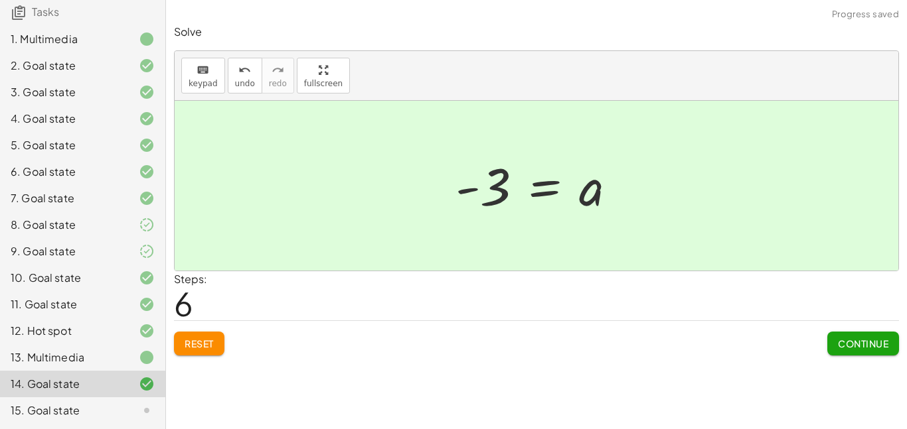
click at [856, 355] on button "Continue" at bounding box center [863, 344] width 72 height 24
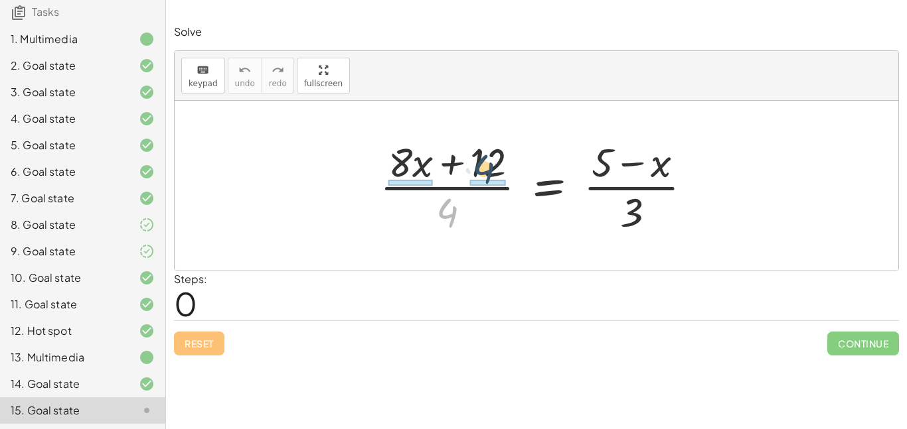
drag, startPoint x: 455, startPoint y: 210, endPoint x: 492, endPoint y: 165, distance: 58.5
click at [492, 165] on div at bounding box center [541, 186] width 336 height 102
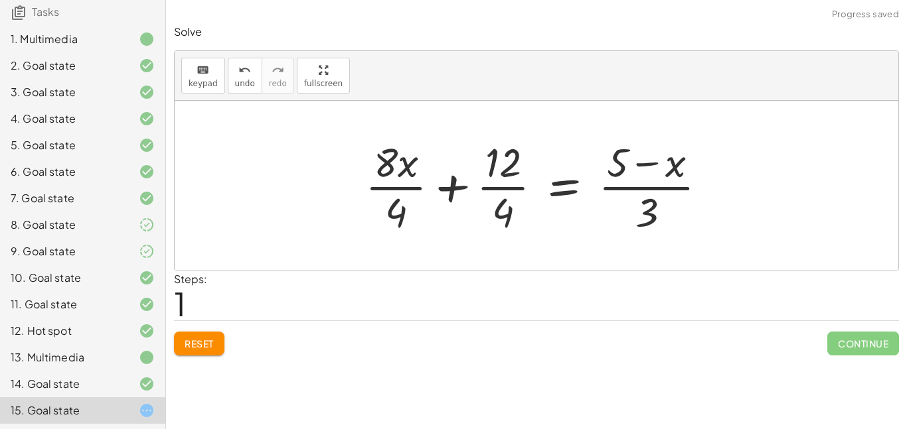
click at [512, 188] on div at bounding box center [541, 186] width 366 height 102
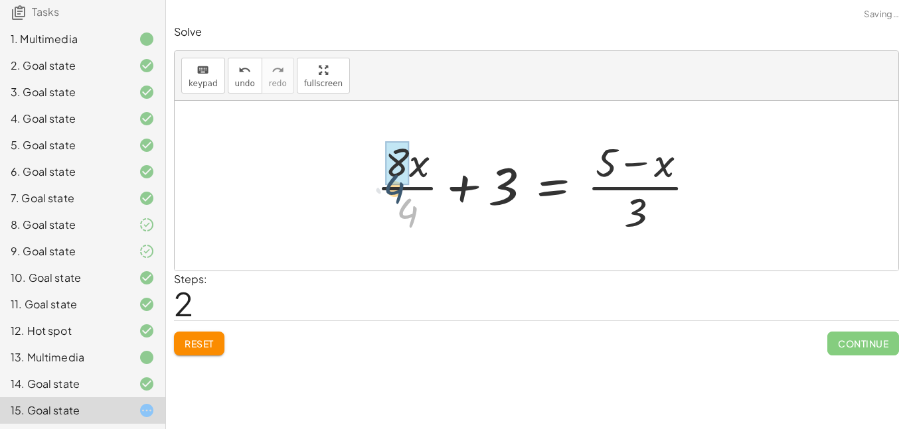
drag, startPoint x: 417, startPoint y: 206, endPoint x: 401, endPoint y: 162, distance: 47.2
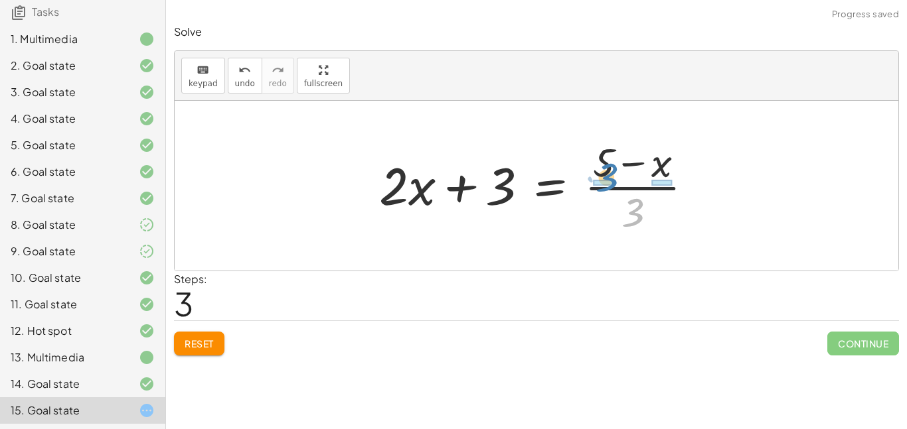
drag, startPoint x: 641, startPoint y: 218, endPoint x: 615, endPoint y: 183, distance: 43.7
click at [615, 183] on div at bounding box center [541, 186] width 338 height 102
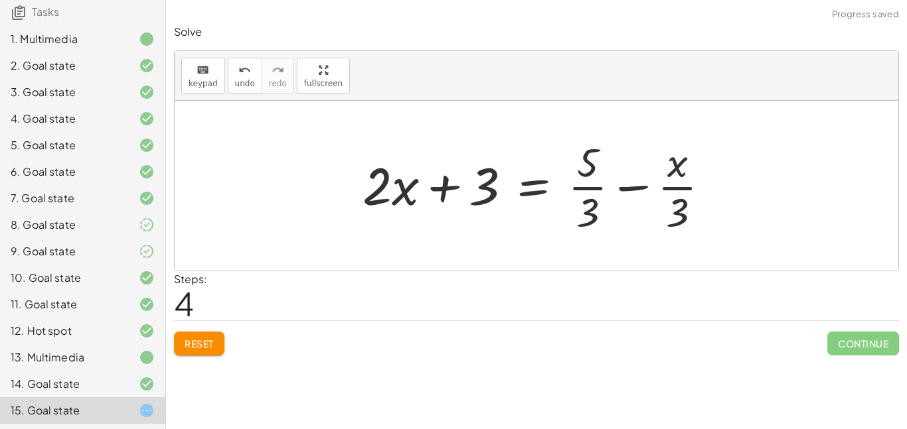
click at [601, 179] on div at bounding box center [541, 186] width 371 height 102
click at [599, 188] on div at bounding box center [541, 186] width 371 height 102
click at [677, 199] on div at bounding box center [541, 186] width 371 height 102
click at [628, 183] on div at bounding box center [541, 186] width 371 height 102
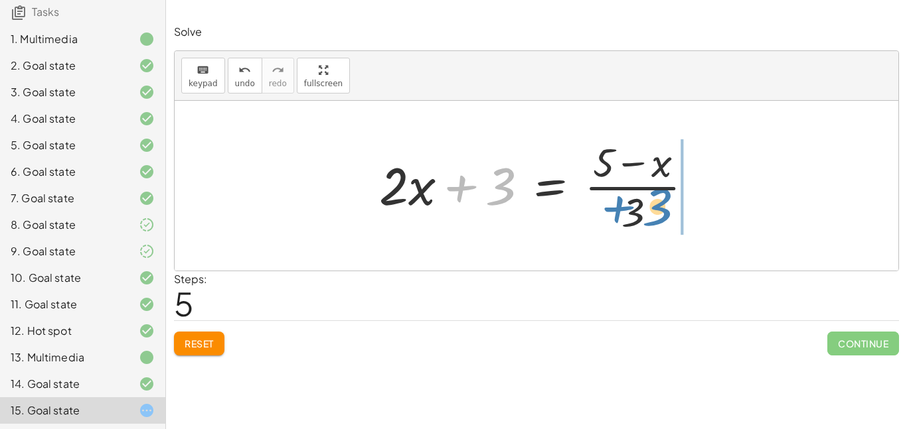
drag, startPoint x: 465, startPoint y: 179, endPoint x: 623, endPoint y: 199, distance: 159.9
click at [623, 199] on div at bounding box center [541, 186] width 338 height 102
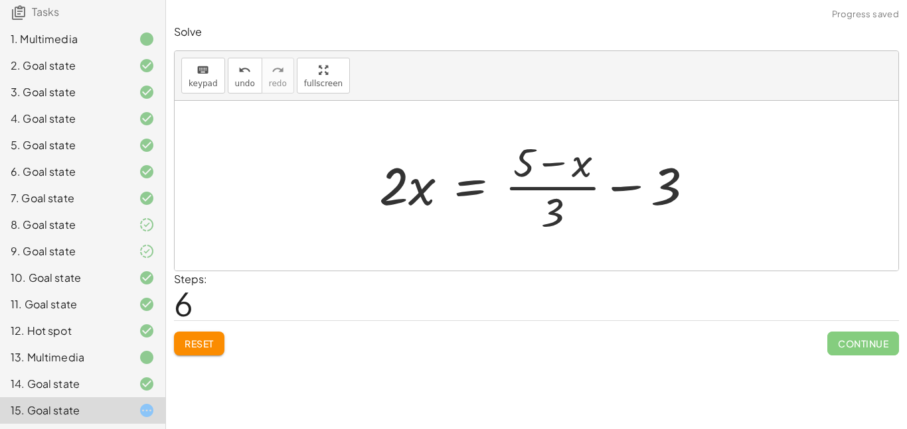
click at [565, 189] on div at bounding box center [541, 186] width 338 height 102
drag, startPoint x: 622, startPoint y: 187, endPoint x: 658, endPoint y: 183, distance: 36.8
click at [658, 183] on div at bounding box center [541, 186] width 338 height 102
drag, startPoint x: 658, startPoint y: 184, endPoint x: 563, endPoint y: 210, distance: 99.0
click at [563, 210] on div at bounding box center [541, 186] width 338 height 102
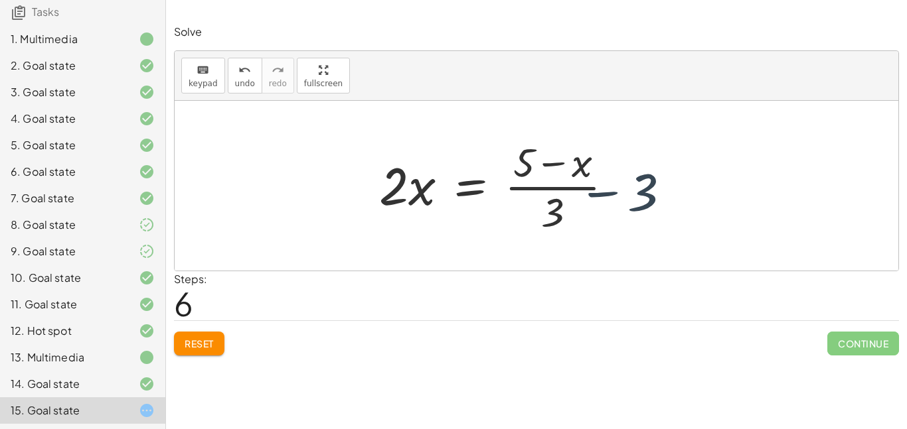
click at [563, 210] on div at bounding box center [541, 186] width 338 height 102
click at [586, 193] on div at bounding box center [541, 186] width 338 height 102
drag, startPoint x: 534, startPoint y: 167, endPoint x: 569, endPoint y: 194, distance: 45.0
click at [569, 194] on div at bounding box center [541, 186] width 338 height 102
drag, startPoint x: 569, startPoint y: 194, endPoint x: 561, endPoint y: 210, distance: 17.8
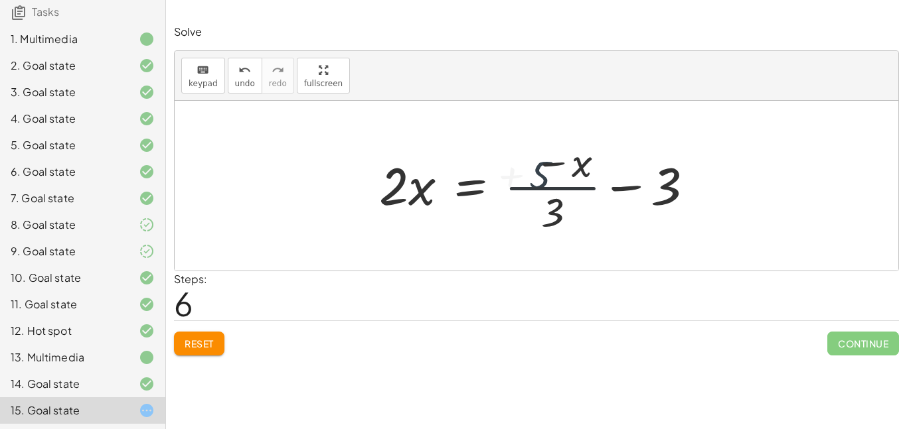
click at [561, 210] on div at bounding box center [541, 186] width 338 height 102
drag, startPoint x: 557, startPoint y: 214, endPoint x: 533, endPoint y: 174, distance: 46.8
click at [533, 174] on div at bounding box center [541, 186] width 338 height 102
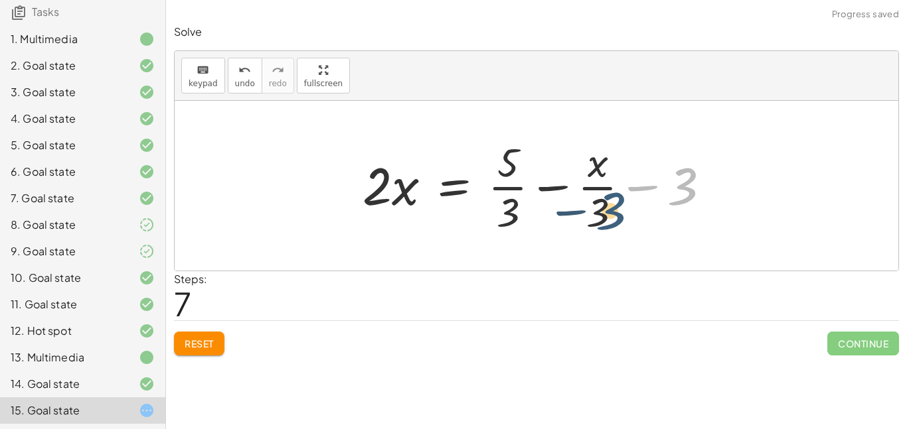
drag, startPoint x: 682, startPoint y: 191, endPoint x: 609, endPoint y: 216, distance: 77.2
click at [609, 216] on div at bounding box center [541, 186] width 371 height 102
click at [631, 196] on div at bounding box center [541, 186] width 371 height 102
click at [630, 196] on div at bounding box center [541, 186] width 371 height 102
drag, startPoint x: 599, startPoint y: 172, endPoint x: 601, endPoint y: 212, distance: 40.6
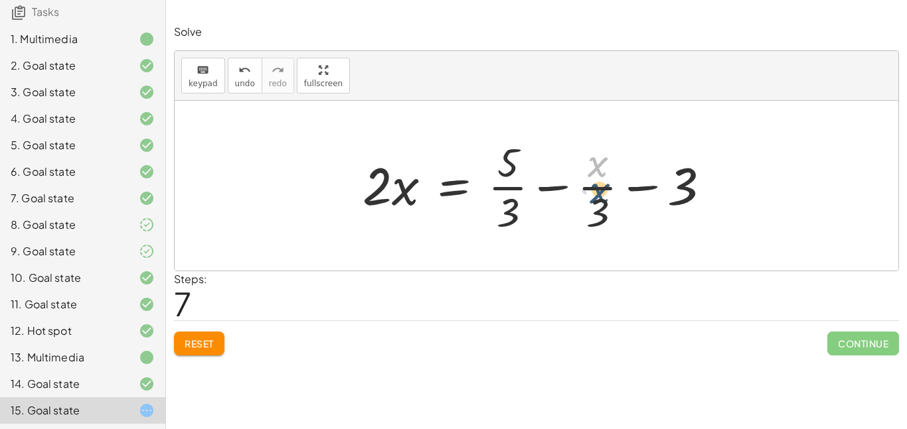
click at [601, 212] on div at bounding box center [541, 186] width 371 height 102
click at [566, 192] on div at bounding box center [541, 186] width 371 height 102
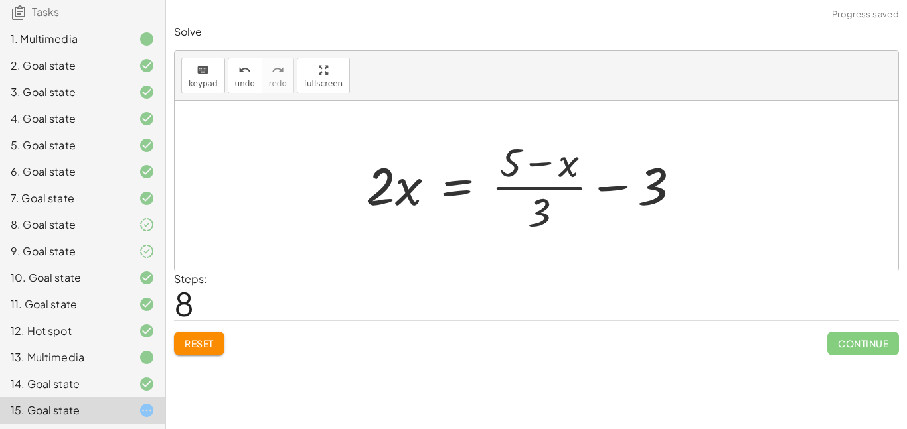
click at [587, 192] on div at bounding box center [528, 186] width 338 height 102
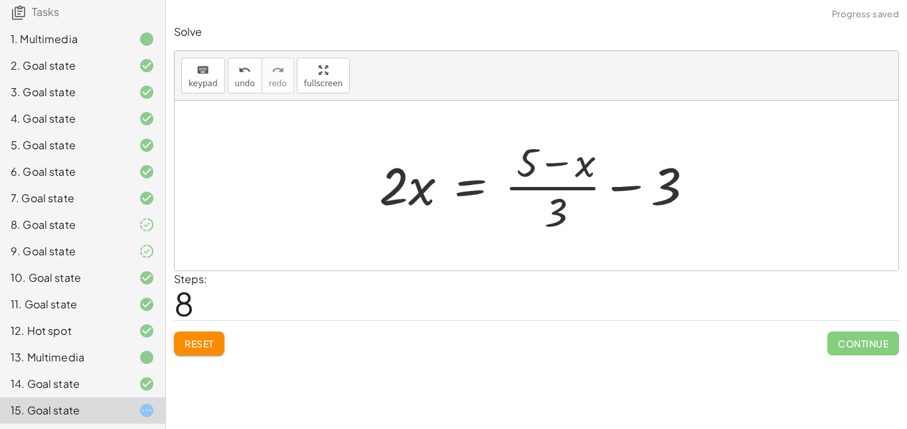
click at [637, 184] on div at bounding box center [541, 186] width 338 height 102
drag, startPoint x: 550, startPoint y: 206, endPoint x: 522, endPoint y: 167, distance: 47.7
click at [522, 167] on div at bounding box center [541, 186] width 338 height 102
click at [522, 167] on div at bounding box center [557, 186] width 371 height 102
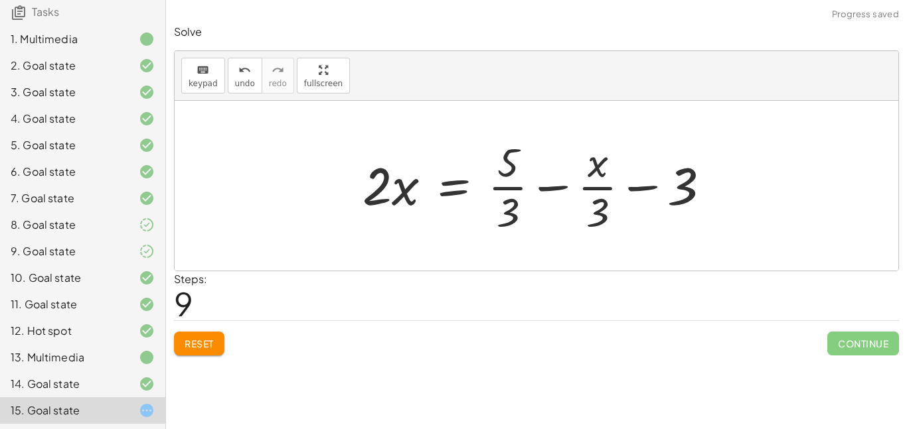
click at [500, 171] on div at bounding box center [541, 186] width 371 height 102
click at [551, 186] on div at bounding box center [541, 186] width 371 height 102
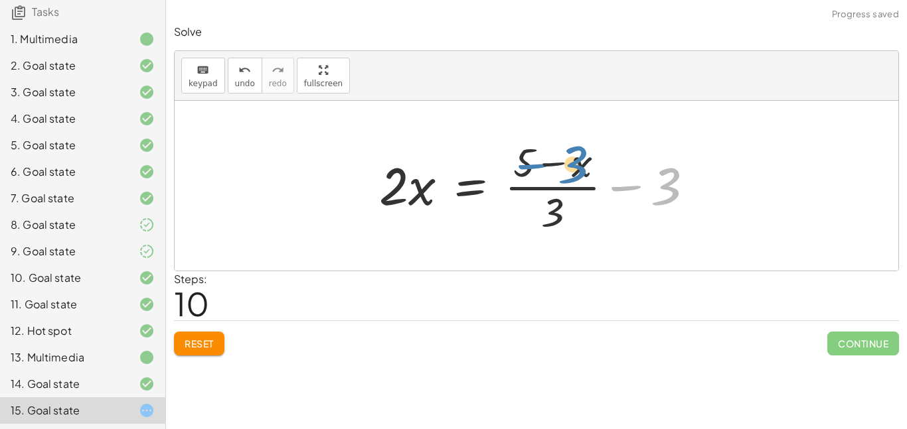
drag, startPoint x: 615, startPoint y: 192, endPoint x: 516, endPoint y: 169, distance: 101.7
click at [516, 169] on div at bounding box center [541, 186] width 338 height 102
drag, startPoint x: 668, startPoint y: 189, endPoint x: 569, endPoint y: 212, distance: 101.4
click at [569, 212] on div at bounding box center [541, 186] width 338 height 102
drag, startPoint x: 640, startPoint y: 190, endPoint x: 559, endPoint y: 169, distance: 83.2
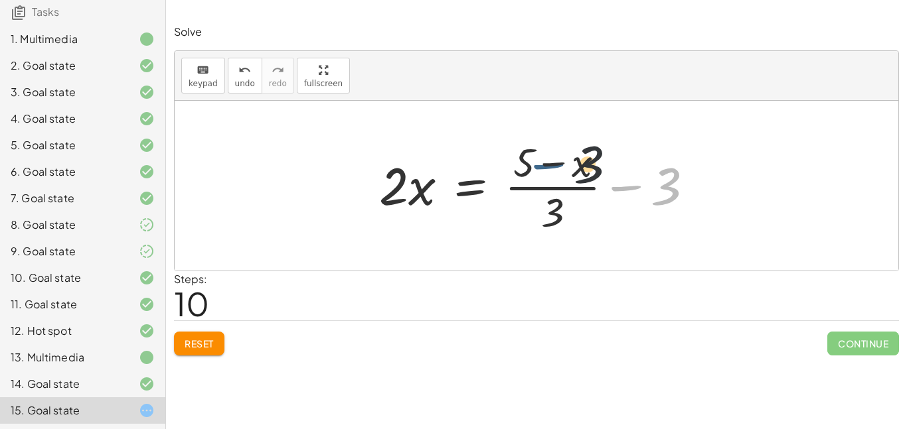
click at [559, 169] on div at bounding box center [541, 186] width 338 height 102
drag, startPoint x: 675, startPoint y: 181, endPoint x: 562, endPoint y: 167, distance: 113.7
click at [562, 167] on div at bounding box center [541, 186] width 338 height 102
drag, startPoint x: 403, startPoint y: 179, endPoint x: 423, endPoint y: 173, distance: 20.6
click at [423, 173] on div at bounding box center [541, 186] width 338 height 102
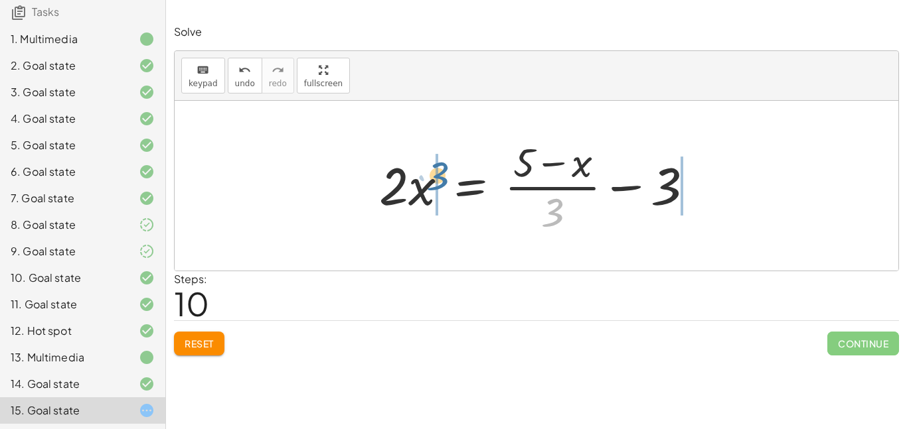
drag, startPoint x: 577, startPoint y: 205, endPoint x: 461, endPoint y: 169, distance: 120.9
click at [461, 169] on div at bounding box center [541, 186] width 338 height 102
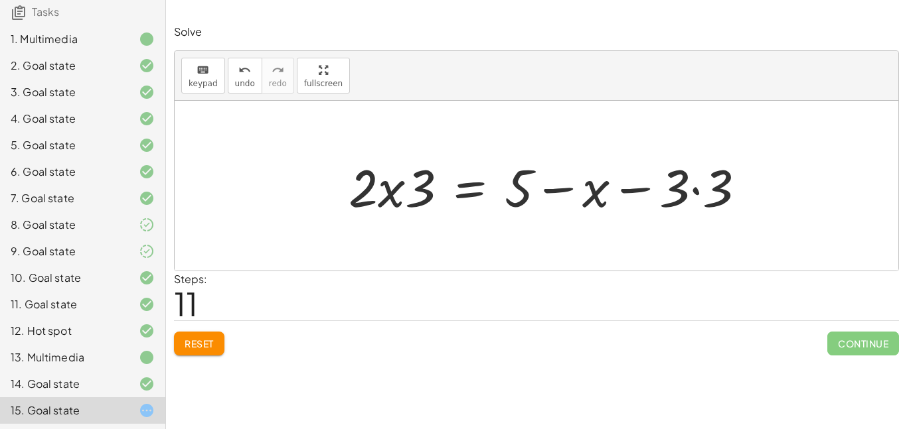
click at [664, 190] on div at bounding box center [552, 186] width 420 height 68
click at [654, 188] on div at bounding box center [552, 186] width 420 height 68
click at [651, 188] on div at bounding box center [552, 186] width 420 height 68
click at [583, 182] on div at bounding box center [552, 186] width 420 height 68
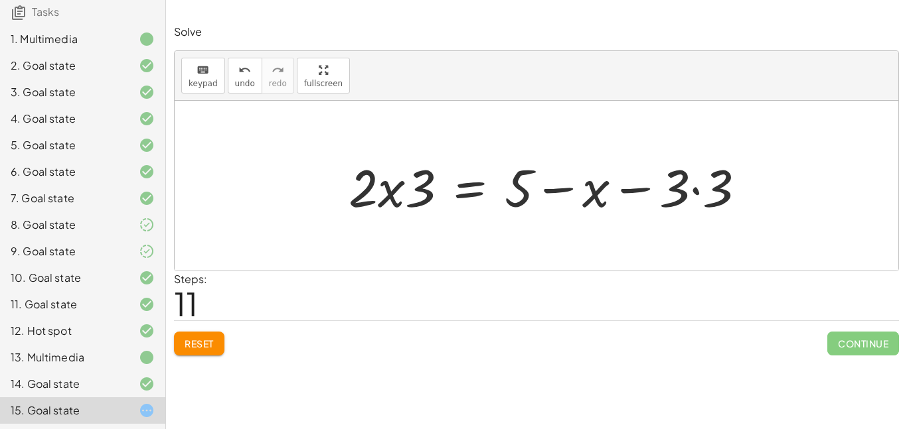
click at [570, 184] on div at bounding box center [552, 186] width 420 height 68
click at [644, 185] on div at bounding box center [552, 186] width 420 height 68
drag, startPoint x: 739, startPoint y: 190, endPoint x: 682, endPoint y: 191, distance: 57.1
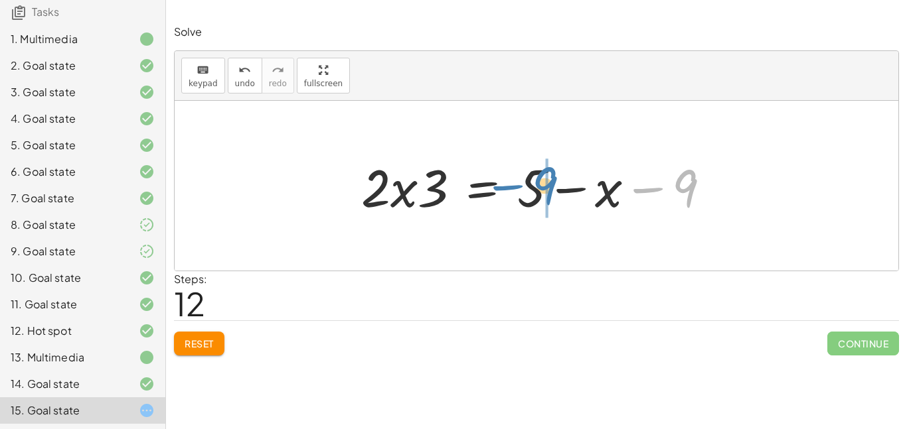
drag, startPoint x: 692, startPoint y: 190, endPoint x: 550, endPoint y: 187, distance: 142.0
click at [550, 187] on div at bounding box center [540, 186] width 373 height 68
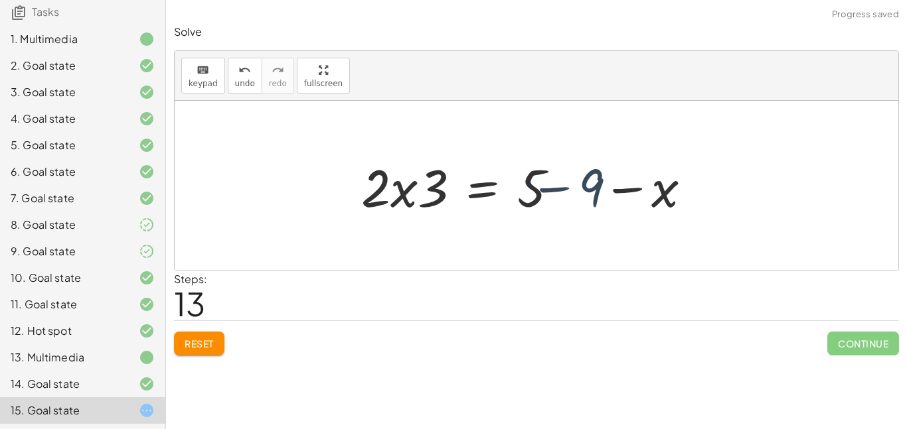
click at [550, 187] on div at bounding box center [540, 186] width 373 height 68
click at [547, 186] on div at bounding box center [523, 186] width 339 height 68
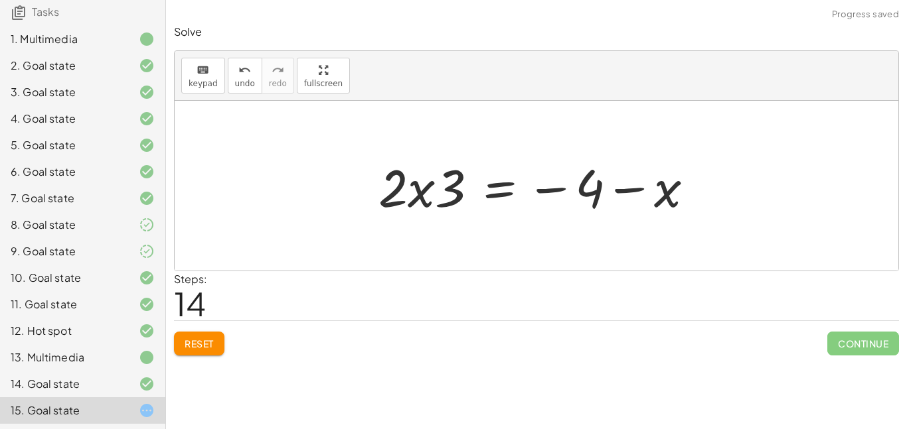
click at [404, 198] on div at bounding box center [541, 186] width 339 height 68
drag, startPoint x: 435, startPoint y: 194, endPoint x: 394, endPoint y: 210, distance: 45.0
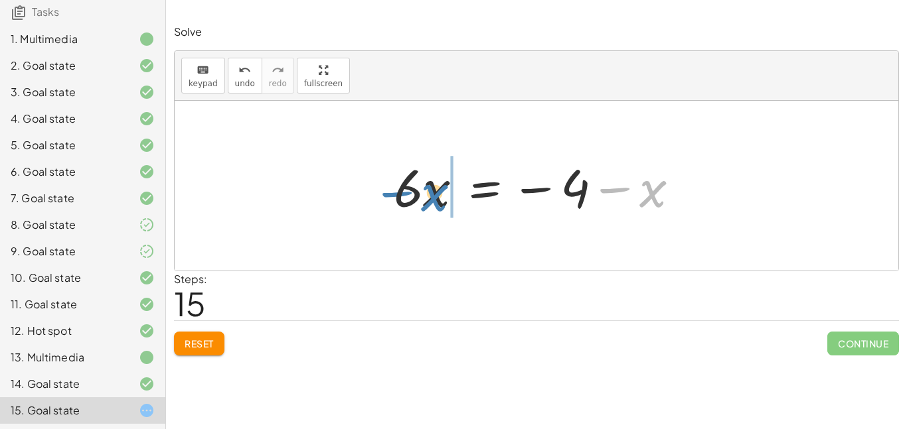
drag, startPoint x: 651, startPoint y: 191, endPoint x: 433, endPoint y: 194, distance: 218.4
click at [433, 194] on div at bounding box center [541, 186] width 309 height 68
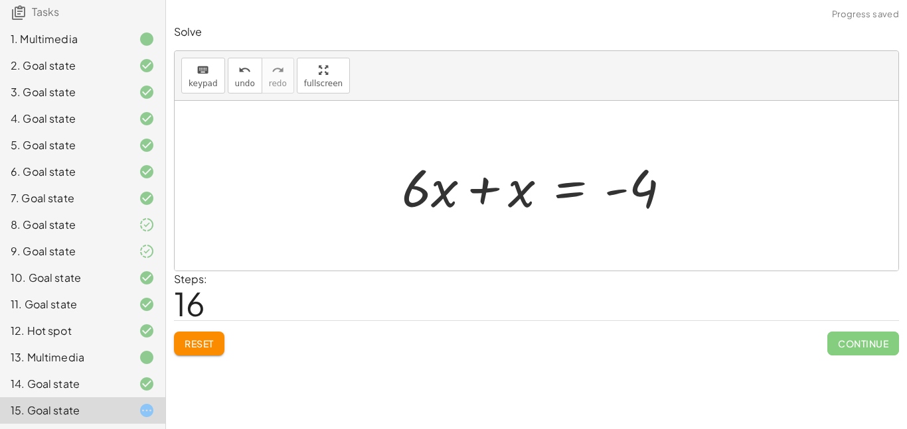
click at [409, 189] on div at bounding box center [541, 186] width 293 height 68
click at [494, 190] on div at bounding box center [541, 186] width 293 height 68
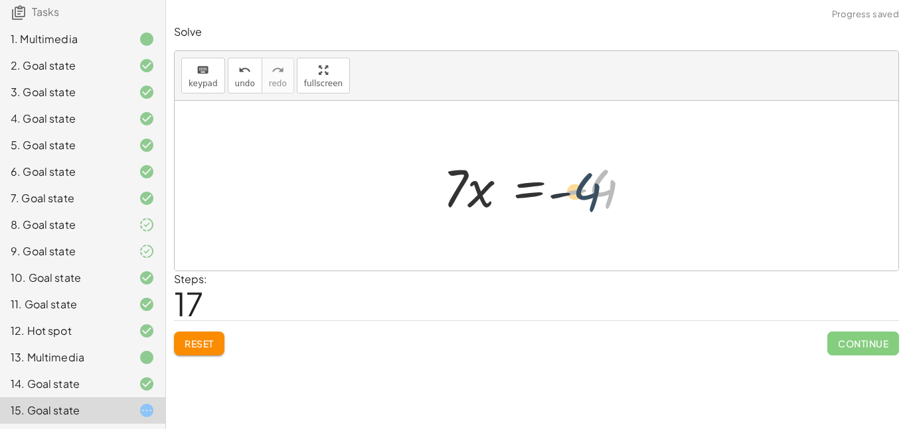
drag, startPoint x: 627, startPoint y: 189, endPoint x: 610, endPoint y: 193, distance: 17.7
click at [610, 193] on div at bounding box center [541, 186] width 211 height 68
drag, startPoint x: 447, startPoint y: 174, endPoint x: 580, endPoint y: 219, distance: 140.2
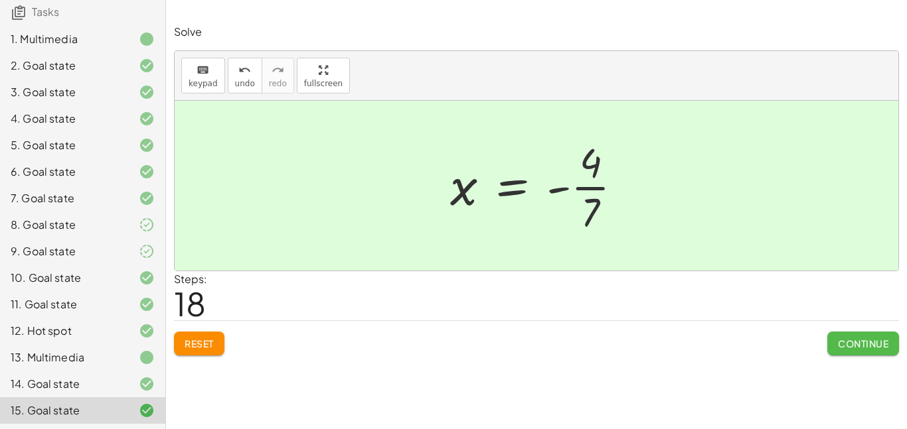
click at [838, 342] on span "Continue" at bounding box center [863, 344] width 50 height 12
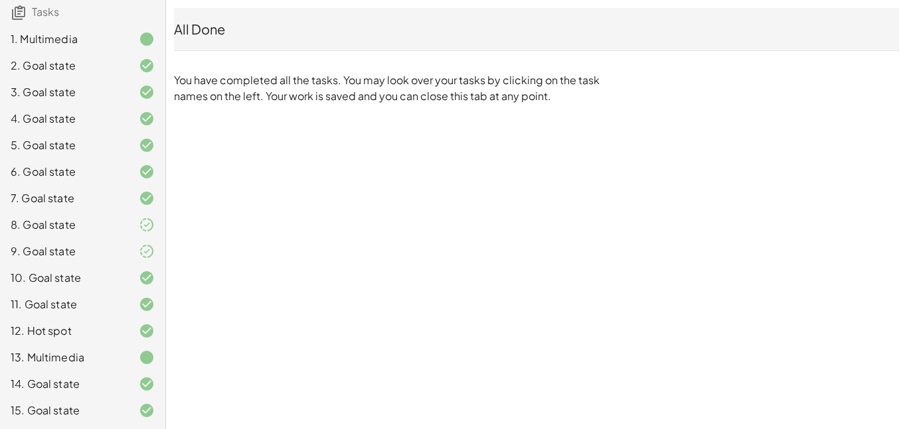
click at [54, 411] on div "15. Goal state" at bounding box center [64, 411] width 107 height 16
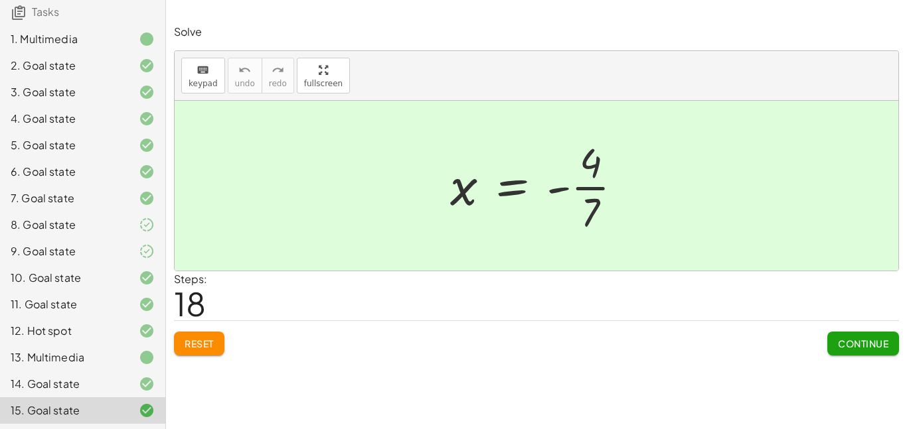
click at [878, 351] on button "Continue" at bounding box center [863, 344] width 72 height 24
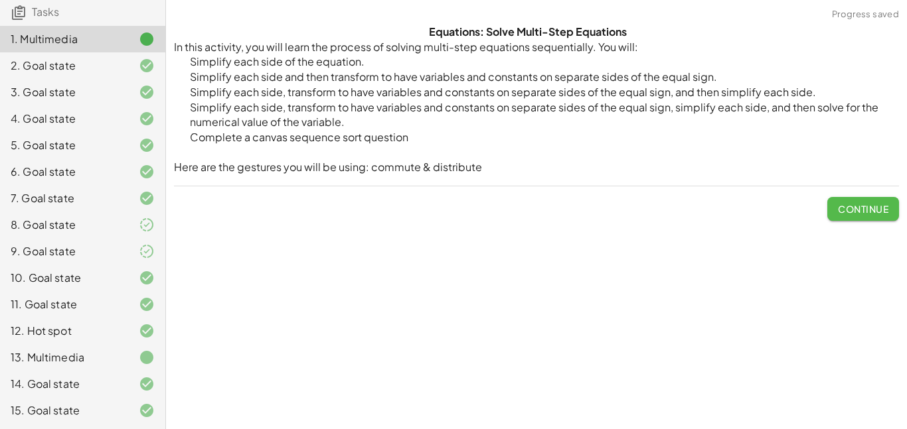
click at [828, 209] on button "Continue" at bounding box center [863, 209] width 72 height 24
